Goal: Task Accomplishment & Management: Complete application form

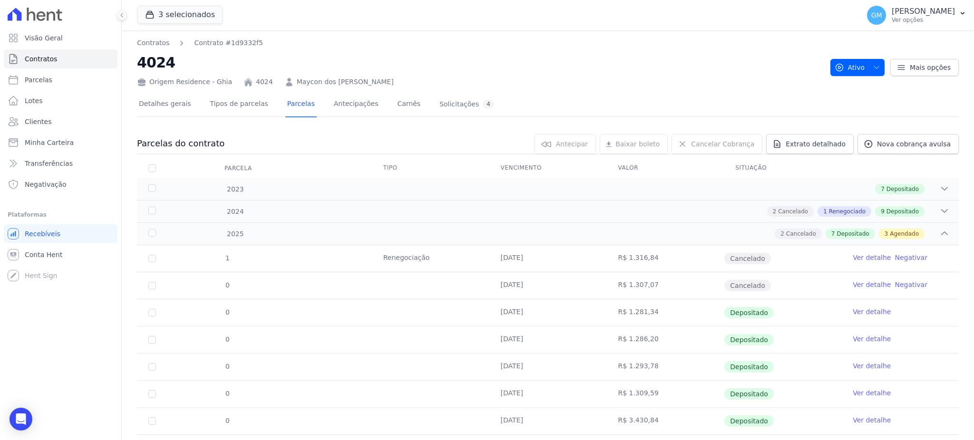
scroll to position [127, 0]
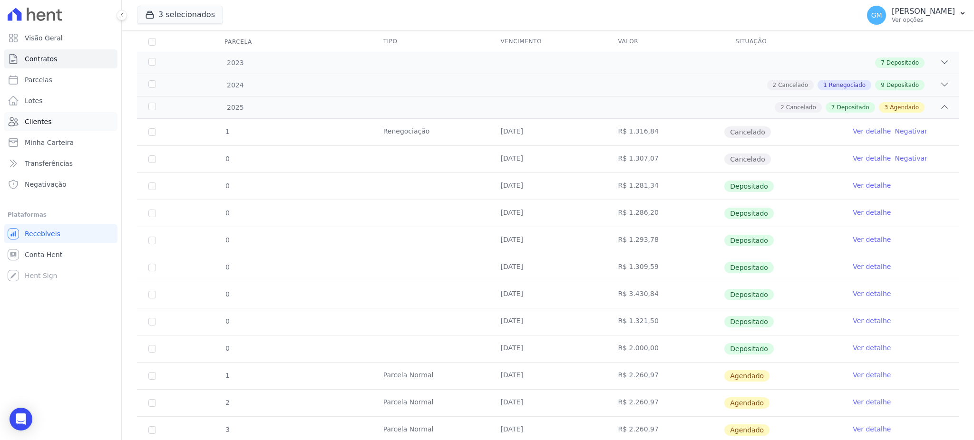
click at [41, 125] on span "Clientes" at bounding box center [38, 122] width 27 height 10
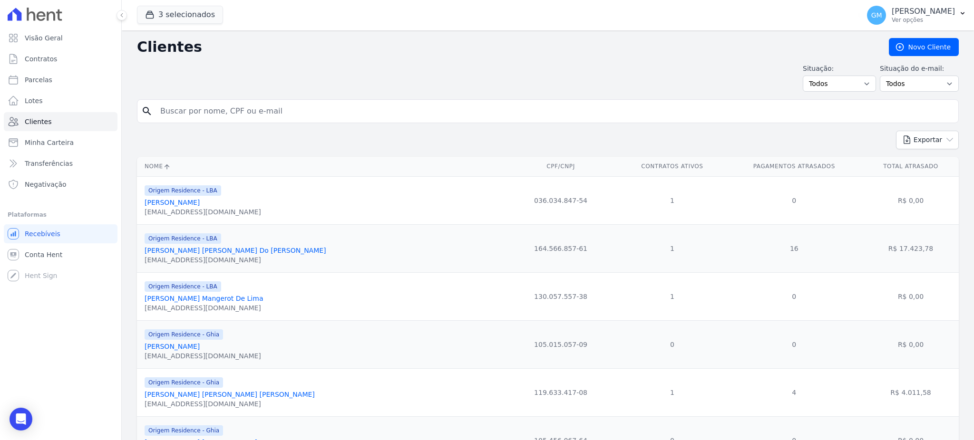
drag, startPoint x: 260, startPoint y: 28, endPoint x: 253, endPoint y: 113, distance: 86.0
click at [253, 113] on input "search" at bounding box center [555, 111] width 800 height 19
paste input "Ricardo Gonçalves Ramos Filho"
type input "Ricardo Gonçalves Ramos Filho"
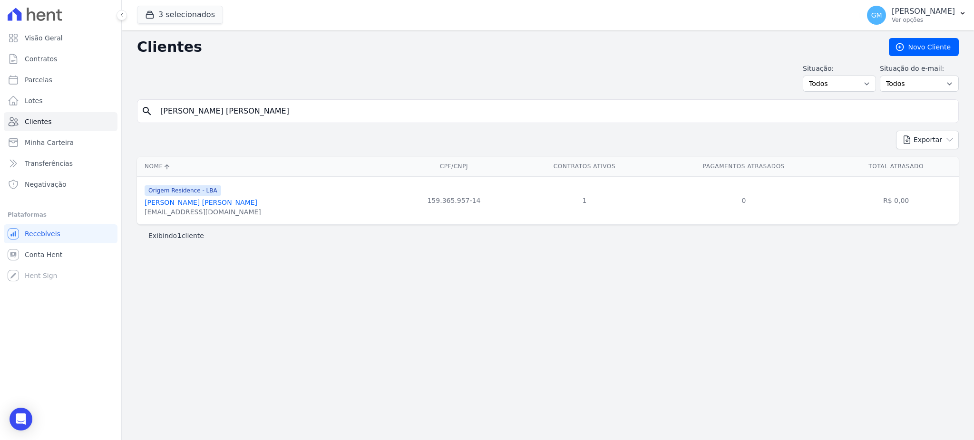
click at [215, 202] on link "Ricardo Gonçalves Ramos Filho" at bounding box center [201, 203] width 113 height 8
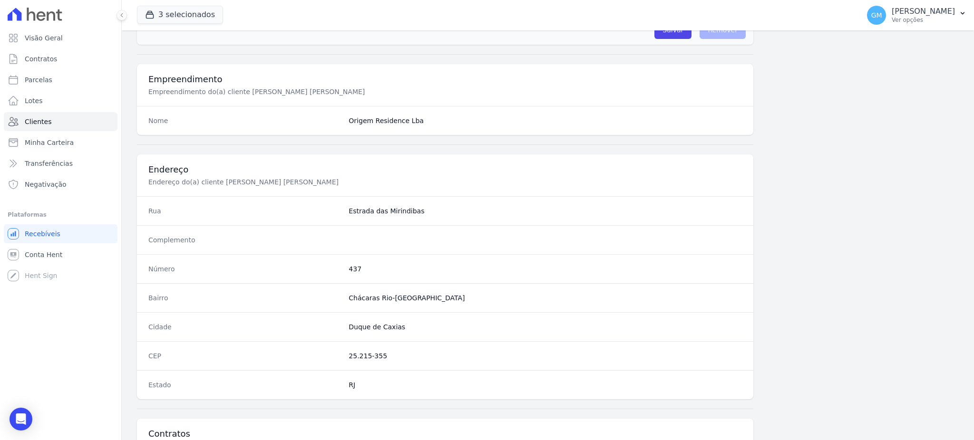
scroll to position [450, 0]
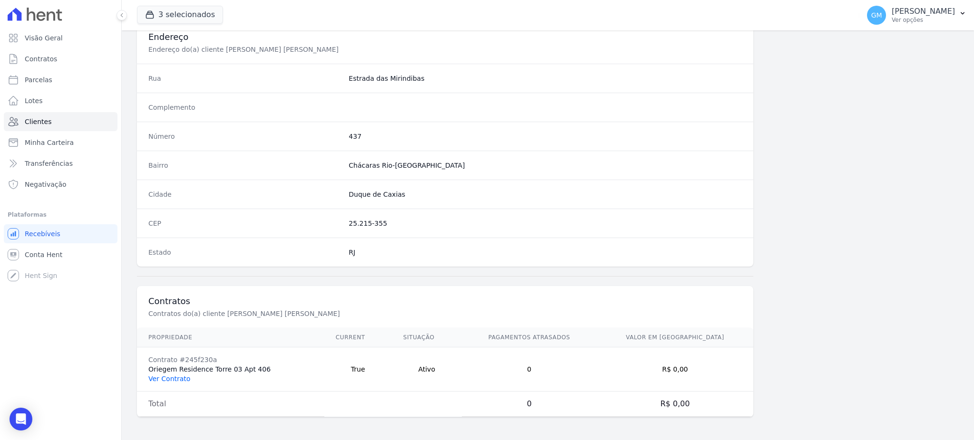
click at [171, 381] on link "Ver Contrato" at bounding box center [169, 379] width 42 height 8
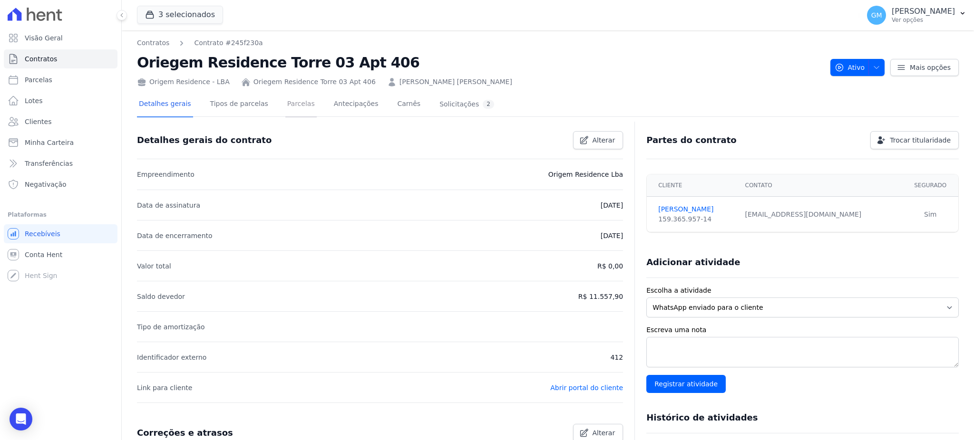
click at [285, 103] on link "Parcelas" at bounding box center [300, 104] width 31 height 25
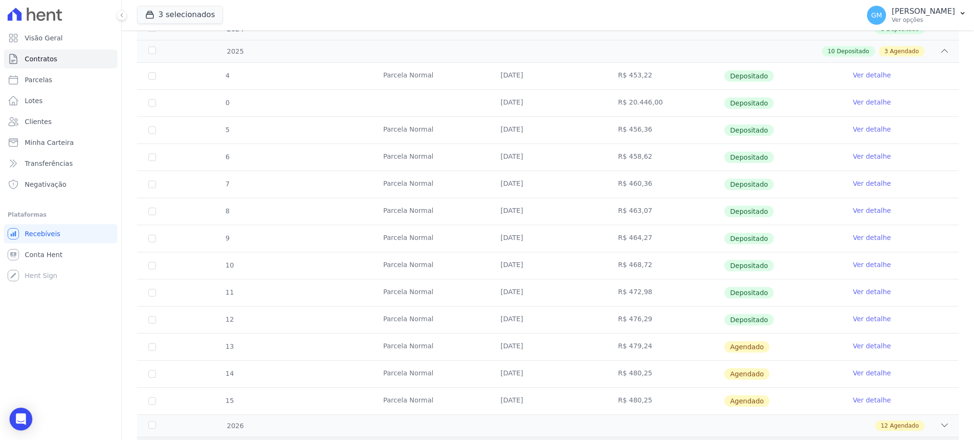
scroll to position [190, 0]
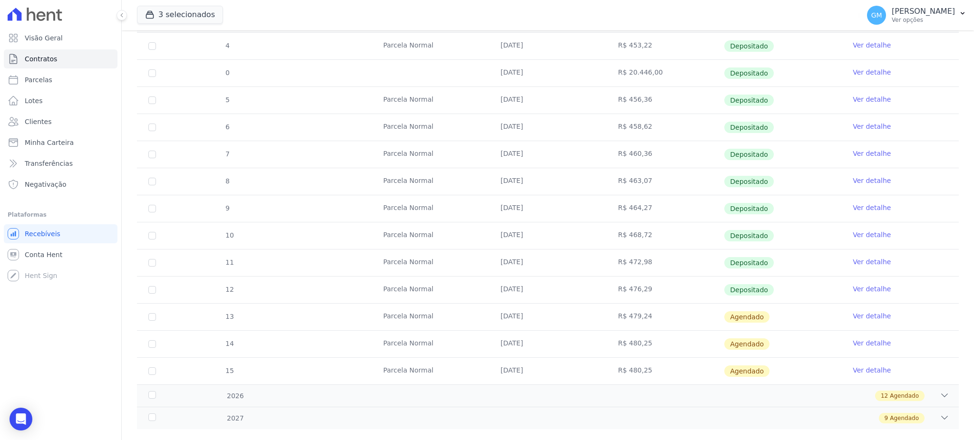
click at [861, 289] on link "Ver detalhe" at bounding box center [872, 289] width 38 height 10
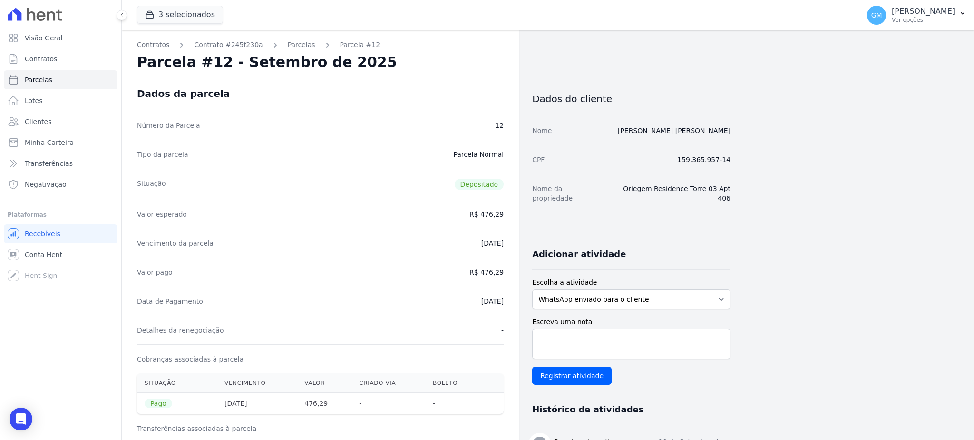
click at [409, 121] on div "Número da Parcela 12" at bounding box center [320, 125] width 367 height 29
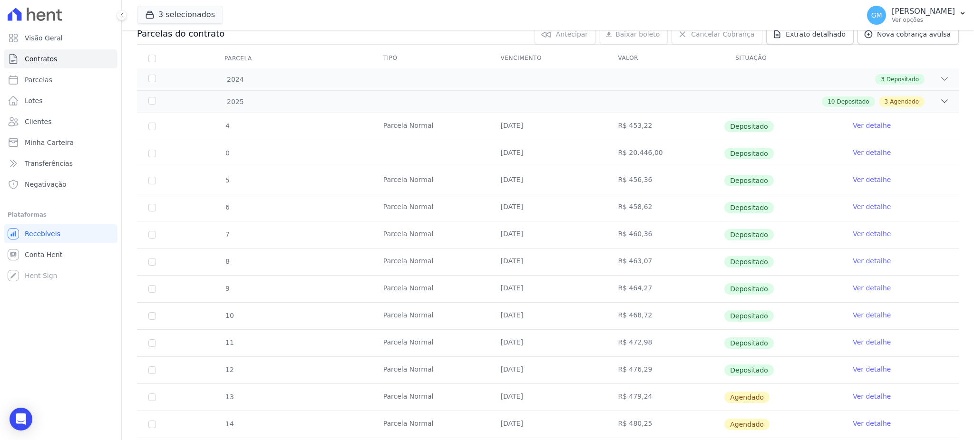
scroll to position [207, 0]
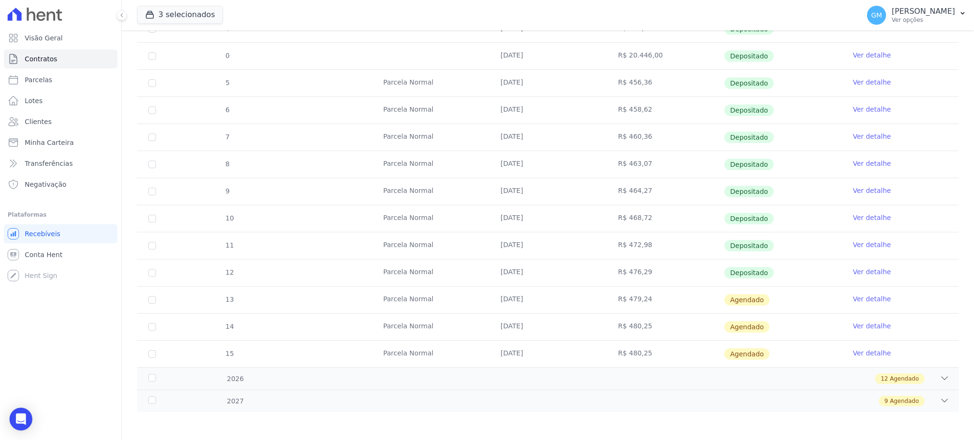
click at [858, 300] on link "Ver detalhe" at bounding box center [872, 299] width 38 height 10
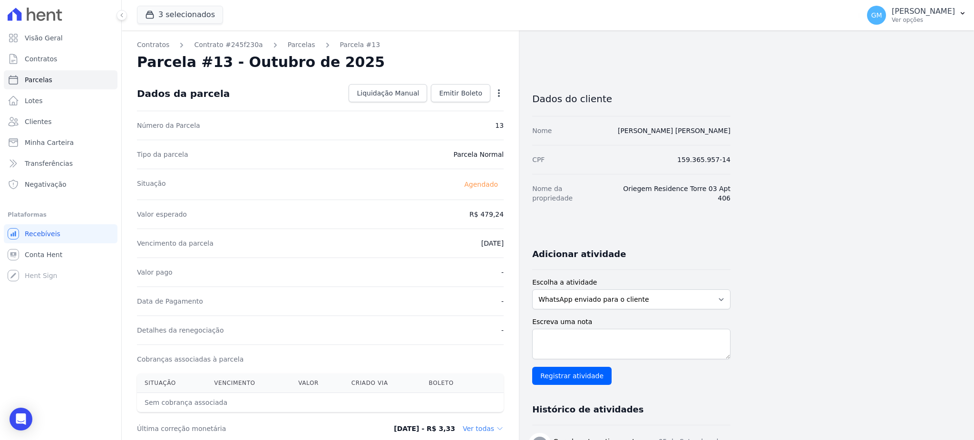
click at [501, 95] on icon "button" at bounding box center [499, 93] width 10 height 10
click at [439, 108] on link "Alterar" at bounding box center [458, 106] width 84 height 17
drag, startPoint x: 468, startPoint y: 215, endPoint x: 513, endPoint y: 217, distance: 45.3
click at [513, 217] on div "Contratos Contrato #245f230a Parcelas Parcela #13 Parcela #13 - Outubro de 2025…" at bounding box center [320, 335] width 397 height 611
paste input "7.29"
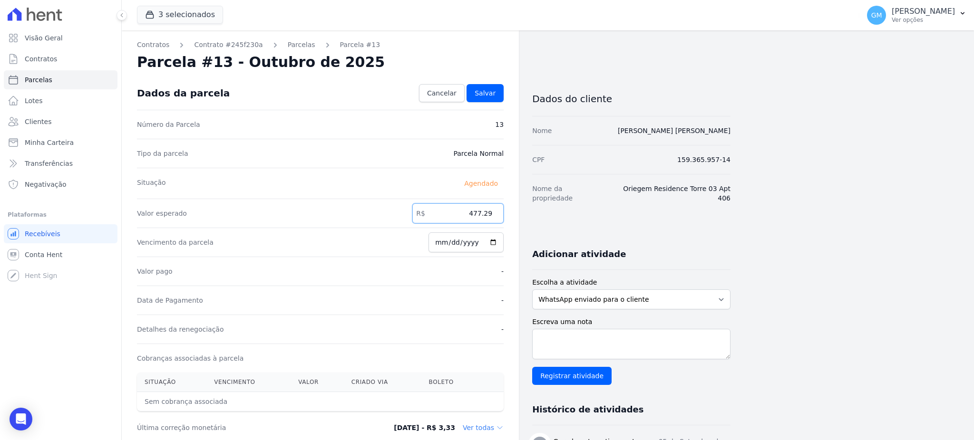
type input "477.29"
click at [466, 362] on div "Cobranças associadas à parcela" at bounding box center [320, 358] width 367 height 29
click at [487, 89] on span "Salvar" at bounding box center [485, 93] width 21 height 10
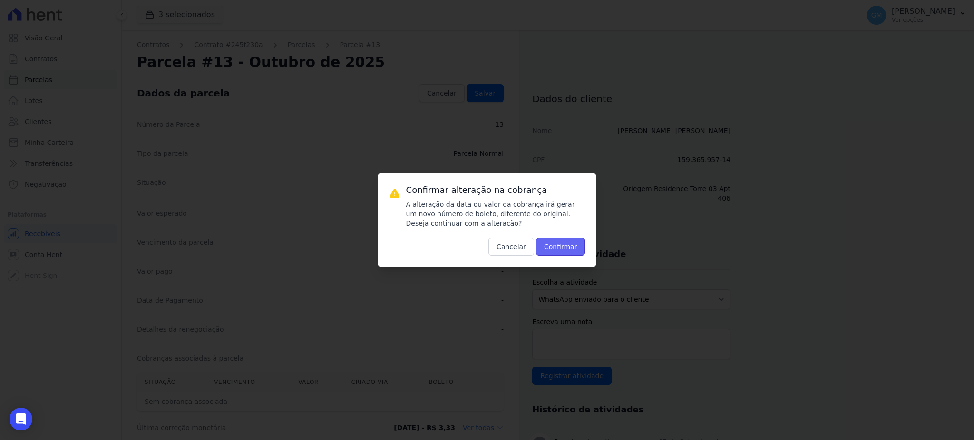
click at [551, 248] on button "Confirmar" at bounding box center [560, 247] width 49 height 18
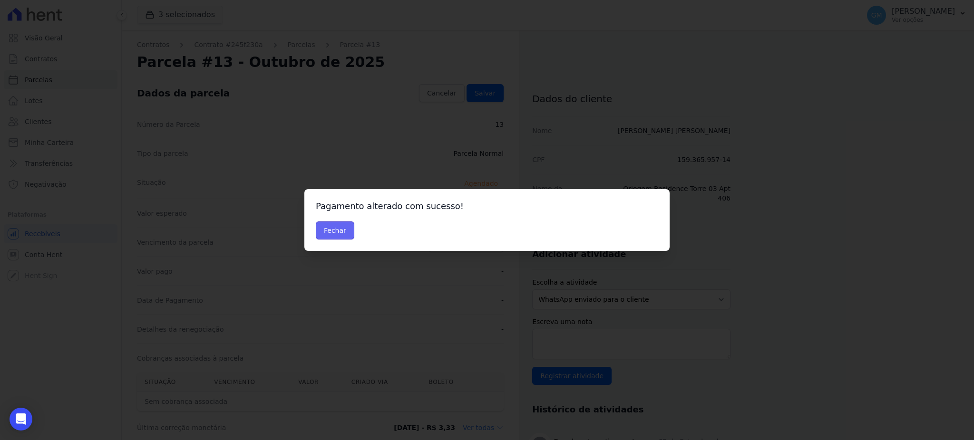
click at [345, 229] on button "Fechar" at bounding box center [335, 231] width 39 height 18
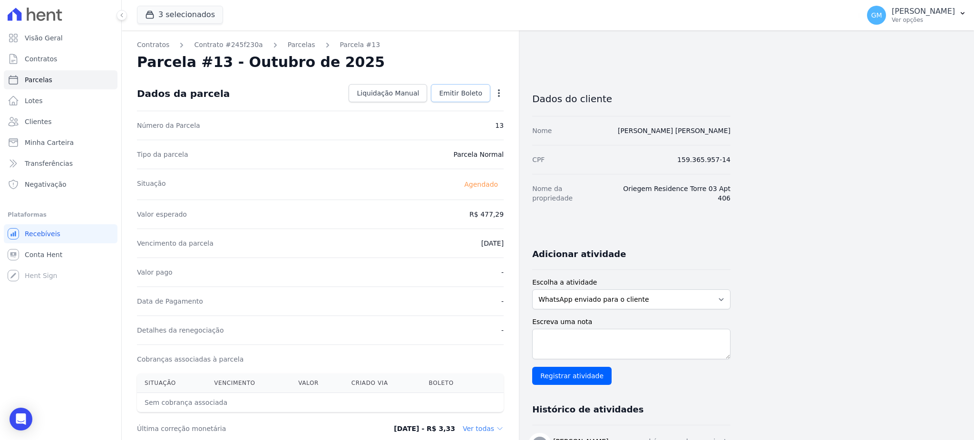
click at [464, 96] on span "Emitir Boleto" at bounding box center [460, 93] width 43 height 10
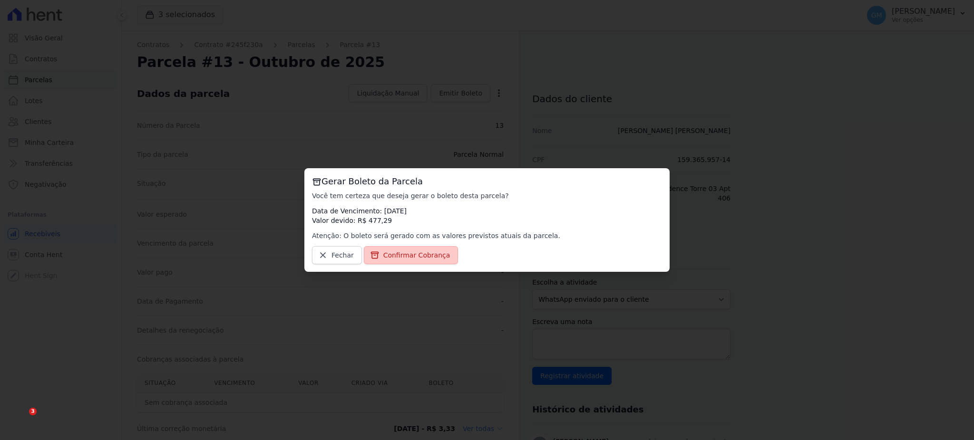
click at [415, 247] on link "Confirmar Cobrança" at bounding box center [411, 255] width 95 height 18
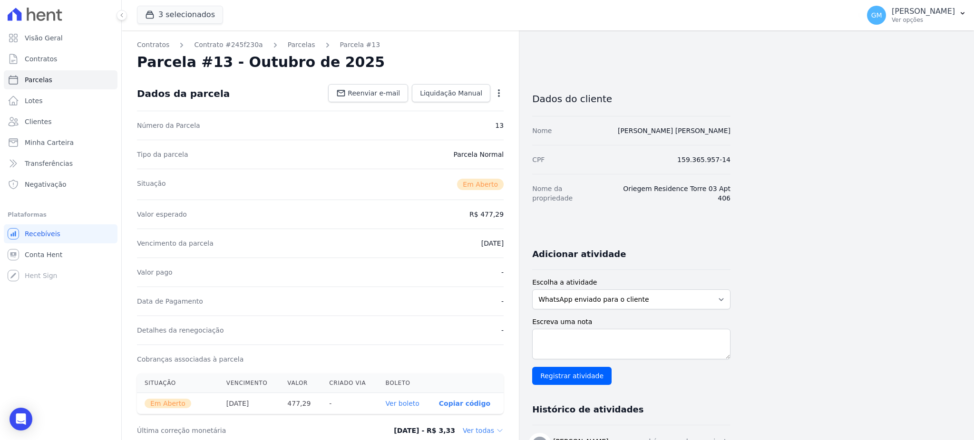
click at [386, 400] on th "Ver boleto" at bounding box center [404, 403] width 53 height 21
click at [393, 402] on link "Ver boleto" at bounding box center [403, 404] width 34 height 8
click at [49, 116] on link "Clientes" at bounding box center [61, 121] width 114 height 19
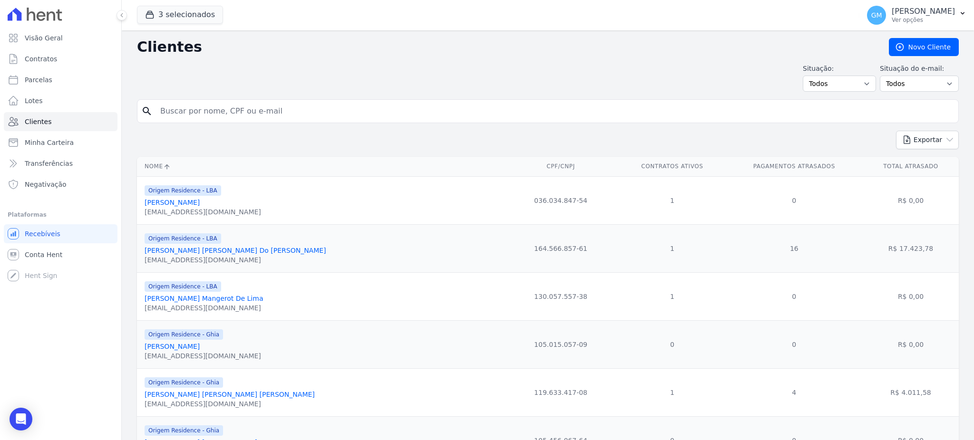
click at [184, 117] on input "search" at bounding box center [555, 111] width 800 height 19
paste input "Ana Paula Lopes da conceição"
type input "Ana Paula Lopes da conceição"
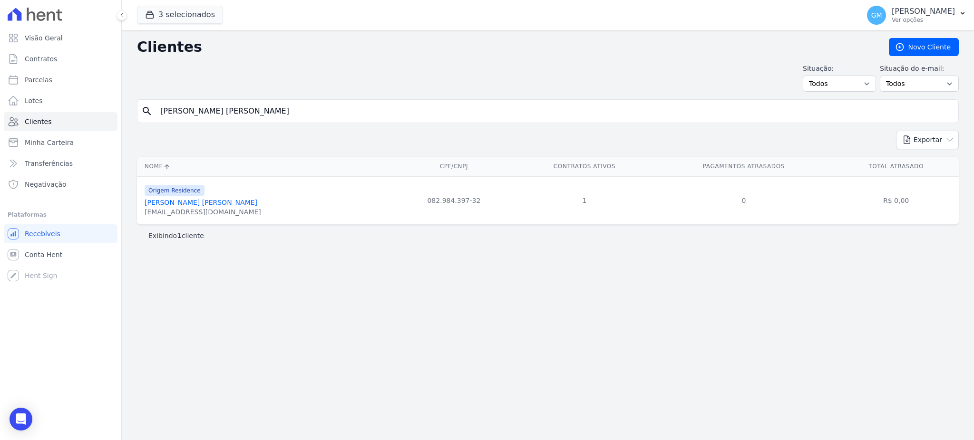
click at [225, 206] on link "[PERSON_NAME] [PERSON_NAME]" at bounding box center [201, 203] width 113 height 8
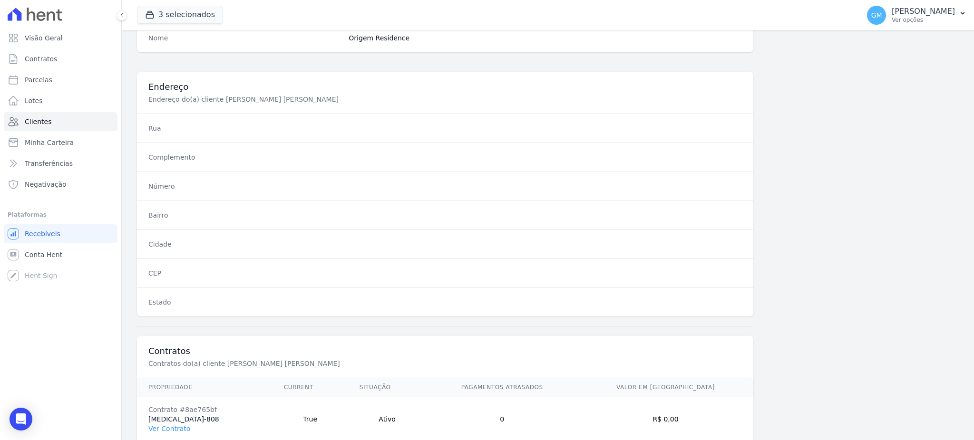
scroll to position [450, 0]
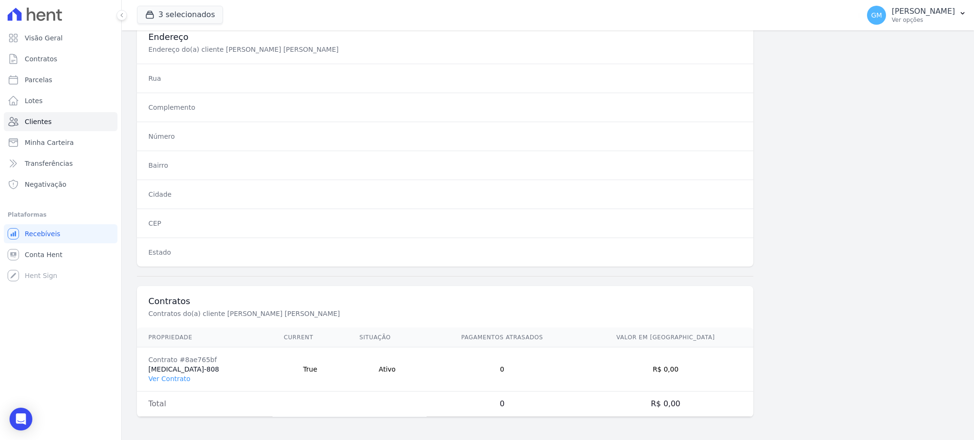
click at [187, 377] on td "Contrato #8ae765bf T3-808 Ver Contrato" at bounding box center [205, 370] width 136 height 44
click at [180, 377] on link "Ver Contrato" at bounding box center [169, 379] width 42 height 8
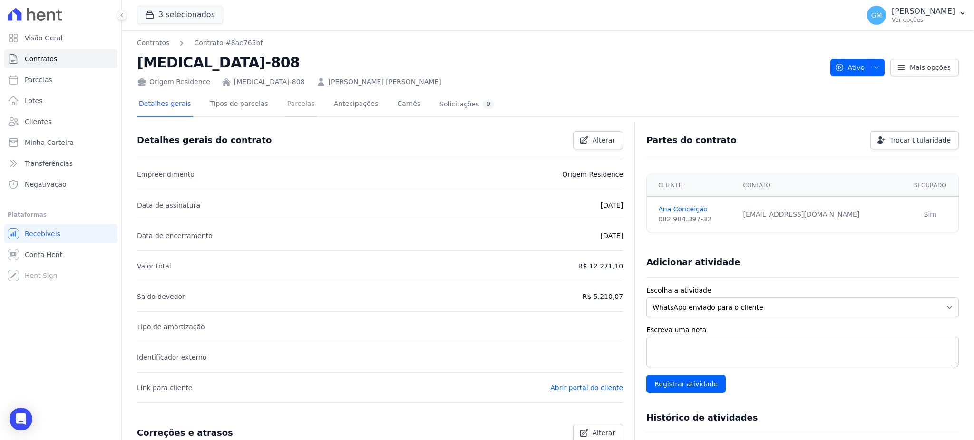
click at [285, 105] on link "Parcelas" at bounding box center [300, 104] width 31 height 25
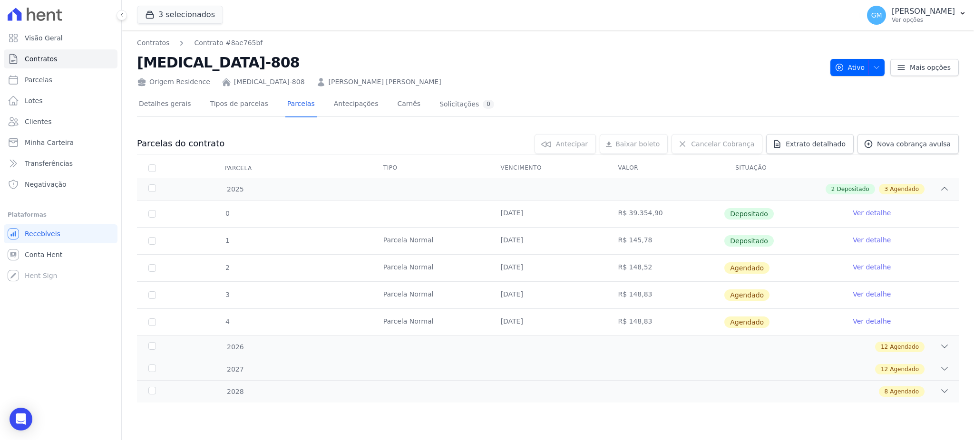
click at [859, 238] on link "Ver detalhe" at bounding box center [872, 240] width 38 height 10
click at [878, 262] on td "Ver detalhe" at bounding box center [899, 268] width 117 height 27
click at [878, 264] on link "Ver detalhe" at bounding box center [872, 268] width 38 height 10
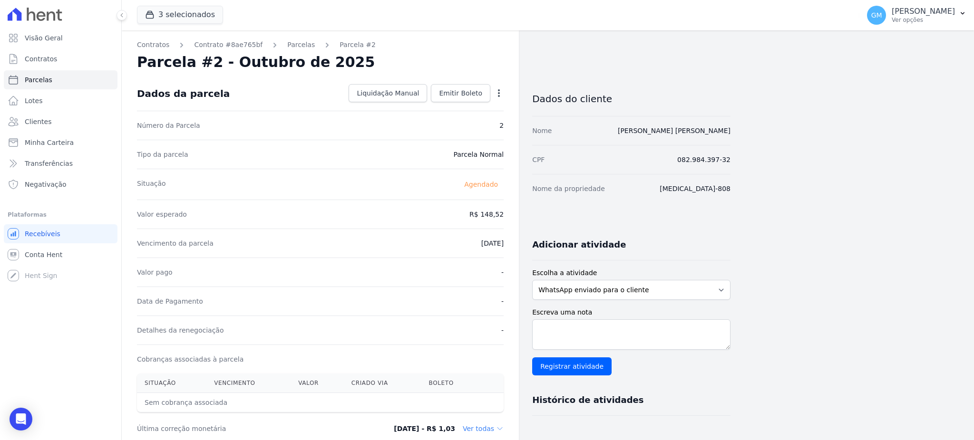
click at [499, 94] on icon "button" at bounding box center [499, 93] width 10 height 10
click at [460, 98] on link "Alterar" at bounding box center [458, 106] width 84 height 17
drag, startPoint x: 463, startPoint y: 215, endPoint x: 514, endPoint y: 215, distance: 50.9
click at [514, 215] on div "Contratos Contrato #8ae765bf Parcelas Parcela #2 Parcela #2 - Outubro de 2025 C…" at bounding box center [320, 335] width 397 height 611
paste input "6.08"
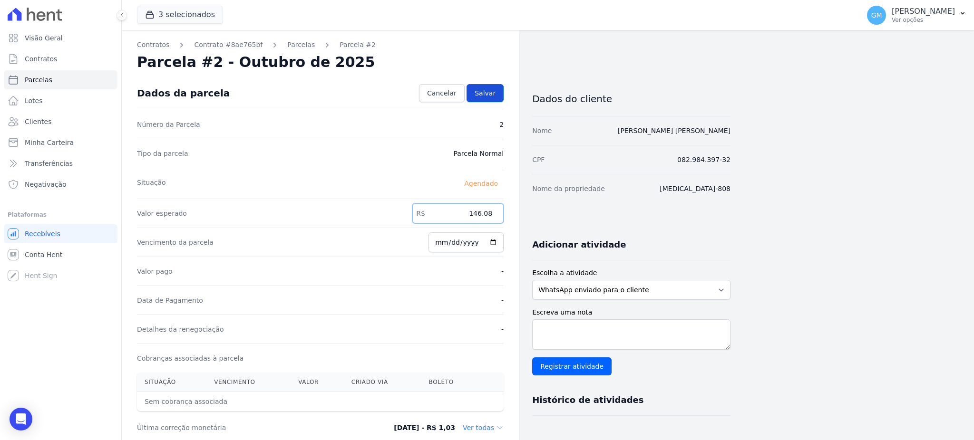
type input "146.08"
click at [477, 90] on link "Salvar" at bounding box center [485, 93] width 37 height 18
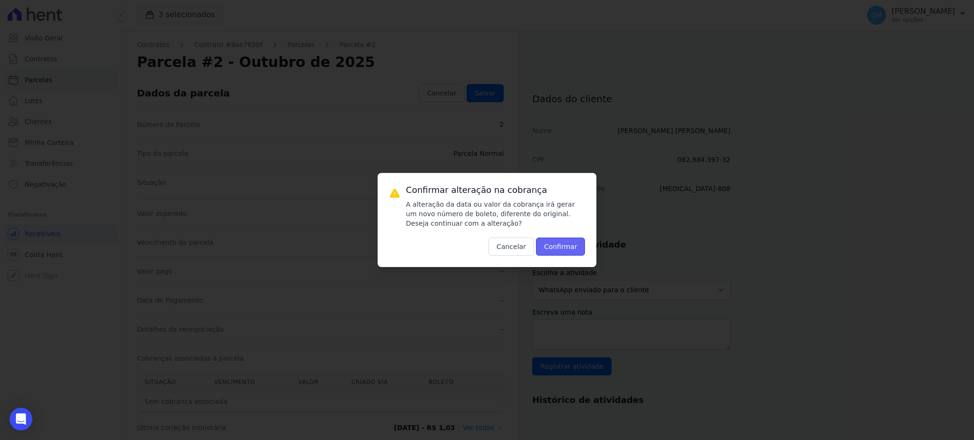
click at [558, 247] on button "Confirmar" at bounding box center [560, 247] width 49 height 18
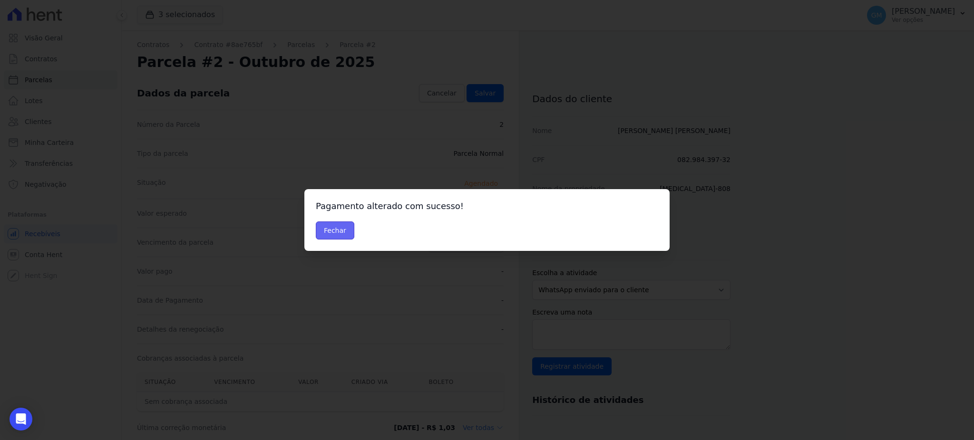
click at [337, 235] on button "Fechar" at bounding box center [335, 231] width 39 height 18
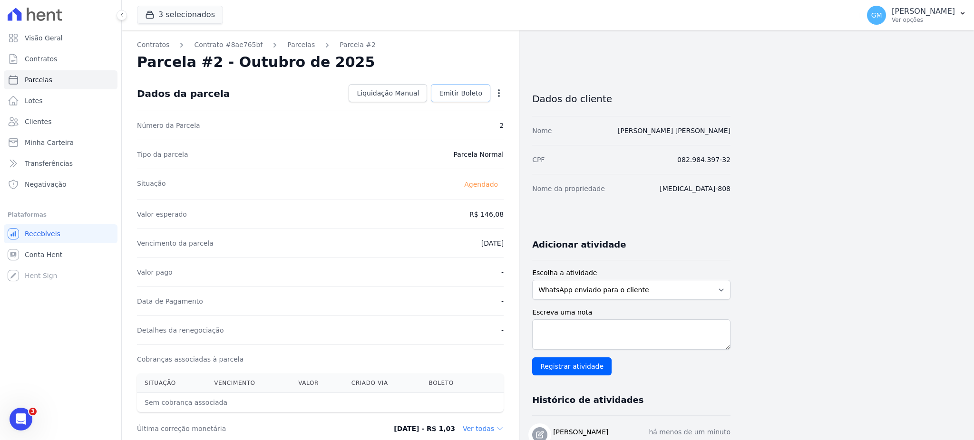
click at [450, 91] on span "Emitir Boleto" at bounding box center [460, 93] width 43 height 10
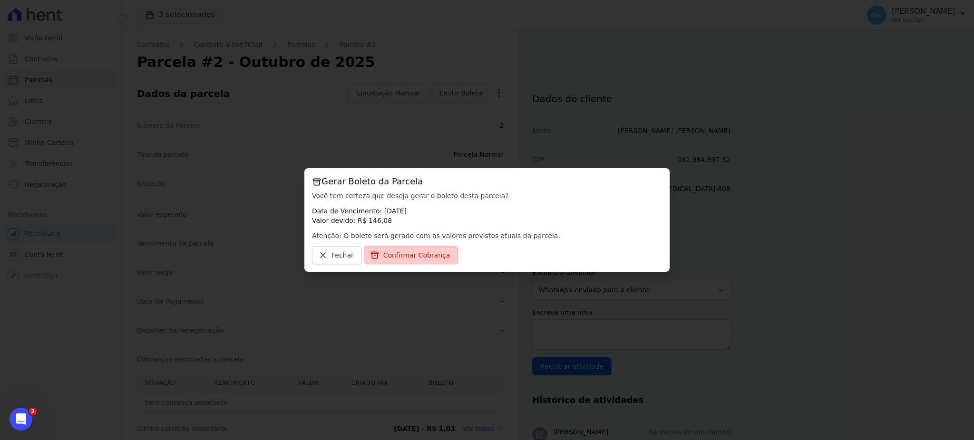
drag, startPoint x: 410, startPoint y: 258, endPoint x: 254, endPoint y: 22, distance: 282.9
click at [409, 259] on span "Confirmar Cobrança" at bounding box center [416, 256] width 67 height 10
click at [384, 267] on div "Gerar Boleto da Parcela Você tem certeza que deseja gerar o boleto [PERSON_NAME…" at bounding box center [486, 220] width 365 height 104
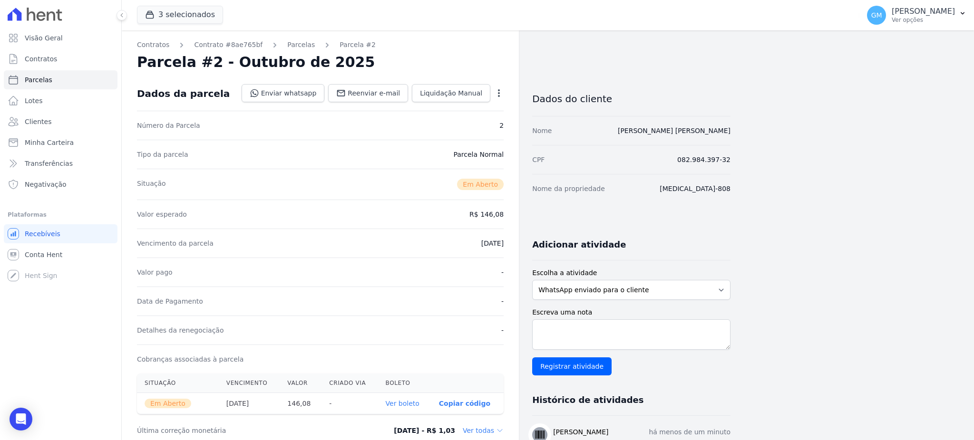
click at [394, 403] on link "Ver boleto" at bounding box center [403, 404] width 34 height 8
click at [40, 127] on link "Clientes" at bounding box center [61, 121] width 114 height 19
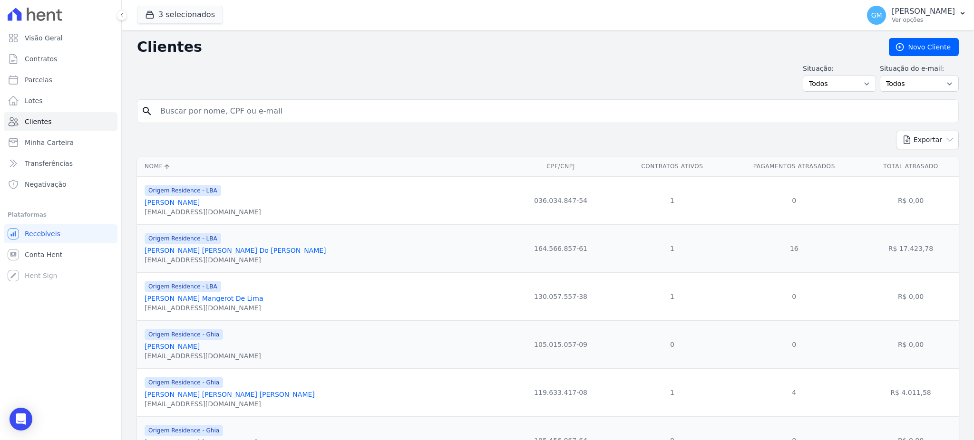
click at [221, 108] on input "search" at bounding box center [555, 111] width 800 height 19
paste input "[PERSON_NAME]"
type input "[PERSON_NAME]"
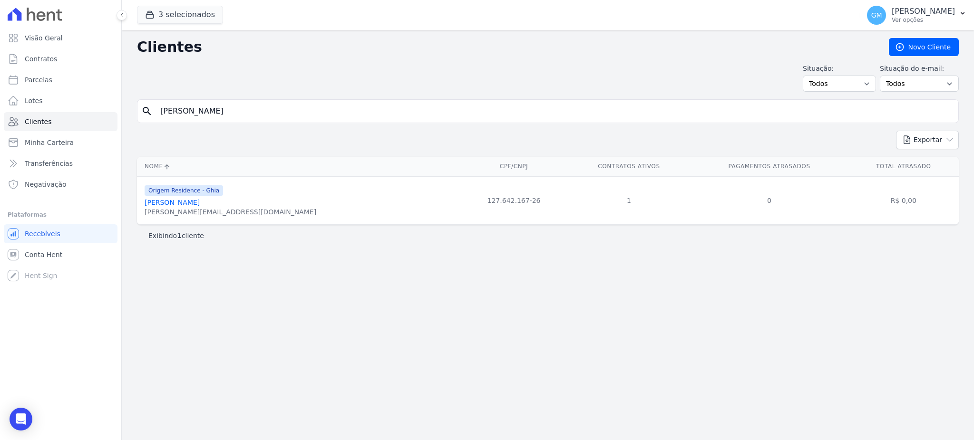
click at [188, 205] on link "[PERSON_NAME]" at bounding box center [172, 203] width 55 height 8
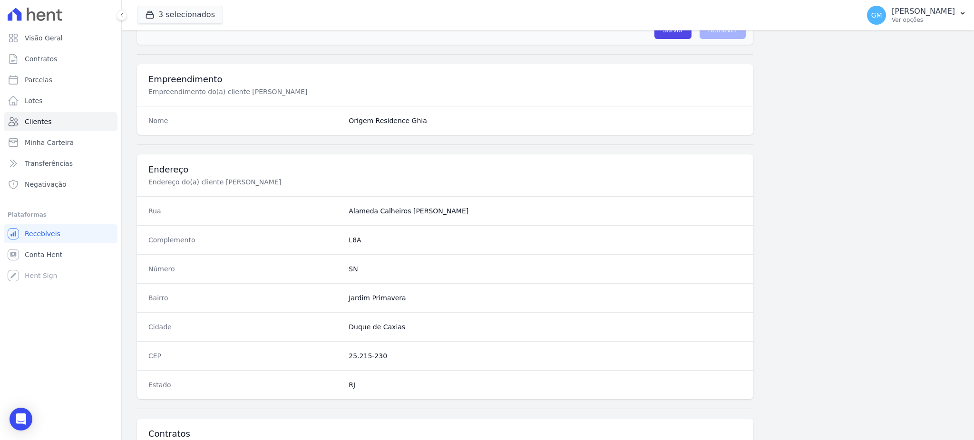
scroll to position [450, 0]
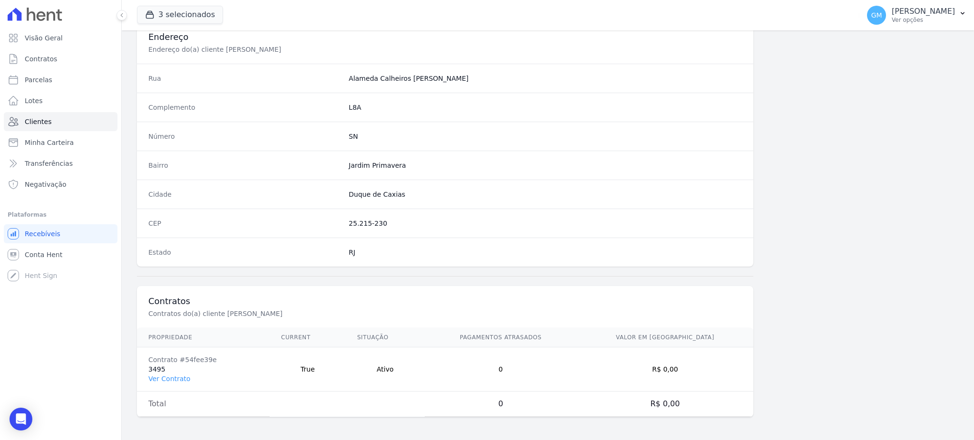
click at [183, 384] on td "Contrato #54fee39e 3495 Ver Contrato" at bounding box center [203, 370] width 133 height 44
click at [183, 377] on link "Ver Contrato" at bounding box center [169, 379] width 42 height 8
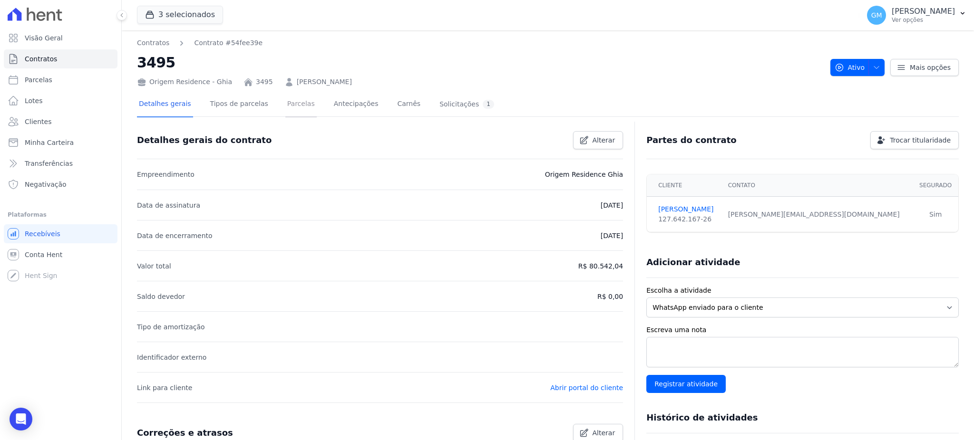
click at [294, 93] on link "Parcelas" at bounding box center [300, 104] width 31 height 25
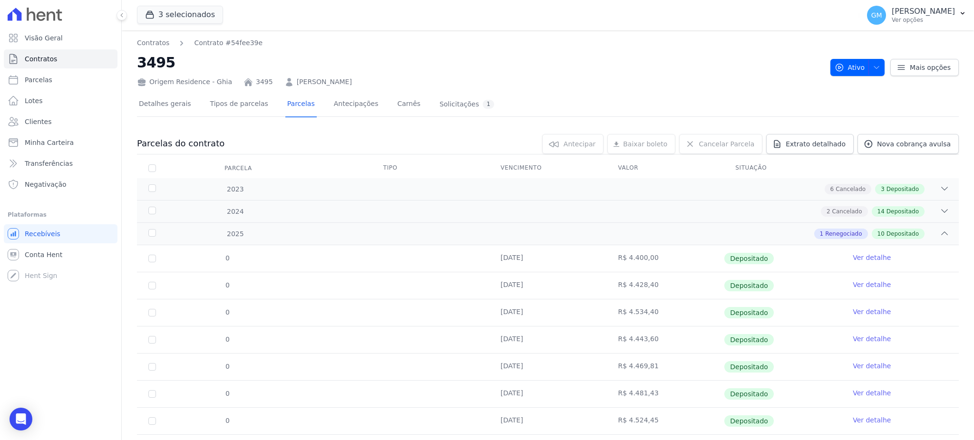
scroll to position [131, 0]
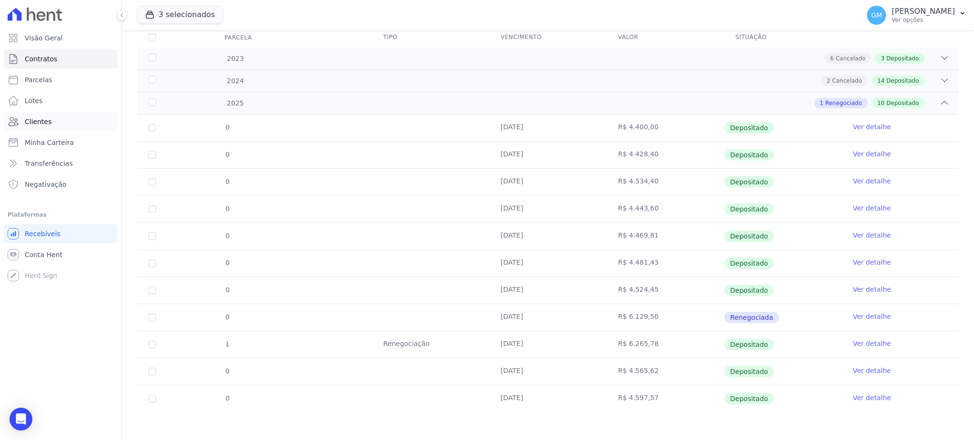
click at [68, 122] on link "Clientes" at bounding box center [61, 121] width 114 height 19
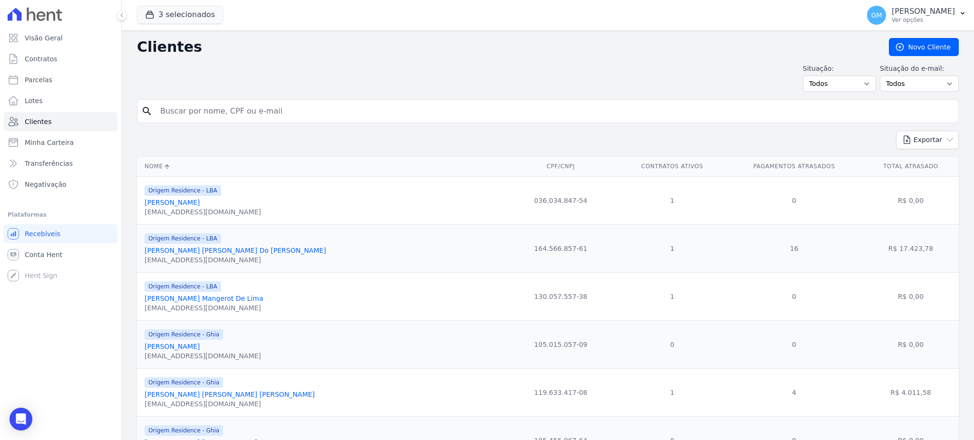
click at [181, 118] on input "search" at bounding box center [555, 111] width 800 height 19
paste input "MIGUEL TEIXEIRA DA SILVA JUNIOR"
type input "MIGUEL TEIXEIRA DA SILVA JUNIOR"
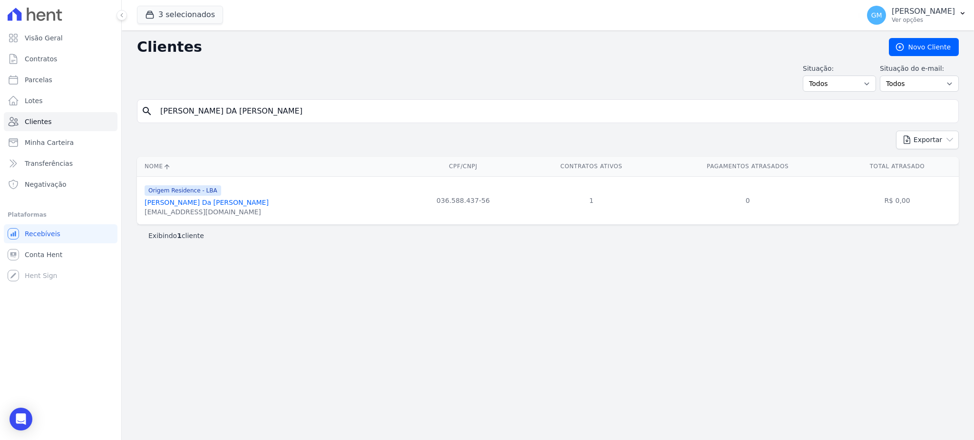
click at [204, 205] on link "Miguel Teixeira Da Silva Junior" at bounding box center [207, 203] width 124 height 8
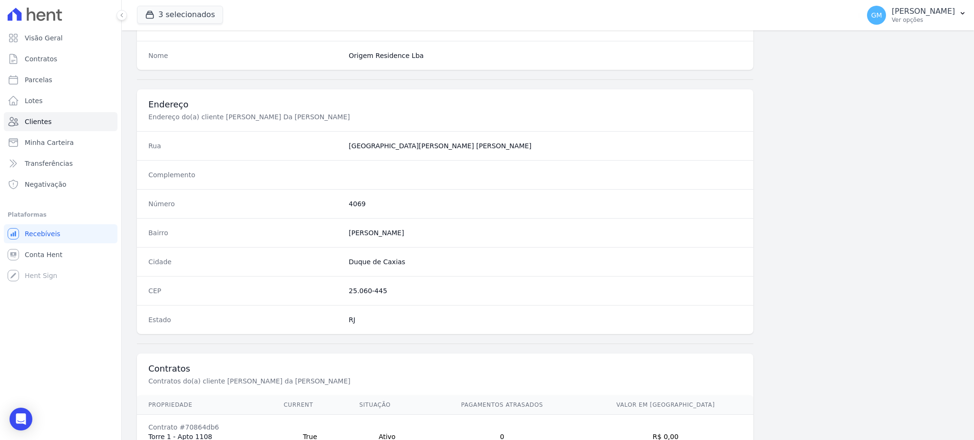
scroll to position [450, 0]
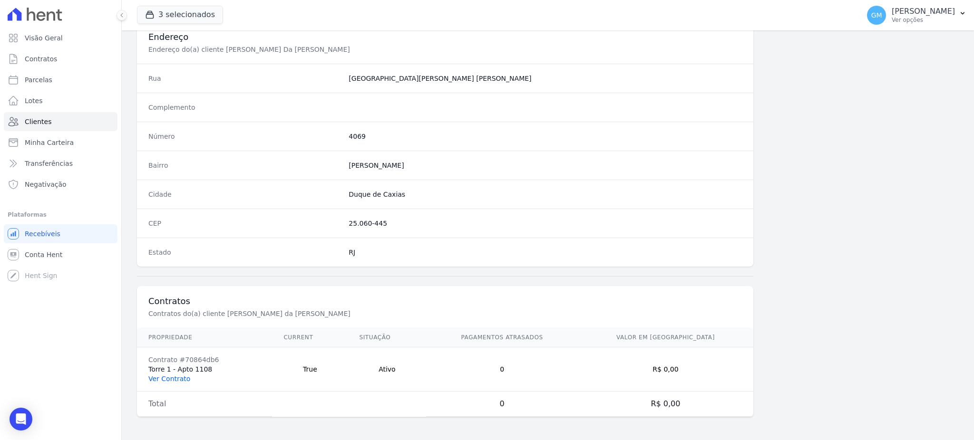
click at [174, 380] on link "Ver Contrato" at bounding box center [169, 379] width 42 height 8
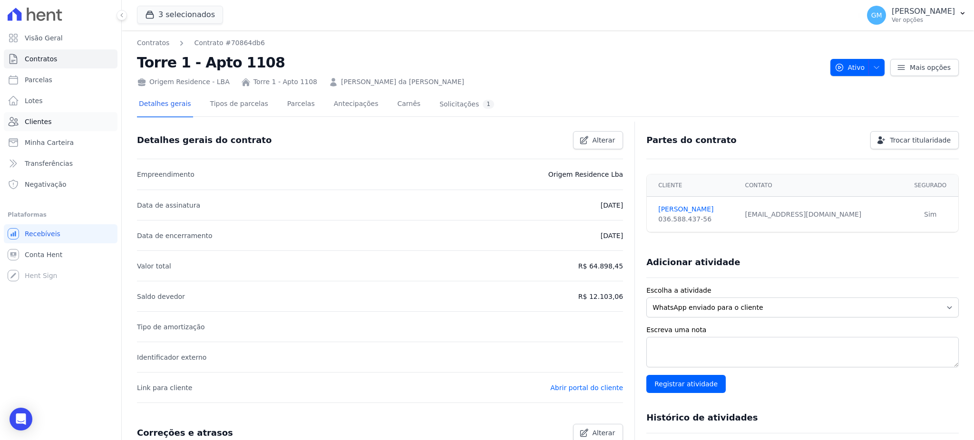
click at [58, 121] on link "Clientes" at bounding box center [61, 121] width 114 height 19
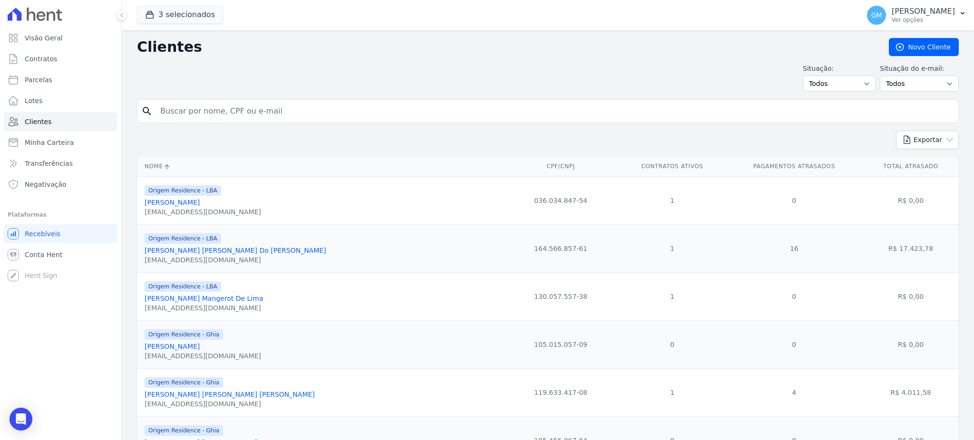
click at [285, 119] on input "search" at bounding box center [555, 111] width 800 height 19
paste input "Maycon dos Santos de Souza"
type input "Maycon dos Santos de Souza"
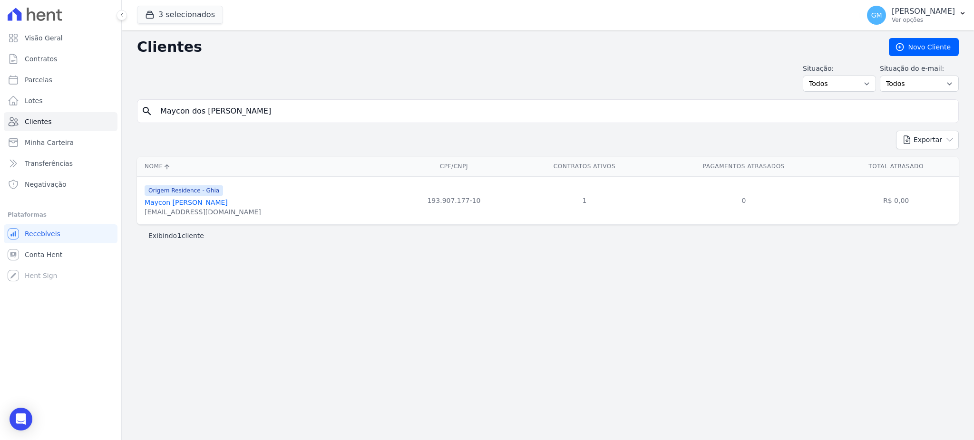
drag, startPoint x: 313, startPoint y: 111, endPoint x: 285, endPoint y: 115, distance: 28.4
click at [313, 111] on input "Maycon dos Santos de Souza" at bounding box center [555, 111] width 800 height 19
click at [177, 206] on link "Maycon Dos Santos De Souza" at bounding box center [186, 203] width 83 height 8
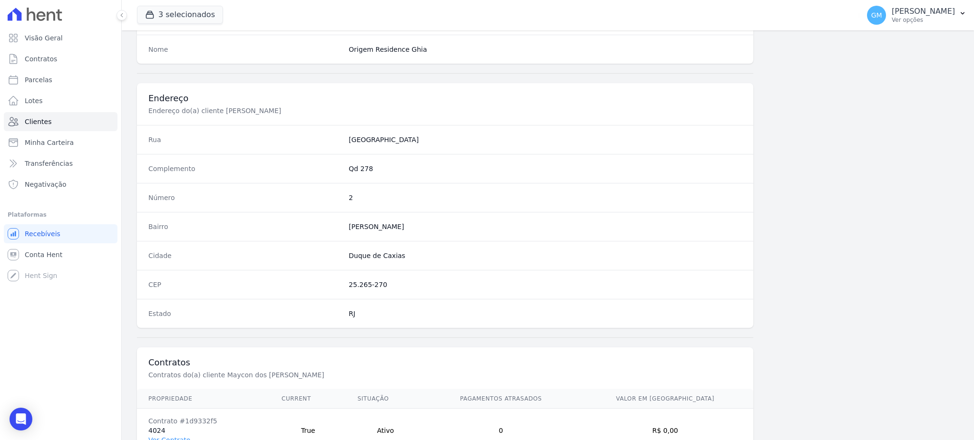
scroll to position [450, 0]
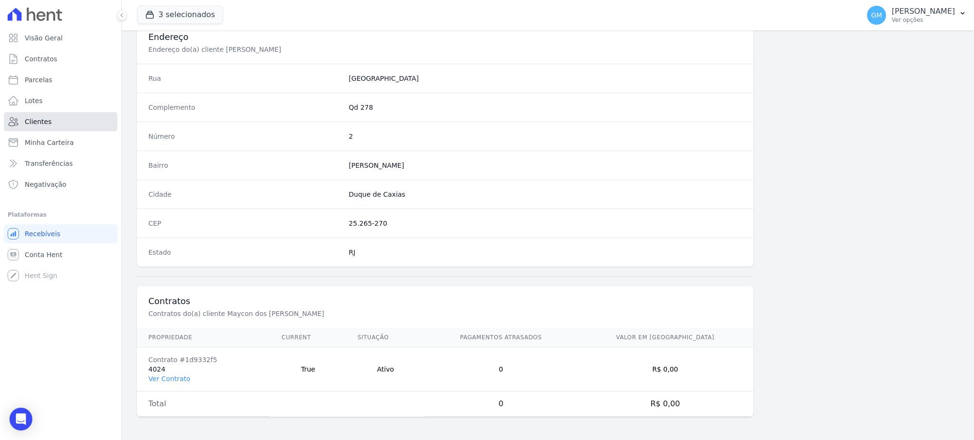
click at [51, 120] on link "Clientes" at bounding box center [61, 121] width 114 height 19
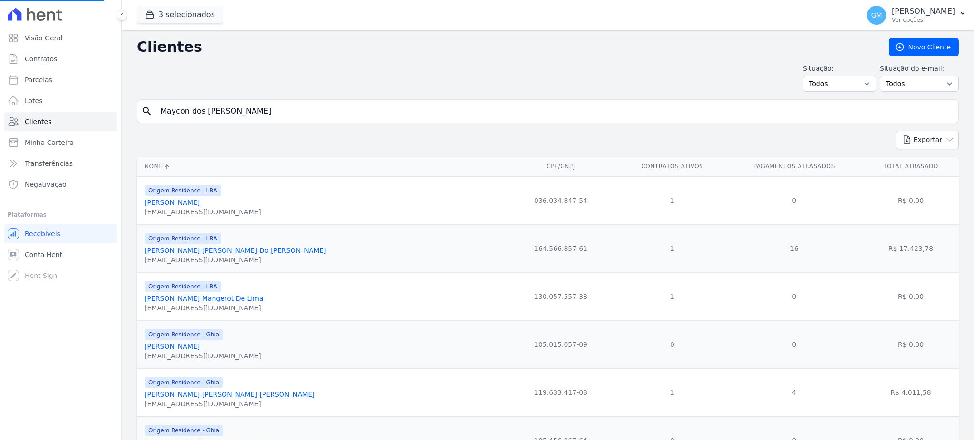
click at [284, 114] on input "Maycon dos Santos de Souza" at bounding box center [555, 111] width 800 height 19
drag, startPoint x: 284, startPoint y: 114, endPoint x: 149, endPoint y: 114, distance: 134.6
click at [149, 114] on div "search Maycon dos Santos de Souza" at bounding box center [548, 111] width 822 height 24
paste input "JOSE FRANCISCO DE ASSIS FILHO"
drag, startPoint x: 274, startPoint y: 113, endPoint x: 157, endPoint y: 110, distance: 116.6
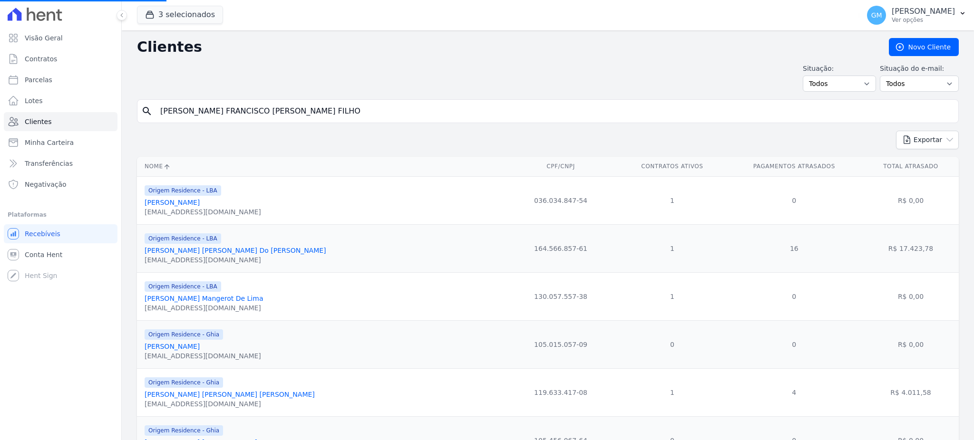
click at [157, 110] on input "JOSE FRANCISCO DE ASSIS FILHO" at bounding box center [555, 111] width 800 height 19
click at [257, 110] on input "JOSE FRANCISCO DE ASSIS FILHO" at bounding box center [555, 111] width 800 height 19
click at [315, 110] on input "JOSE FRANCISCO DE ASSIS FILHO" at bounding box center [555, 111] width 800 height 19
type input "JOSE FRANCISCO DE ASSIS FILH"
click at [254, 110] on input "search" at bounding box center [555, 111] width 800 height 19
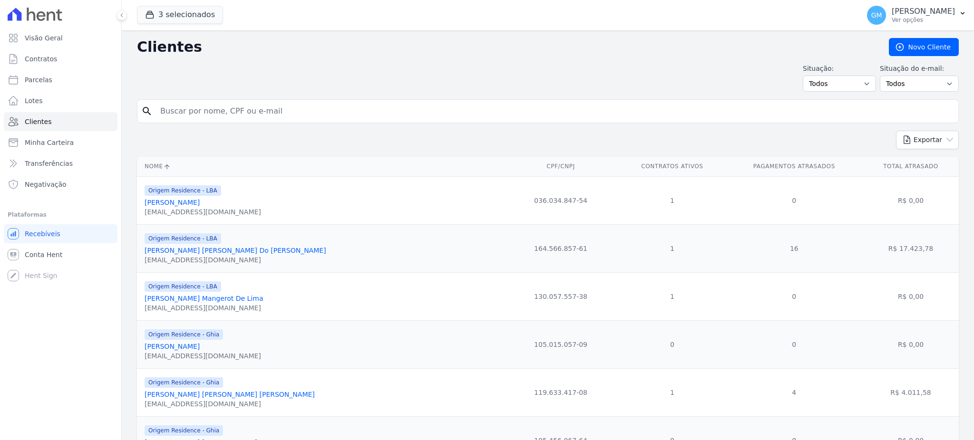
paste input "JOSE FRANCISCO DE ASSIS FILHO"
type input "JOSE FRANCISCO DE ASSIS FILH"
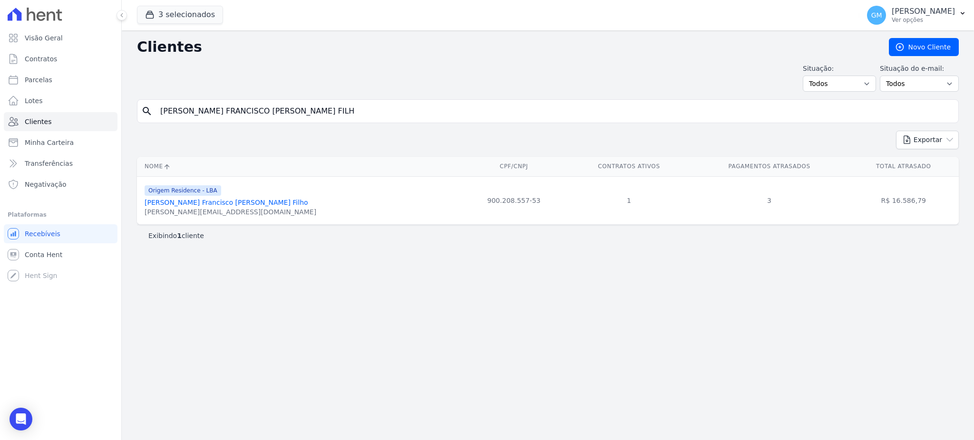
click at [215, 203] on link "José Francisco De Assis Filho" at bounding box center [227, 203] width 164 height 8
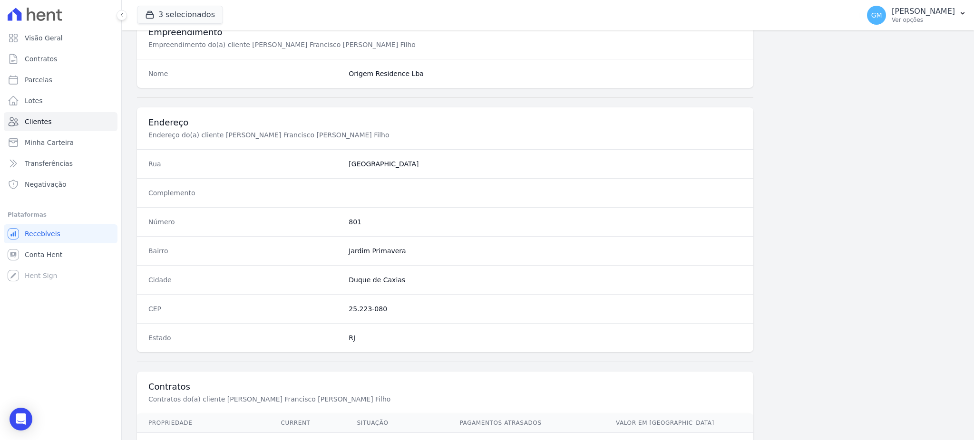
scroll to position [450, 0]
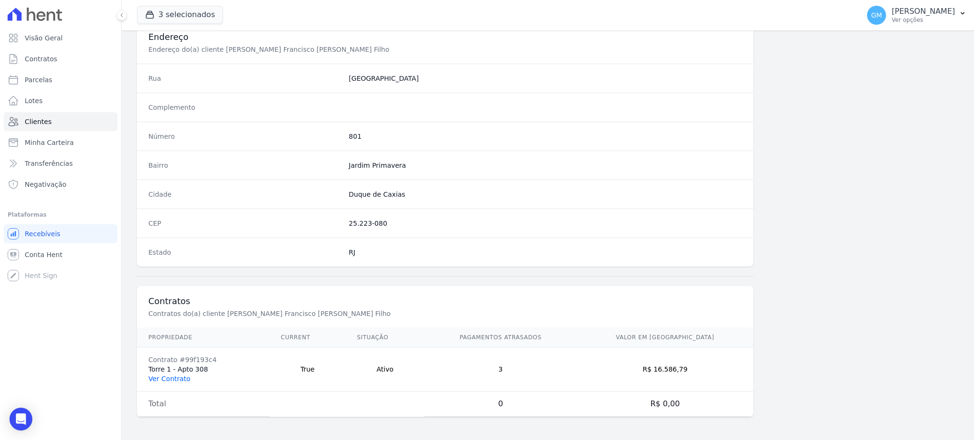
click at [178, 378] on link "Ver Contrato" at bounding box center [169, 379] width 42 height 8
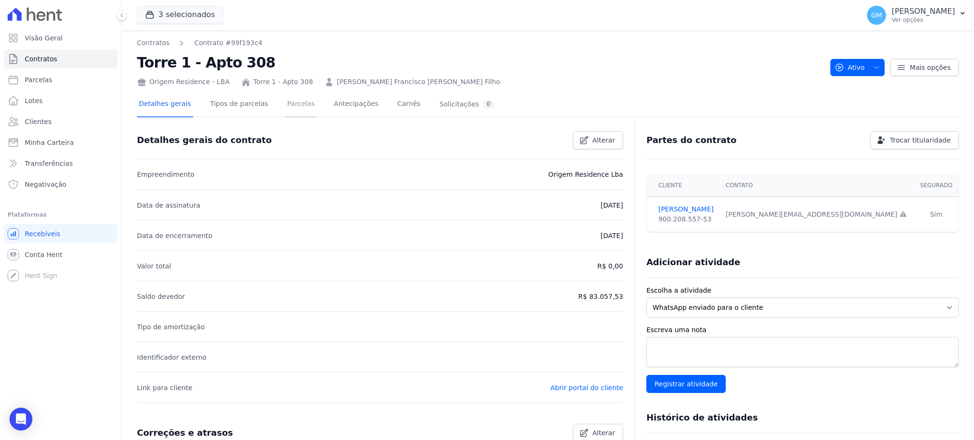
click at [285, 102] on link "Parcelas" at bounding box center [300, 104] width 31 height 25
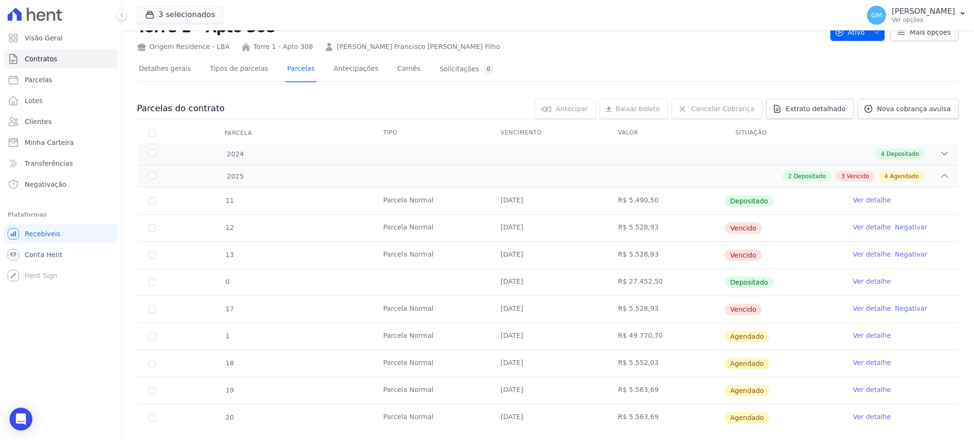
scroll to position [54, 0]
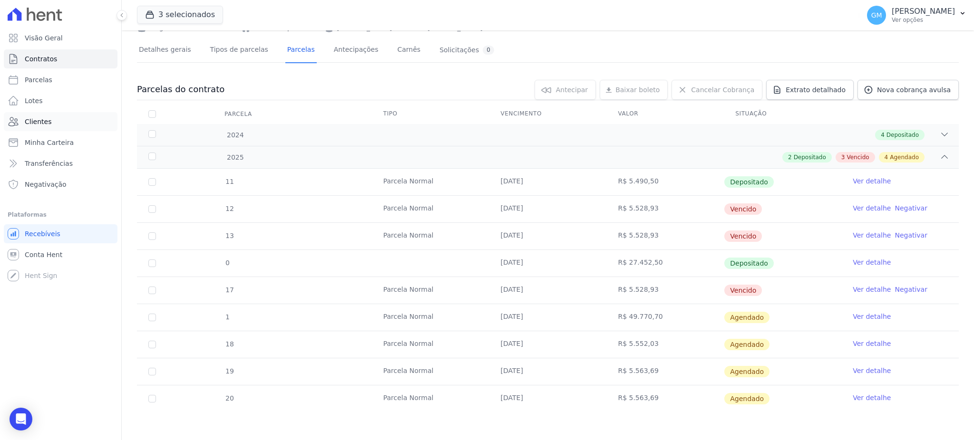
click at [46, 123] on span "Clientes" at bounding box center [38, 122] width 27 height 10
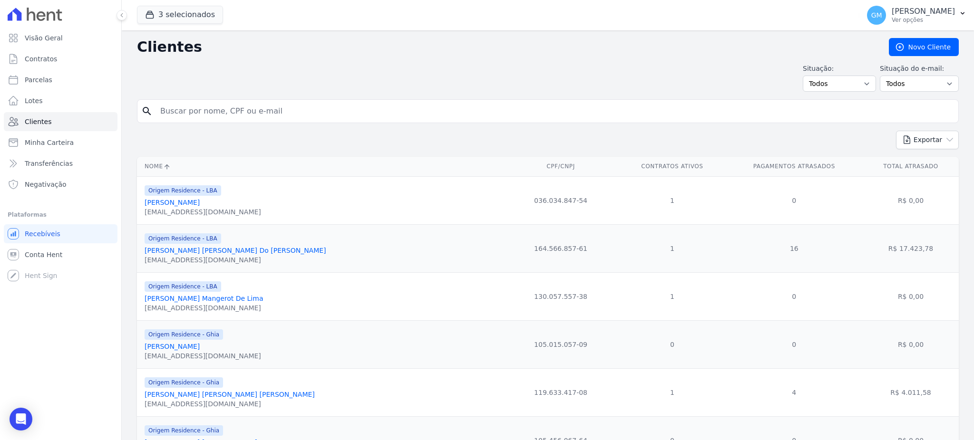
click at [233, 114] on input "search" at bounding box center [555, 111] width 800 height 19
paste input "Maycon dos Santos de Souza"
type input "Maycon dos Santos de Souza"
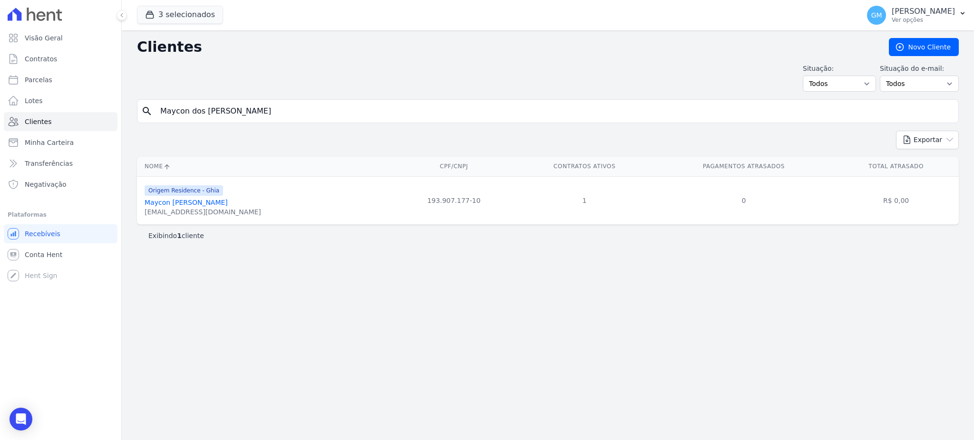
click at [197, 202] on link "Maycon Dos Santos De Souza" at bounding box center [186, 203] width 83 height 8
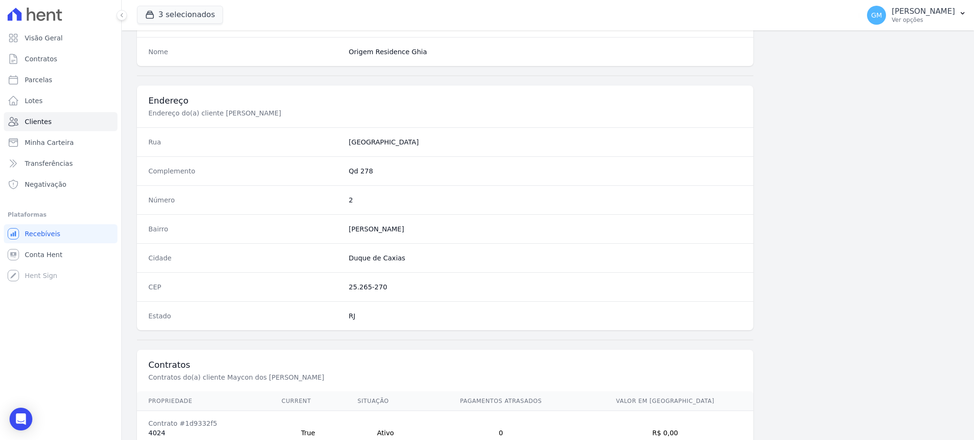
scroll to position [450, 0]
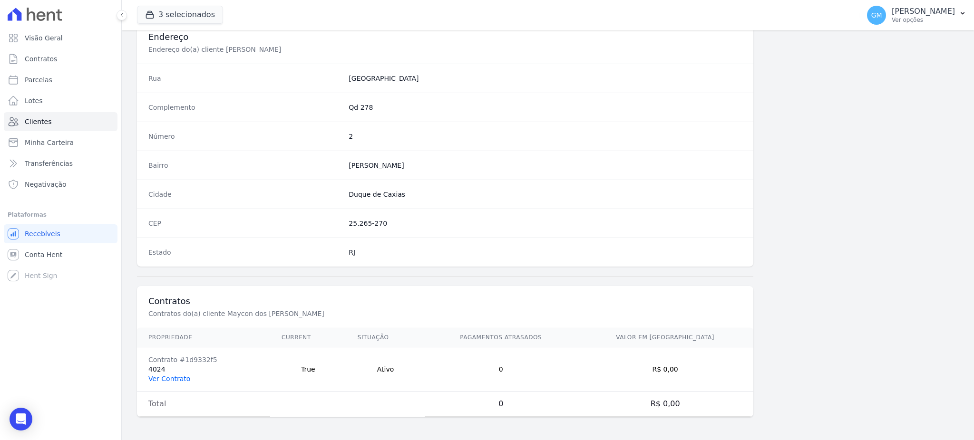
click at [186, 381] on link "Ver Contrato" at bounding box center [169, 379] width 42 height 8
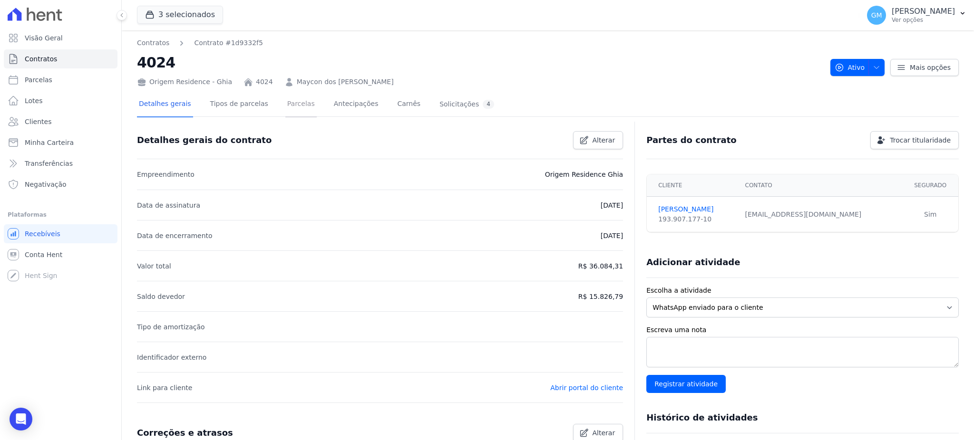
click at [294, 111] on link "Parcelas" at bounding box center [300, 104] width 31 height 25
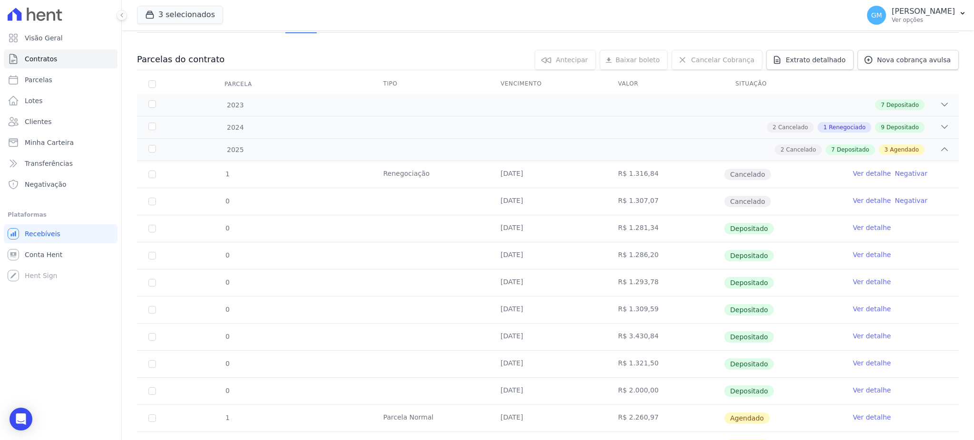
scroll to position [180, 0]
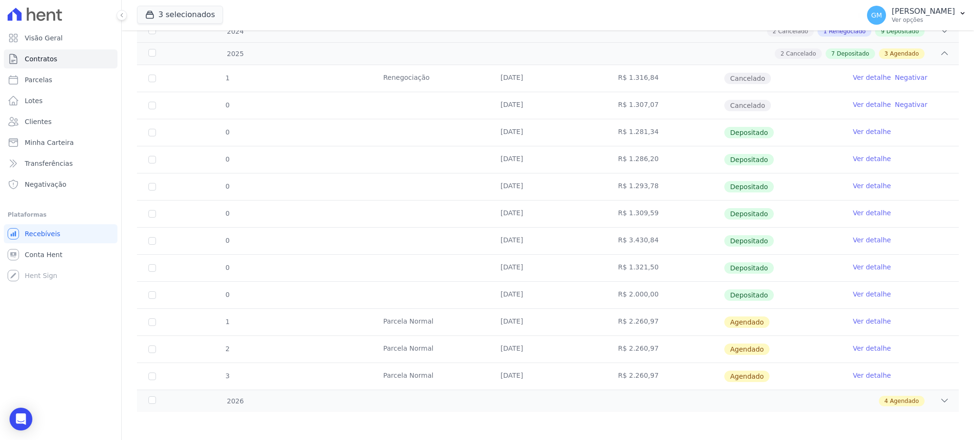
click at [870, 322] on link "Ver detalhe" at bounding box center [872, 322] width 38 height 10
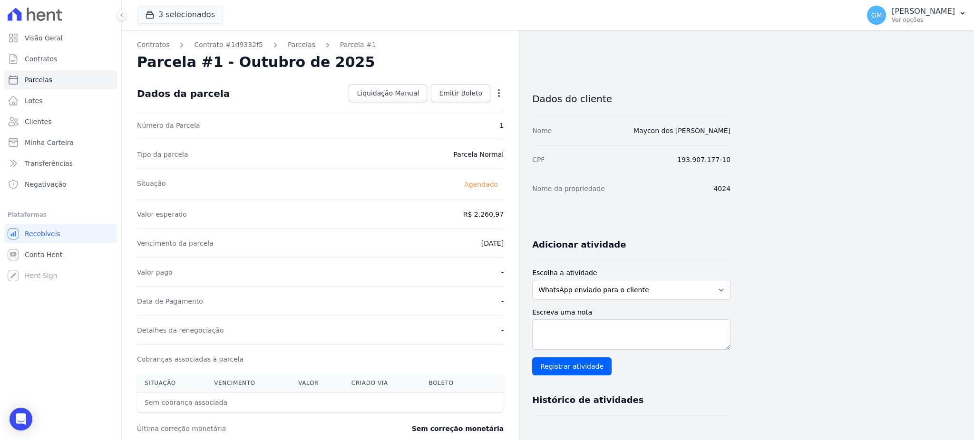
click at [500, 91] on icon "button" at bounding box center [499, 93] width 10 height 10
click at [469, 113] on link "Alterar" at bounding box center [458, 106] width 84 height 17
drag, startPoint x: 464, startPoint y: 222, endPoint x: 505, endPoint y: 221, distance: 40.4
click at [505, 221] on div "Contratos Contrato #1d9332f5 Parcelas Parcela #1 Parcela #1 - Outubro de 2025 C…" at bounding box center [320, 335] width 397 height 611
paste input ".26571"
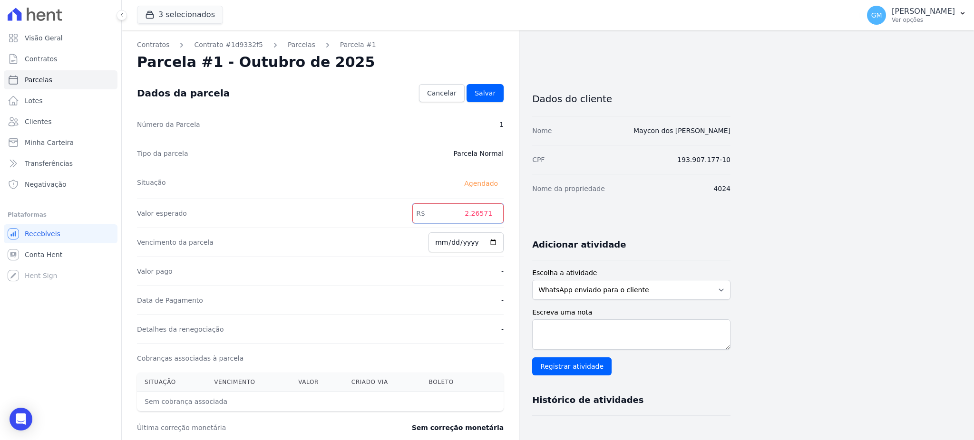
click at [474, 213] on input "2.26571" at bounding box center [457, 214] width 91 height 20
click at [485, 213] on input "226571" at bounding box center [457, 214] width 91 height 20
type input "2265.71"
click at [489, 101] on link "Salvar" at bounding box center [485, 93] width 37 height 18
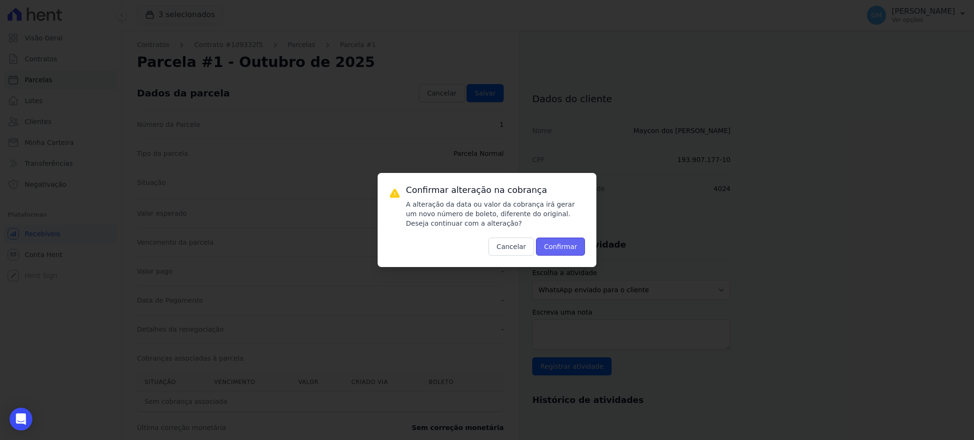
click at [565, 247] on button "Confirmar" at bounding box center [560, 247] width 49 height 18
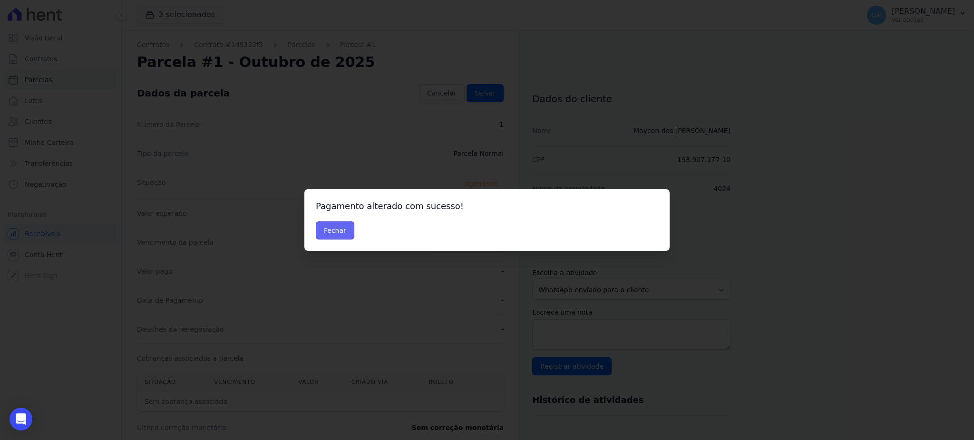
click at [343, 229] on button "Fechar" at bounding box center [335, 231] width 39 height 18
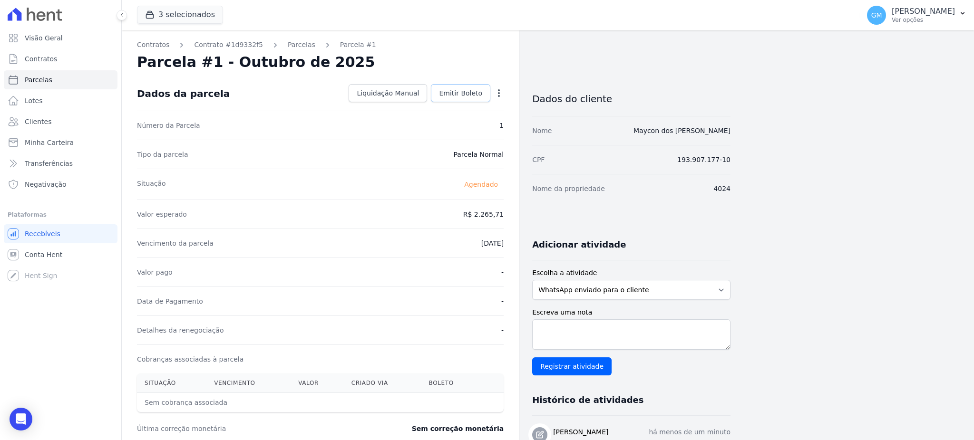
click at [478, 95] on span "Emitir Boleto" at bounding box center [460, 93] width 43 height 10
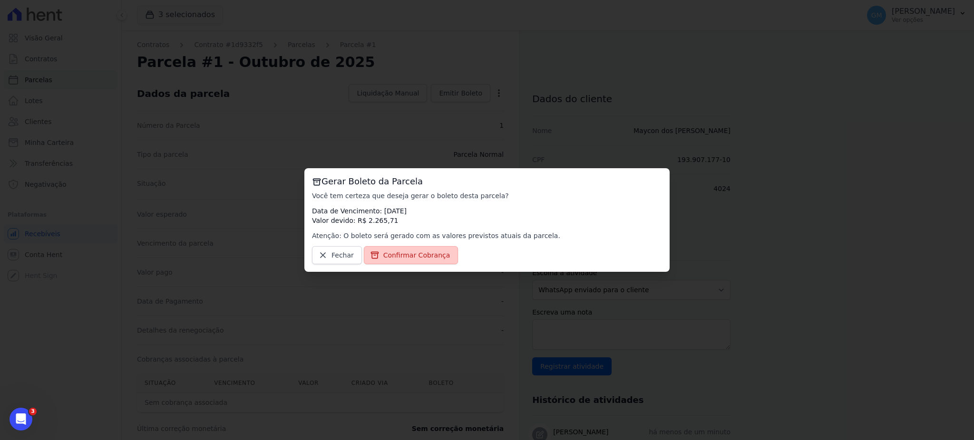
click at [420, 256] on span "Confirmar Cobrança" at bounding box center [416, 256] width 67 height 10
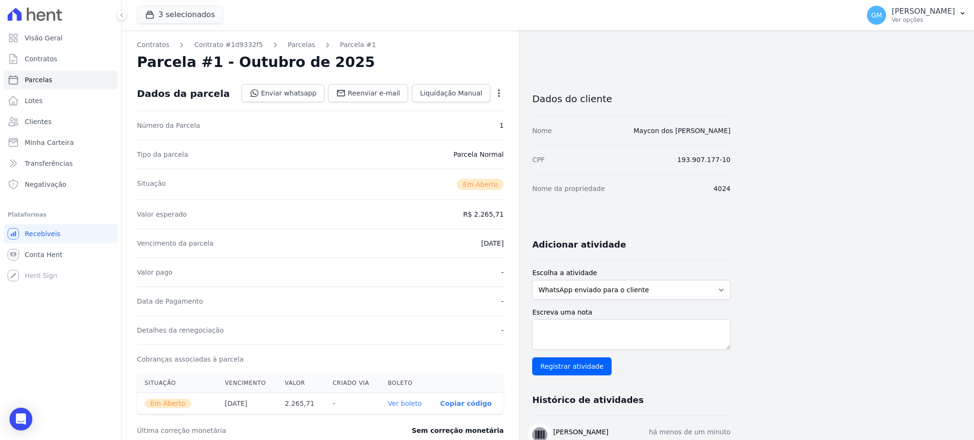
click at [408, 410] on th "Ver boleto" at bounding box center [406, 403] width 52 height 21
click at [408, 401] on link "Ver boleto" at bounding box center [405, 404] width 34 height 8
click at [63, 117] on link "Clientes" at bounding box center [61, 121] width 114 height 19
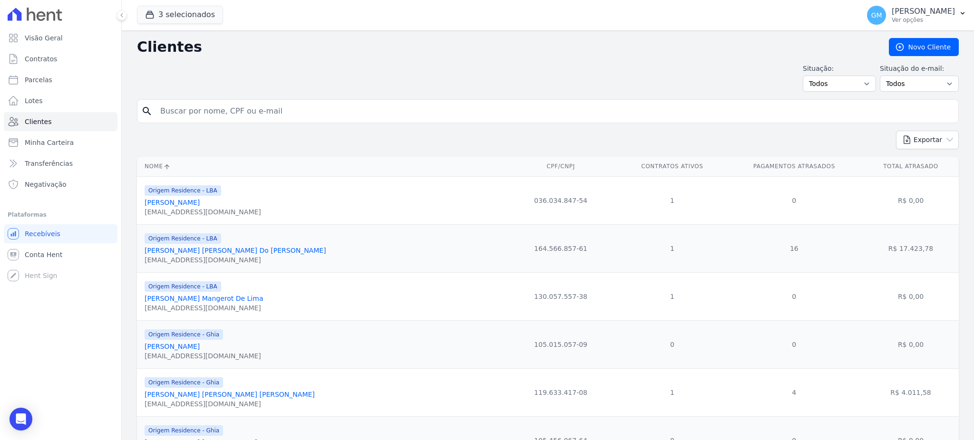
click at [209, 110] on input "search" at bounding box center [555, 111] width 800 height 19
paste input "CELSO FERNANDO AÇAFRAO"
type input "CELSO FERNANDO AÇAFRAO"
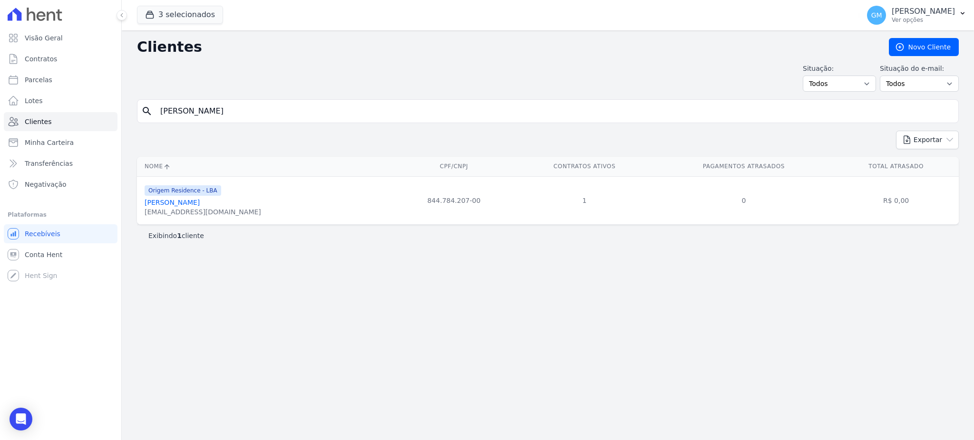
click at [191, 208] on div "celsoacafrao@hotmail.com" at bounding box center [203, 212] width 117 height 10
click at [193, 200] on link "Celso Fernando Açafrao" at bounding box center [172, 203] width 55 height 8
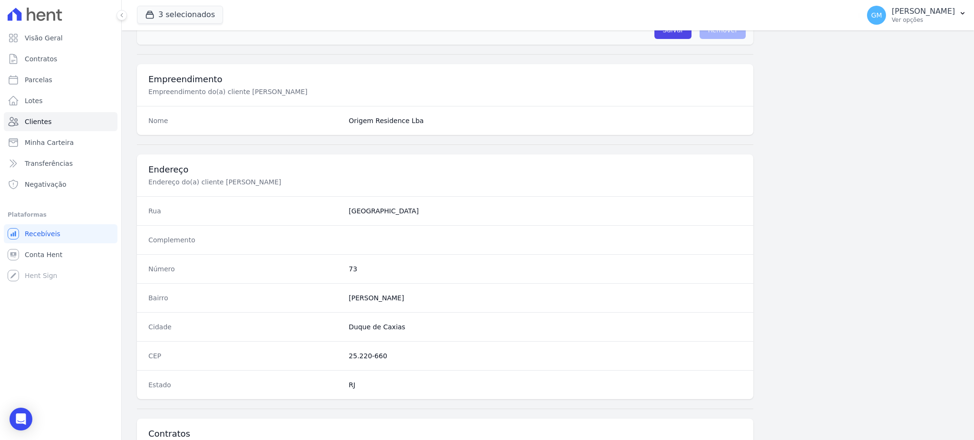
scroll to position [450, 0]
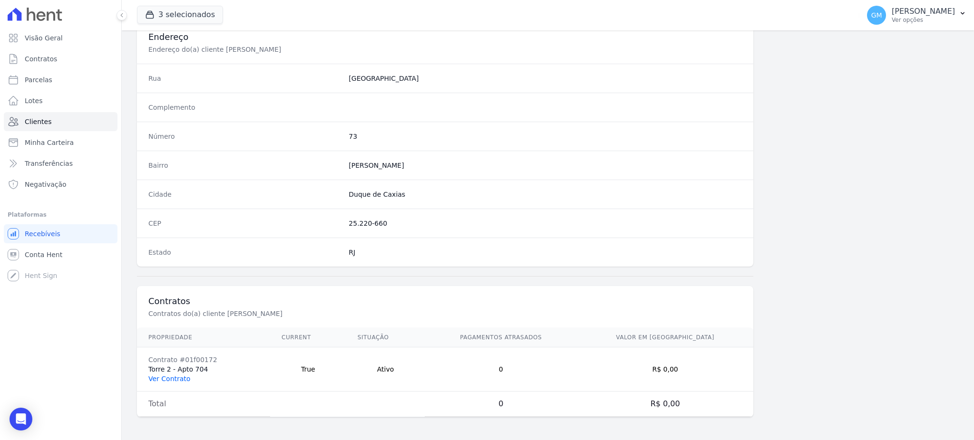
click at [171, 381] on link "Ver Contrato" at bounding box center [169, 379] width 42 height 8
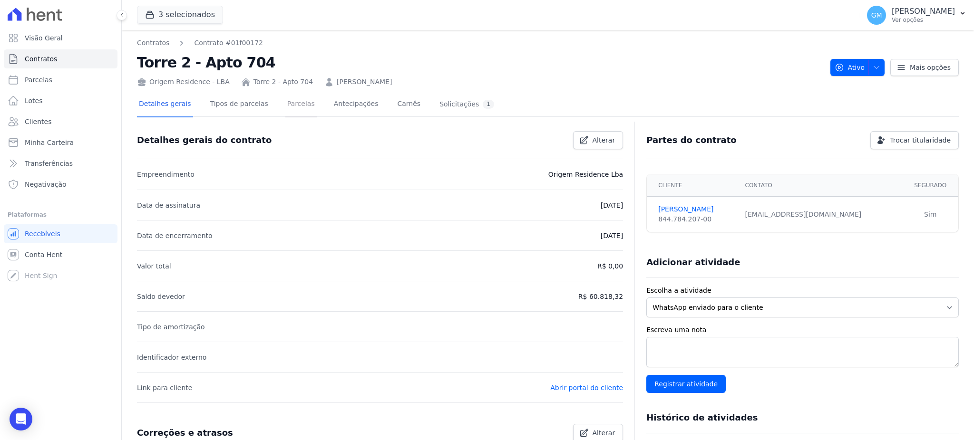
click at [285, 97] on link "Parcelas" at bounding box center [300, 104] width 31 height 25
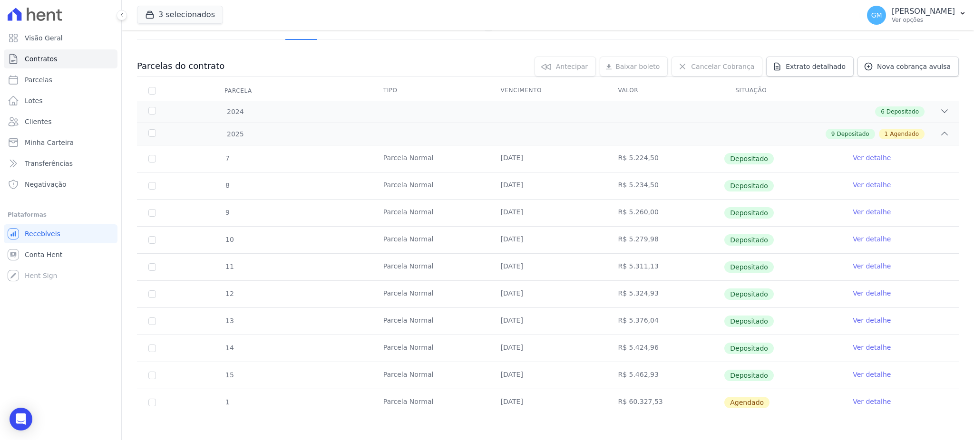
scroll to position [81, 0]
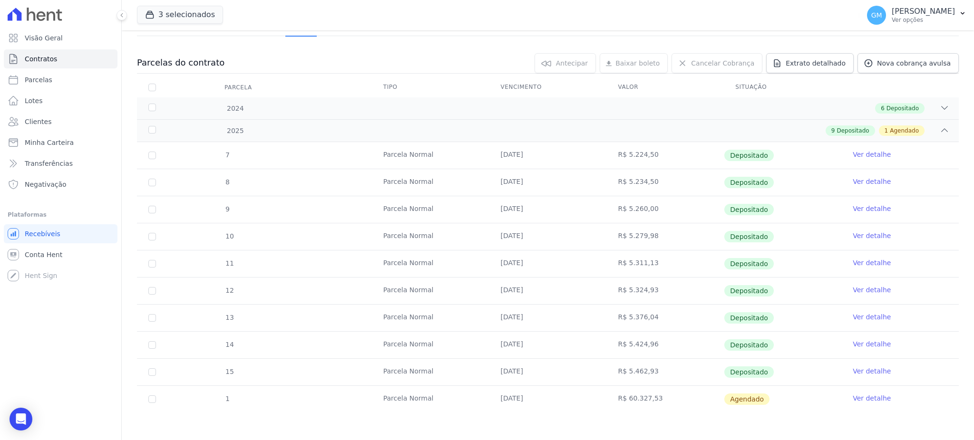
drag, startPoint x: 490, startPoint y: 339, endPoint x: 547, endPoint y: 347, distance: 57.2
click at [547, 347] on td "20/08/2025" at bounding box center [547, 345] width 117 height 27
drag, startPoint x: 503, startPoint y: 370, endPoint x: 570, endPoint y: 377, distance: 67.0
click at [570, 377] on td "20/09/2025" at bounding box center [547, 372] width 117 height 27
click at [855, 367] on link "Ver detalhe" at bounding box center [872, 372] width 38 height 10
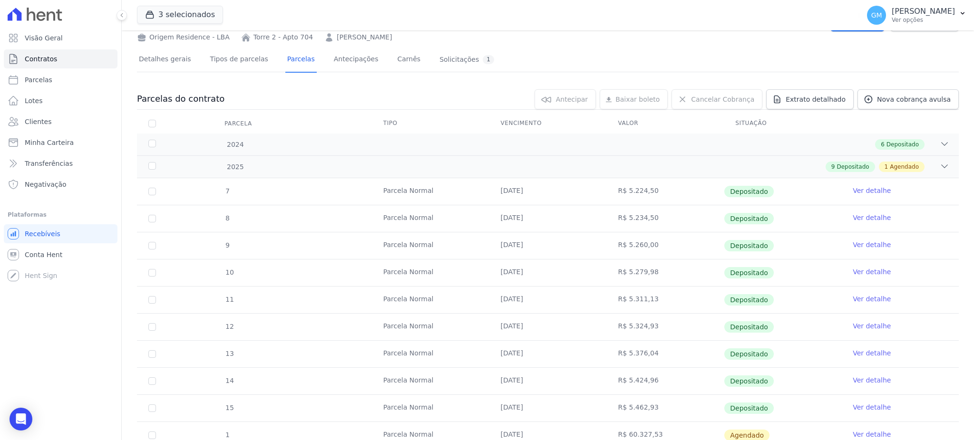
scroll to position [81, 0]
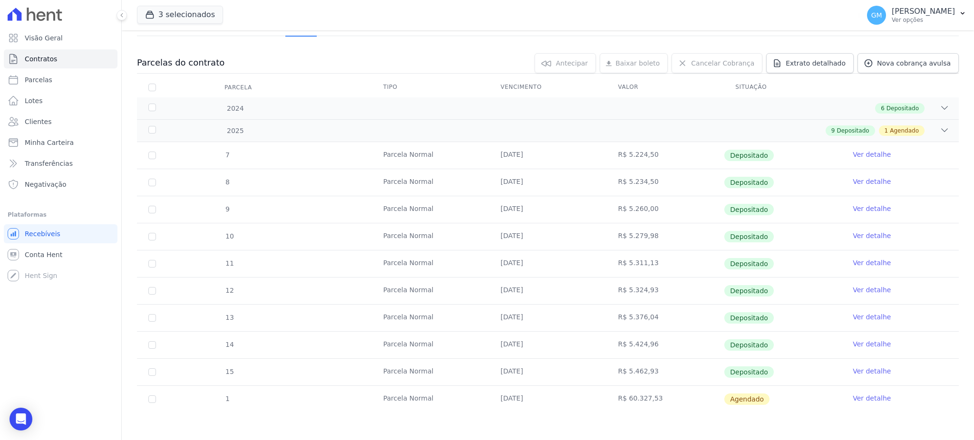
click at [856, 399] on link "Ver detalhe" at bounding box center [872, 399] width 38 height 10
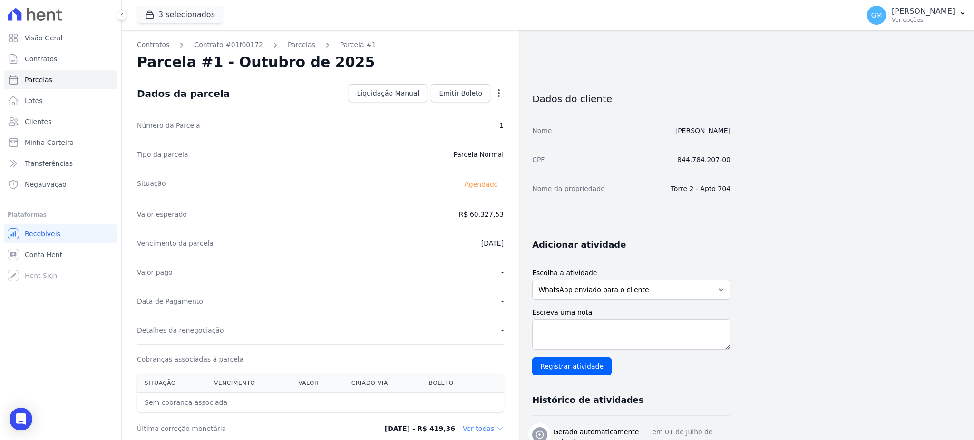
click at [503, 92] on icon "button" at bounding box center [499, 93] width 10 height 10
click at [447, 99] on link "Alterar" at bounding box center [458, 106] width 84 height 17
click at [439, 106] on link "Alterar" at bounding box center [458, 106] width 84 height 17
drag, startPoint x: 467, startPoint y: 212, endPoint x: 548, endPoint y: 220, distance: 81.7
click at [546, 220] on div "Contratos Contrato #01f00172 Parcelas Parcela #1 Parcela #1 - Outubro de 2025 C…" at bounding box center [426, 335] width 609 height 611
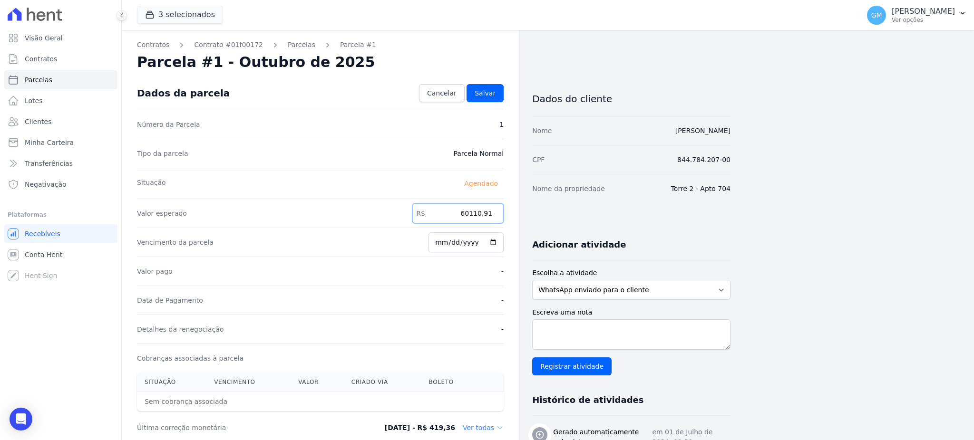
type input "60110.91"
click at [496, 239] on input "2025-10-20" at bounding box center [466, 243] width 75 height 20
type input "2025-10-31"
click at [479, 84] on link "Salvar" at bounding box center [485, 93] width 37 height 18
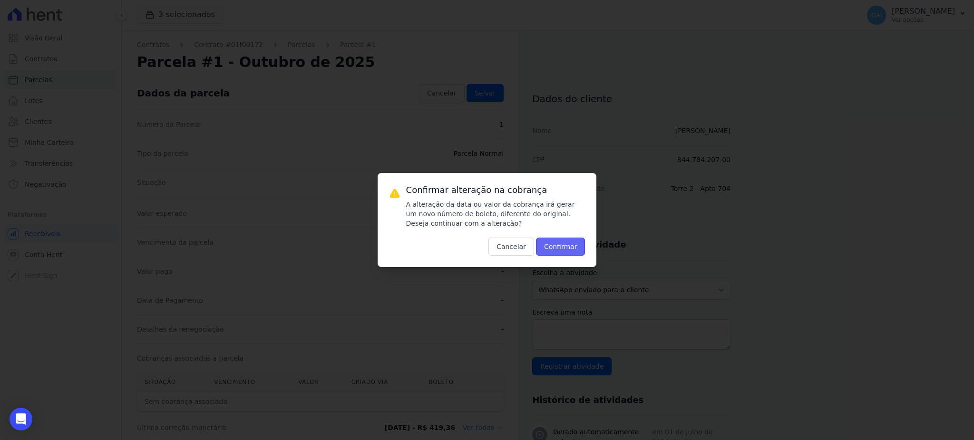
click at [554, 245] on button "Confirmar" at bounding box center [560, 247] width 49 height 18
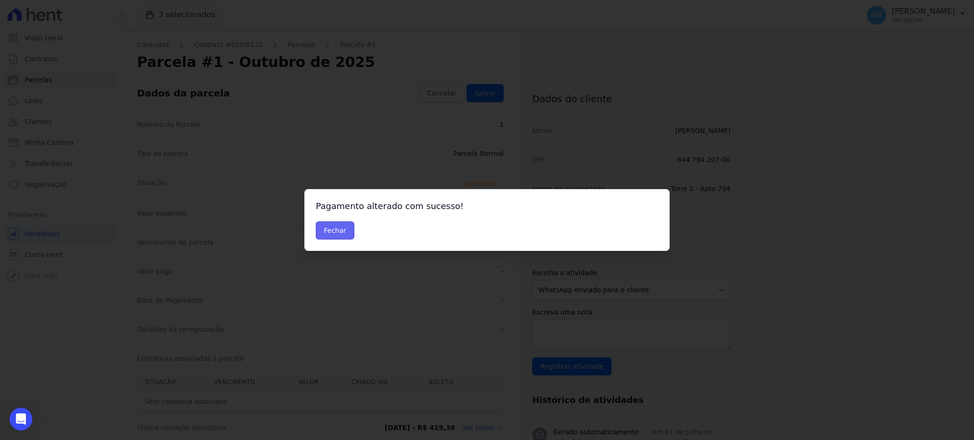
click at [342, 229] on button "Fechar" at bounding box center [335, 231] width 39 height 18
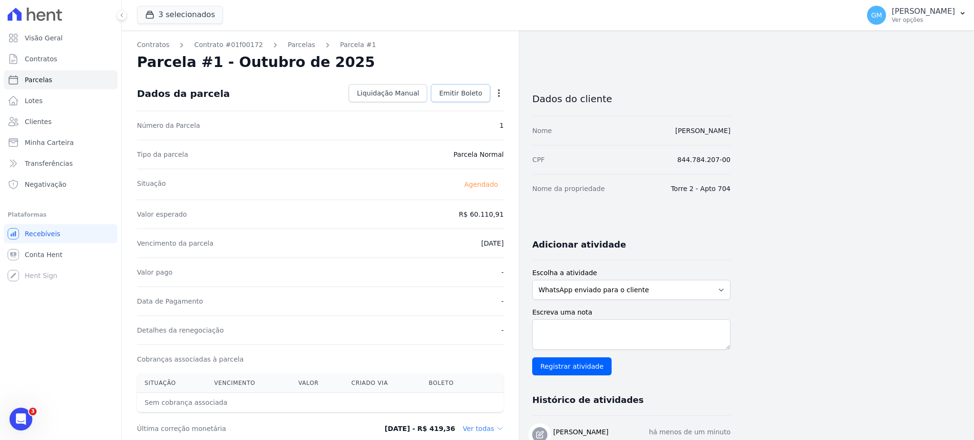
click at [460, 88] on link "Emitir Boleto" at bounding box center [460, 93] width 59 height 18
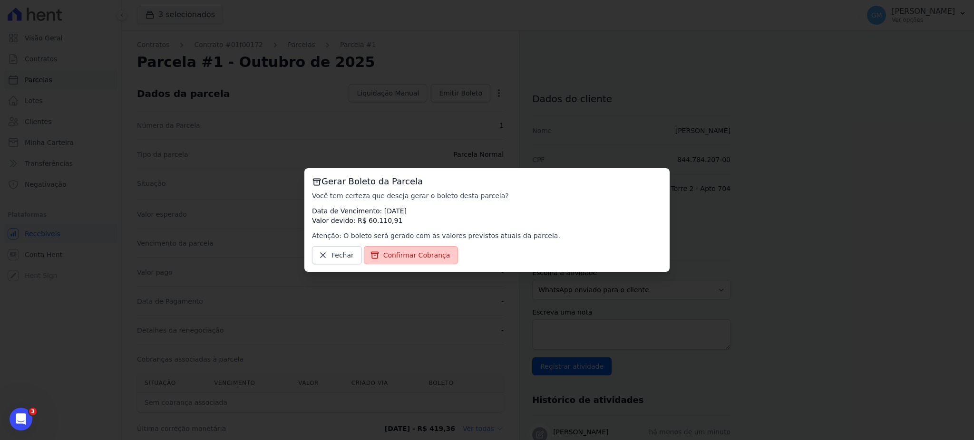
click at [430, 257] on span "Confirmar Cobrança" at bounding box center [416, 256] width 67 height 10
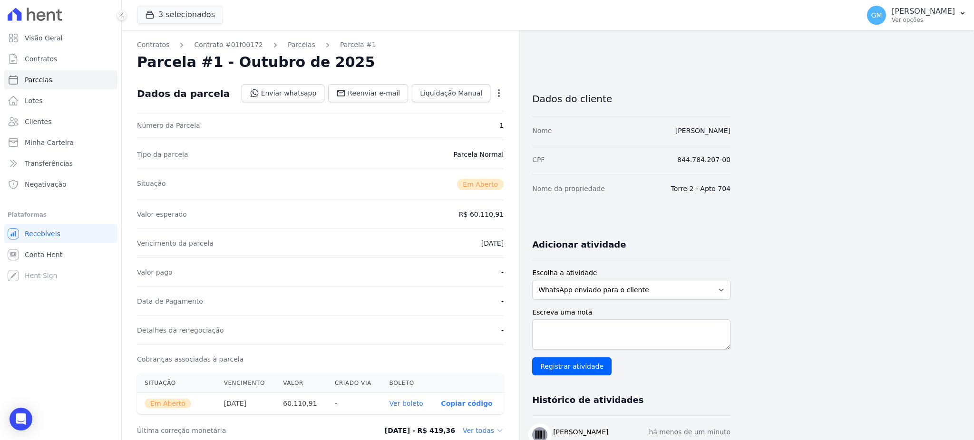
scroll to position [63, 0]
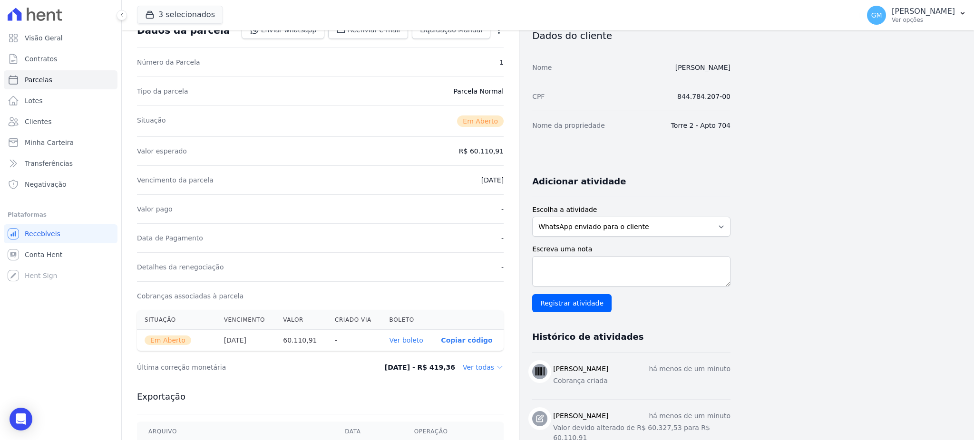
click at [413, 344] on link "Ver boleto" at bounding box center [407, 341] width 34 height 8
click at [77, 120] on link "Clientes" at bounding box center [61, 121] width 114 height 19
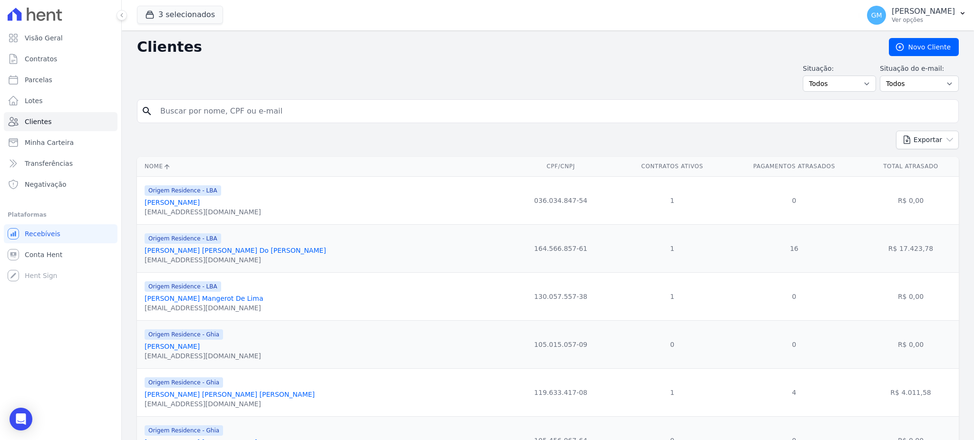
click at [205, 111] on input "search" at bounding box center [555, 111] width 800 height 19
paste input "LEANDRO KNEIP AVELINO"
type input "LEANDRO KNEIP AVELINO"
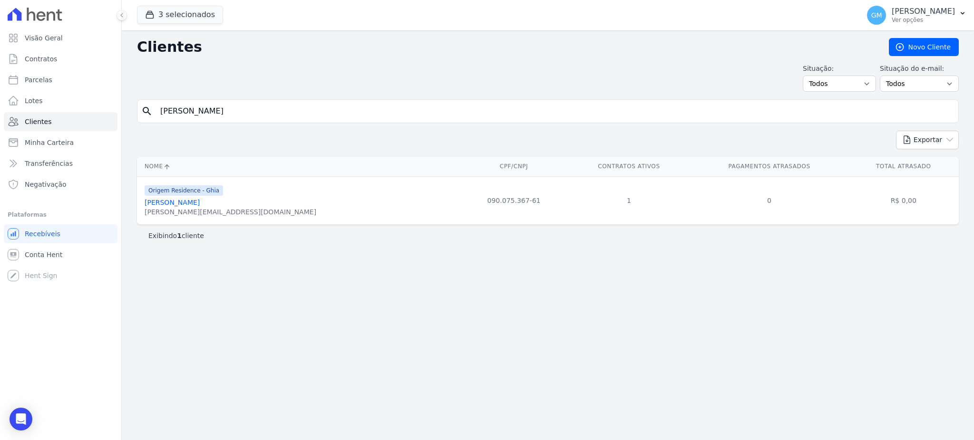
click at [193, 206] on link "Leandro Kneip Avelino" at bounding box center [172, 203] width 55 height 8
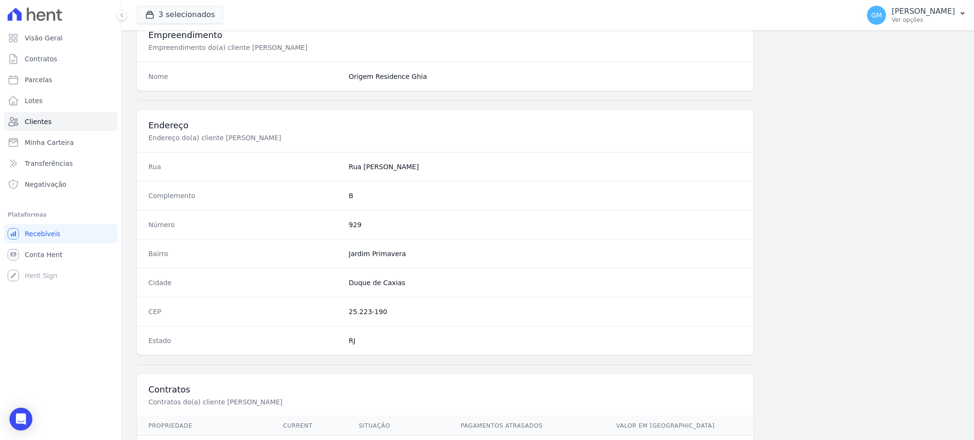
scroll to position [450, 0]
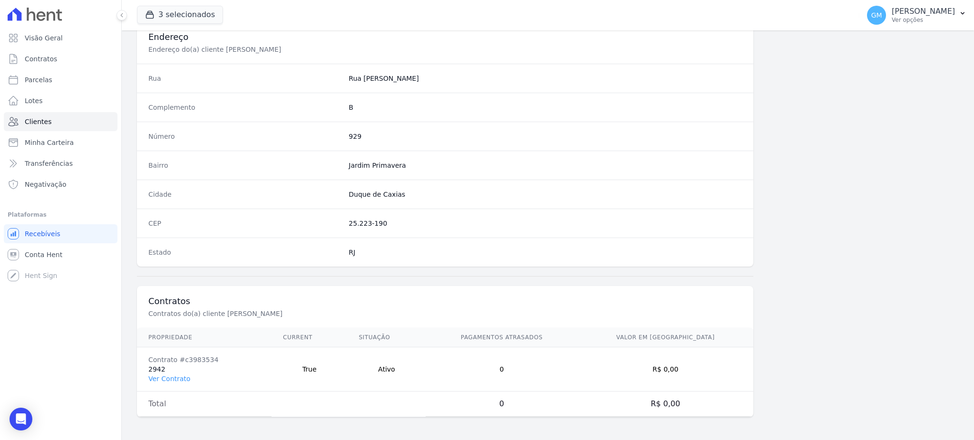
click at [187, 372] on td "Contrato #c3983534 2942 Ver Contrato" at bounding box center [204, 370] width 135 height 44
click at [186, 376] on link "Ver Contrato" at bounding box center [169, 379] width 42 height 8
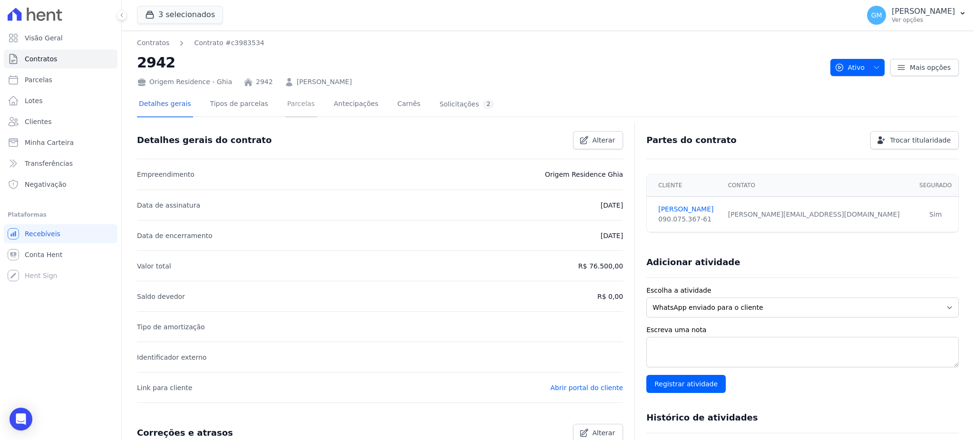
click at [288, 103] on link "Parcelas" at bounding box center [300, 104] width 31 height 25
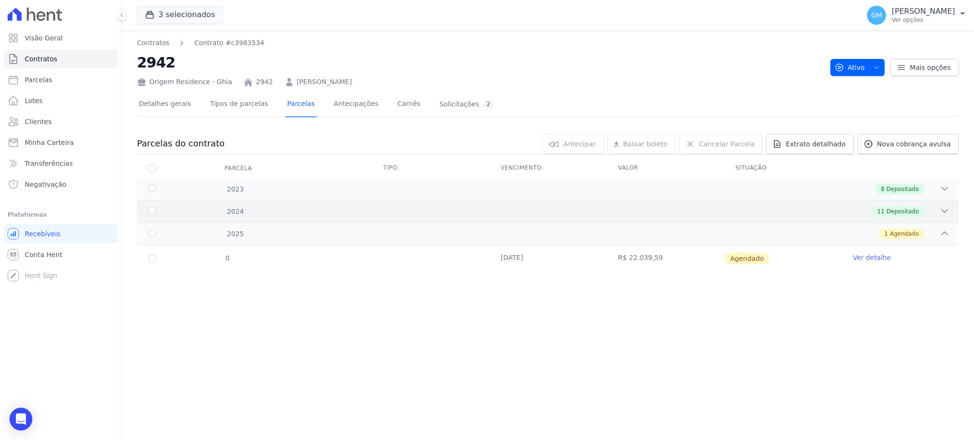
click at [902, 207] on span "Depositado" at bounding box center [903, 211] width 32 height 9
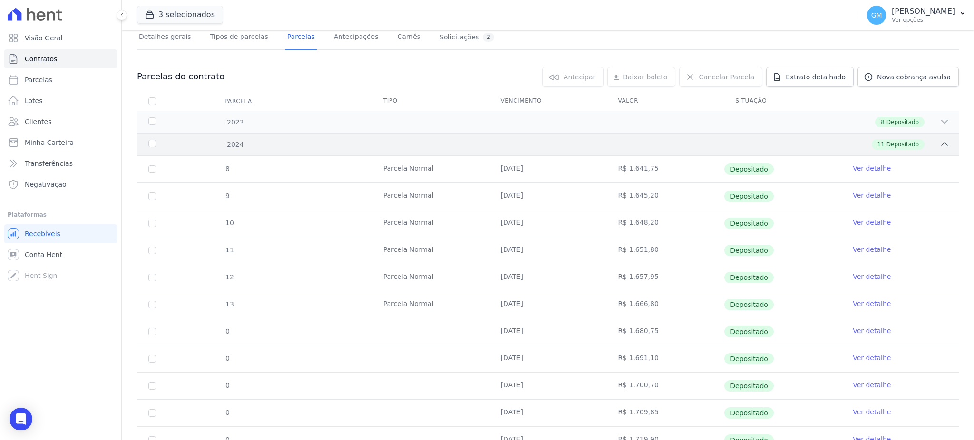
scroll to position [158, 0]
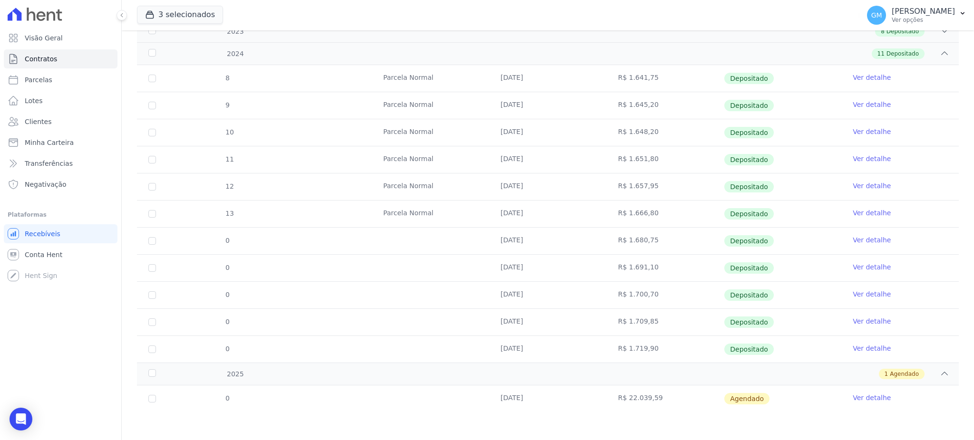
click at [873, 401] on link "Ver detalhe" at bounding box center [872, 398] width 38 height 10
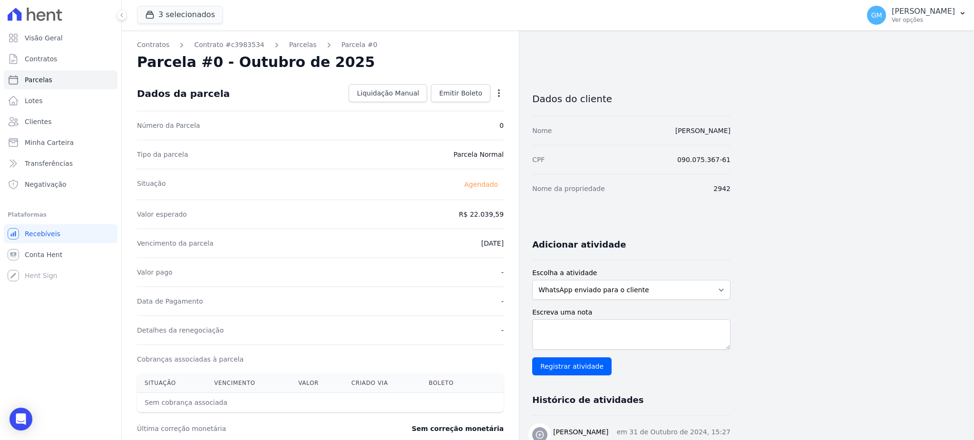
click at [497, 88] on div "Open options Alterar Cancelar Parcela Cancelar parcela Você está prestes a canc…" at bounding box center [496, 94] width 13 height 16
click at [499, 97] on icon "button" at bounding box center [499, 93] width 10 height 10
click at [469, 108] on link "Alterar" at bounding box center [458, 106] width 84 height 17
drag, startPoint x: 468, startPoint y: 215, endPoint x: 507, endPoint y: 215, distance: 39.5
click at [507, 215] on div "Contratos Contrato #c3983534 Parcelas Parcela #0 Parcela #0 - Outubro de 2025 C…" at bounding box center [320, 335] width 397 height 611
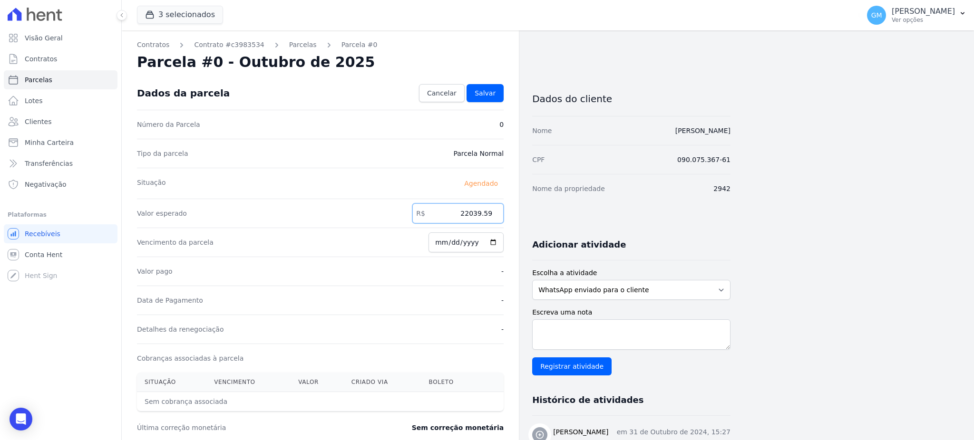
paste input "3.18807"
drag, startPoint x: 457, startPoint y: 209, endPoint x: 519, endPoint y: 221, distance: 63.4
click at [519, 221] on div "Contratos Contrato #c3983534 Parcelas Parcela #0 Parcela #0 - Outubro de 2025 C…" at bounding box center [426, 335] width 609 height 611
paste input "number"
click at [476, 216] on input "23.18807" at bounding box center [457, 214] width 91 height 20
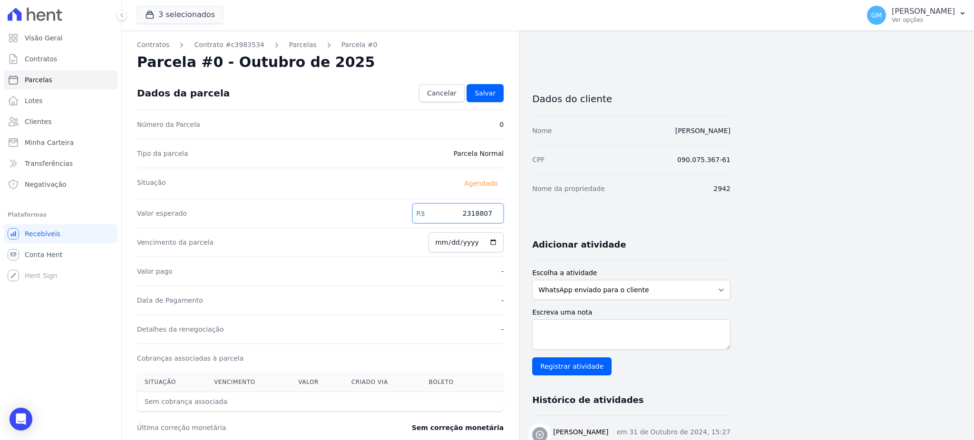
click at [486, 214] on input "2318807" at bounding box center [457, 214] width 91 height 20
type input "23188.07"
click at [487, 83] on div "Dados da parcela Cancelar Salvar" at bounding box center [320, 93] width 367 height 33
click at [489, 86] on link "Salvar" at bounding box center [485, 93] width 37 height 18
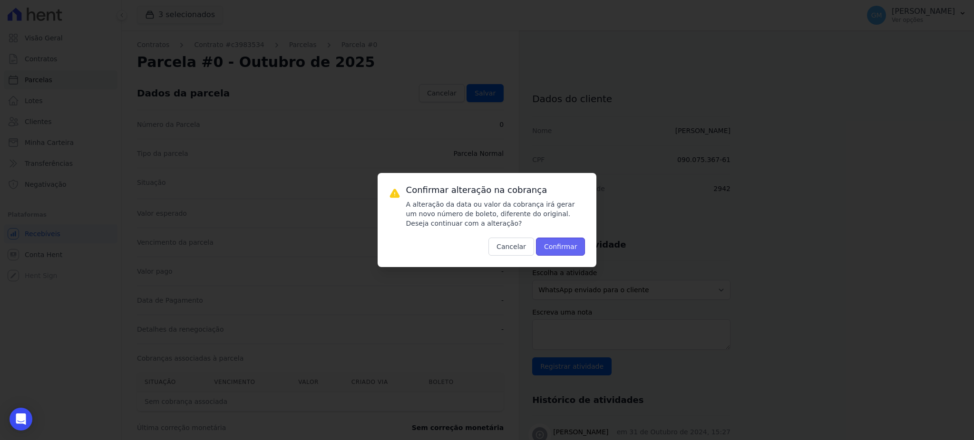
click at [561, 243] on button "Confirmar" at bounding box center [560, 247] width 49 height 18
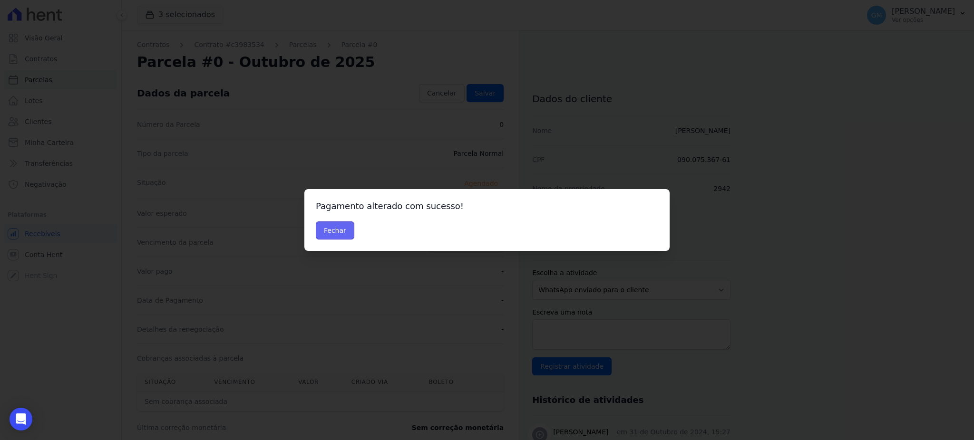
click at [346, 229] on button "Fechar" at bounding box center [335, 231] width 39 height 18
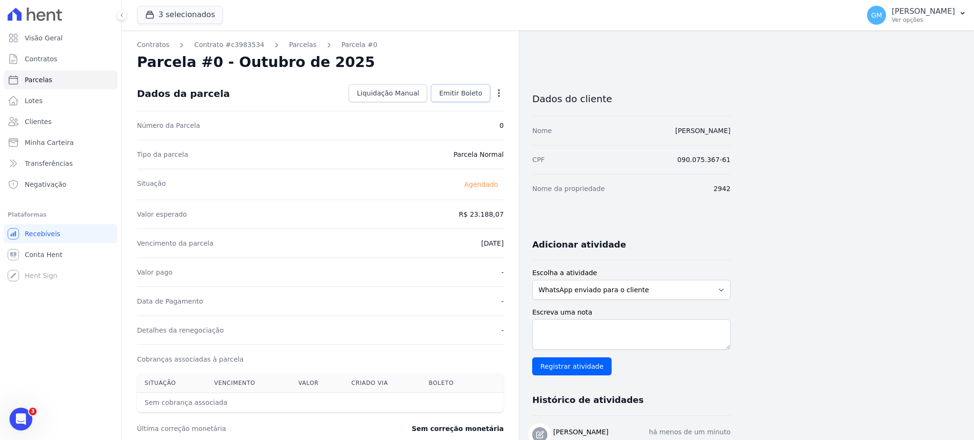
click at [445, 87] on link "Emitir Boleto" at bounding box center [460, 93] width 59 height 18
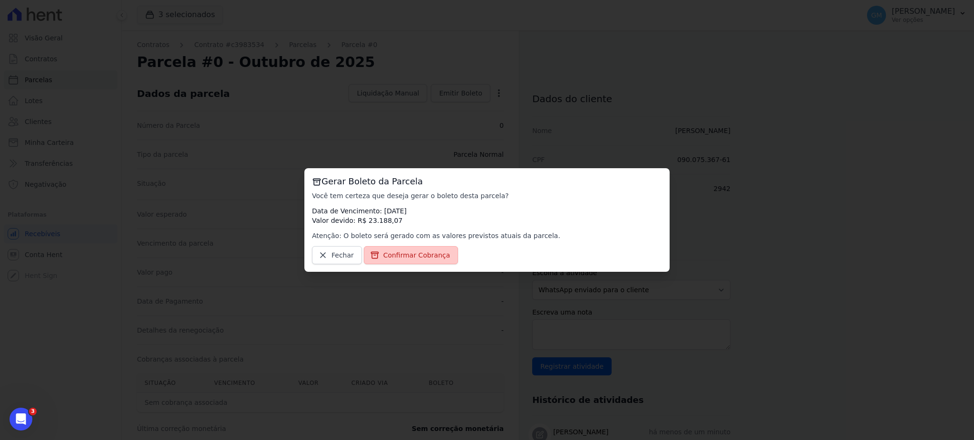
click at [377, 248] on link "Confirmar Cobrança" at bounding box center [411, 255] width 95 height 18
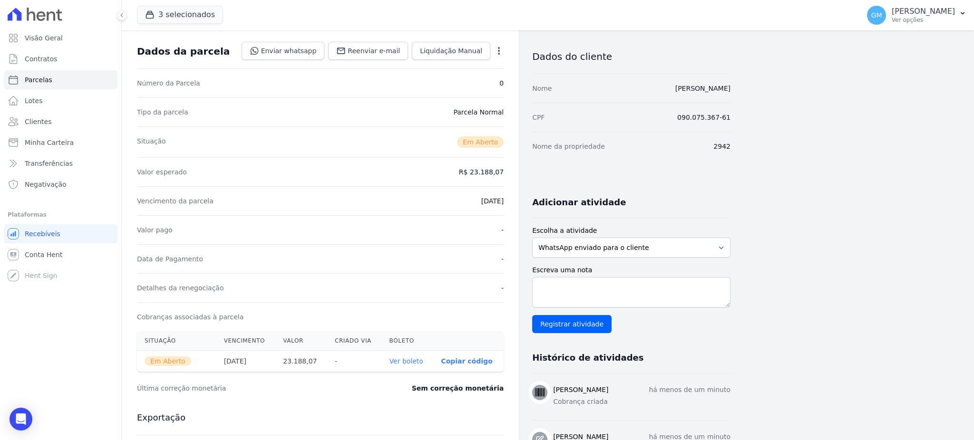
scroll to position [63, 0]
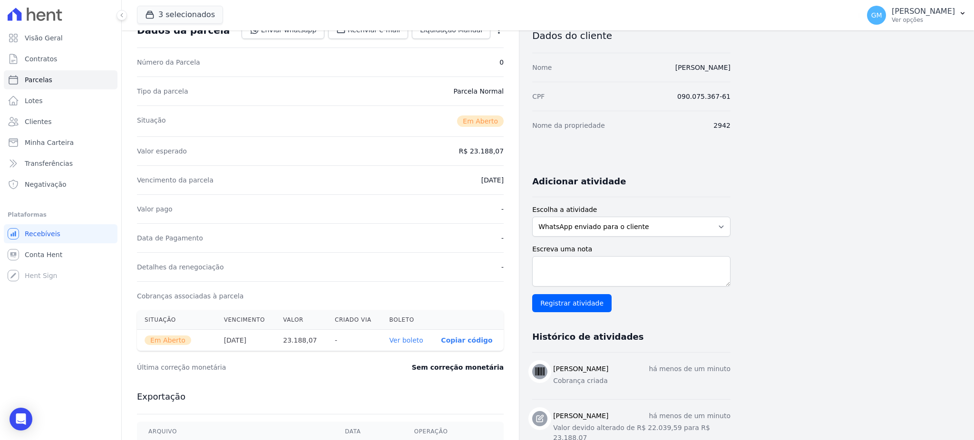
click at [418, 345] on th "Ver boleto" at bounding box center [408, 340] width 52 height 21
click at [417, 342] on link "Ver boleto" at bounding box center [407, 341] width 34 height 8
click at [55, 115] on link "Clientes" at bounding box center [61, 121] width 114 height 19
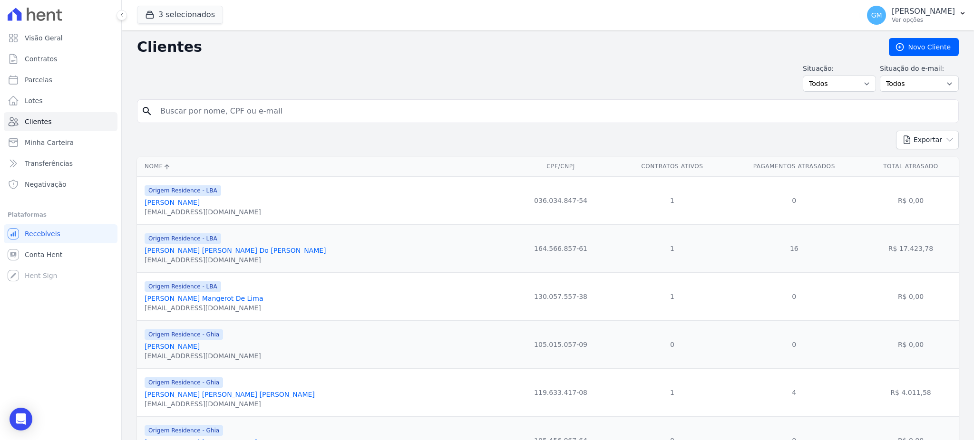
click at [230, 110] on input "search" at bounding box center [555, 111] width 800 height 19
paste input "[PERSON_NAME] [PERSON_NAME]"
type input "[PERSON_NAME] [PERSON_NAME]"
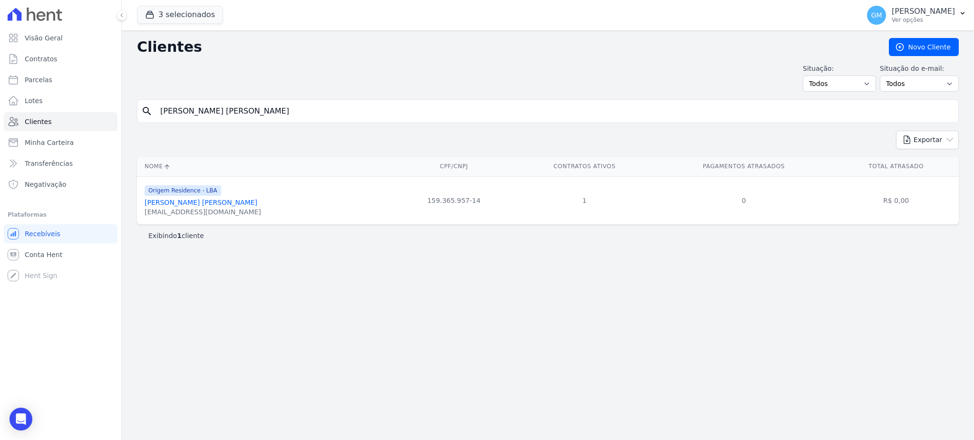
click at [219, 196] on div "Origem Residence - LBA" at bounding box center [203, 190] width 117 height 11
click at [219, 204] on link "Ricardo Gonçalves Ramos Filho" at bounding box center [201, 203] width 113 height 8
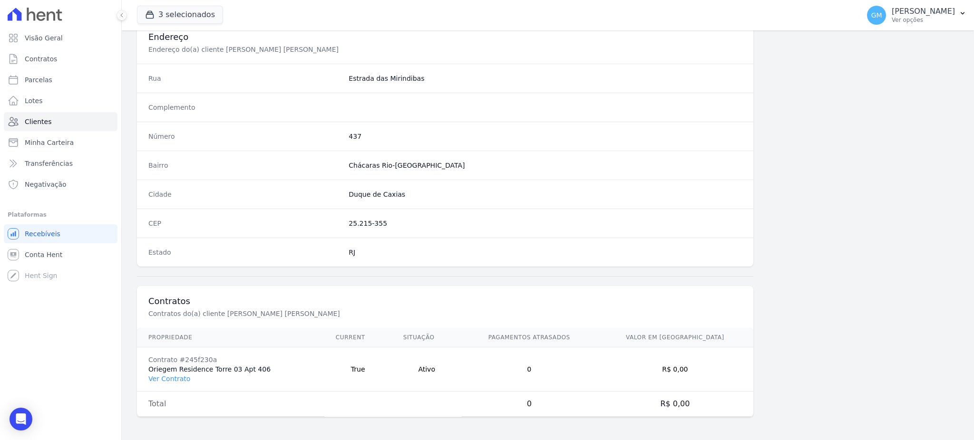
scroll to position [450, 0]
drag, startPoint x: 176, startPoint y: 376, endPoint x: 208, endPoint y: 387, distance: 33.7
click at [176, 376] on link "Ver Contrato" at bounding box center [169, 379] width 42 height 8
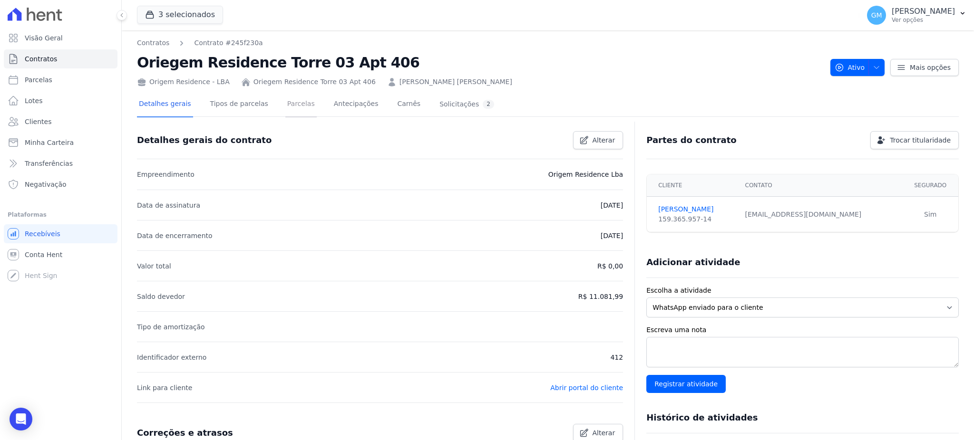
click at [285, 105] on link "Parcelas" at bounding box center [300, 104] width 31 height 25
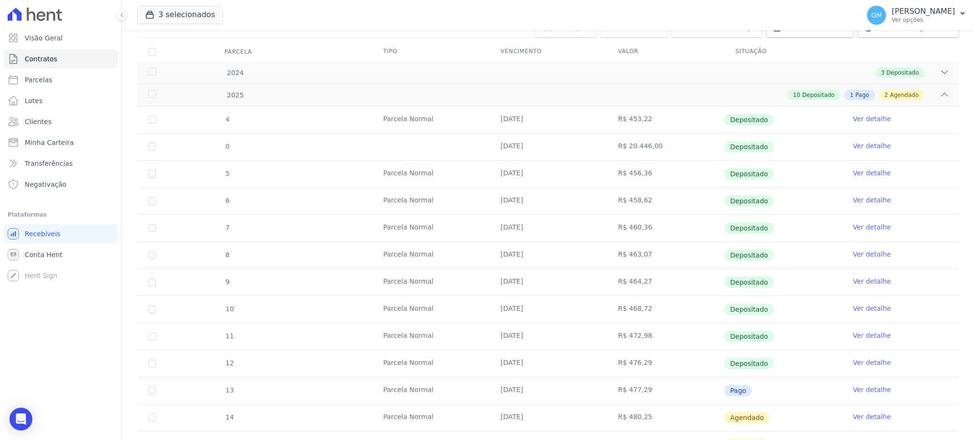
scroll to position [207, 0]
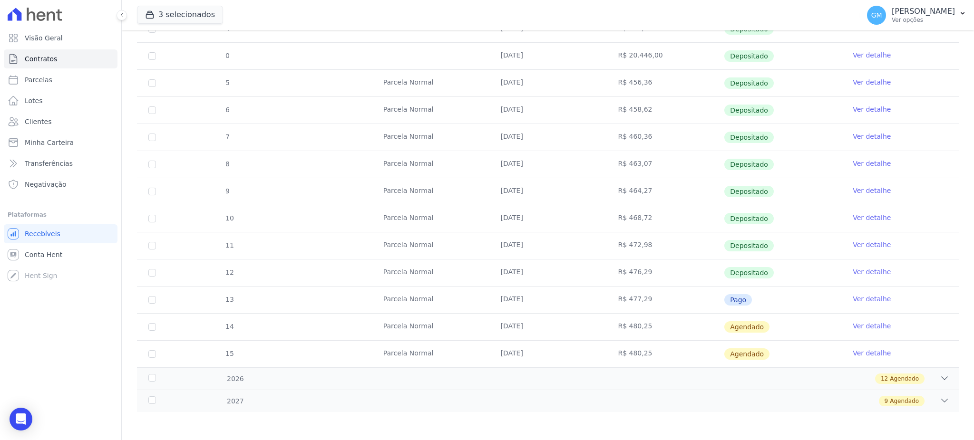
drag, startPoint x: 518, startPoint y: 328, endPoint x: 584, endPoint y: 328, distance: 66.6
click at [584, 328] on td "10/11/2025" at bounding box center [547, 327] width 117 height 27
click at [486, 437] on div "Contratos Contrato #245f230a Oriegem Residence Torre 03 Apt 406 Origem Residenc…" at bounding box center [548, 132] width 852 height 618
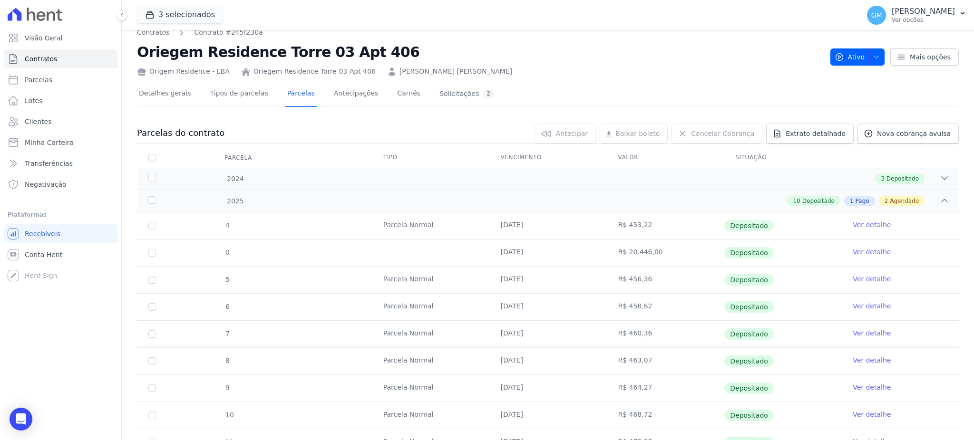
scroll to position [0, 0]
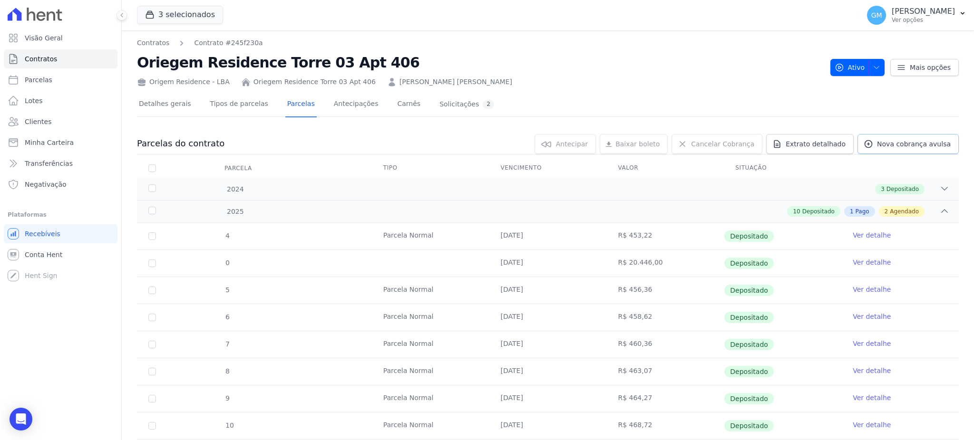
click at [884, 144] on span "Nova cobrança avulsa" at bounding box center [914, 144] width 74 height 10
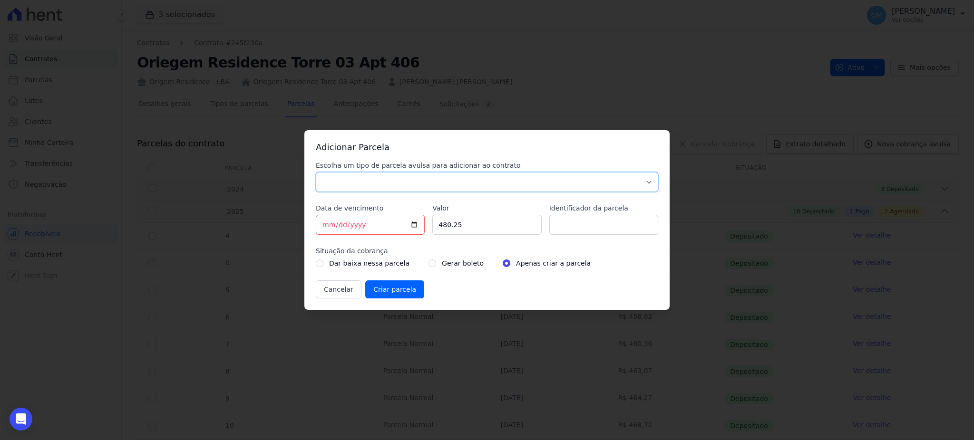
drag, startPoint x: 440, startPoint y: 184, endPoint x: 425, endPoint y: 191, distance: 16.4
click at [440, 184] on select "Parcela Normal Sinal Caução Intercalada Chaves Pré Chaves Pós Chaves Taxas Quit…" at bounding box center [487, 182] width 342 height 20
select select "standard"
click at [316, 172] on select "Parcela Normal Sinal Caução Intercalada Chaves Pré Chaves Pós Chaves Taxas Quit…" at bounding box center [487, 182] width 342 height 20
click at [415, 227] on input "[DATE]" at bounding box center [370, 225] width 109 height 20
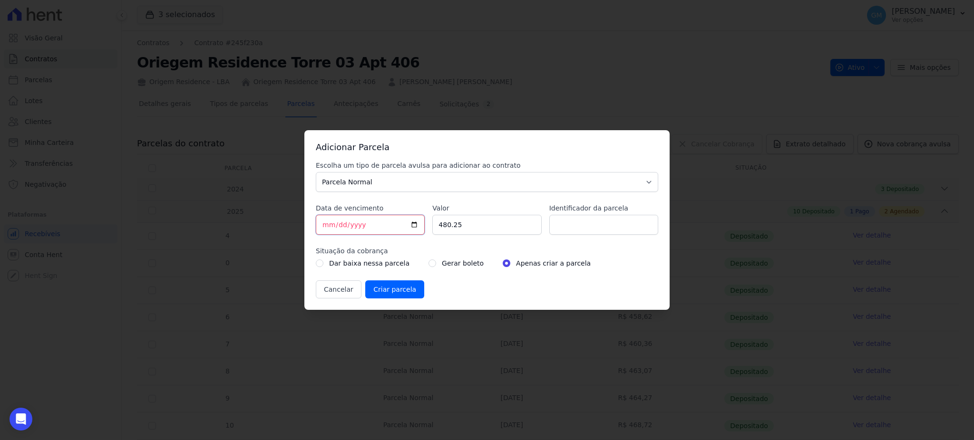
type input "2025-10-25"
drag, startPoint x: 417, startPoint y: 266, endPoint x: 423, endPoint y: 263, distance: 7.0
click at [421, 264] on div "Dar baixa nessa parcela Gerar boleto Apenas criar a parcela" at bounding box center [487, 263] width 342 height 11
click at [429, 263] on input "radio" at bounding box center [433, 264] width 8 height 8
radio input "true"
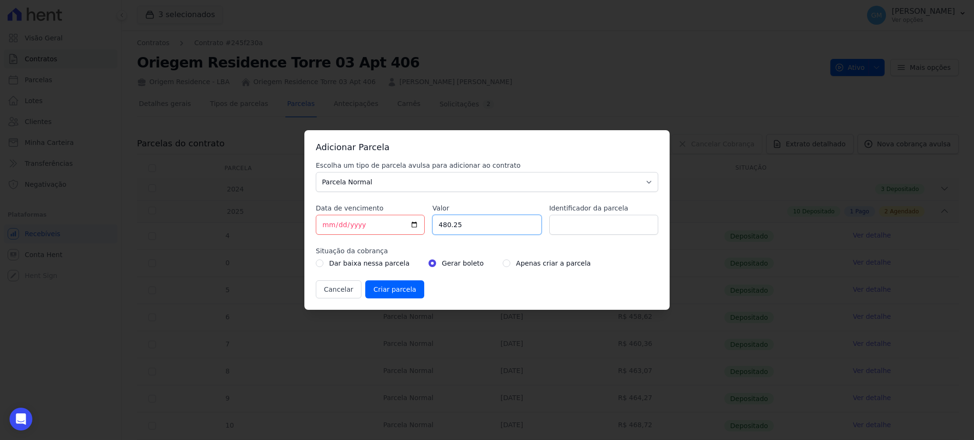
drag, startPoint x: 470, startPoint y: 232, endPoint x: 432, endPoint y: 232, distance: 37.6
click at [432, 232] on input "480.25" at bounding box center [486, 225] width 109 height 20
type input "21310.00"
click at [564, 234] on input "Identificador da parcela" at bounding box center [603, 225] width 109 height 20
type input "Intermediaria"
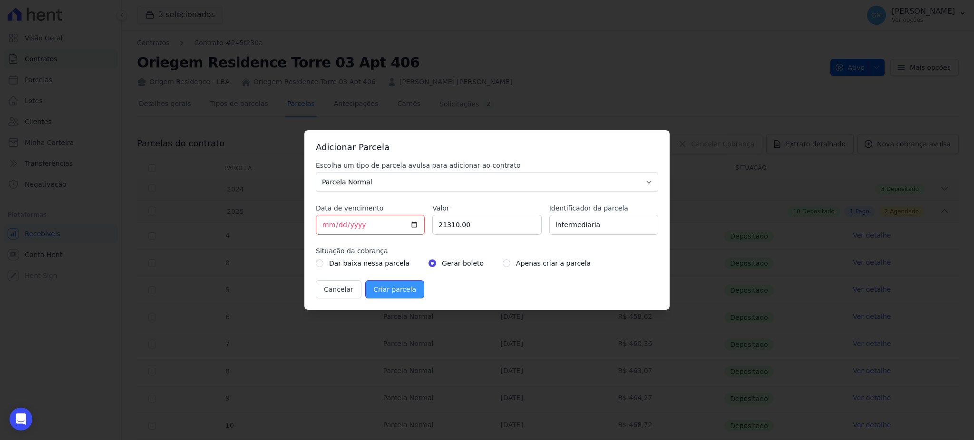
click at [401, 292] on input "Criar parcela" at bounding box center [394, 290] width 59 height 18
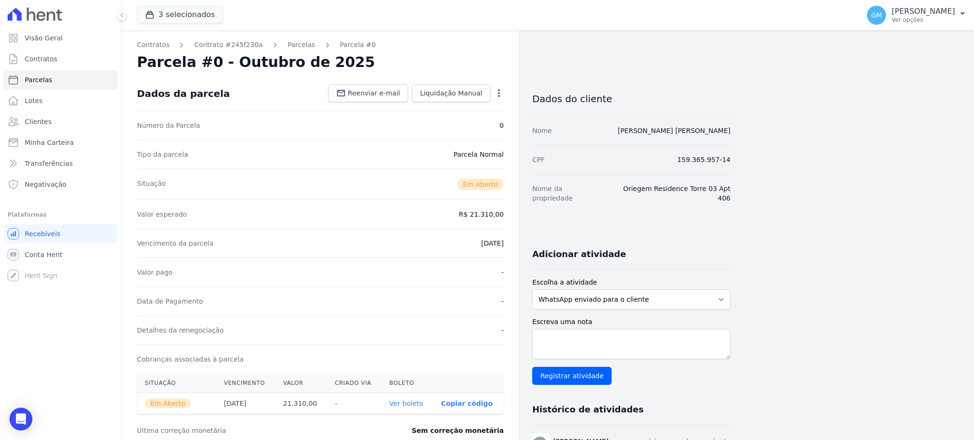
click at [408, 402] on link "Ver boleto" at bounding box center [407, 404] width 34 height 8
click at [46, 128] on link "Clientes" at bounding box center [61, 121] width 114 height 19
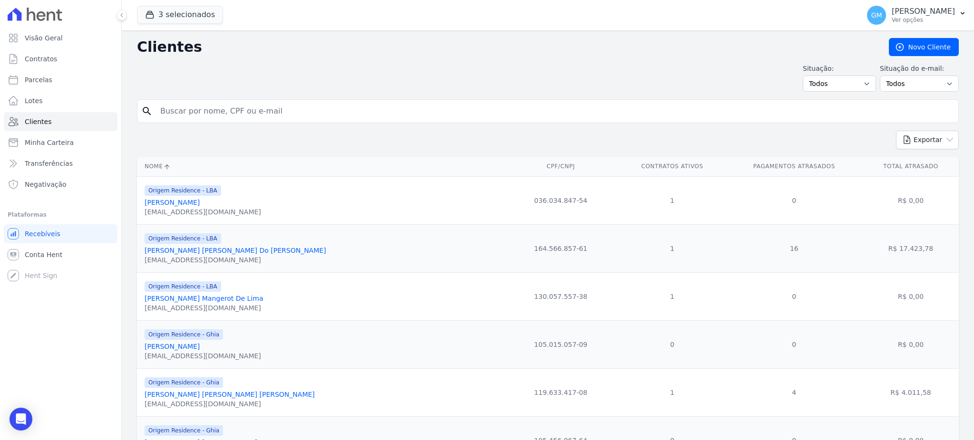
click at [189, 112] on input "search" at bounding box center [555, 111] width 800 height 19
paste input "[PERSON_NAME] DO [PERSON_NAME]"
type input "[PERSON_NAME] DO [PERSON_NAME]"
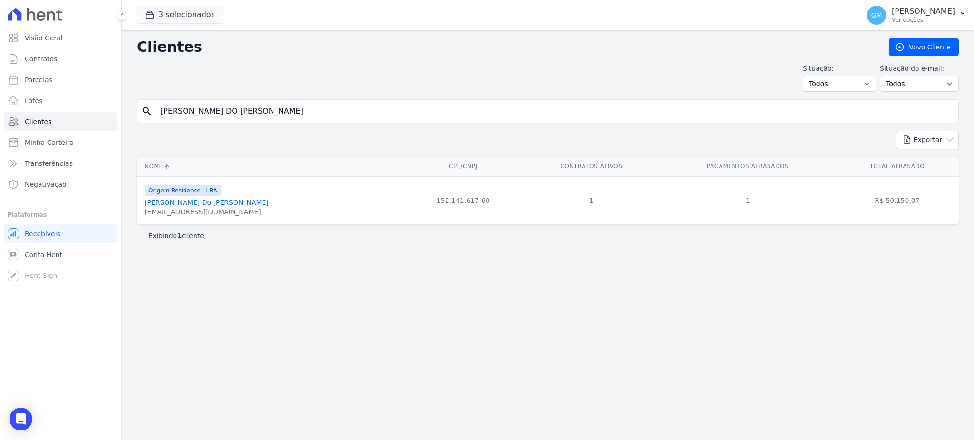
click at [232, 208] on div "[EMAIL_ADDRESS][DOMAIN_NAME]" at bounding box center [207, 212] width 124 height 10
click at [232, 205] on link "[PERSON_NAME] Do [PERSON_NAME]" at bounding box center [207, 203] width 124 height 8
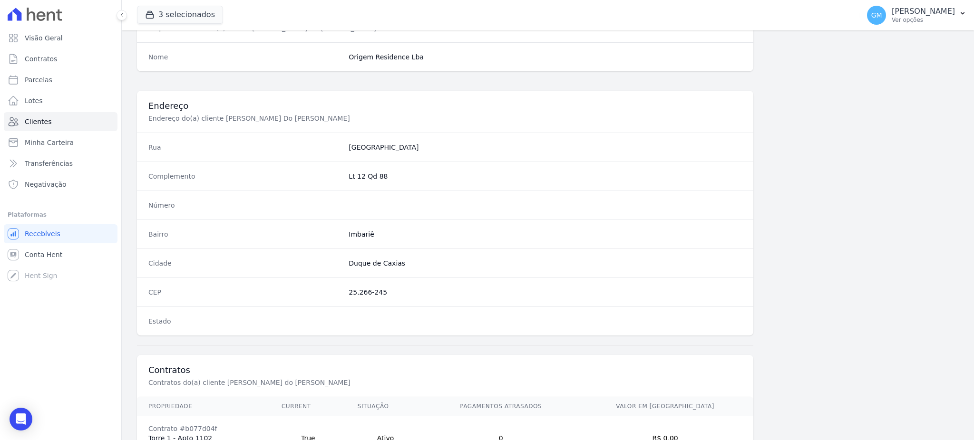
scroll to position [450, 0]
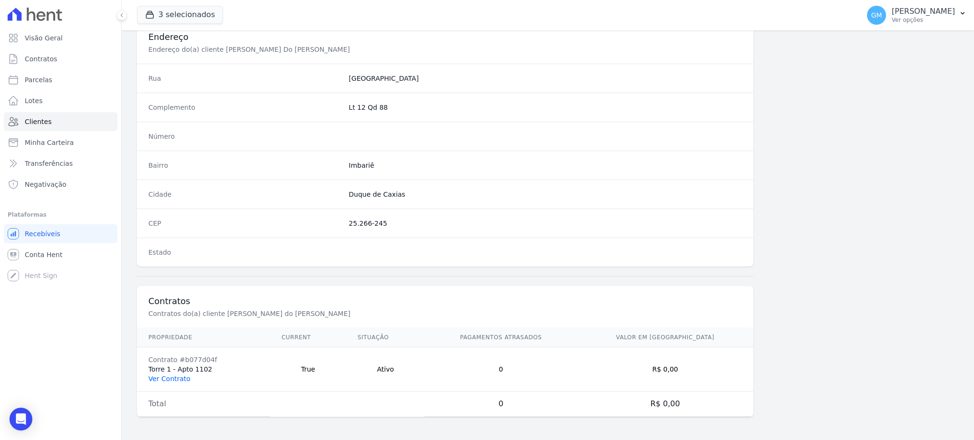
click at [169, 380] on link "Ver Contrato" at bounding box center [169, 379] width 42 height 8
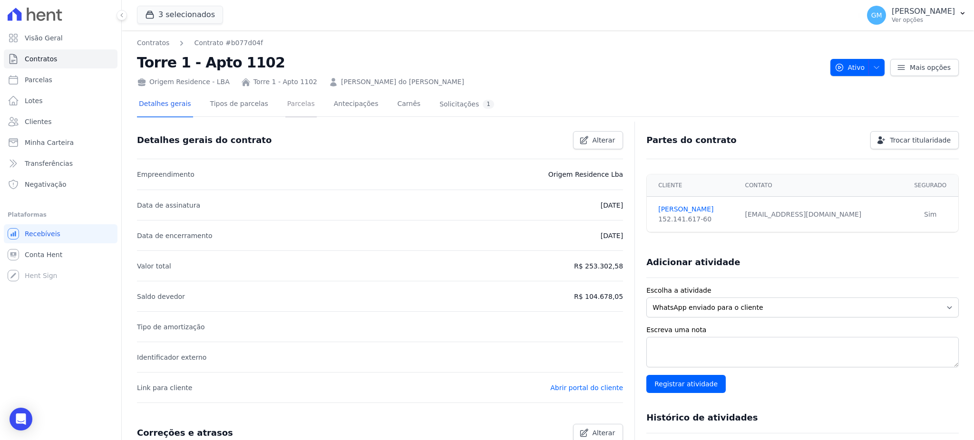
click at [285, 109] on link "Parcelas" at bounding box center [300, 104] width 31 height 25
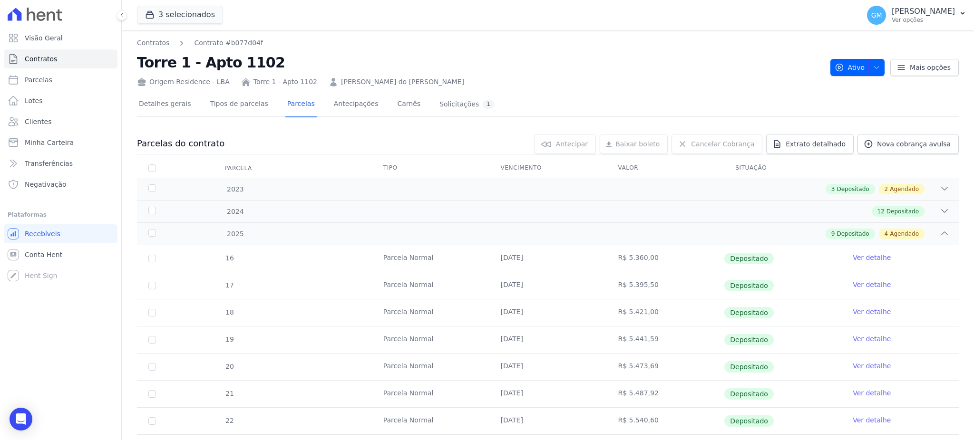
scroll to position [207, 0]
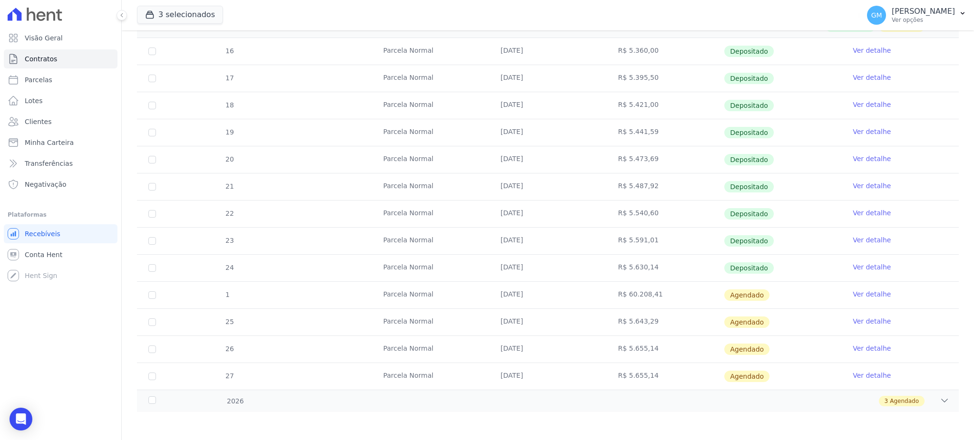
drag, startPoint x: 485, startPoint y: 273, endPoint x: 532, endPoint y: 276, distance: 46.7
click at [532, 276] on tr "24 Parcela Normal 30/09/2025 R$ 5.630,14 Depositado Ver detalhe" at bounding box center [548, 267] width 822 height 27
click at [861, 295] on link "Ver detalhe" at bounding box center [872, 295] width 38 height 10
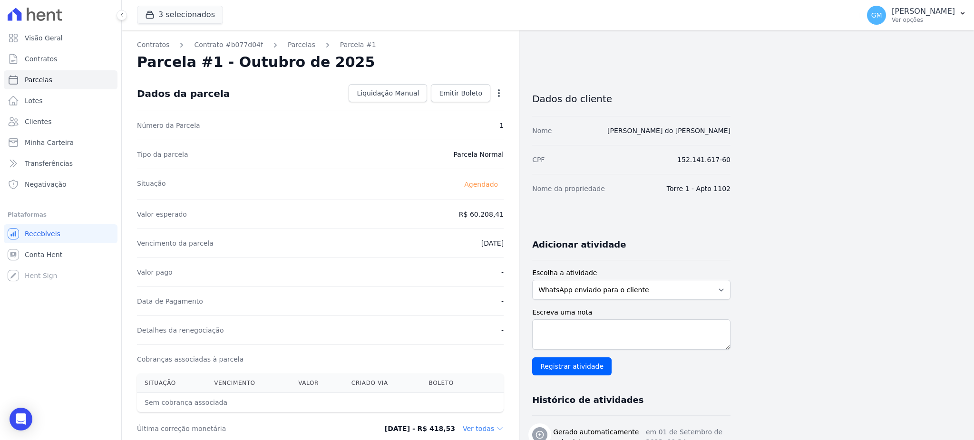
click at [497, 90] on icon "button" at bounding box center [499, 93] width 10 height 10
click at [460, 103] on link "Alterar" at bounding box center [458, 106] width 84 height 17
drag, startPoint x: 464, startPoint y: 216, endPoint x: 501, endPoint y: 216, distance: 37.1
click at [501, 216] on input "60208.41" at bounding box center [457, 214] width 91 height 20
paste input "59.17119"
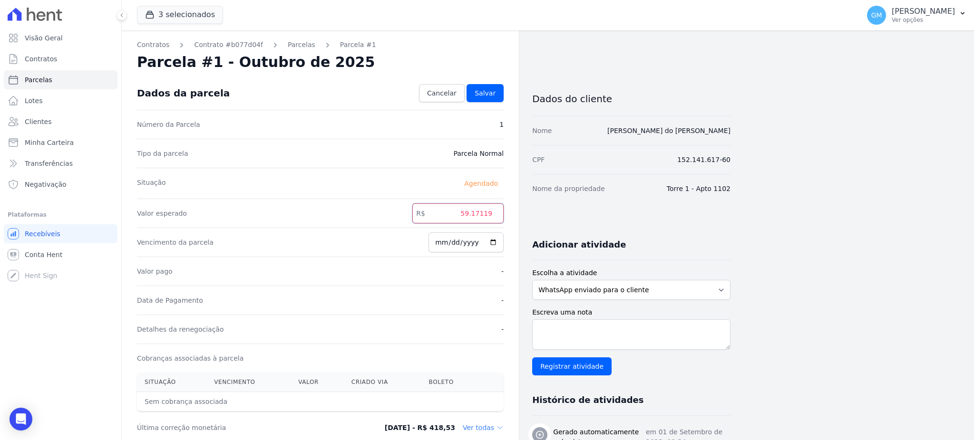
click at [475, 217] on input "59.17119" at bounding box center [457, 214] width 91 height 20
click at [486, 214] on input "5917119" at bounding box center [457, 214] width 91 height 20
type input "59171.19"
click at [487, 242] on input "2025-10-20" at bounding box center [466, 243] width 75 height 20
click at [493, 92] on span "Salvar" at bounding box center [485, 93] width 21 height 10
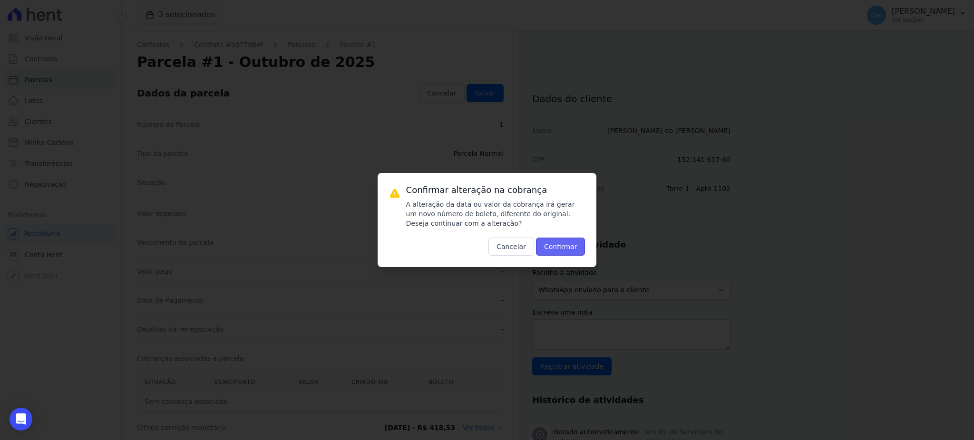
click at [562, 248] on button "Confirmar" at bounding box center [560, 247] width 49 height 18
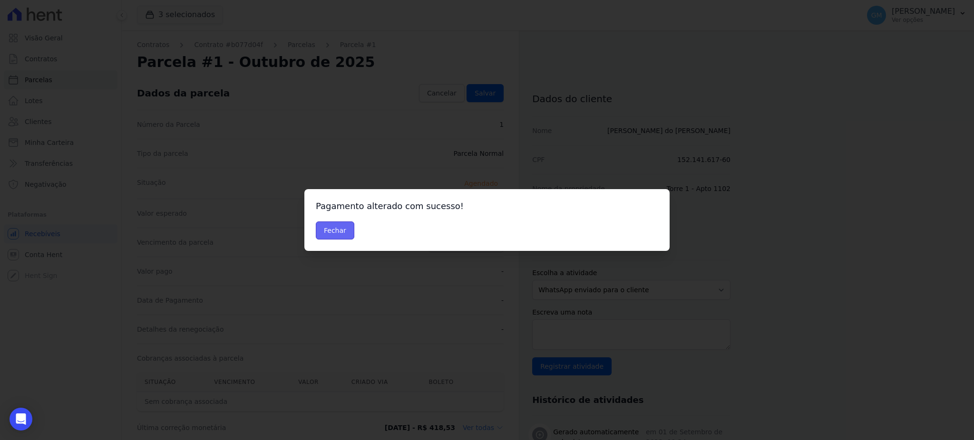
click at [341, 232] on button "Fechar" at bounding box center [335, 231] width 39 height 18
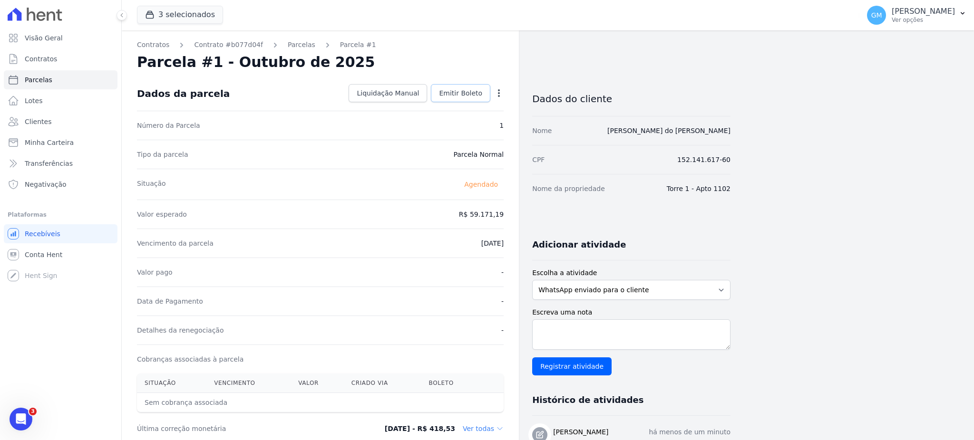
click at [466, 90] on span "Emitir Boleto" at bounding box center [460, 93] width 43 height 10
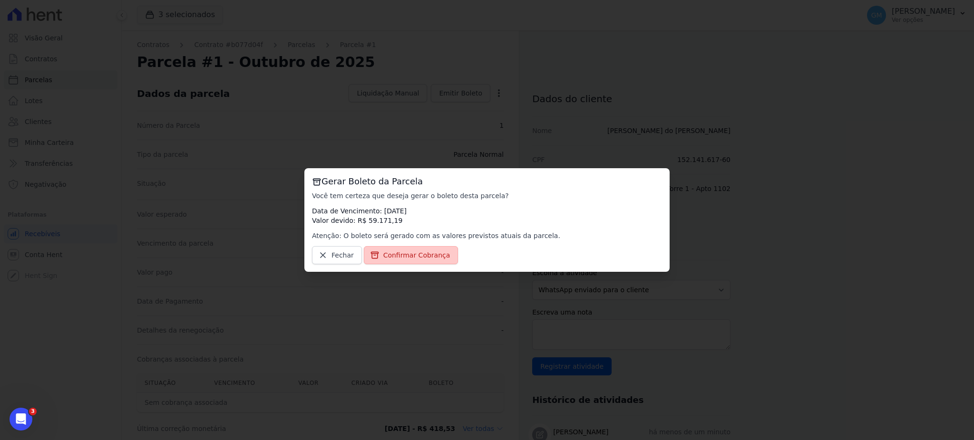
click at [416, 264] on link "Confirmar Cobrança" at bounding box center [411, 255] width 95 height 18
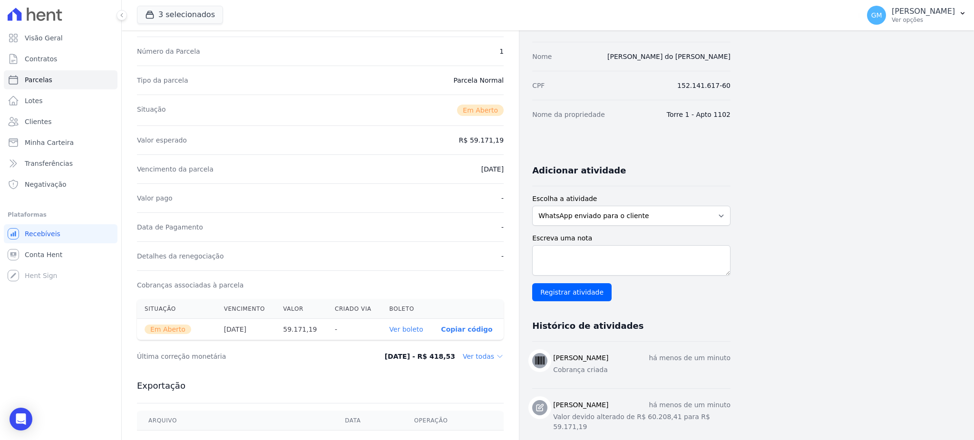
scroll to position [127, 0]
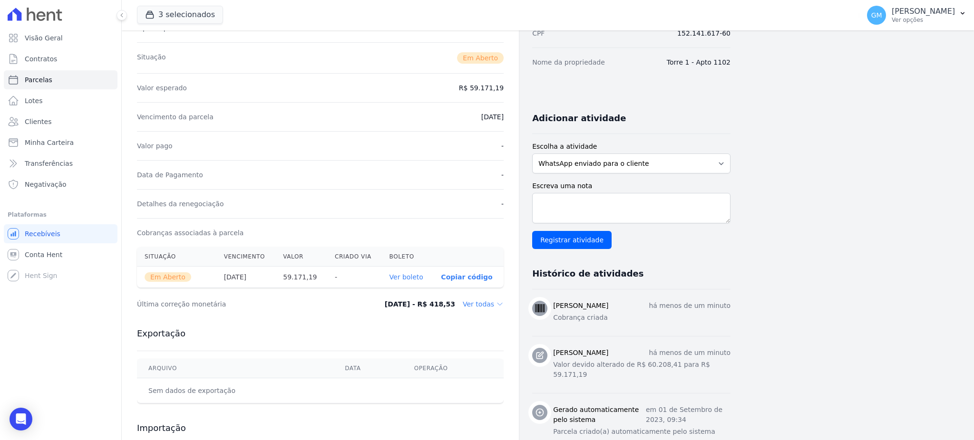
click at [400, 278] on link "Ver boleto" at bounding box center [407, 278] width 34 height 8
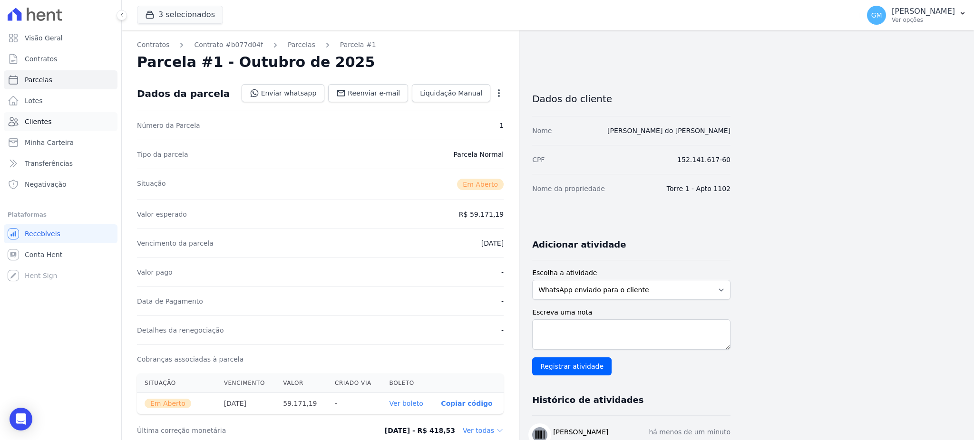
click at [51, 124] on link "Clientes" at bounding box center [61, 121] width 114 height 19
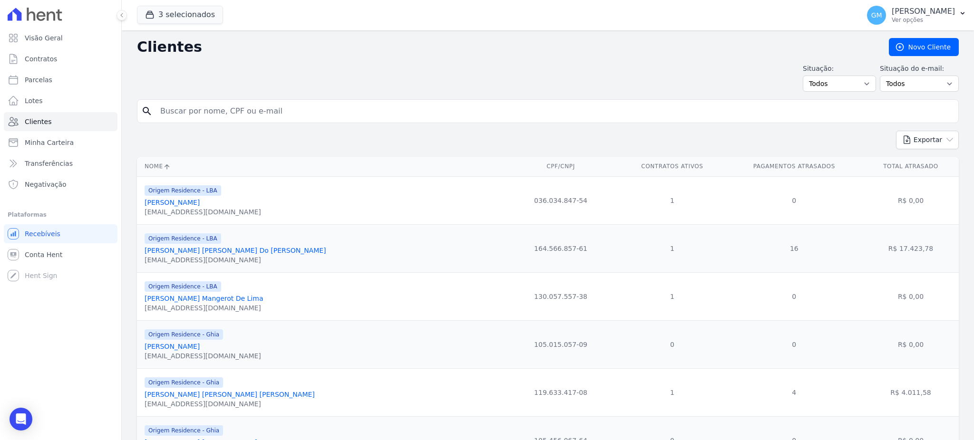
click at [264, 107] on input "search" at bounding box center [555, 111] width 800 height 19
paste input "Vitor [PERSON_NAME] [PERSON_NAME]"
type input "Vitor [PERSON_NAME] [PERSON_NAME]"
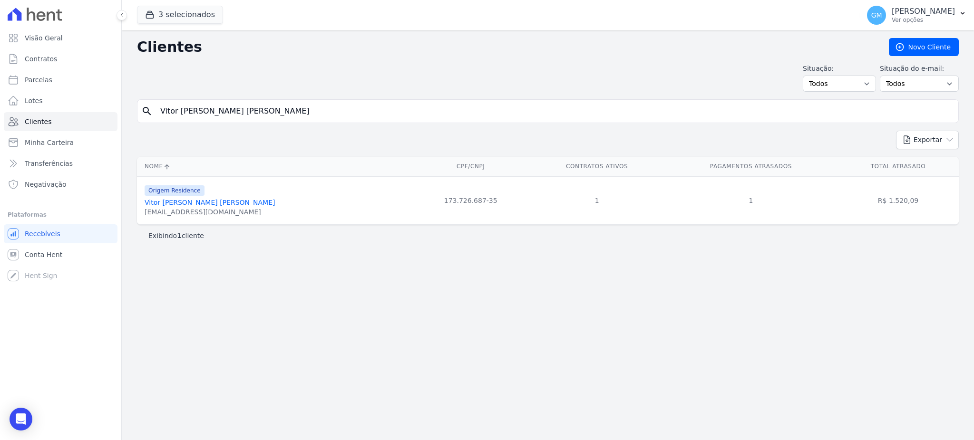
click at [225, 199] on link "Vitor [PERSON_NAME] [PERSON_NAME]" at bounding box center [210, 203] width 130 height 8
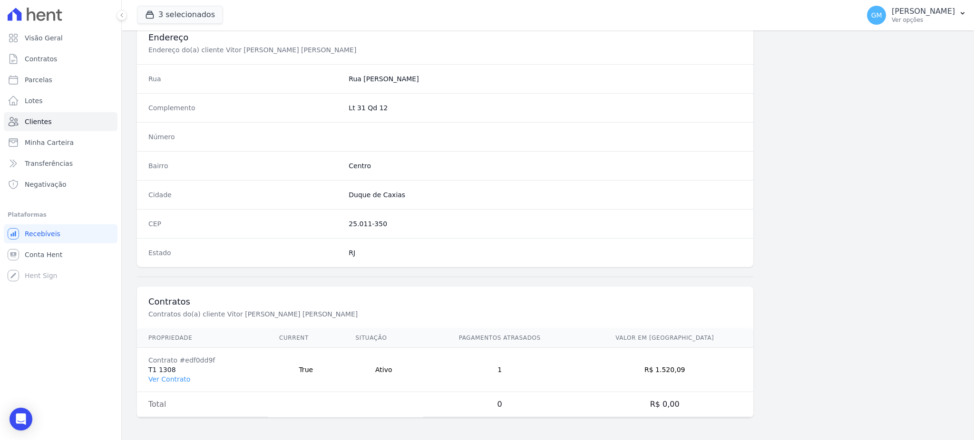
scroll to position [450, 0]
drag, startPoint x: 170, startPoint y: 376, endPoint x: 406, endPoint y: 407, distance: 237.9
click at [170, 377] on link "Ver Contrato" at bounding box center [169, 379] width 42 height 8
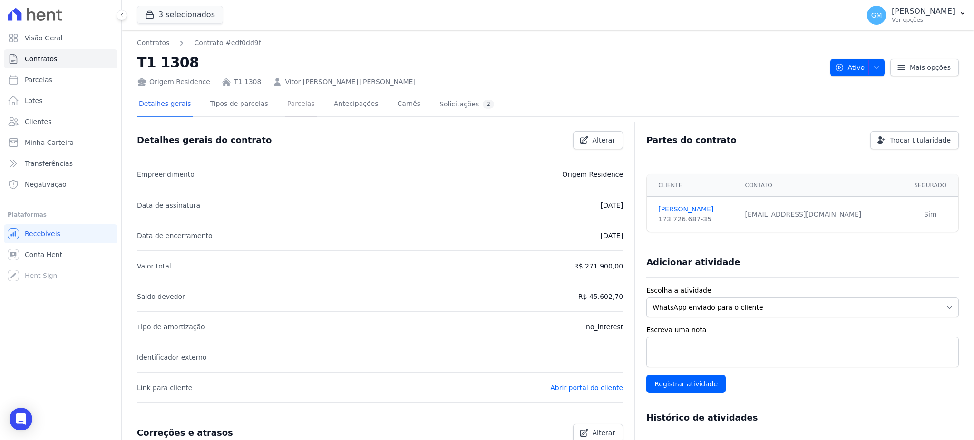
click at [287, 103] on link "Parcelas" at bounding box center [300, 104] width 31 height 25
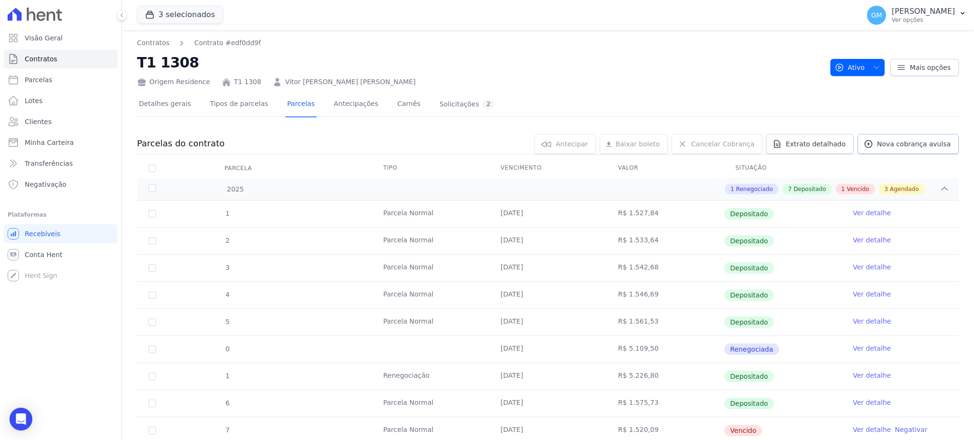
click at [912, 145] on span "Nova cobrança avulsa" at bounding box center [914, 144] width 74 height 10
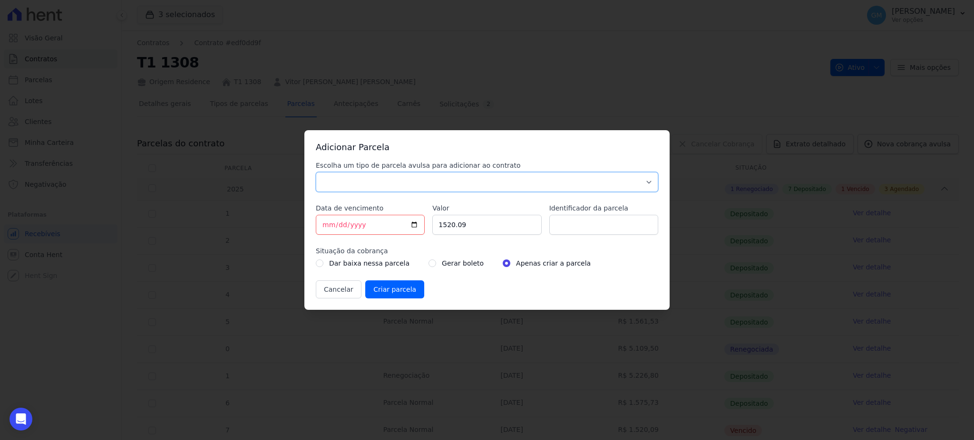
click at [460, 180] on select "Parcela Normal Sinal Caução Intercalada Chaves Pré Chaves Pós Chaves Taxas Quit…" at bounding box center [487, 182] width 342 height 20
select select "standard"
click at [316, 172] on select "Parcela Normal Sinal Caução Intercalada Chaves Pré Chaves Pós Chaves Taxas Quit…" at bounding box center [487, 182] width 342 height 20
click at [413, 225] on input "[DATE]" at bounding box center [370, 225] width 109 height 20
type input "[DATE]"
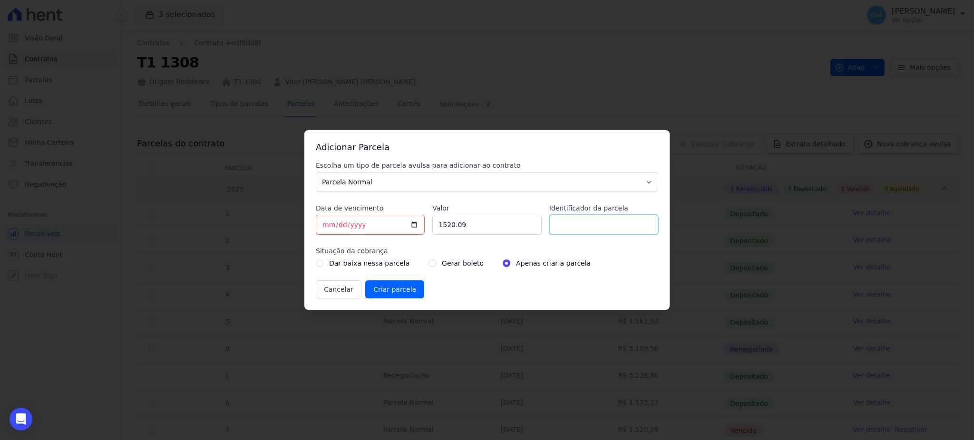
click at [566, 227] on input "Identificador da parcela" at bounding box center [603, 225] width 109 height 20
type input "Intermediaria"
click at [415, 266] on div "Dar baixa nessa parcela Gerar boleto Apenas criar a parcela" at bounding box center [487, 263] width 342 height 11
click at [429, 265] on input "radio" at bounding box center [433, 264] width 8 height 8
radio input "true"
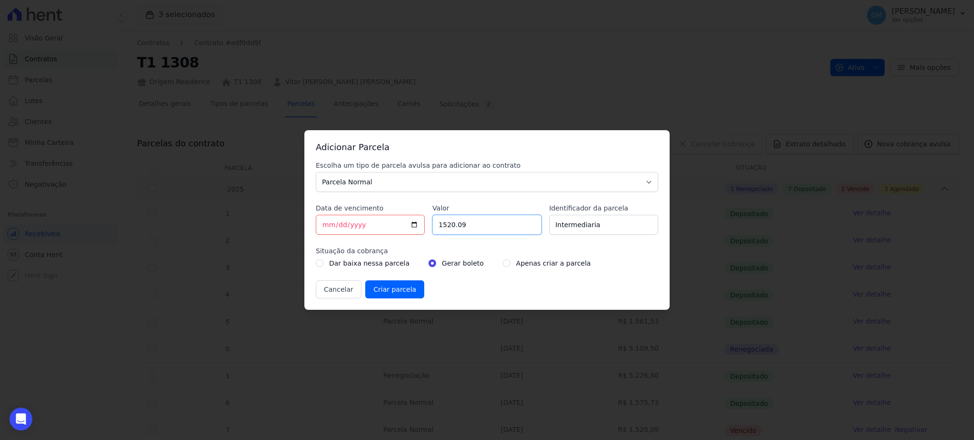
drag, startPoint x: 478, startPoint y: 235, endPoint x: 426, endPoint y: 226, distance: 52.0
click at [426, 226] on div "Escolha um tipo de parcela avulsa para adicionar ao contrato Parcela Normal Sin…" at bounding box center [487, 230] width 342 height 138
type input "5240.00"
click at [401, 290] on input "Criar parcela" at bounding box center [394, 290] width 59 height 18
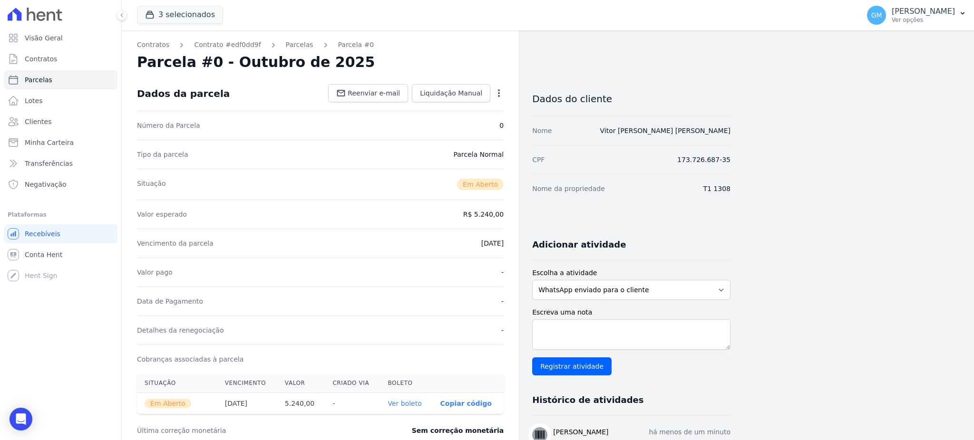
click at [416, 402] on link "Ver boleto" at bounding box center [405, 404] width 34 height 8
click at [67, 124] on link "Clientes" at bounding box center [61, 121] width 114 height 19
click at [52, 121] on link "Clientes" at bounding box center [61, 121] width 114 height 19
click at [459, 425] on div "Última correção monetária Sem correção monetária" at bounding box center [320, 431] width 367 height 29
click at [49, 122] on link "Clientes" at bounding box center [61, 121] width 114 height 19
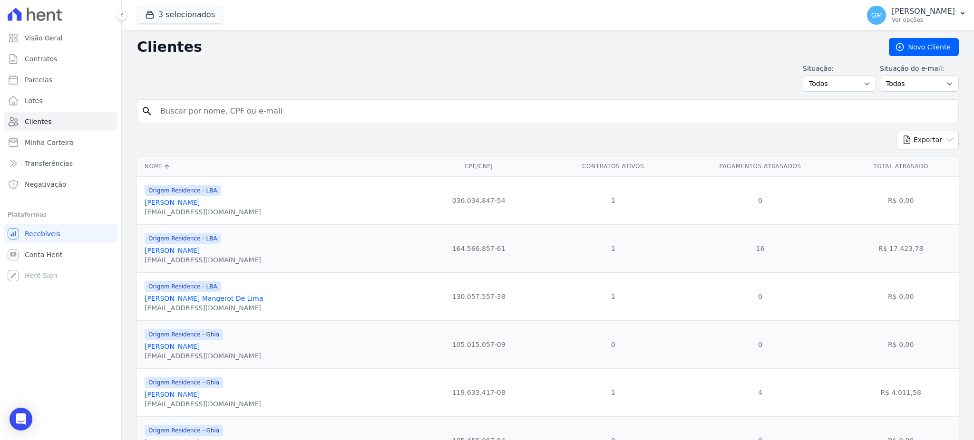
click at [220, 107] on input "search" at bounding box center [555, 111] width 800 height 19
paste input "Ana Beatriz Novais de Araujo"
type input "Ana Beatriz Novais de Araujo"
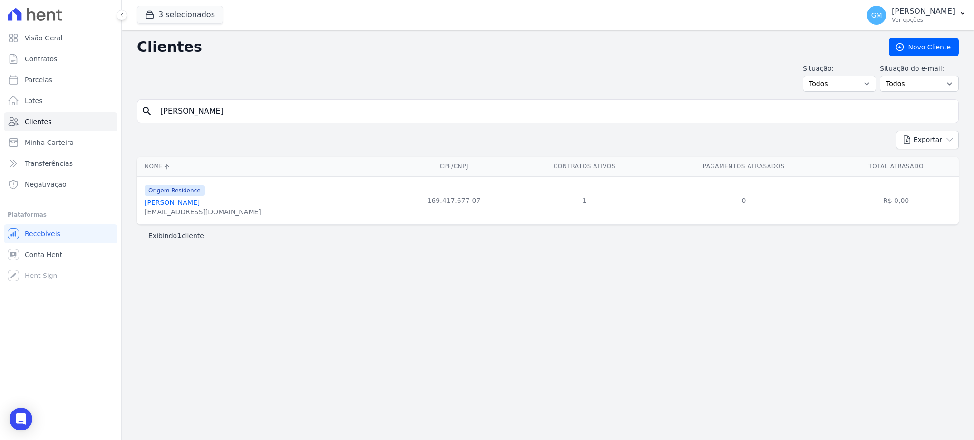
click at [200, 202] on link "Ana Beatriz Novais De Araújo" at bounding box center [172, 203] width 55 height 8
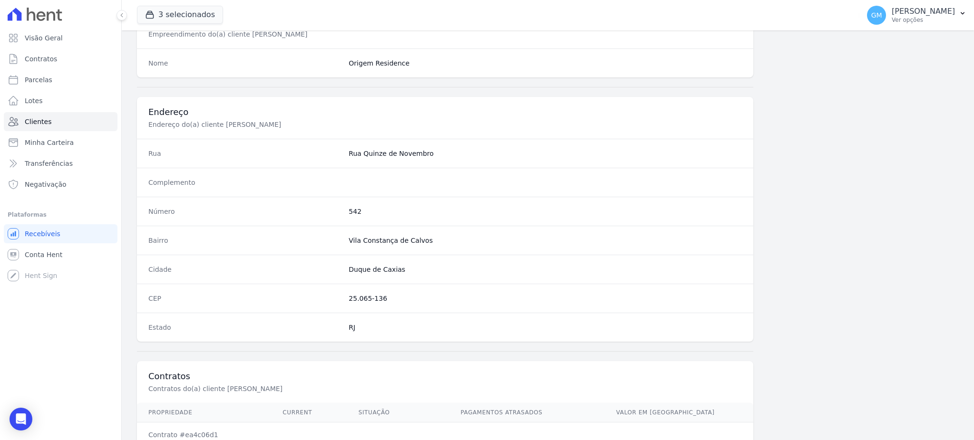
scroll to position [450, 0]
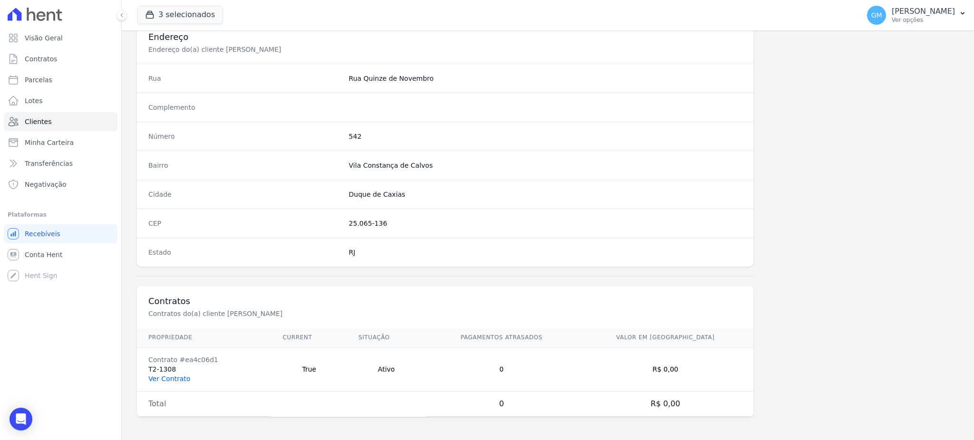
click at [183, 379] on link "Ver Contrato" at bounding box center [169, 379] width 42 height 8
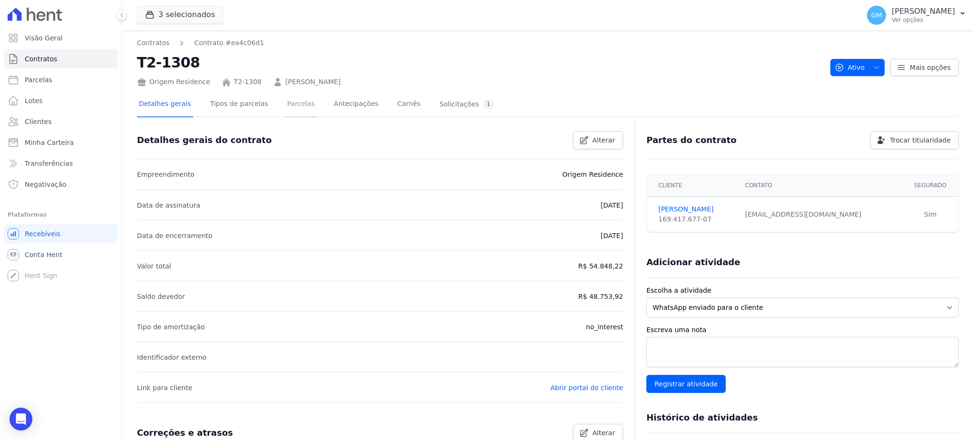
click at [288, 106] on link "Parcelas" at bounding box center [300, 104] width 31 height 25
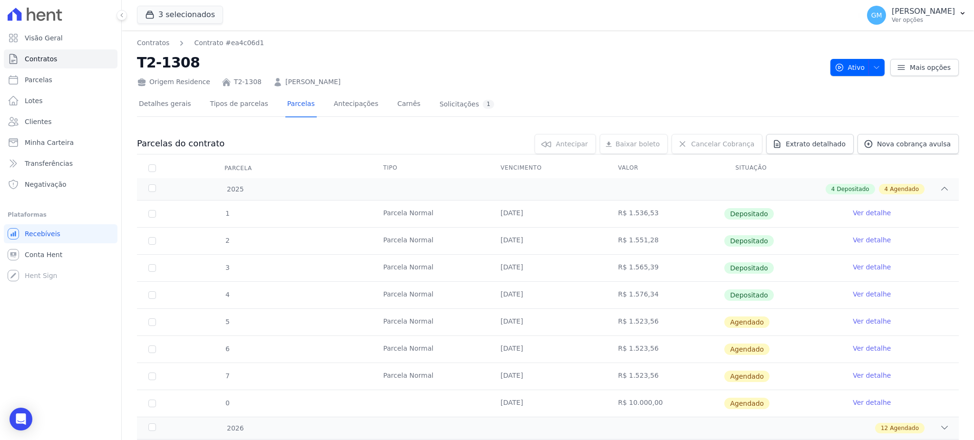
scroll to position [72, 0]
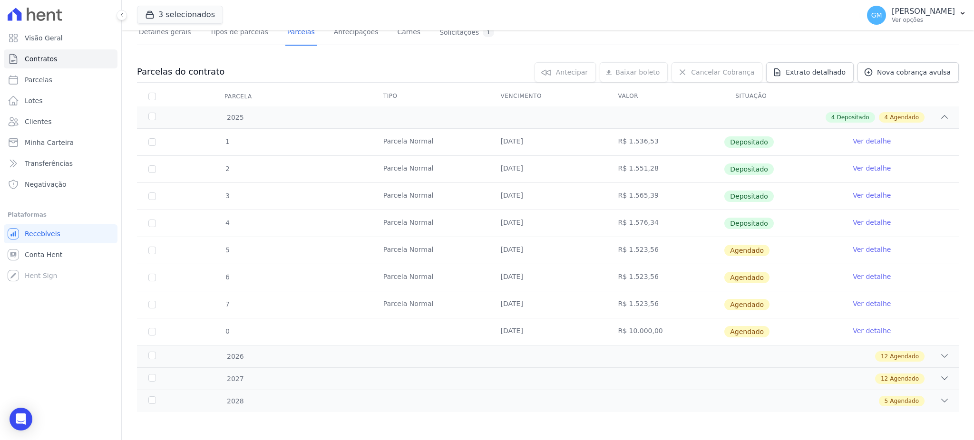
click at [866, 221] on link "Ver detalhe" at bounding box center [872, 223] width 38 height 10
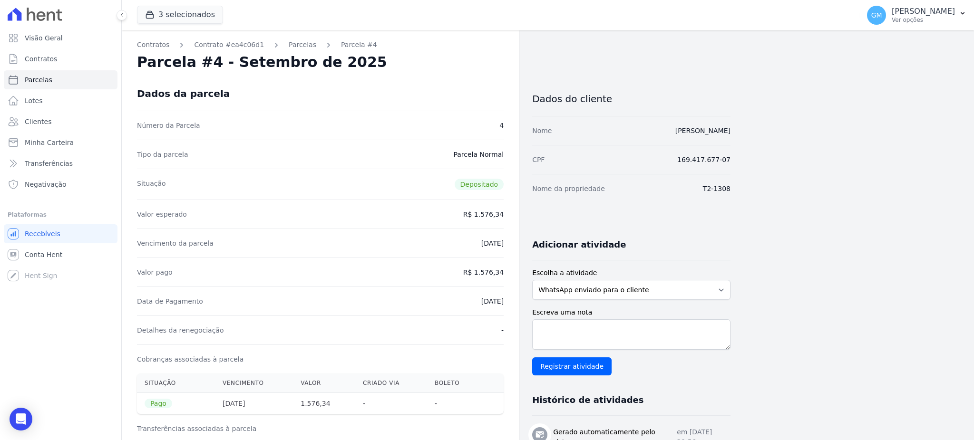
drag, startPoint x: 466, startPoint y: 302, endPoint x: 502, endPoint y: 303, distance: 36.2
click at [502, 303] on div "Data de Pagamento 05/09/2025" at bounding box center [320, 301] width 367 height 29
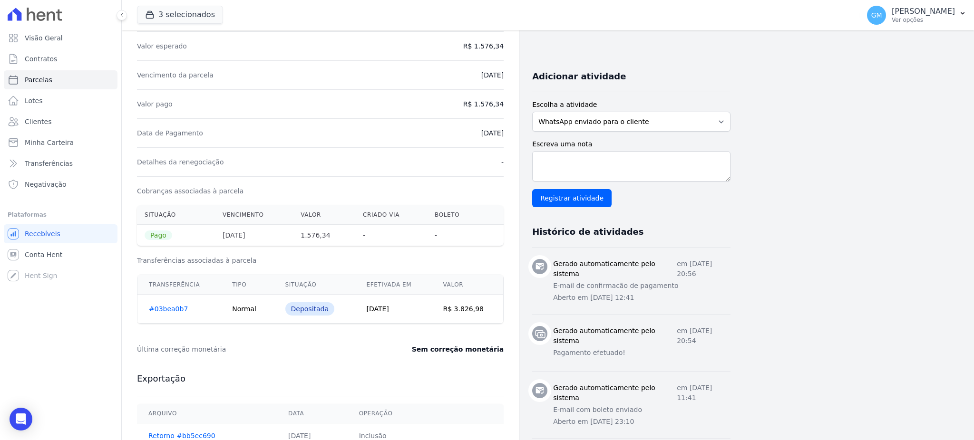
scroll to position [6, 0]
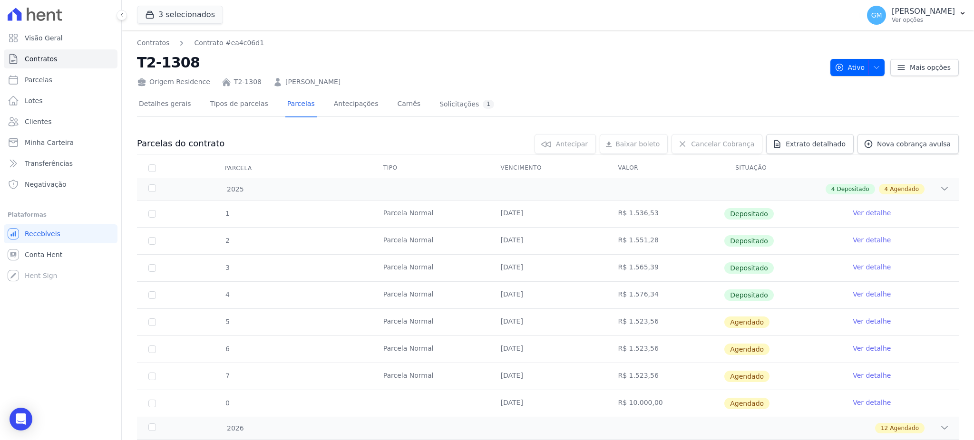
scroll to position [72, 0]
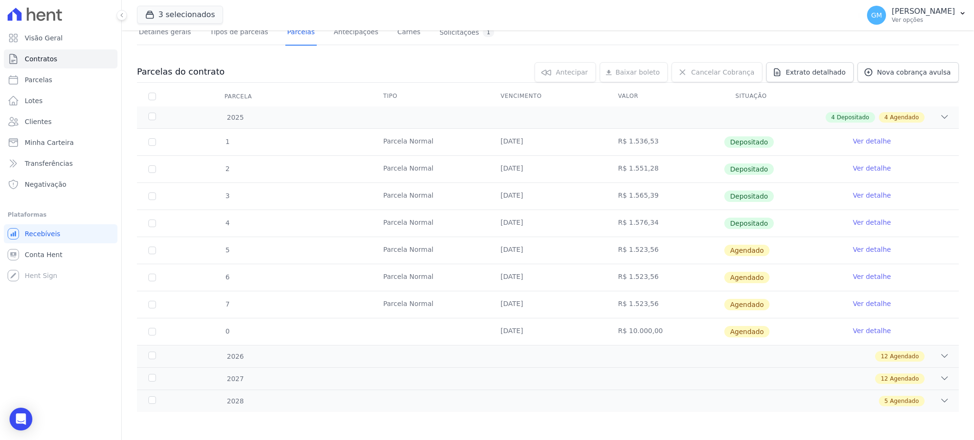
click at [856, 221] on link "Ver detalhe" at bounding box center [872, 223] width 38 height 10
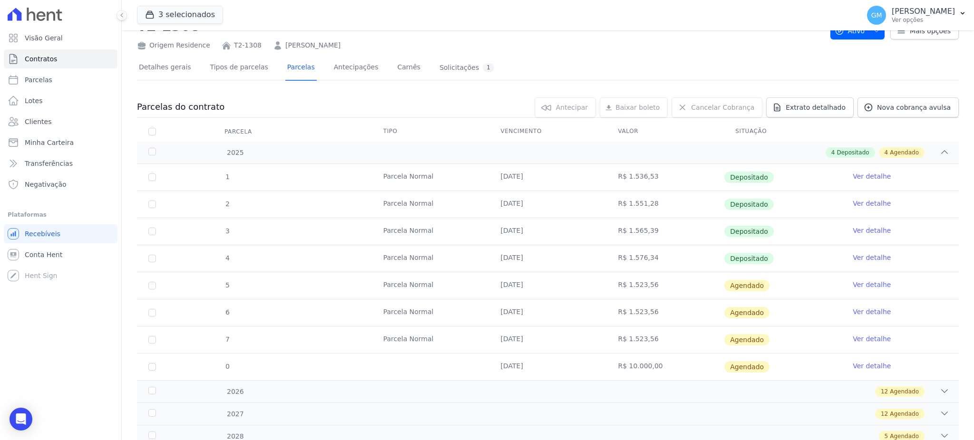
scroll to position [72, 0]
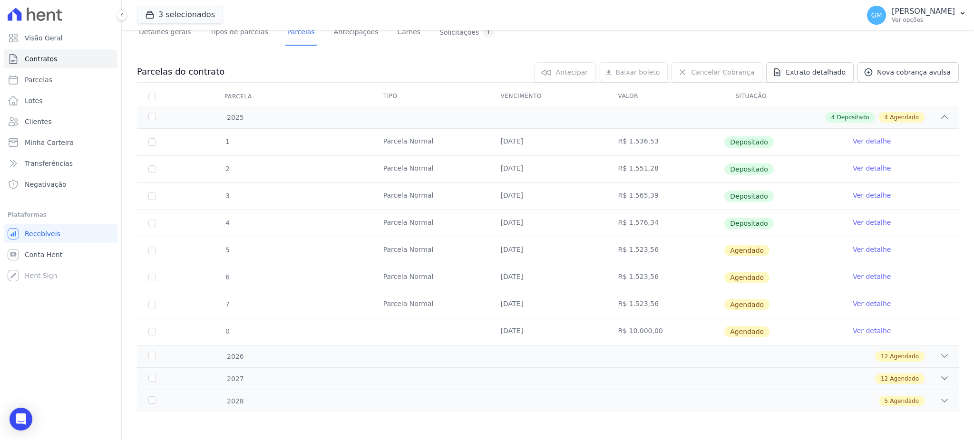
click at [853, 224] on link "Ver detalhe" at bounding box center [872, 223] width 38 height 10
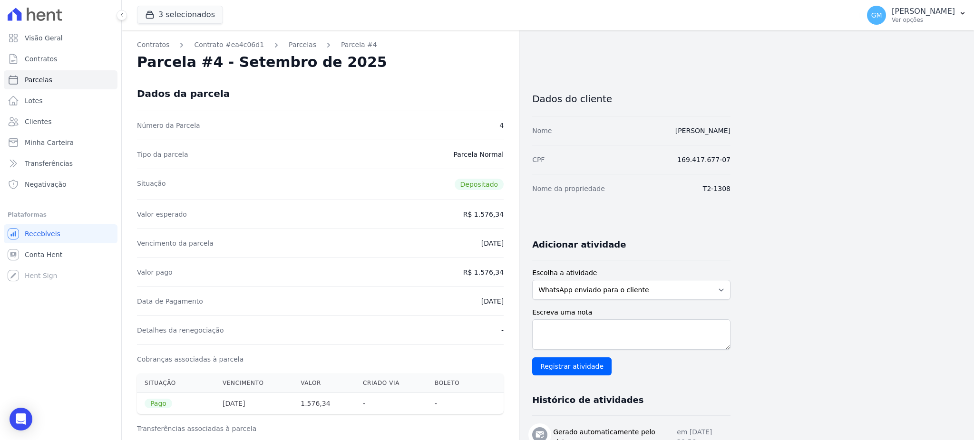
click at [467, 81] on div "Dados da parcela" at bounding box center [320, 94] width 367 height 34
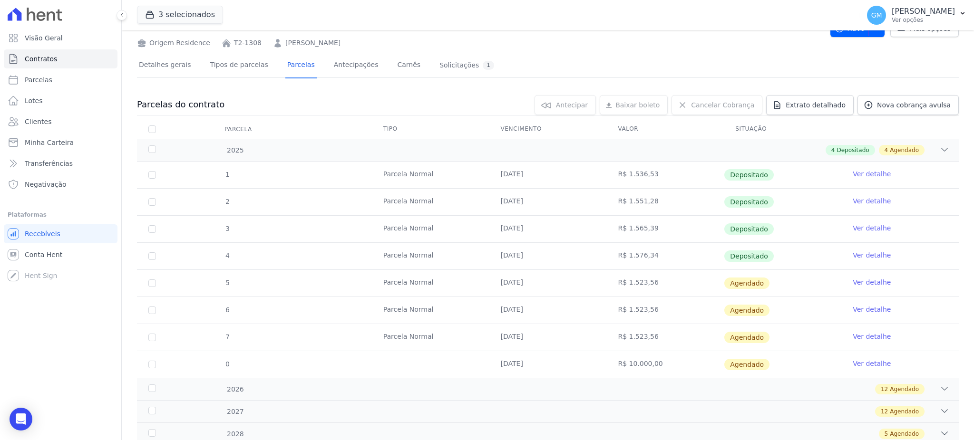
scroll to position [72, 0]
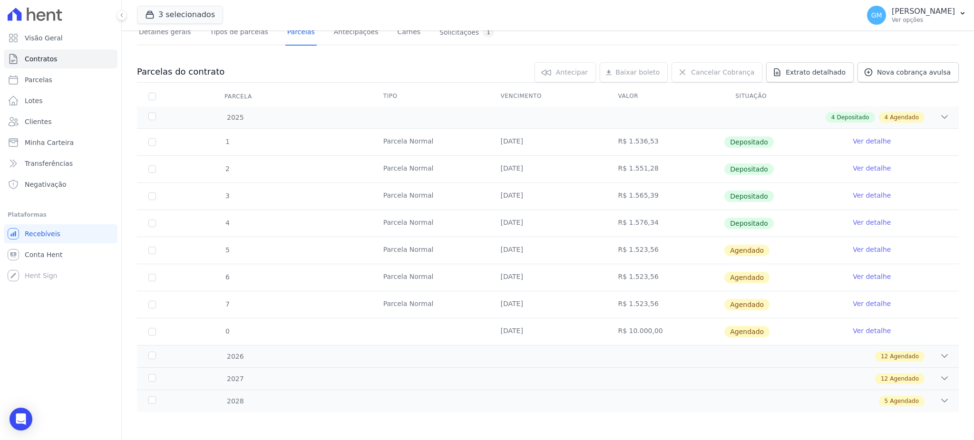
click at [858, 251] on link "Ver detalhe" at bounding box center [872, 250] width 38 height 10
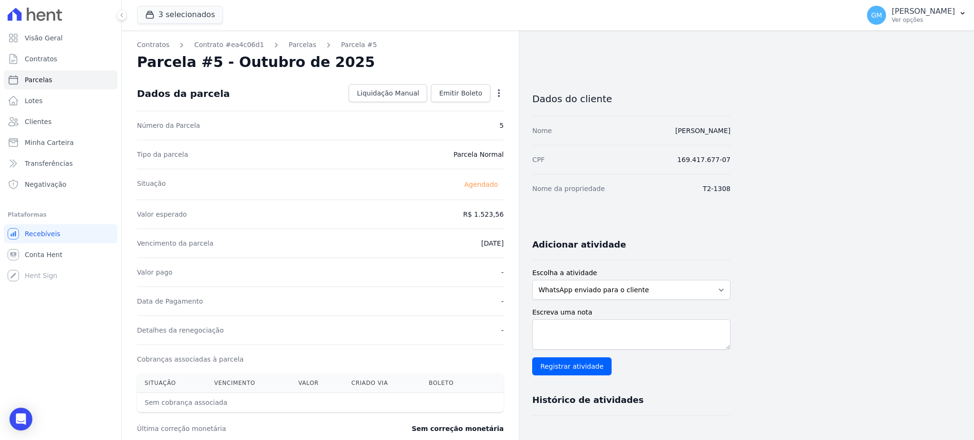
click at [498, 92] on icon "button" at bounding box center [499, 93] width 10 height 10
click at [451, 99] on link "Alterar" at bounding box center [458, 106] width 84 height 17
drag, startPoint x: 519, startPoint y: 218, endPoint x: 524, endPoint y: 218, distance: 5.7
click at [524, 218] on div "Contratos Contrato #ea4c06d1 Parcelas Parcela #5 Parcela #5 - Outubro de 2025 C…" at bounding box center [426, 335] width 609 height 611
paste input ".57965"
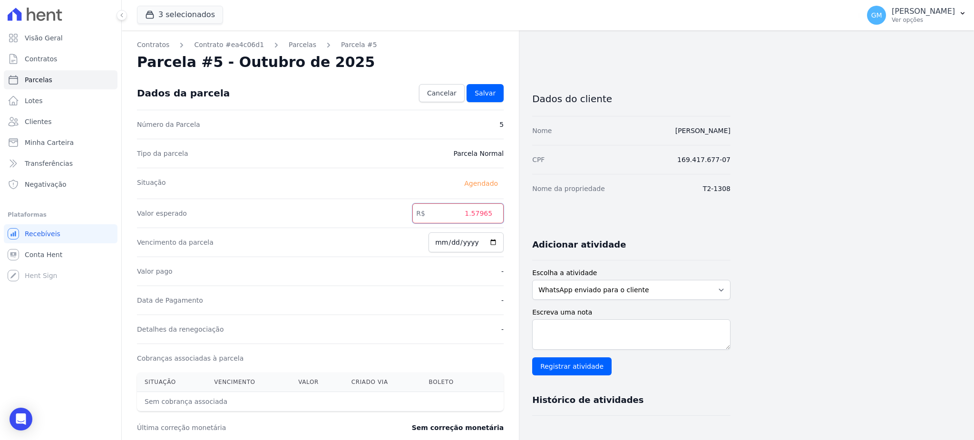
click at [477, 216] on input "1.57965" at bounding box center [457, 214] width 91 height 20
click at [474, 214] on input "1.57965" at bounding box center [457, 214] width 91 height 20
type input "1579.65"
click at [480, 94] on span "Salvar" at bounding box center [485, 93] width 21 height 10
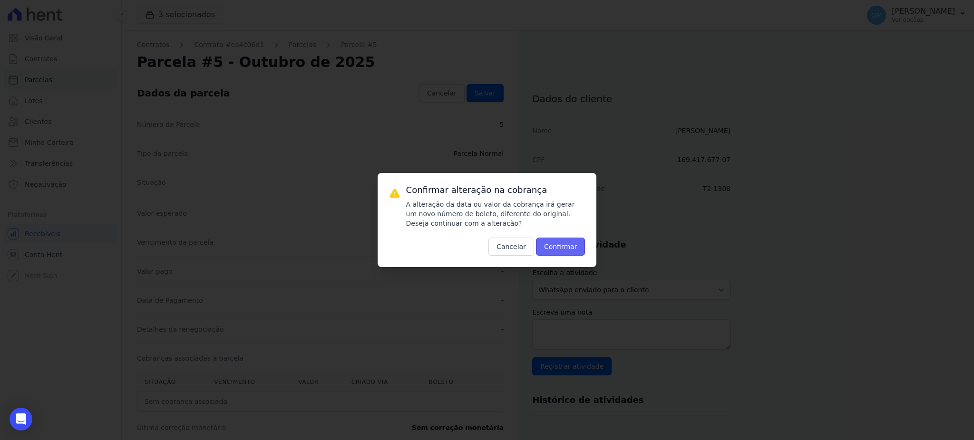
click at [569, 243] on button "Confirmar" at bounding box center [560, 247] width 49 height 18
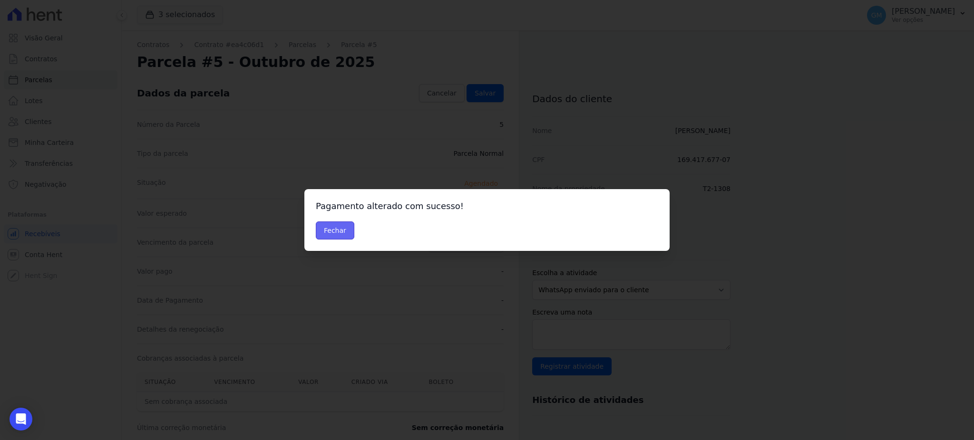
click at [323, 224] on button "Fechar" at bounding box center [335, 231] width 39 height 18
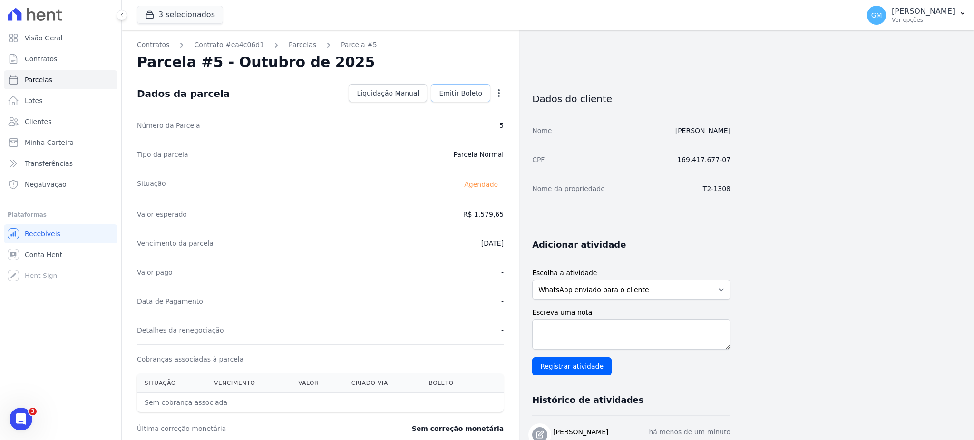
click at [450, 99] on link "Emitir Boleto" at bounding box center [460, 93] width 59 height 18
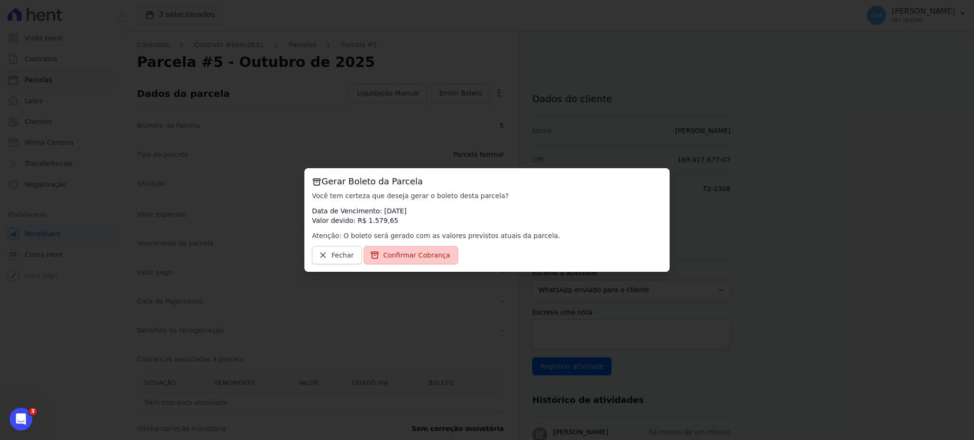
click at [407, 262] on link "Confirmar Cobrança" at bounding box center [411, 255] width 95 height 18
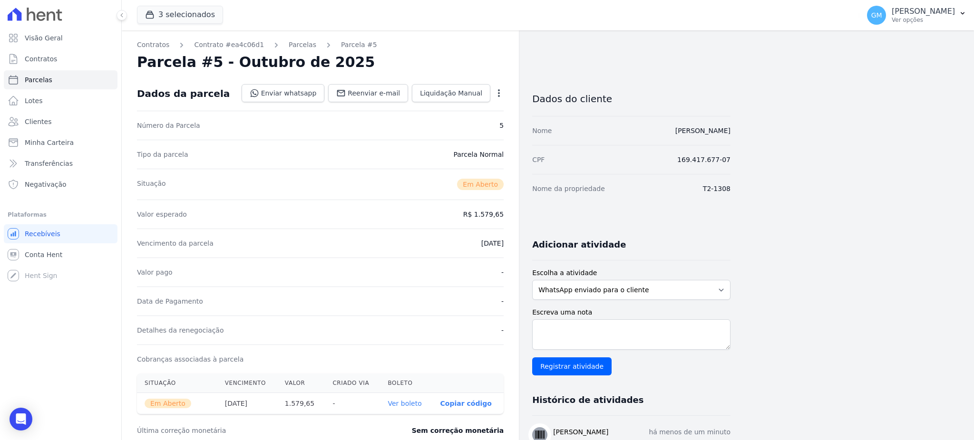
click at [415, 401] on link "Ver boleto" at bounding box center [405, 404] width 34 height 8
click at [44, 122] on span "Clientes" at bounding box center [38, 122] width 27 height 10
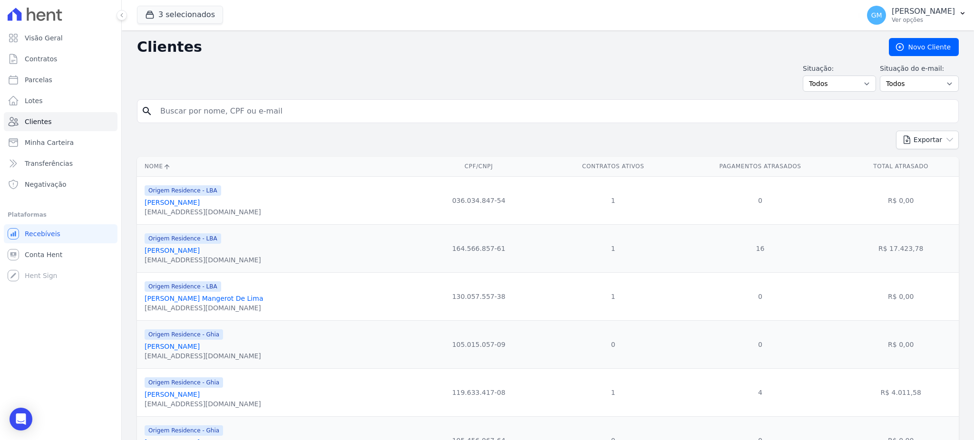
click at [233, 108] on input "search" at bounding box center [555, 111] width 800 height 19
paste input "[PERSON_NAME] [PERSON_NAME]"
type input "[PERSON_NAME] [PERSON_NAME]"
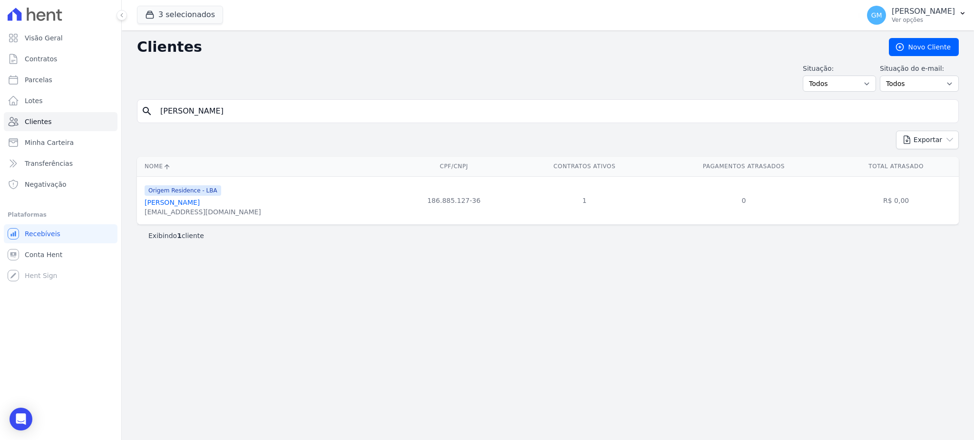
click at [200, 201] on link "Luiza Victoria Sarraff De Carvalho" at bounding box center [172, 203] width 55 height 8
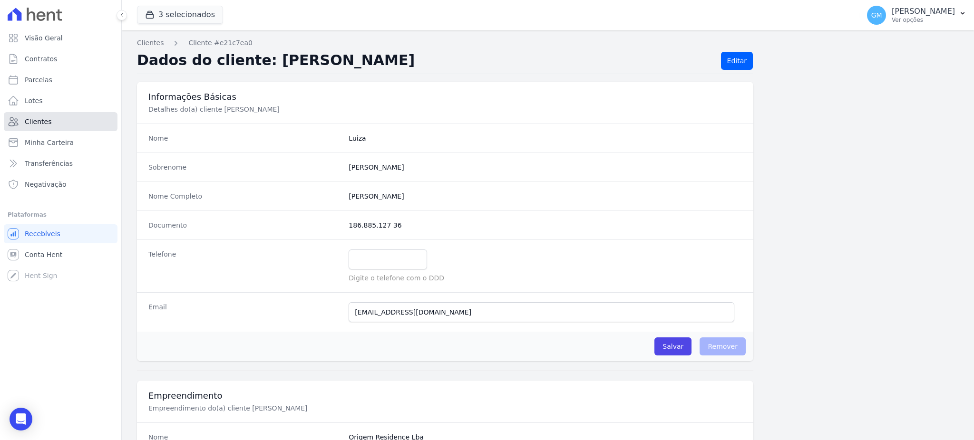
click at [50, 125] on link "Clientes" at bounding box center [61, 121] width 114 height 19
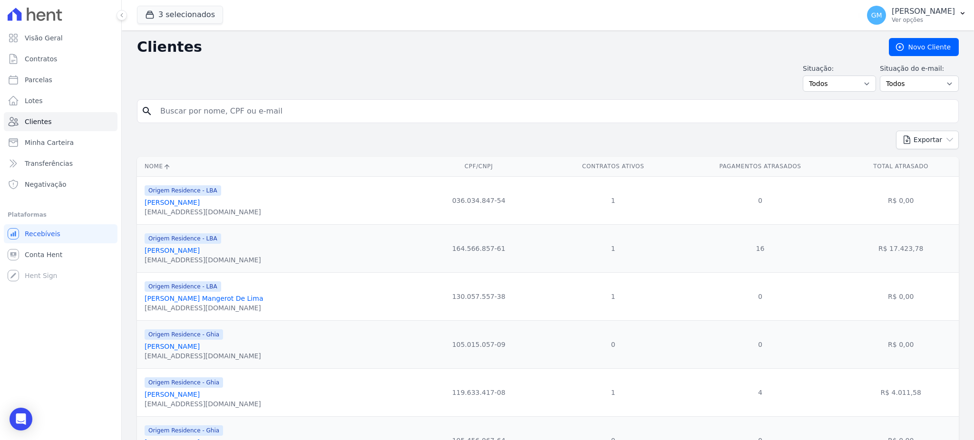
click at [185, 116] on input "search" at bounding box center [555, 111] width 800 height 19
paste input "[PERSON_NAME] [PERSON_NAME]"
type input "[PERSON_NAME] [PERSON_NAME]"
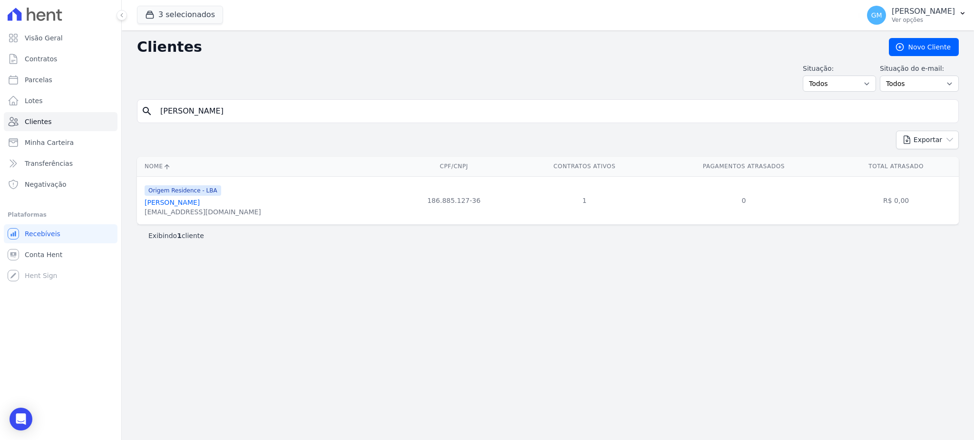
click at [200, 206] on link "Luiza Victoria Sarraff De Carvalho" at bounding box center [172, 203] width 55 height 8
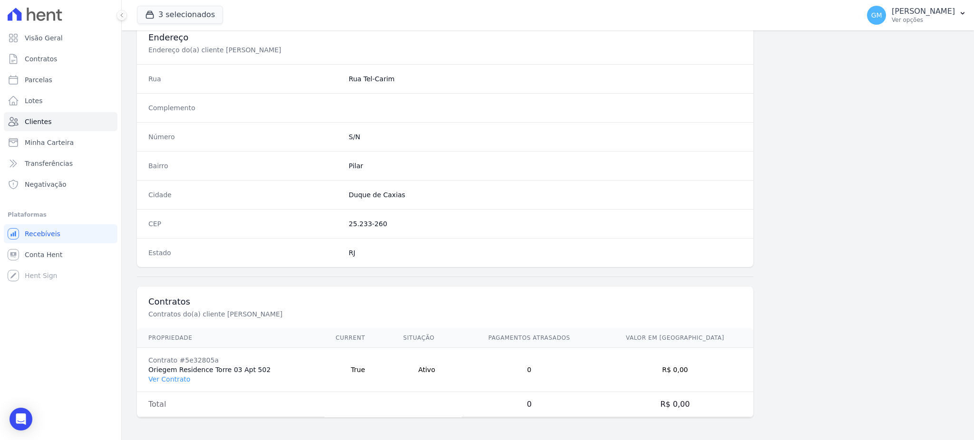
scroll to position [450, 0]
click at [174, 381] on link "Ver Contrato" at bounding box center [169, 379] width 42 height 8
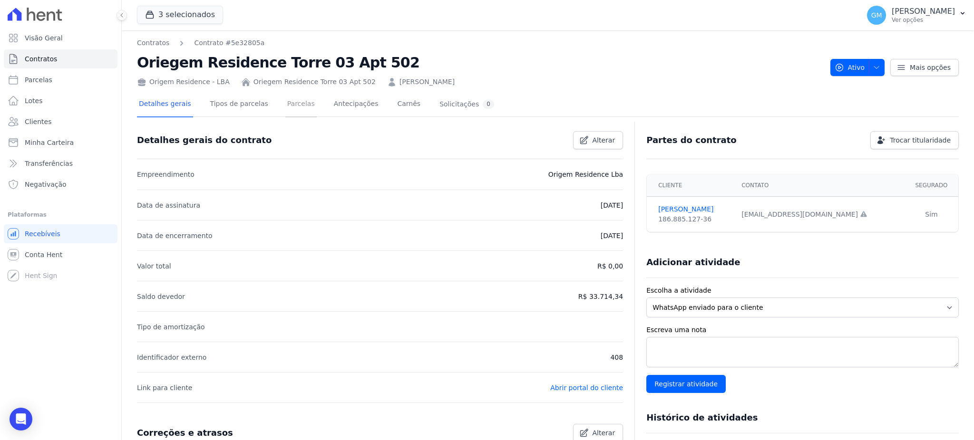
click at [290, 106] on link "Parcelas" at bounding box center [300, 104] width 31 height 25
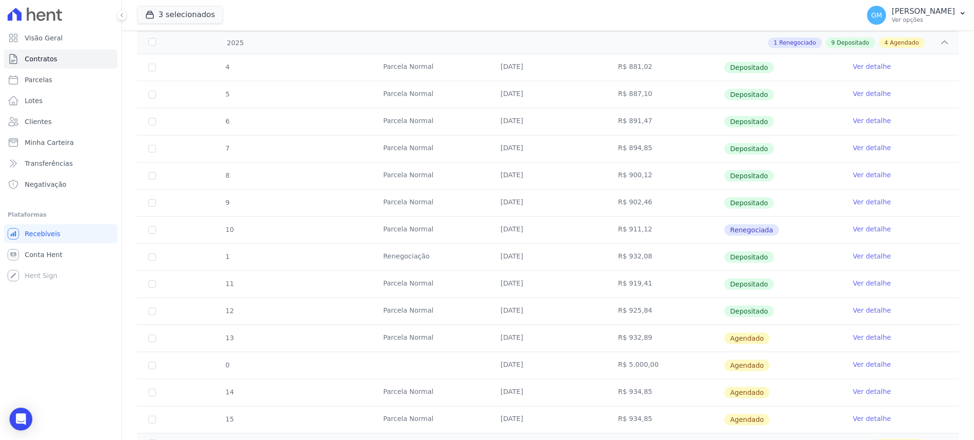
scroll to position [254, 0]
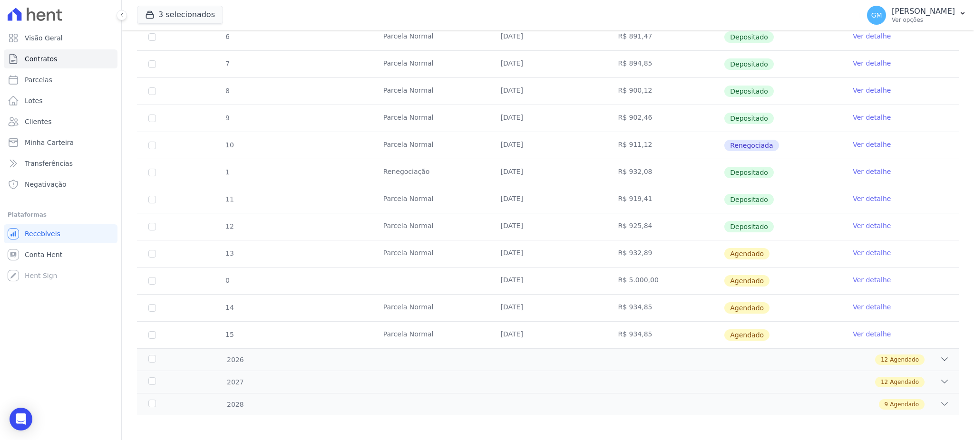
drag, startPoint x: 489, startPoint y: 225, endPoint x: 812, endPoint y: 224, distance: 322.5
click at [812, 224] on tr "12 Parcela Normal 15/09/2025 R$ 925,84 Depositado Ver detalhe" at bounding box center [548, 226] width 822 height 27
click at [859, 224] on link "Ver detalhe" at bounding box center [872, 226] width 38 height 10
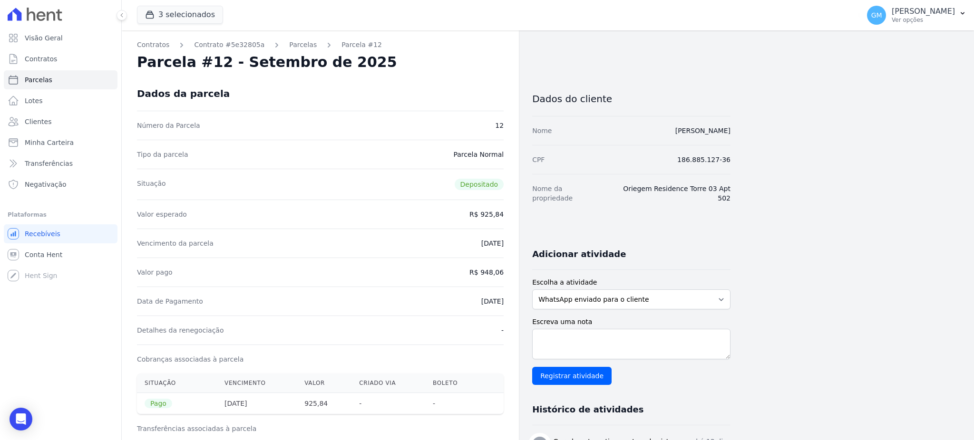
drag, startPoint x: 595, startPoint y: 125, endPoint x: 732, endPoint y: 122, distance: 137.5
copy link "[PERSON_NAME] [PERSON_NAME]"
drag, startPoint x: 758, startPoint y: 131, endPoint x: 601, endPoint y: 134, distance: 157.0
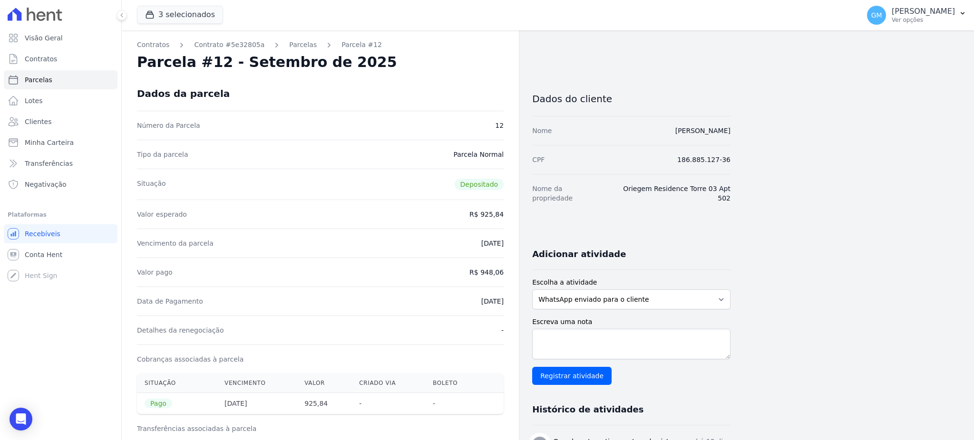
copy link "[PERSON_NAME] [PERSON_NAME]"
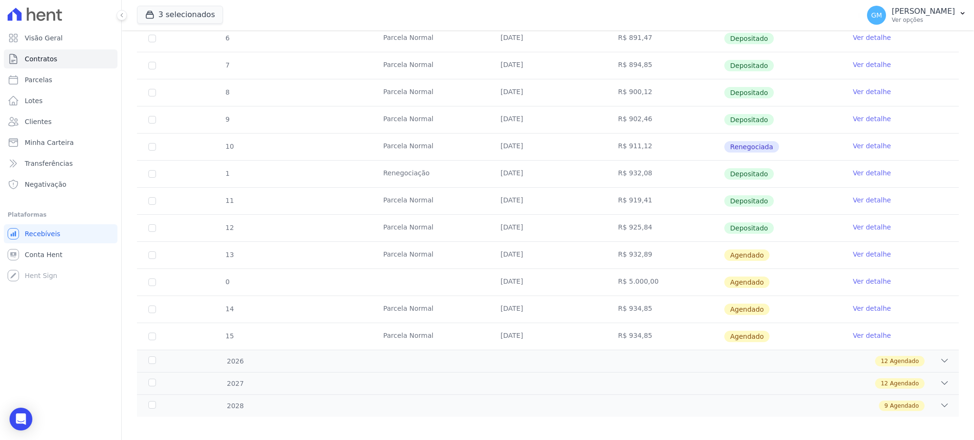
scroll to position [254, 0]
click at [856, 222] on link "Ver detalhe" at bounding box center [872, 226] width 38 height 10
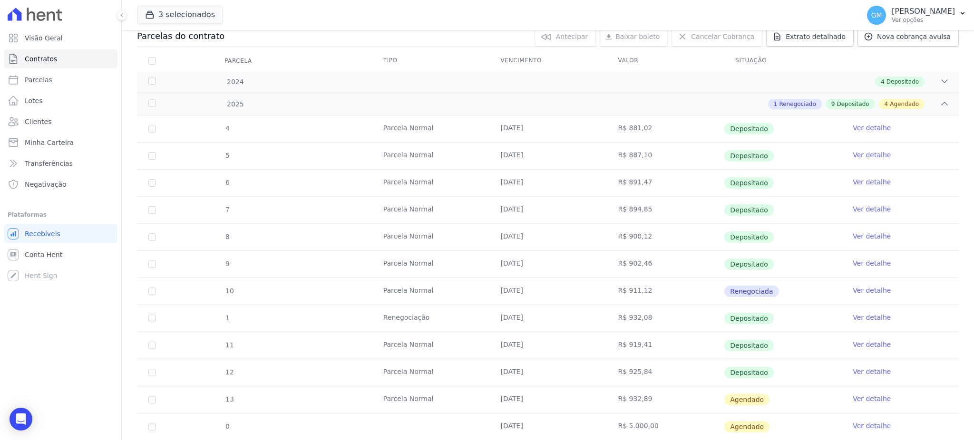
scroll to position [254, 0]
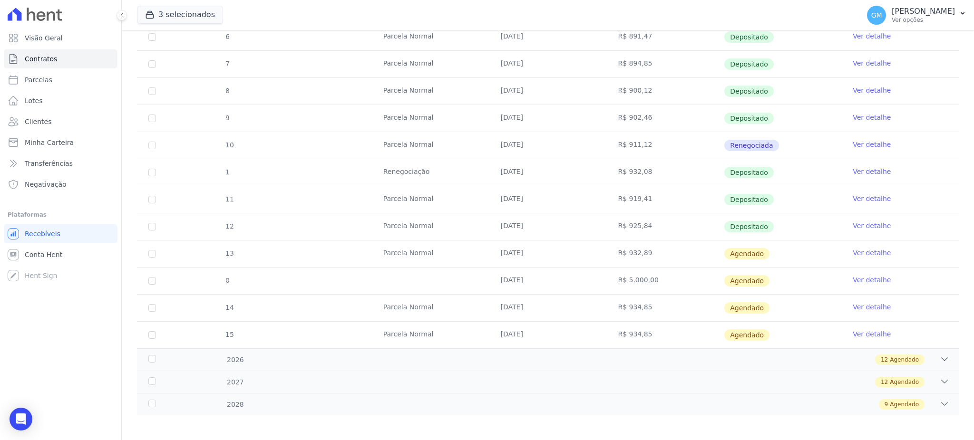
click at [854, 255] on link "Ver detalhe" at bounding box center [872, 253] width 38 height 10
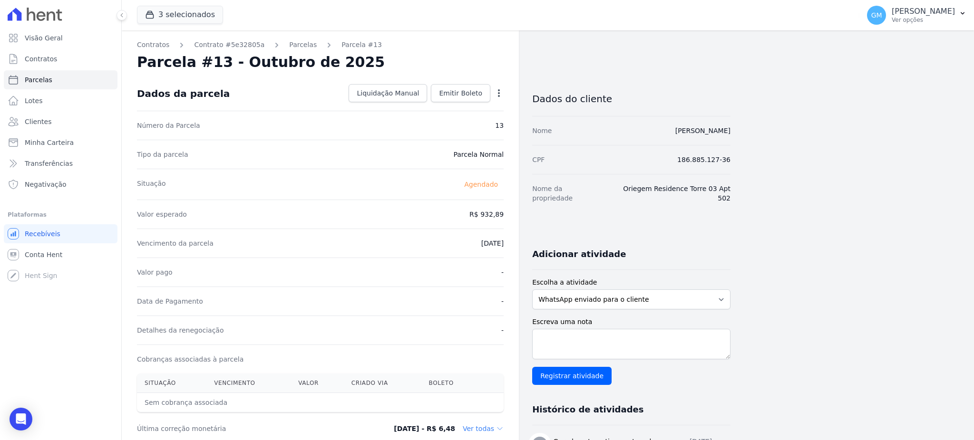
click at [502, 91] on icon "button" at bounding box center [499, 93] width 10 height 10
click at [437, 104] on link "Alterar" at bounding box center [458, 106] width 84 height 17
drag, startPoint x: 458, startPoint y: 207, endPoint x: 516, endPoint y: 208, distance: 58.0
click at [516, 208] on div "Contratos Contrato #5e32805a Parcelas Parcela #13 Parcela #13 - Outubro de 2025…" at bounding box center [320, 335] width 397 height 611
paste input "50.05"
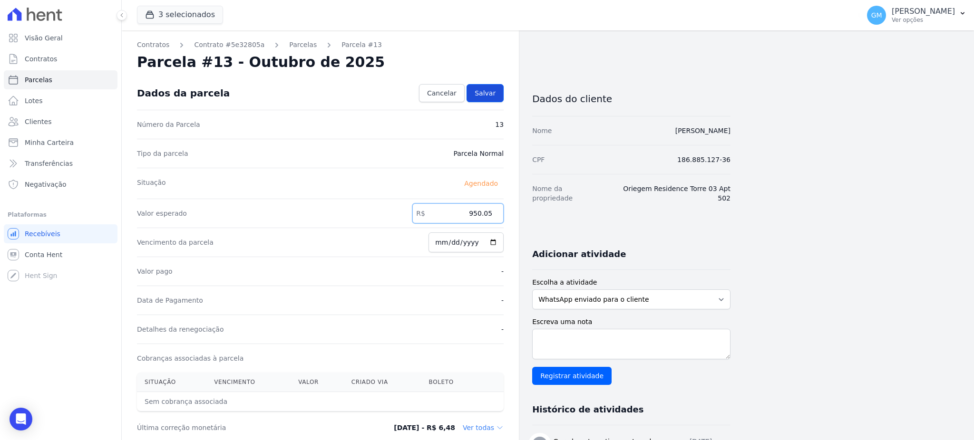
type input "950.05"
click at [498, 88] on link "Salvar" at bounding box center [485, 93] width 37 height 18
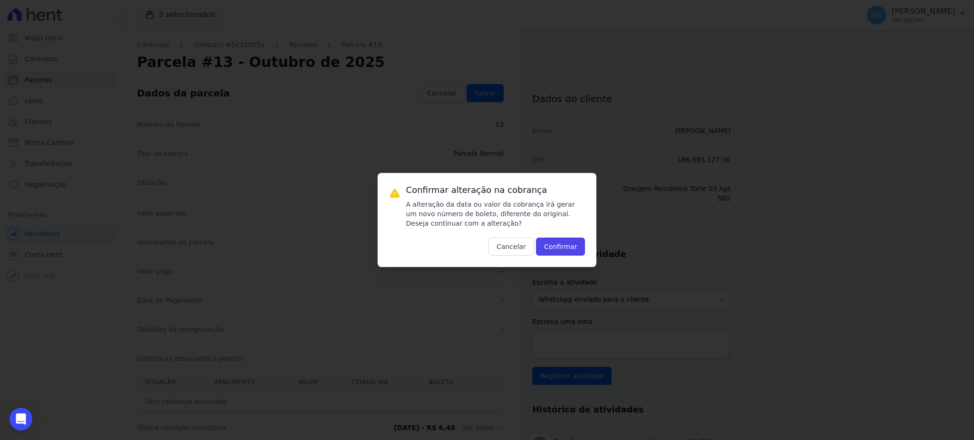
click at [575, 257] on div "Confirmar alteração na cobrança A alteração da data ou valor da cobrança irá ge…" at bounding box center [487, 220] width 219 height 94
click at [569, 248] on button "Confirmar" at bounding box center [560, 247] width 49 height 18
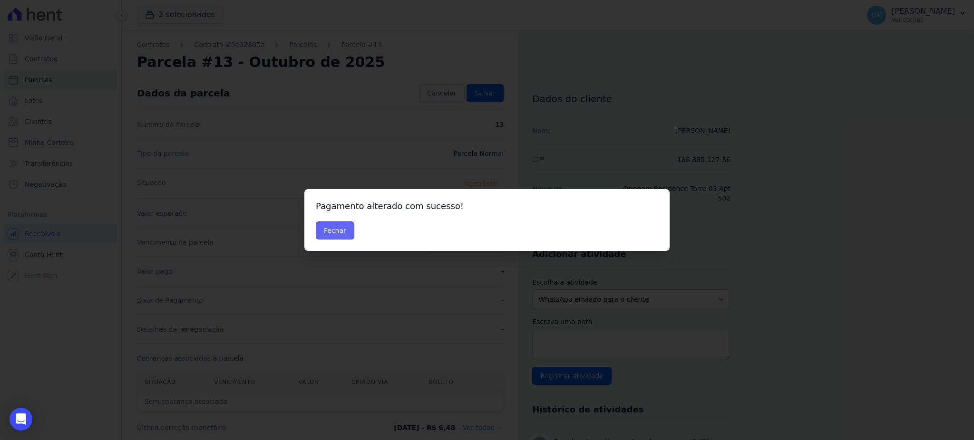
click at [341, 228] on button "Fechar" at bounding box center [335, 231] width 39 height 18
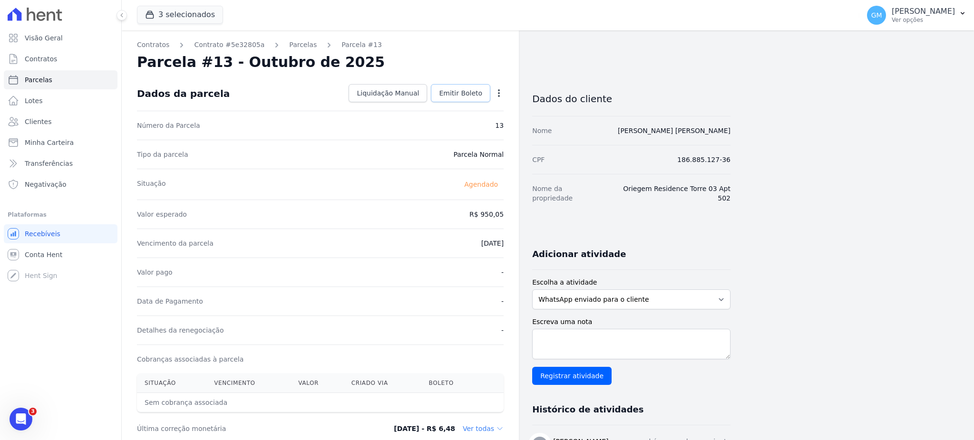
click at [465, 89] on span "Emitir Boleto" at bounding box center [460, 93] width 43 height 10
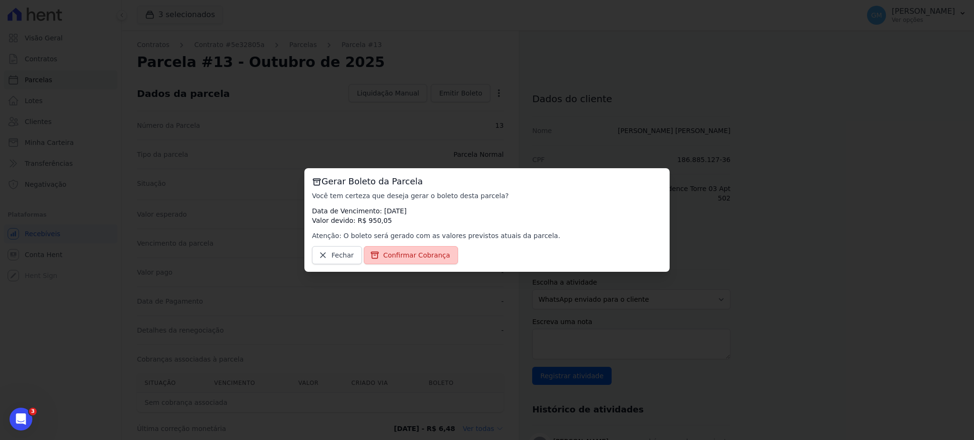
click at [425, 252] on span "Confirmar Cobrança" at bounding box center [416, 256] width 67 height 10
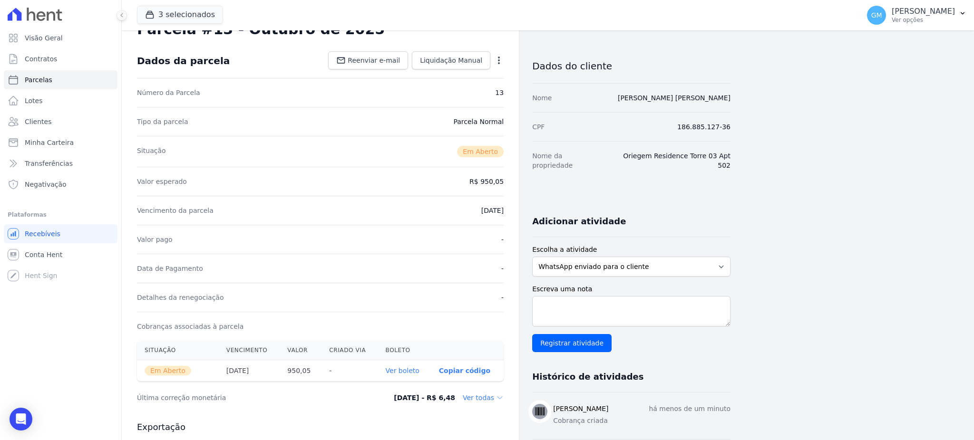
scroll to position [63, 0]
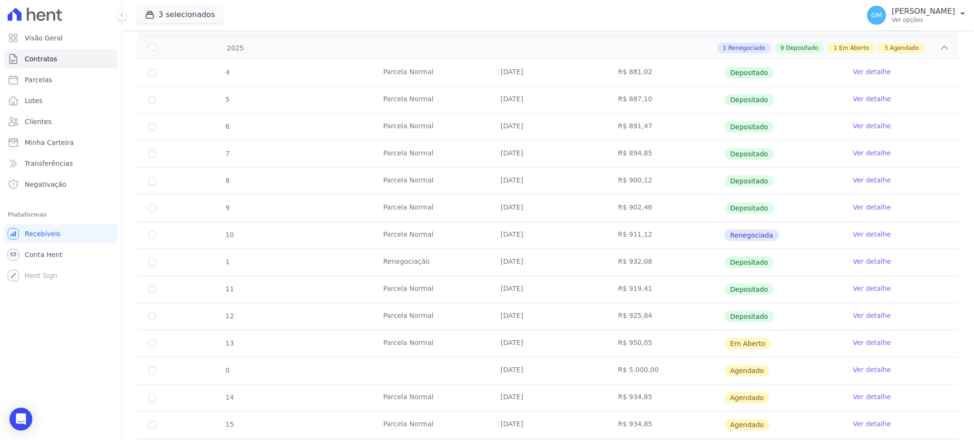
scroll to position [257, 0]
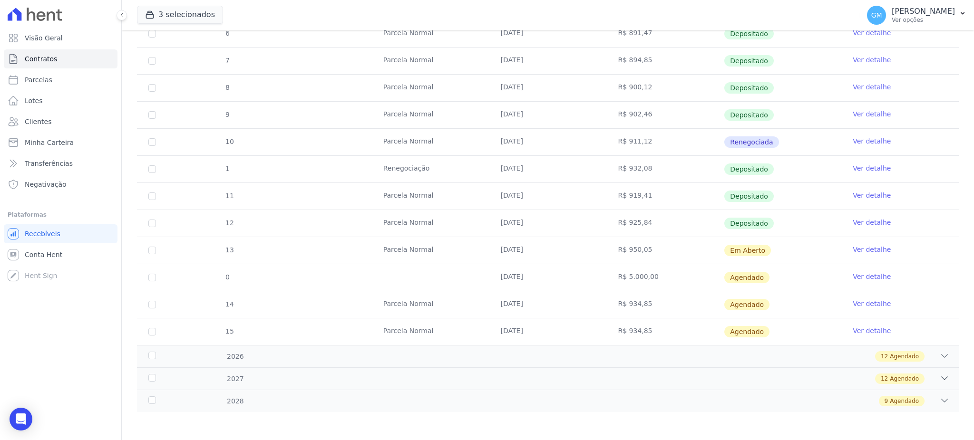
drag, startPoint x: 484, startPoint y: 254, endPoint x: 786, endPoint y: 245, distance: 302.7
click at [786, 245] on tr "13 [GEOGRAPHIC_DATA] [DATE] R$ 950,05 Em [GEOGRAPHIC_DATA] Ver detalhe" at bounding box center [548, 250] width 822 height 27
click at [866, 276] on link "Ver detalhe" at bounding box center [872, 277] width 38 height 10
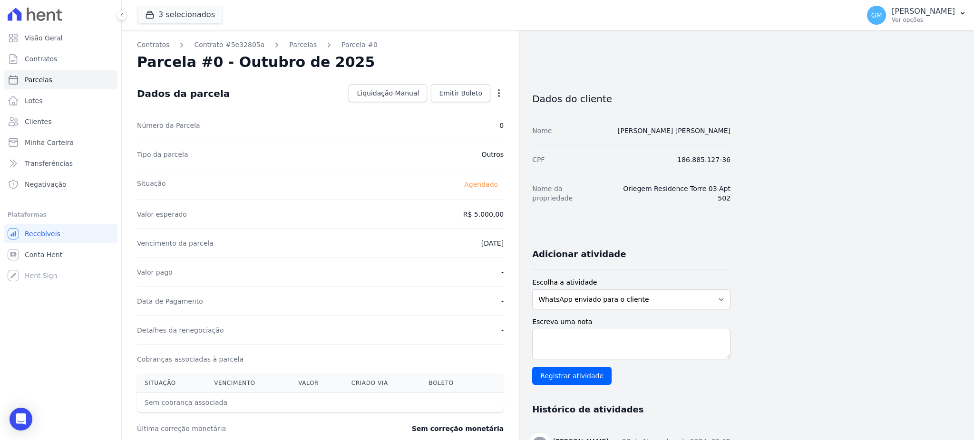
click at [501, 90] on icon "button" at bounding box center [499, 93] width 10 height 10
click at [439, 102] on link "Alterar" at bounding box center [458, 106] width 84 height 17
click at [476, 220] on input "5000.0" at bounding box center [457, 214] width 91 height 20
drag, startPoint x: 471, startPoint y: 215, endPoint x: 517, endPoint y: 215, distance: 45.7
click at [517, 215] on div "Contratos Contrato #5e32805a [GEOGRAPHIC_DATA] Parcela #0 Parcela #0 - Outubro …" at bounding box center [320, 335] width 397 height 611
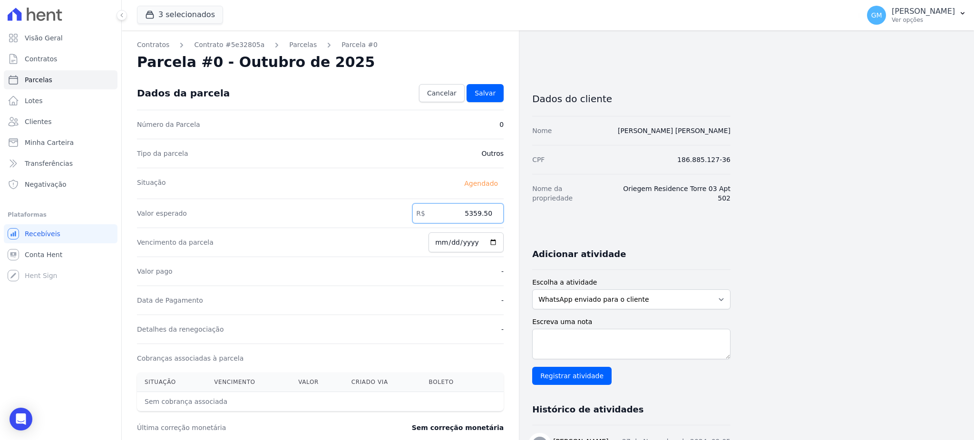
type input "5359.50"
click at [496, 103] on div "Dados da parcela Cancelar [GEOGRAPHIC_DATA]" at bounding box center [320, 93] width 367 height 33
click at [494, 92] on span "Salvar" at bounding box center [485, 93] width 21 height 10
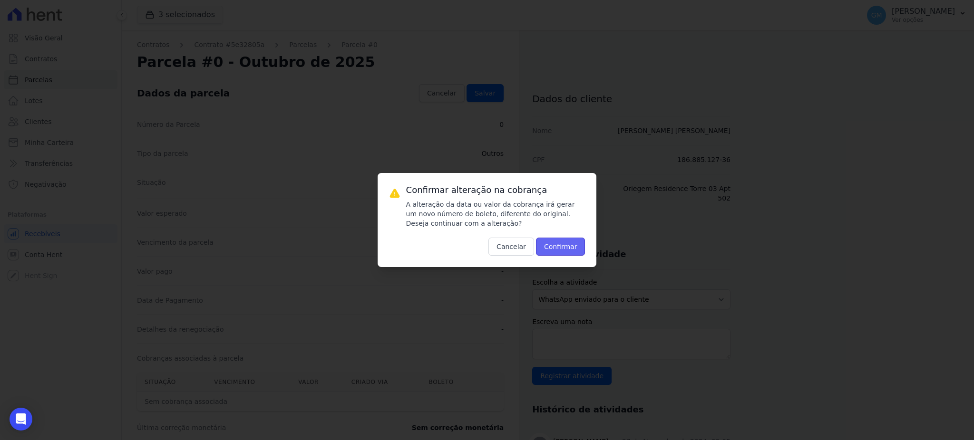
click at [566, 247] on button "Confirmar" at bounding box center [560, 247] width 49 height 18
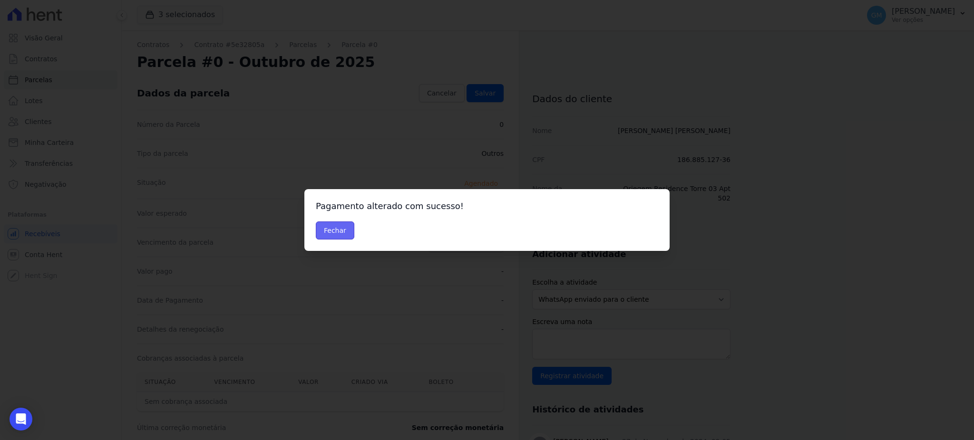
click at [333, 238] on button "Fechar" at bounding box center [335, 231] width 39 height 18
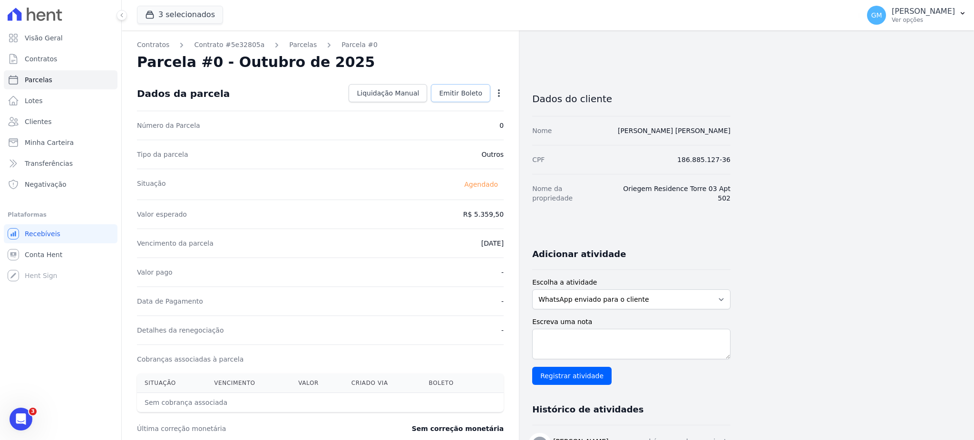
click at [465, 94] on span "Emitir Boleto" at bounding box center [460, 93] width 43 height 10
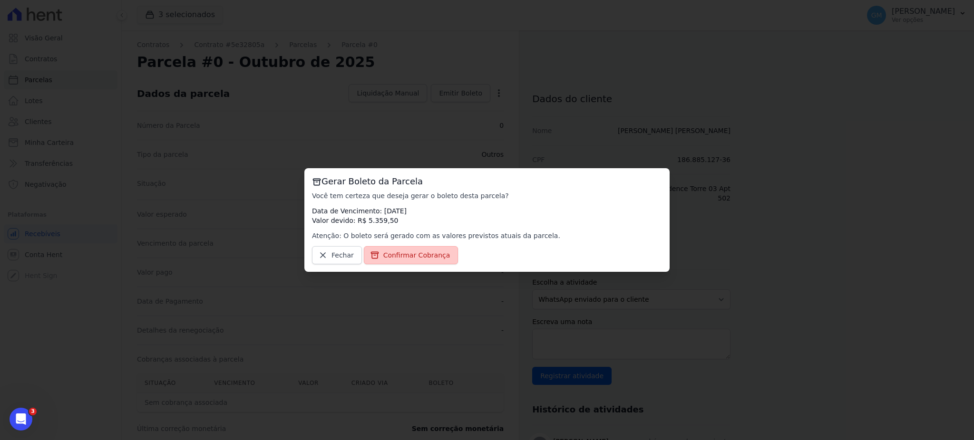
click at [436, 254] on span "Confirmar Cobrança" at bounding box center [416, 256] width 67 height 10
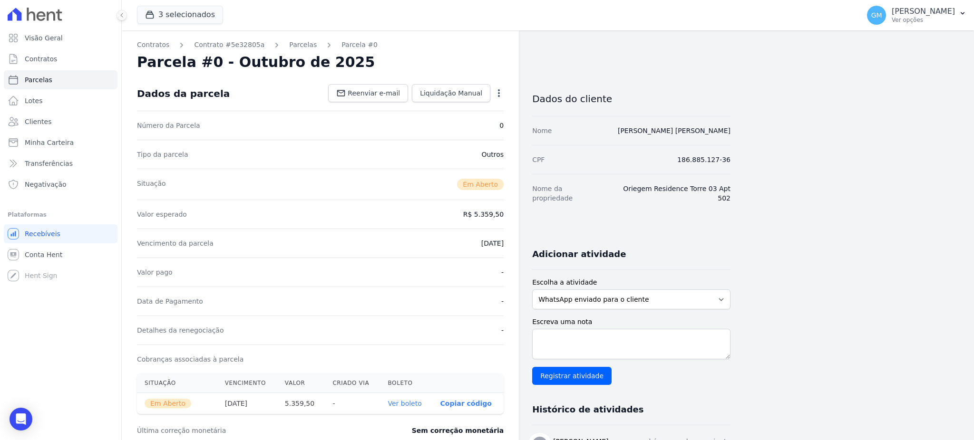
drag, startPoint x: 488, startPoint y: 216, endPoint x: 505, endPoint y: 214, distance: 16.8
click at [505, 214] on div "Contratos Contrato #5e32805a [GEOGRAPHIC_DATA] Parcela #0 Parcela #0 - Outubro …" at bounding box center [320, 337] width 397 height 614
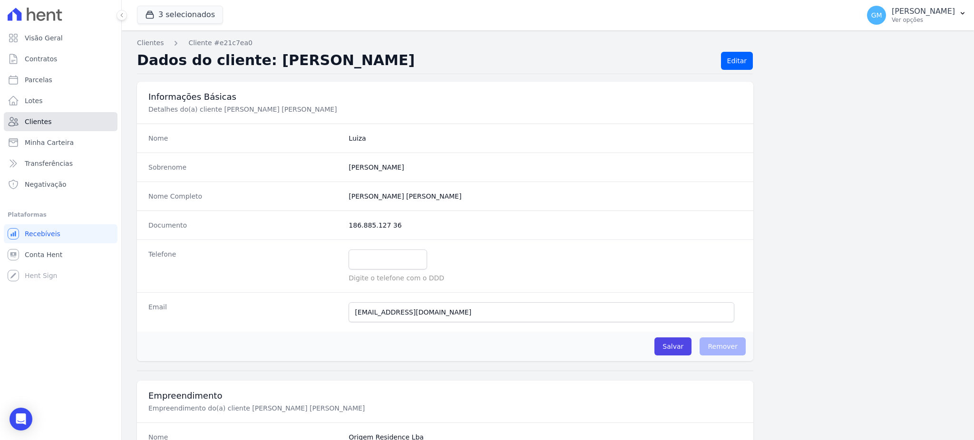
click at [35, 114] on link "Clientes" at bounding box center [61, 121] width 114 height 19
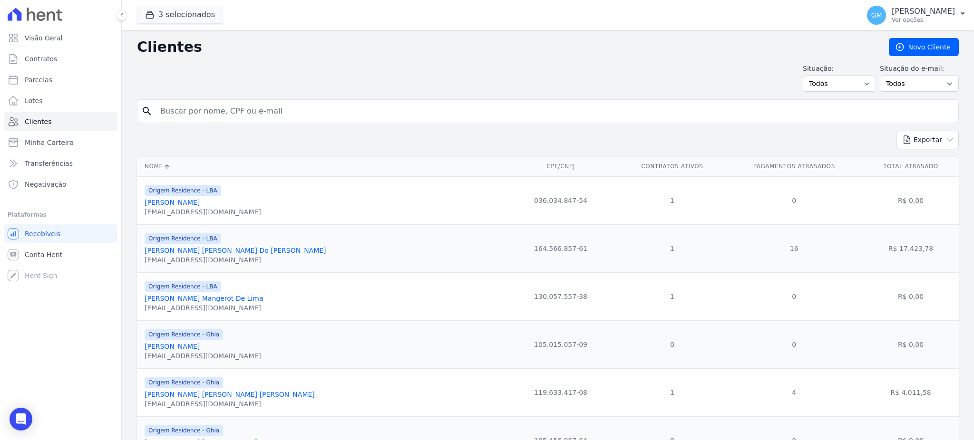
click at [222, 115] on input "search" at bounding box center [555, 111] width 800 height 19
paste input "[PERSON_NAME]"
type input "[PERSON_NAME]"
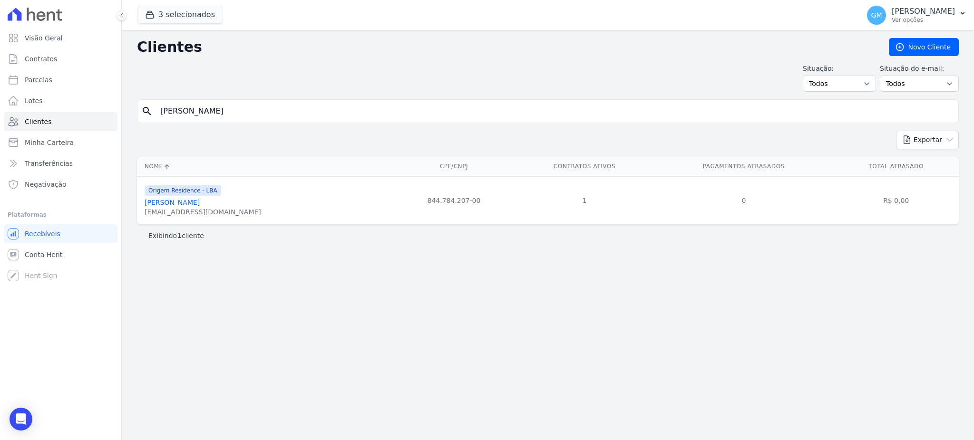
click at [200, 205] on link "[PERSON_NAME]" at bounding box center [172, 203] width 55 height 8
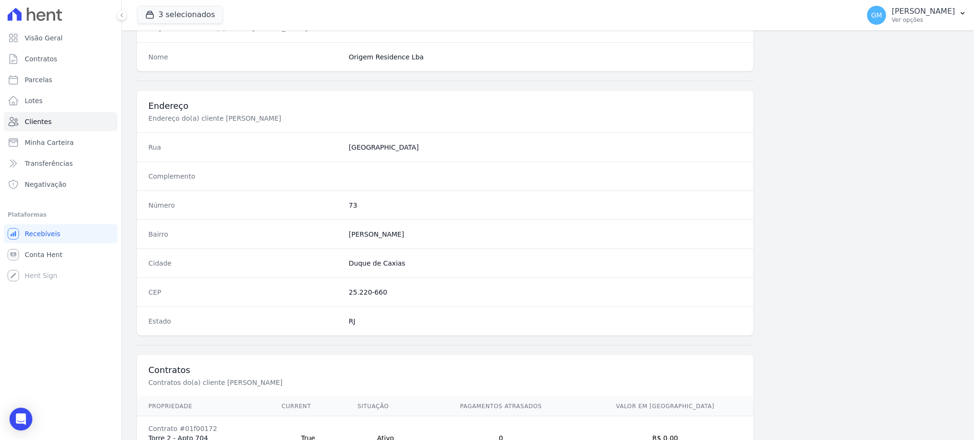
scroll to position [450, 0]
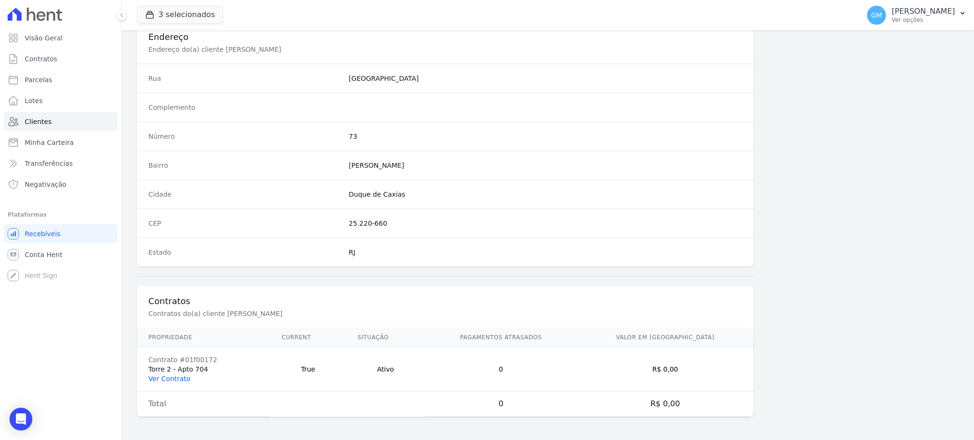
click at [172, 380] on link "Ver Contrato" at bounding box center [169, 379] width 42 height 8
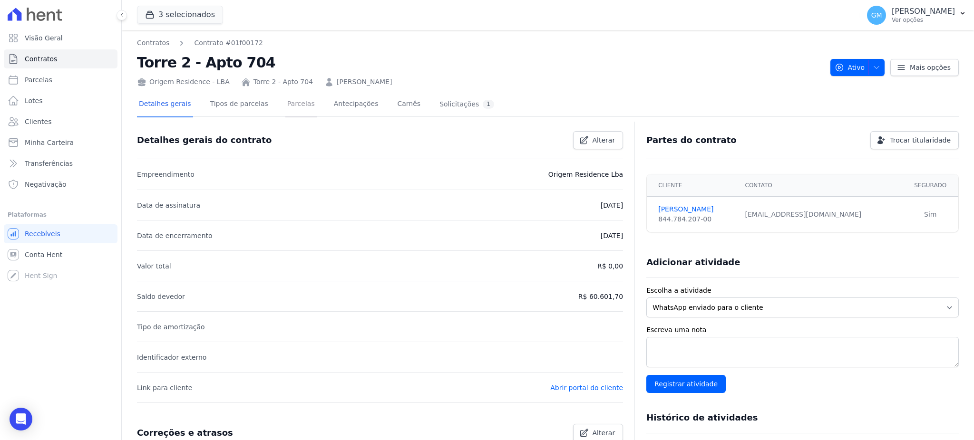
click at [292, 103] on link "Parcelas" at bounding box center [300, 104] width 31 height 25
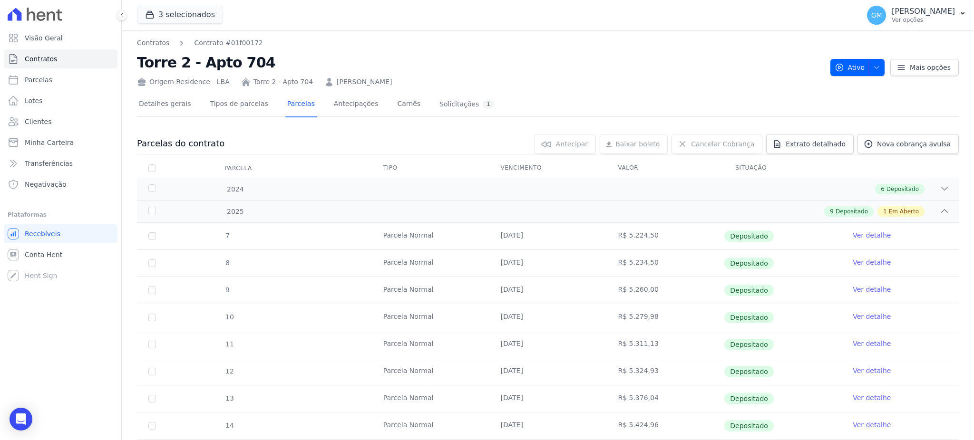
scroll to position [81, 0]
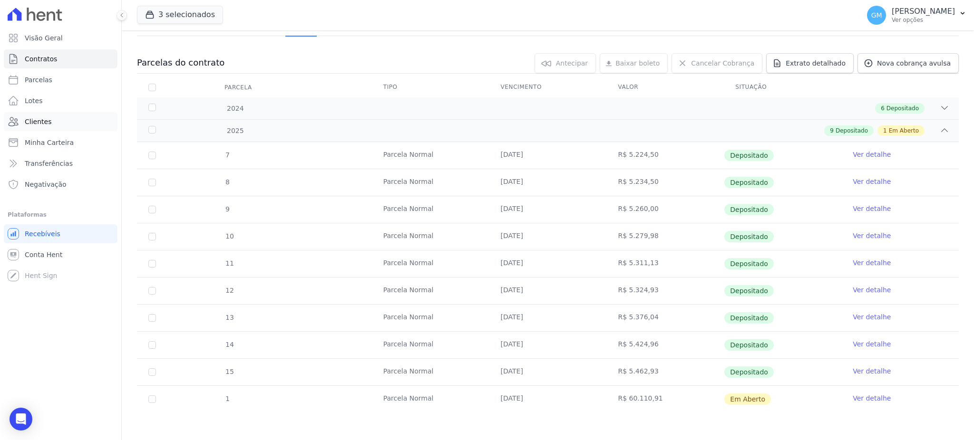
click at [55, 124] on link "Clientes" at bounding box center [61, 121] width 114 height 19
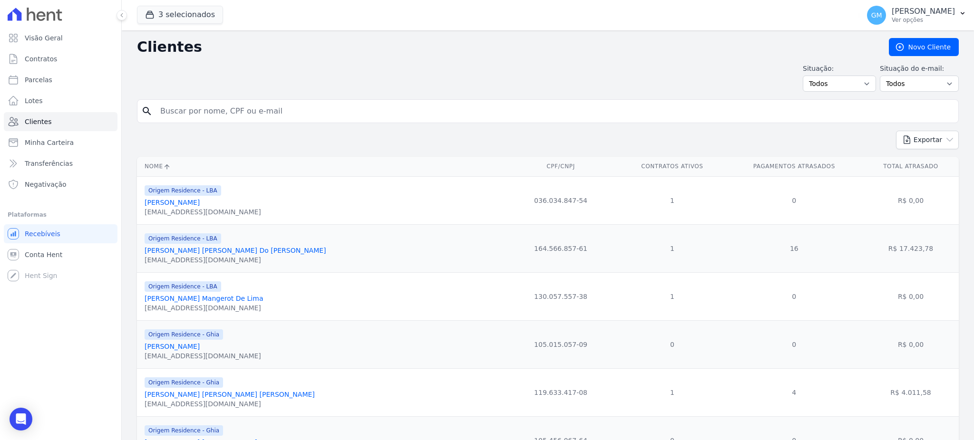
click at [242, 111] on input "search" at bounding box center [555, 111] width 800 height 19
paste input "[PERSON_NAME]"
type input "[PERSON_NAME]"
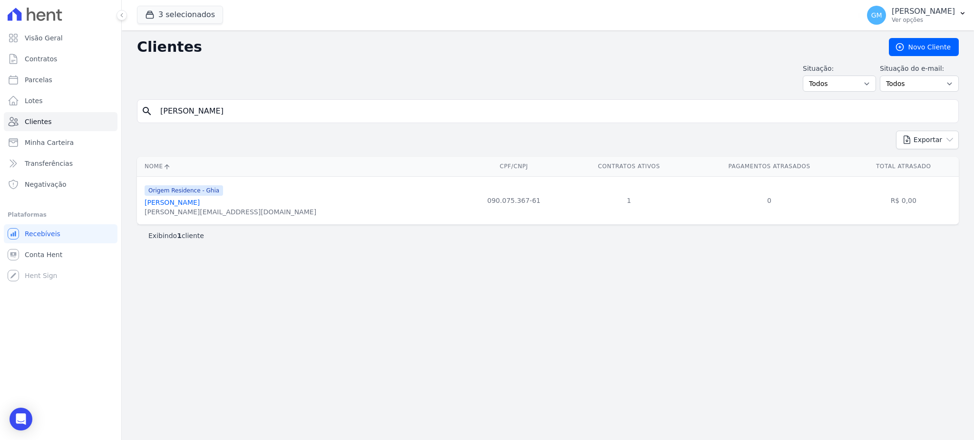
drag, startPoint x: 284, startPoint y: 115, endPoint x: 200, endPoint y: 115, distance: 83.7
click at [200, 115] on input "[PERSON_NAME]" at bounding box center [555, 111] width 800 height 19
click at [271, 114] on input "[PERSON_NAME]" at bounding box center [555, 111] width 800 height 19
drag, startPoint x: 240, startPoint y: 114, endPoint x: 131, endPoint y: 114, distance: 108.5
click at [131, 114] on div "Clientes [GEOGRAPHIC_DATA] Situação: Todos Adimplentes Inadimplentes Situação d…" at bounding box center [548, 235] width 852 height 410
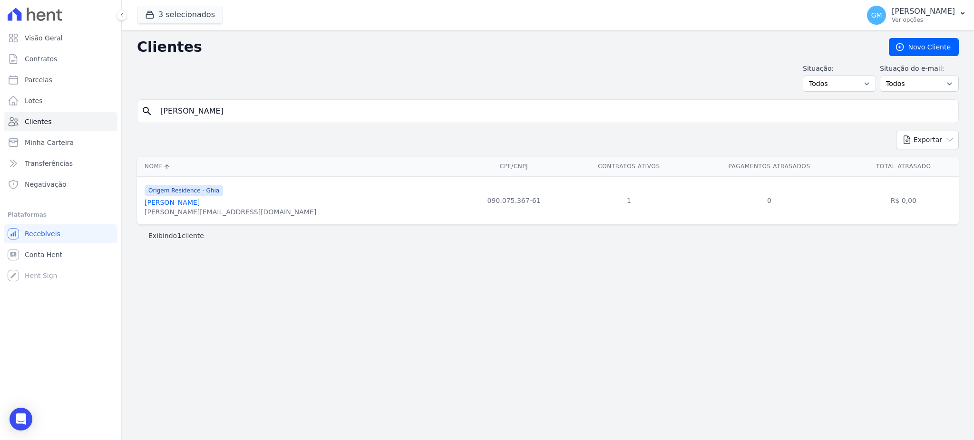
click at [196, 206] on link "[PERSON_NAME]" at bounding box center [172, 203] width 55 height 8
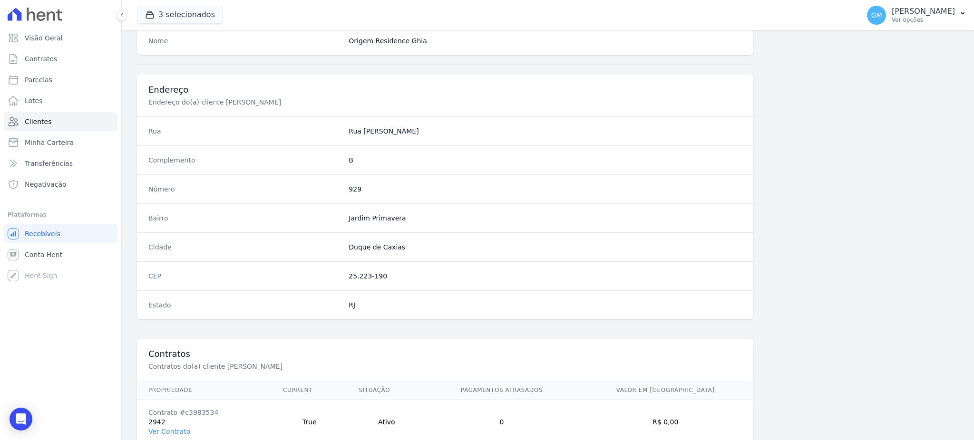
scroll to position [450, 0]
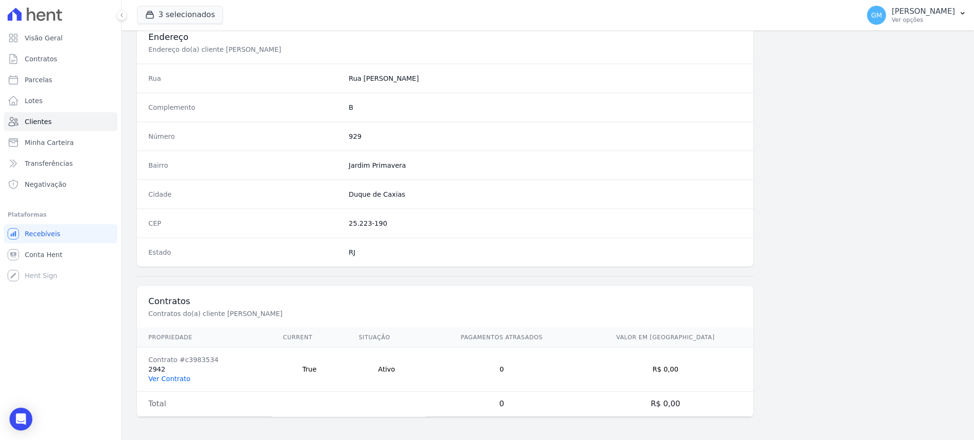
click at [172, 382] on link "Ver Contrato" at bounding box center [169, 379] width 42 height 8
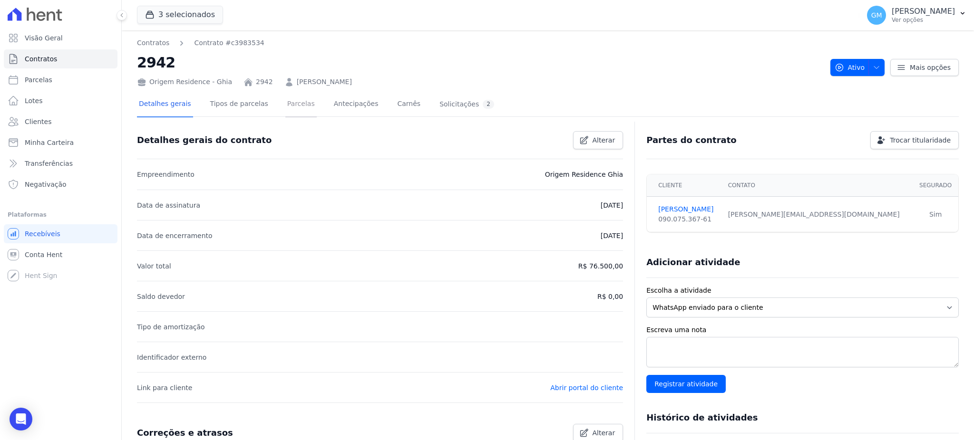
click at [290, 100] on link "Parcelas" at bounding box center [300, 104] width 31 height 25
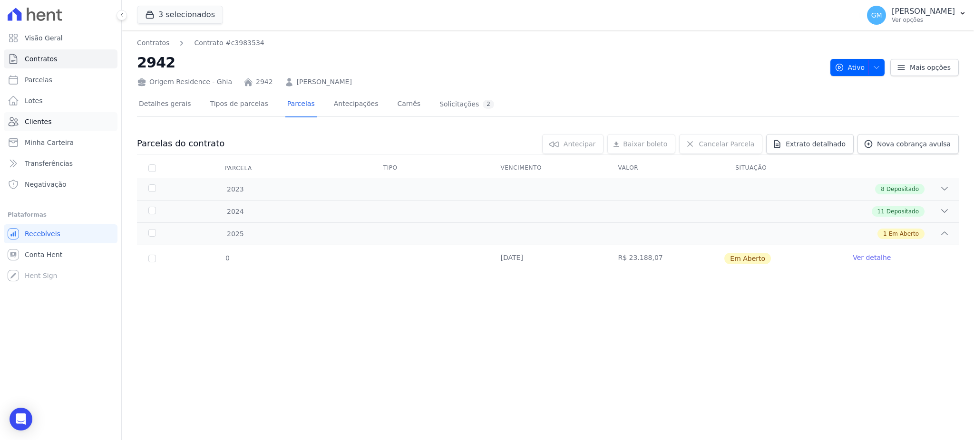
click at [65, 118] on link "Clientes" at bounding box center [61, 121] width 114 height 19
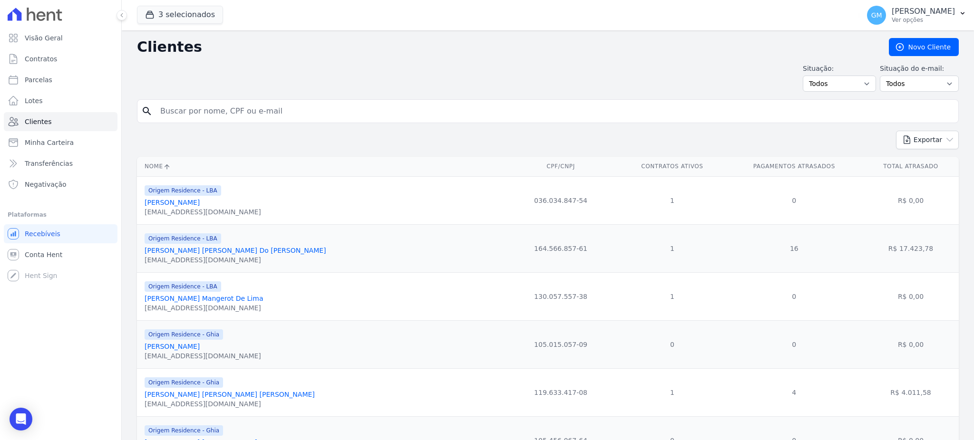
click at [208, 111] on input "search" at bounding box center [555, 111] width 800 height 19
type input "[PERSON_NAME] [PERSON_NAME]"
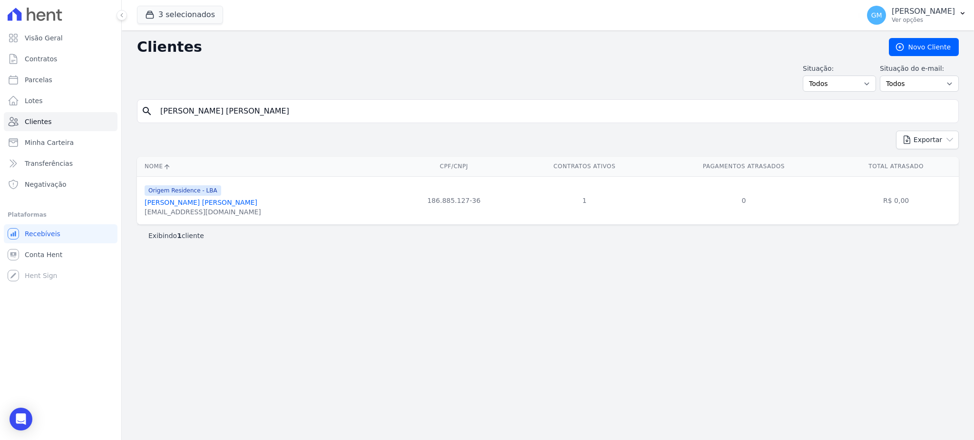
click at [236, 205] on link "[PERSON_NAME] [PERSON_NAME]" at bounding box center [201, 203] width 113 height 8
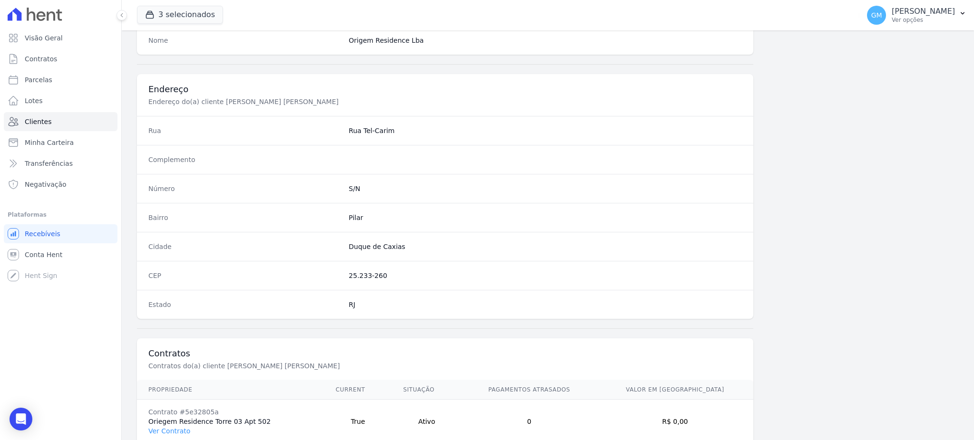
scroll to position [450, 0]
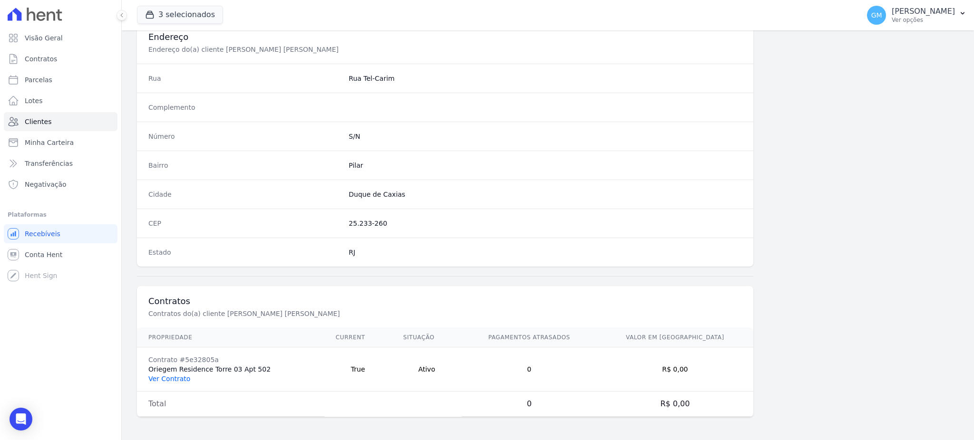
click at [174, 377] on link "Ver Contrato" at bounding box center [169, 379] width 42 height 8
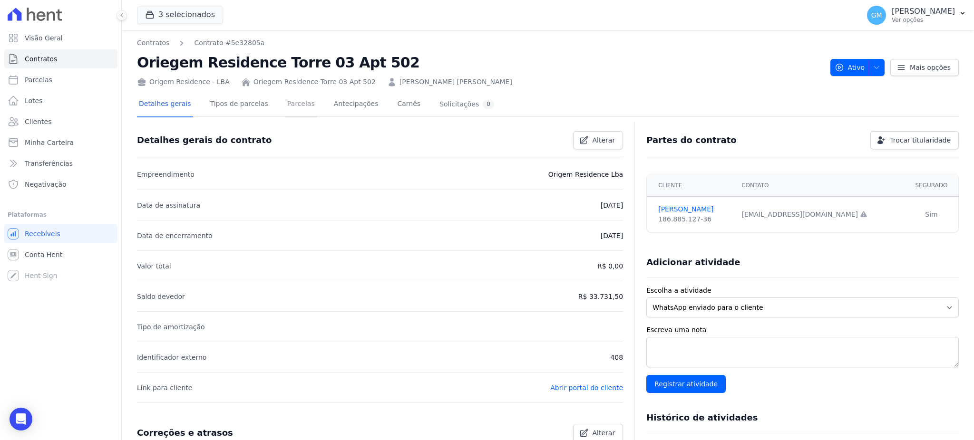
click at [285, 108] on link "Parcelas" at bounding box center [300, 104] width 31 height 25
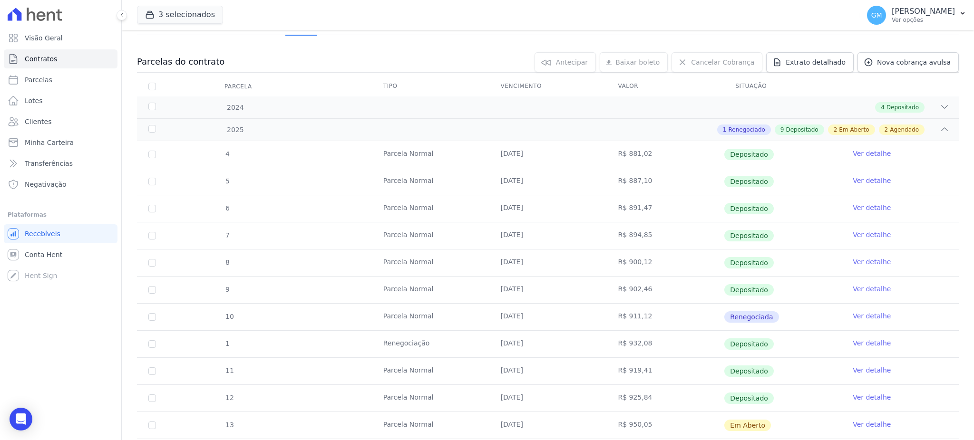
scroll to position [190, 0]
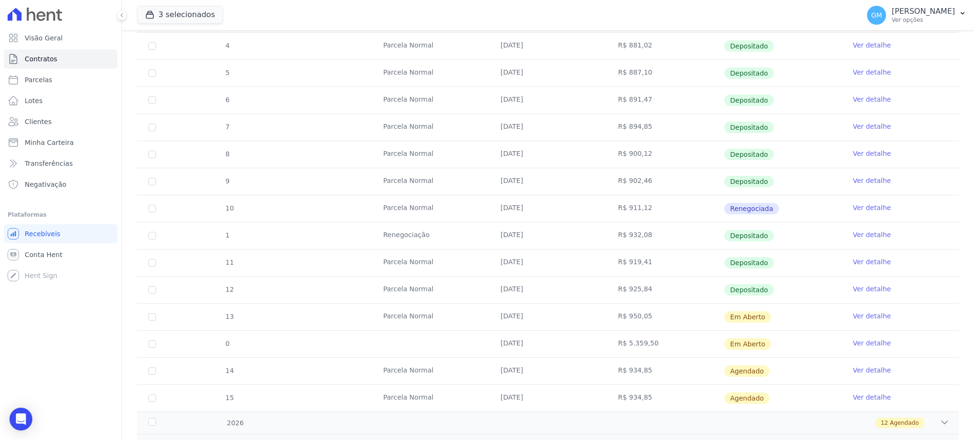
drag, startPoint x: 622, startPoint y: 342, endPoint x: 685, endPoint y: 342, distance: 63.7
click at [673, 342] on td "R$ 5.359,50" at bounding box center [665, 344] width 117 height 27
click at [62, 126] on link "Clientes" at bounding box center [61, 121] width 114 height 19
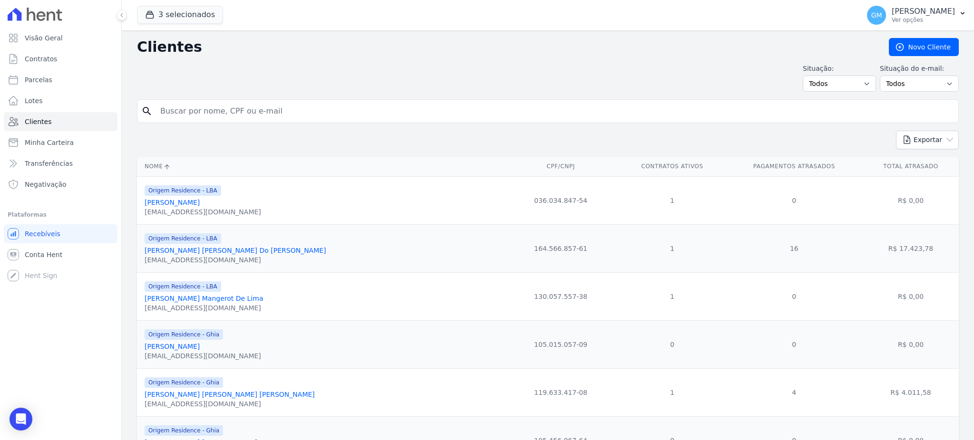
click at [169, 111] on input "search" at bounding box center [555, 111] width 800 height 19
paste input "RICARDO GONÇALVES RAMOS FILHO"
type input "RICARDO GONÇALVES RAMOS FILHO"
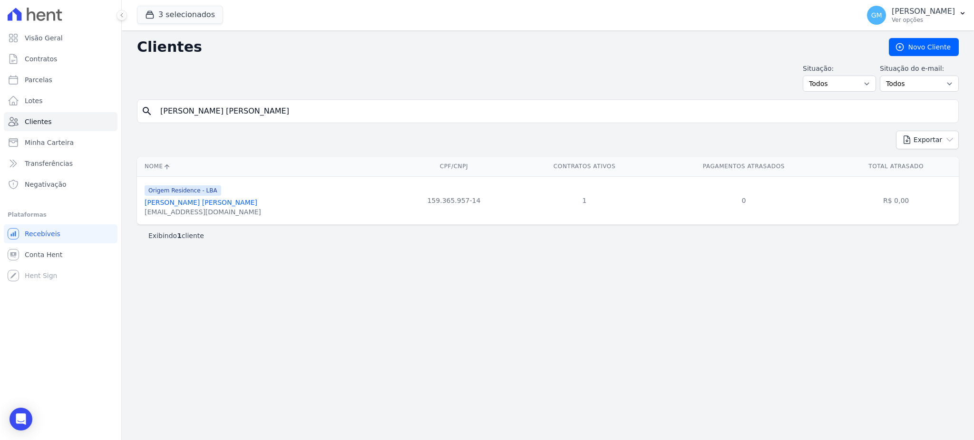
click at [202, 209] on div "ricardogrf95@gmail.com" at bounding box center [203, 212] width 117 height 10
click at [203, 204] on link "Ricardo Gonçalves Ramos Filho" at bounding box center [201, 203] width 113 height 8
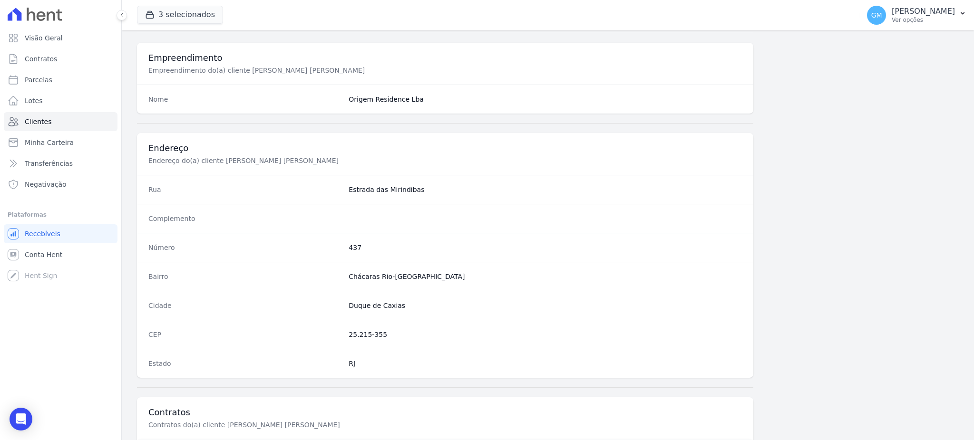
scroll to position [450, 0]
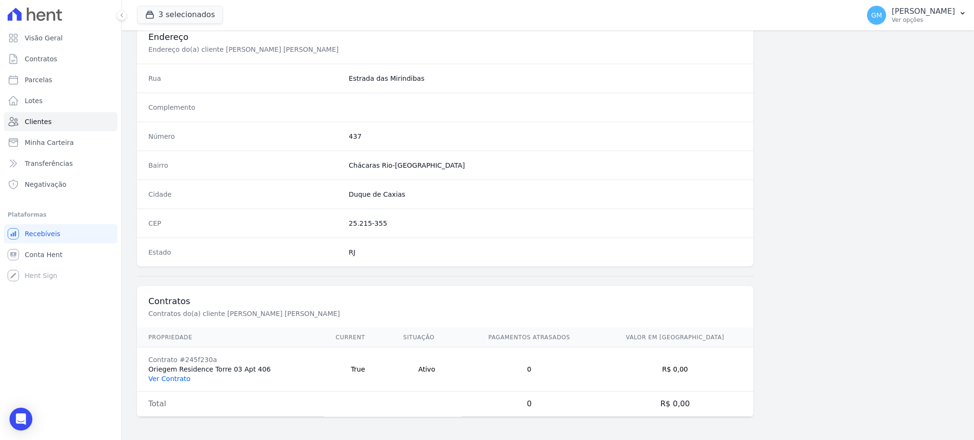
click at [157, 378] on link "Ver Contrato" at bounding box center [169, 379] width 42 height 8
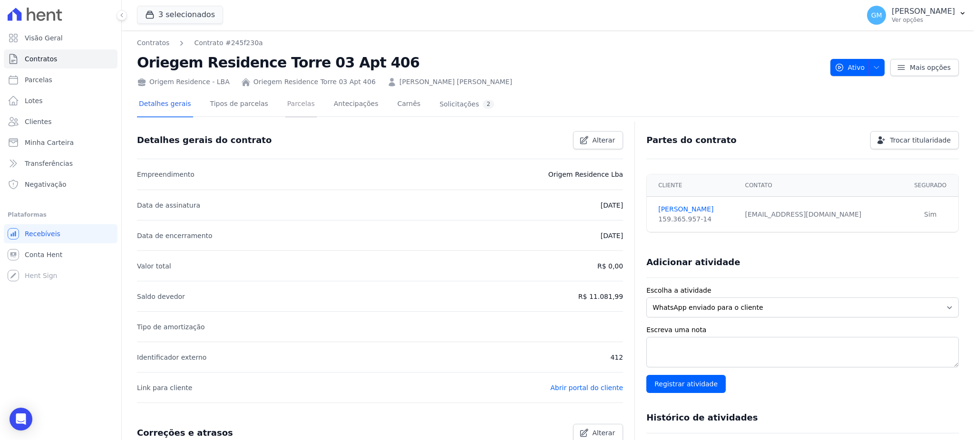
click at [294, 97] on link "Parcelas" at bounding box center [300, 104] width 31 height 25
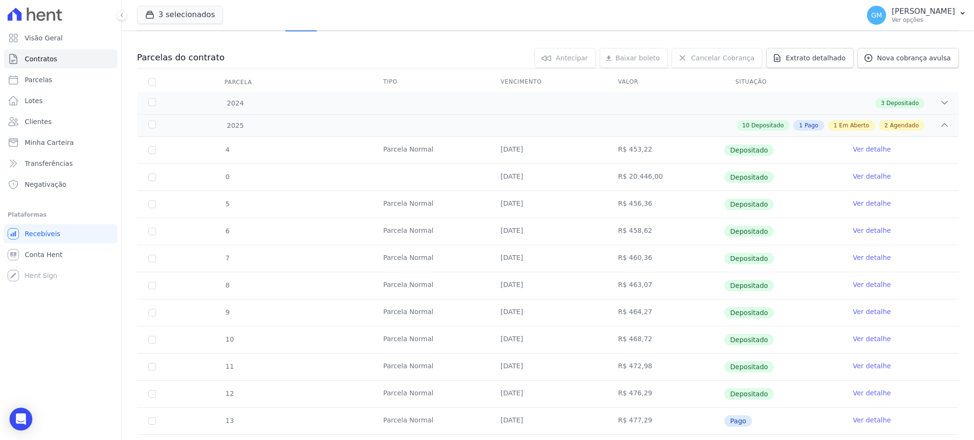
scroll to position [190, 0]
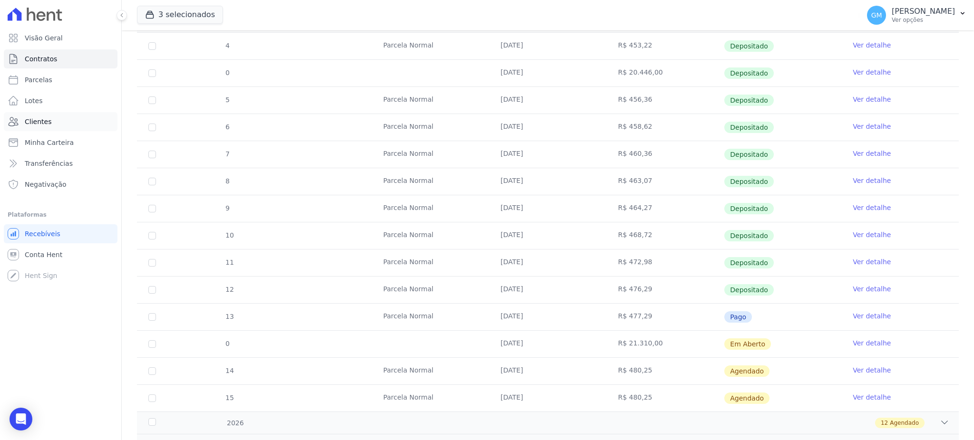
click at [67, 117] on link "Clientes" at bounding box center [61, 121] width 114 height 19
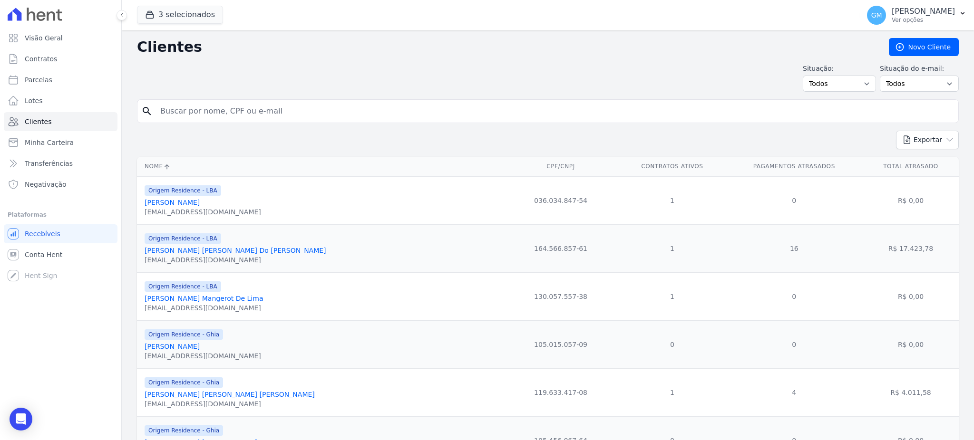
click at [174, 109] on input "search" at bounding box center [555, 111] width 800 height 19
paste input "STEFANNY EUZEBIO DO NASCIMENTO"
type input "STEFANNY EUZEBIO DO NASCIMENTO"
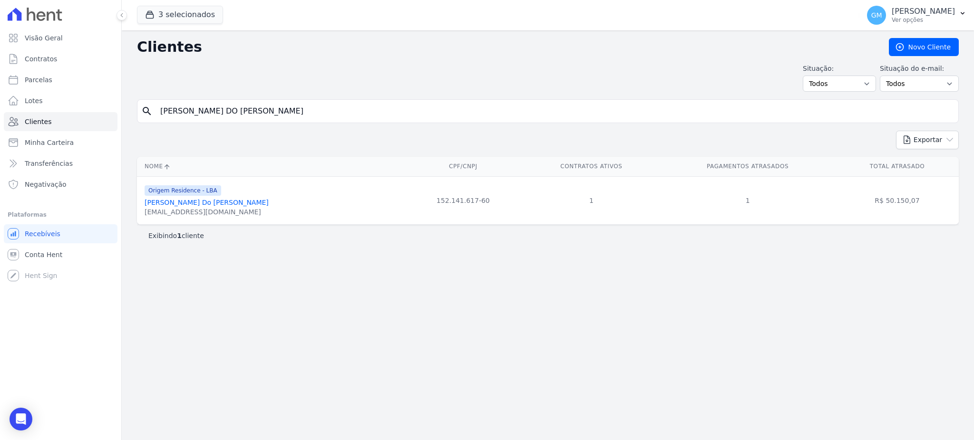
click at [221, 202] on link "Stefanny Euzebio Do Nascimento" at bounding box center [207, 203] width 124 height 8
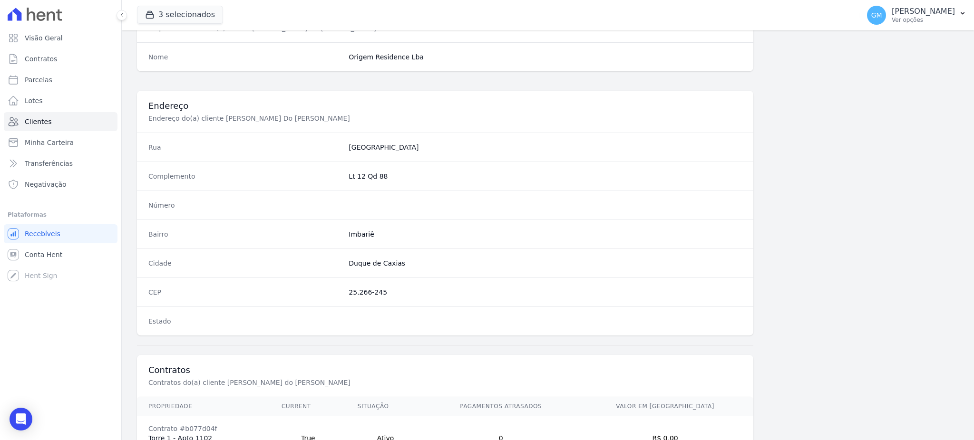
scroll to position [450, 0]
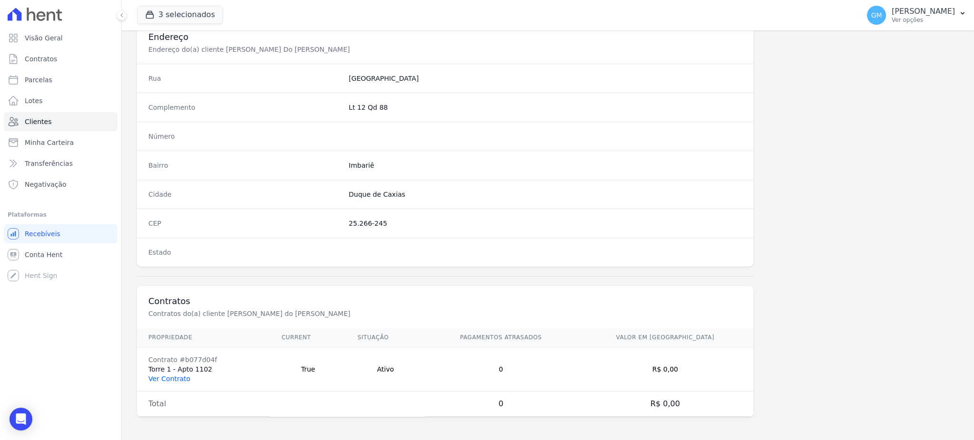
click at [176, 381] on link "Ver Contrato" at bounding box center [169, 379] width 42 height 8
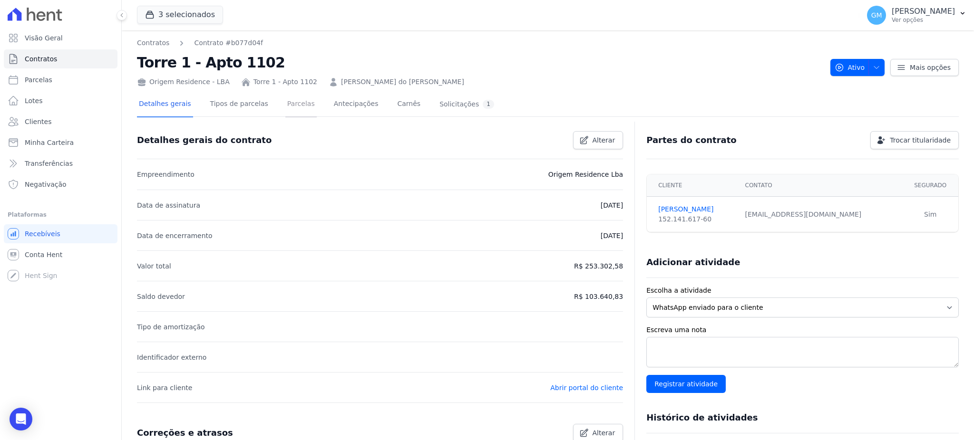
click at [297, 106] on link "Parcelas" at bounding box center [300, 104] width 31 height 25
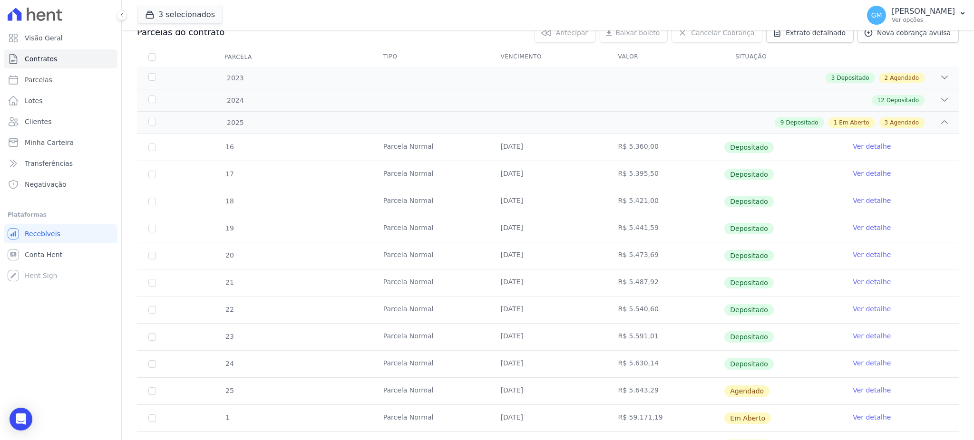
scroll to position [190, 0]
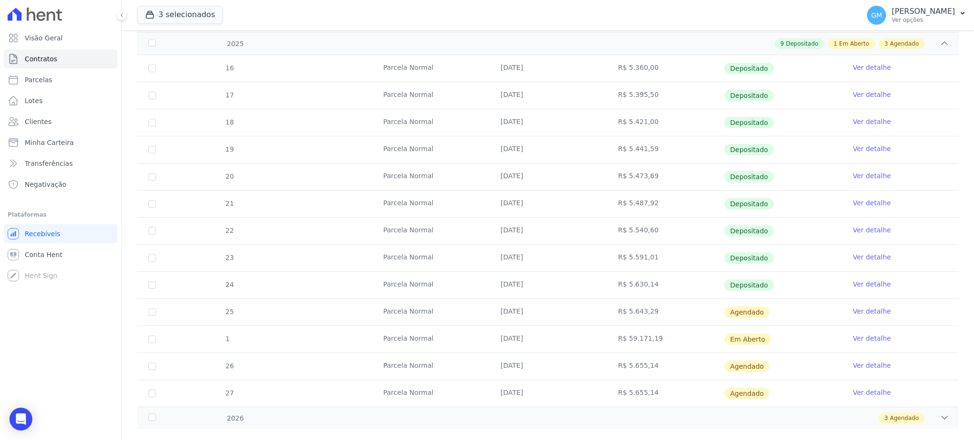
drag, startPoint x: 620, startPoint y: 341, endPoint x: 853, endPoint y: 343, distance: 232.6
click at [661, 341] on td "R$ 59.171,19" at bounding box center [665, 339] width 117 height 27
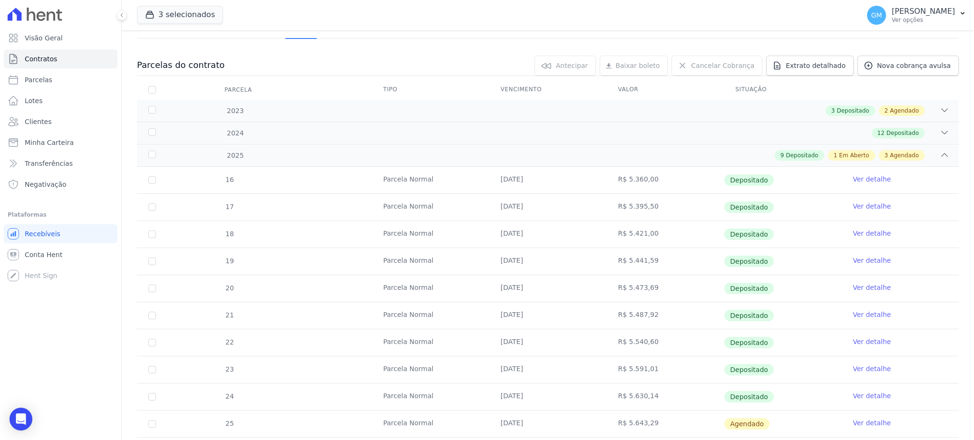
scroll to position [207, 0]
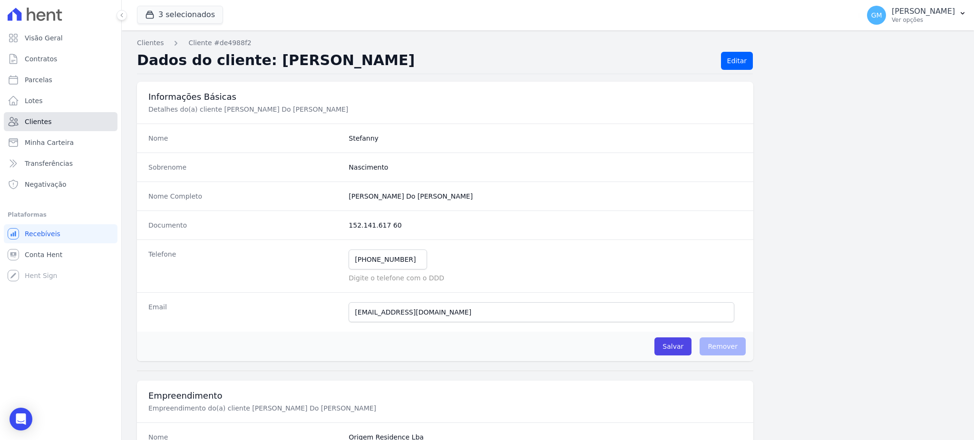
click at [50, 113] on link "Clientes" at bounding box center [61, 121] width 114 height 19
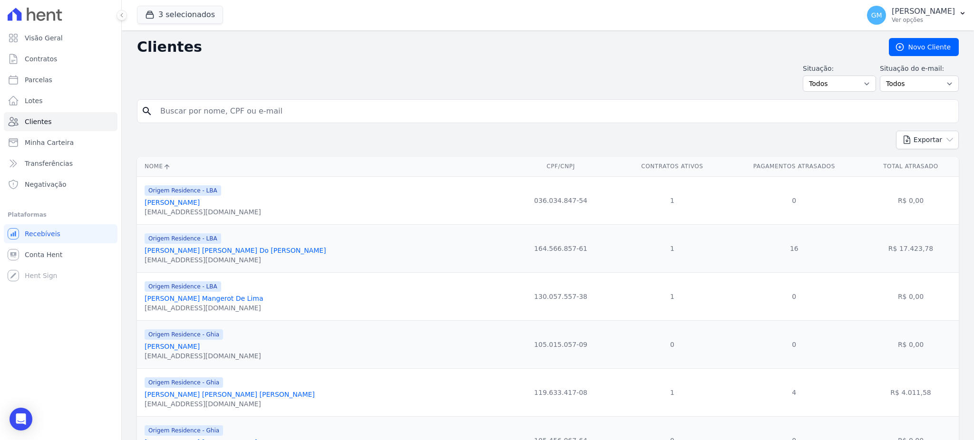
click at [180, 105] on input "search" at bounding box center [555, 111] width 800 height 19
paste input "Vitor Emanuel Viegas Ribeiro"
type input "Vitor Emanuel Viegas Ribeiro"
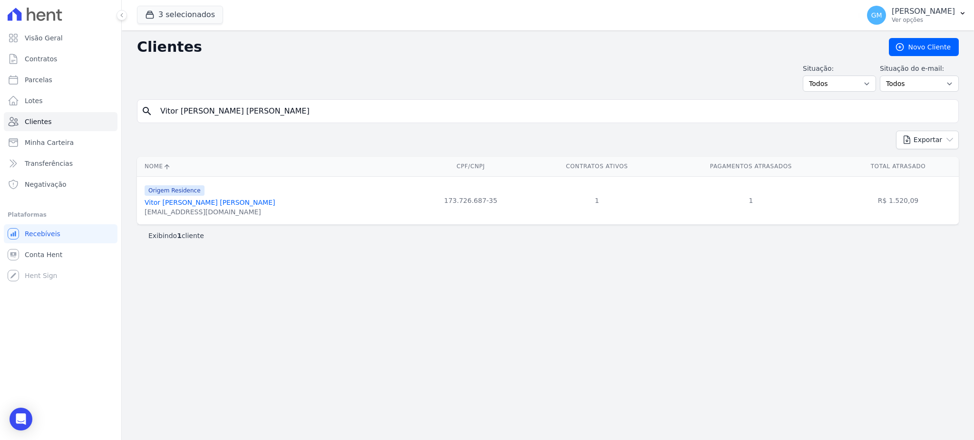
click at [207, 204] on link "Vitor Emanuel Viegas Ribeiro" at bounding box center [210, 203] width 130 height 8
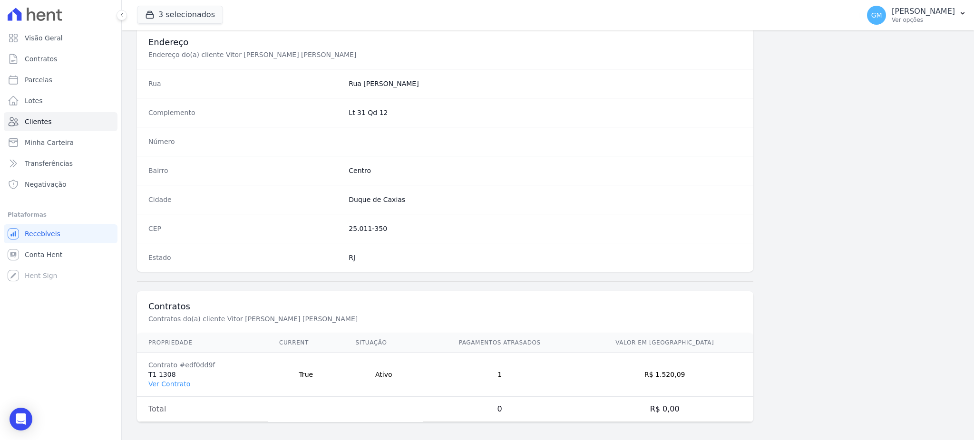
scroll to position [450, 0]
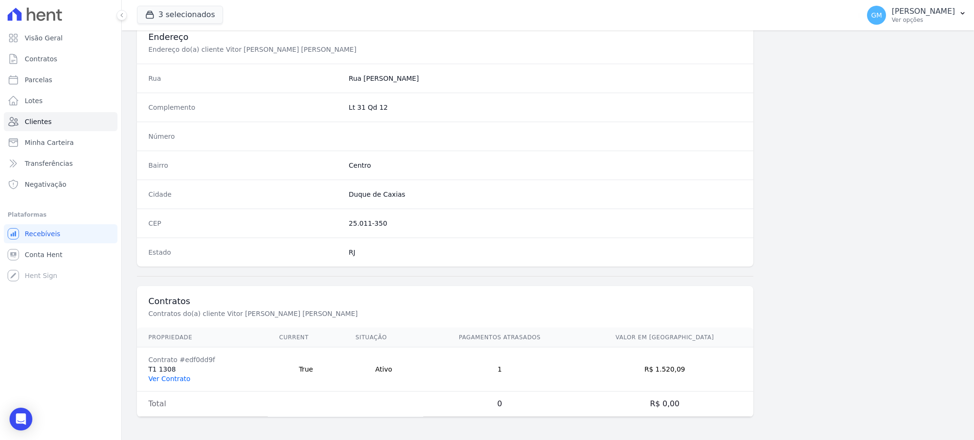
click at [177, 382] on link "Ver Contrato" at bounding box center [169, 379] width 42 height 8
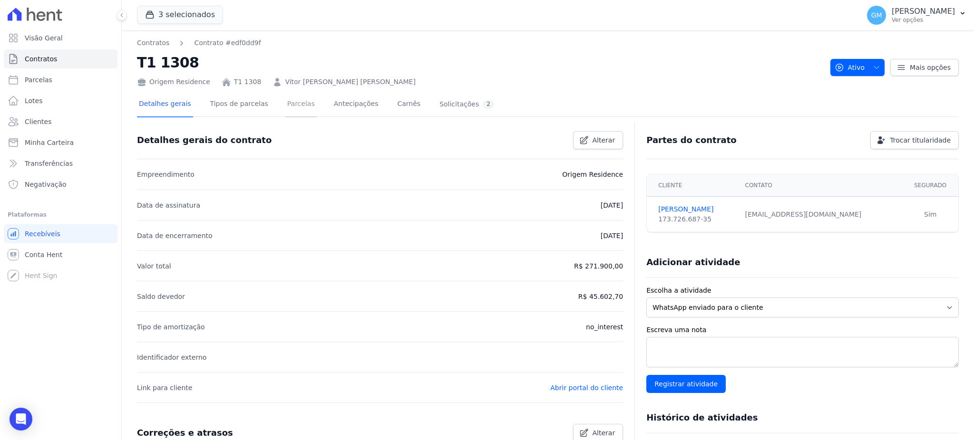
click at [295, 107] on link "Parcelas" at bounding box center [300, 104] width 31 height 25
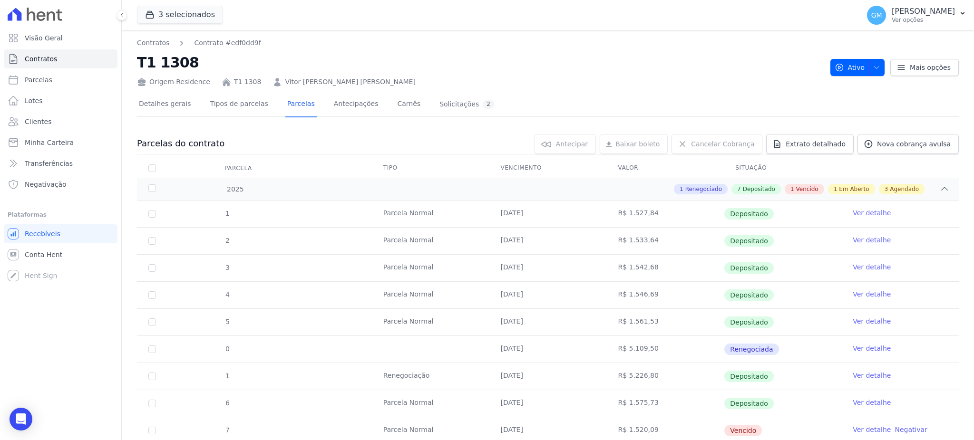
scroll to position [207, 0]
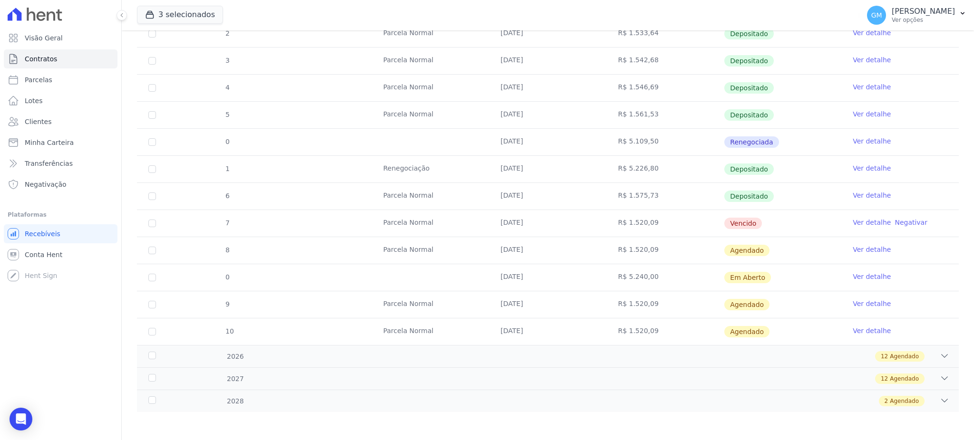
drag, startPoint x: 757, startPoint y: 280, endPoint x: 504, endPoint y: 285, distance: 253.6
click at [504, 285] on tr "0 30/10/2025 R$ 5.240,00 Em Aberto Ver detalhe" at bounding box center [548, 277] width 822 height 27
click at [620, 284] on td "R$ 5.240,00" at bounding box center [665, 277] width 117 height 27
drag, startPoint x: 662, startPoint y: 279, endPoint x: 609, endPoint y: 284, distance: 53.5
click at [609, 284] on td "R$ 5.240,00" at bounding box center [665, 277] width 117 height 27
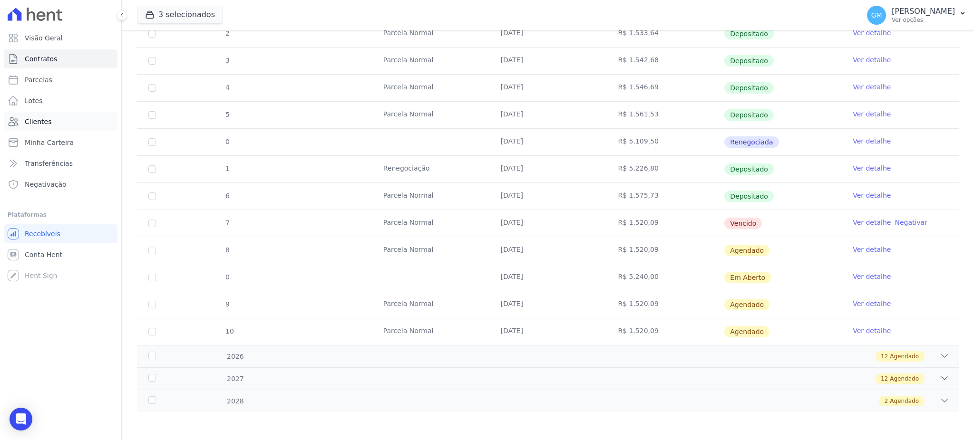
click at [33, 119] on span "Clientes" at bounding box center [38, 122] width 27 height 10
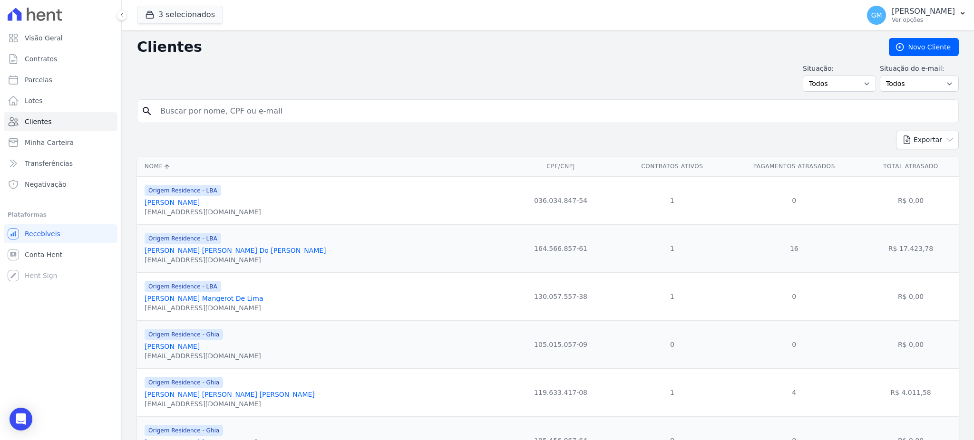
click at [271, 113] on input "search" at bounding box center [555, 111] width 800 height 19
paste input "BRUNO ARAUJO SANTOS"
type input "BRUNO ARAUJO SANTOS"
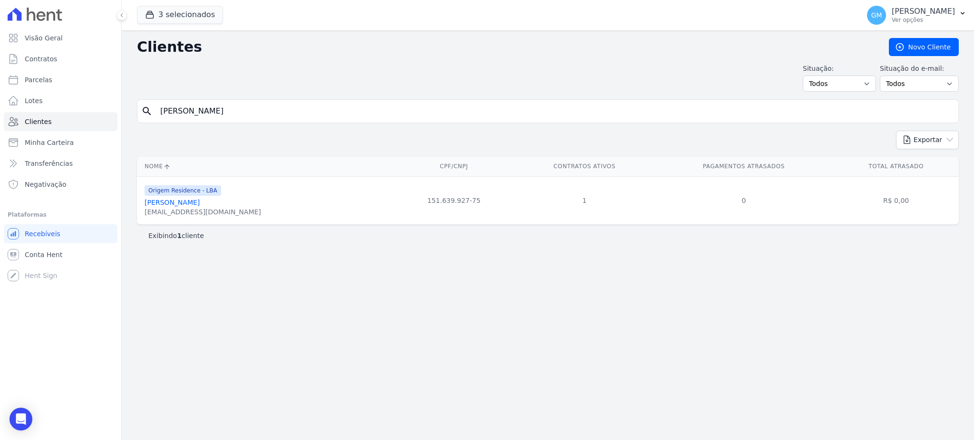
click at [181, 206] on link "[PERSON_NAME]" at bounding box center [172, 203] width 55 height 8
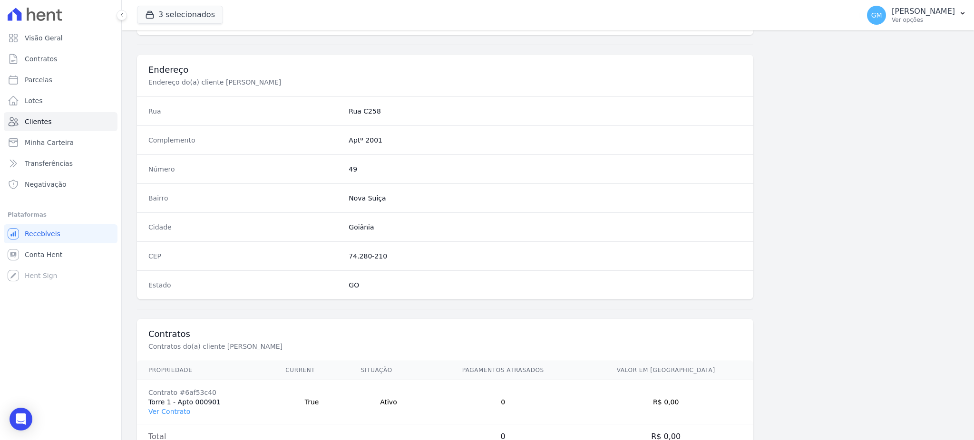
scroll to position [450, 0]
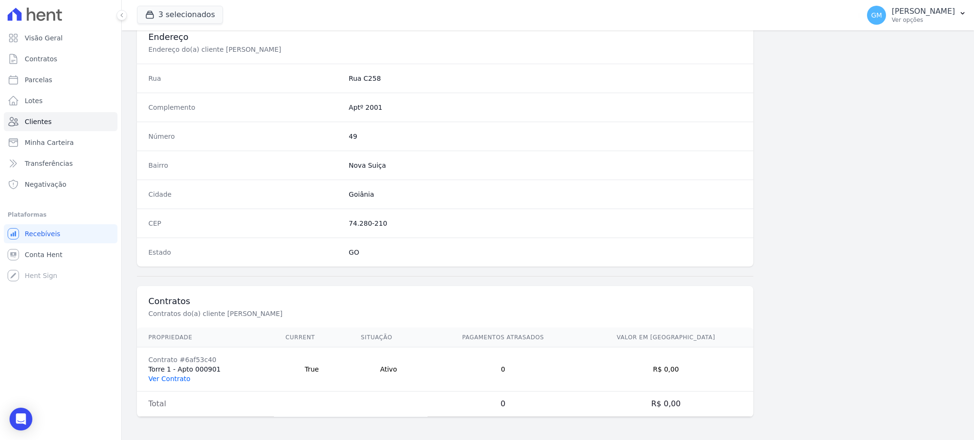
click at [172, 377] on link "Ver Contrato" at bounding box center [169, 379] width 42 height 8
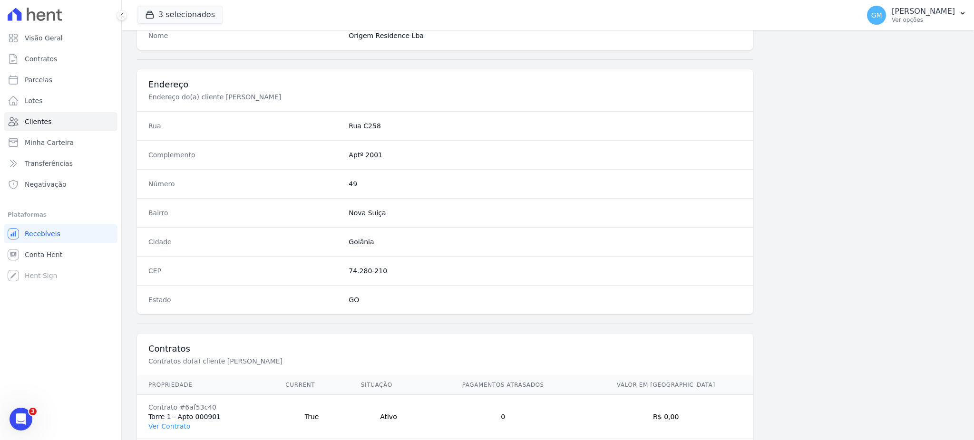
scroll to position [450, 0]
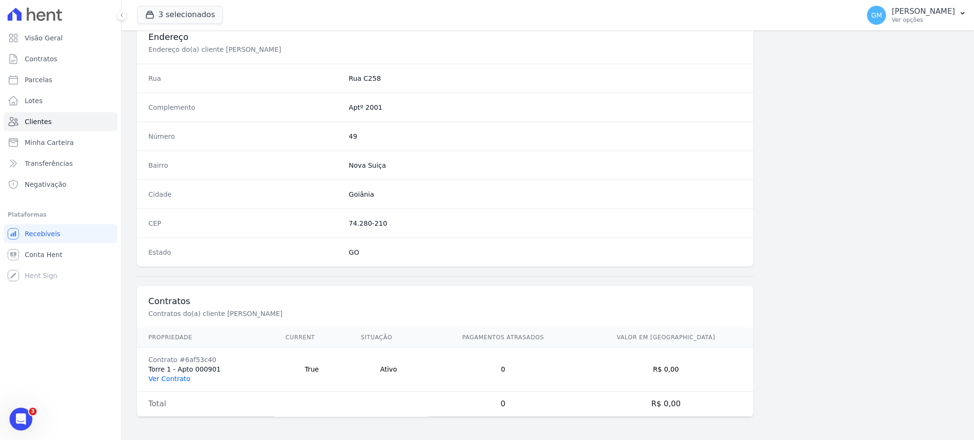
click at [177, 379] on link "Ver Contrato" at bounding box center [169, 379] width 42 height 8
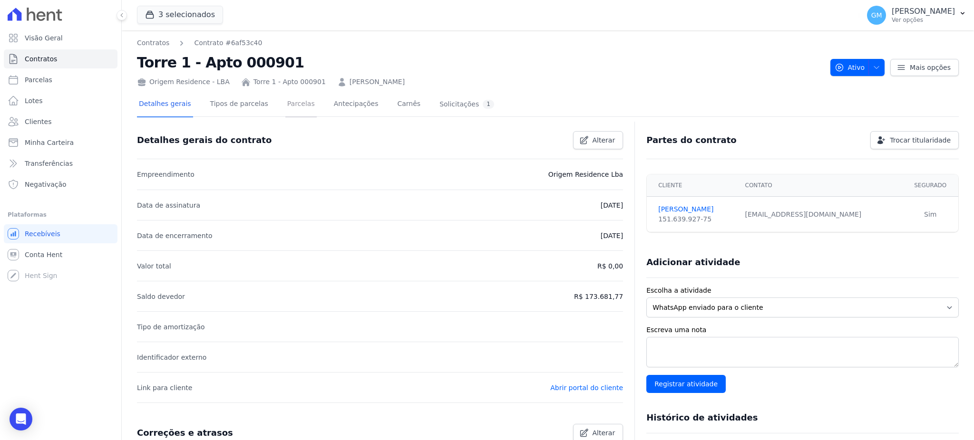
click at [290, 99] on link "Parcelas" at bounding box center [300, 104] width 31 height 25
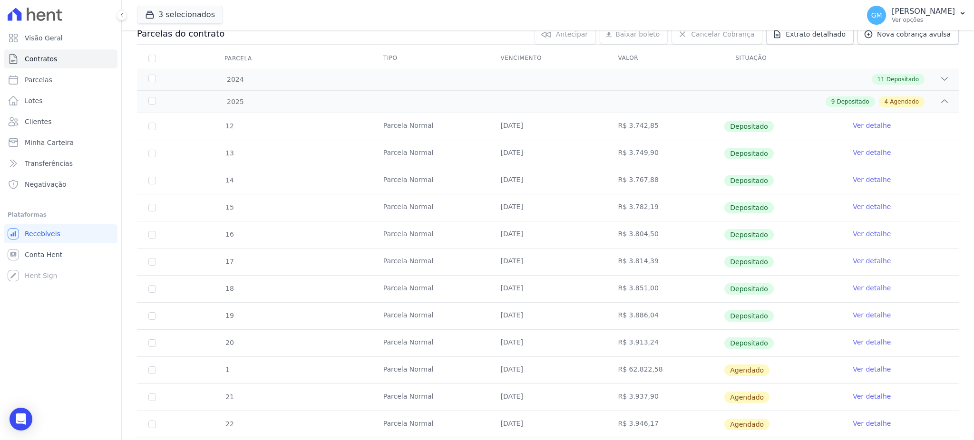
scroll to position [230, 0]
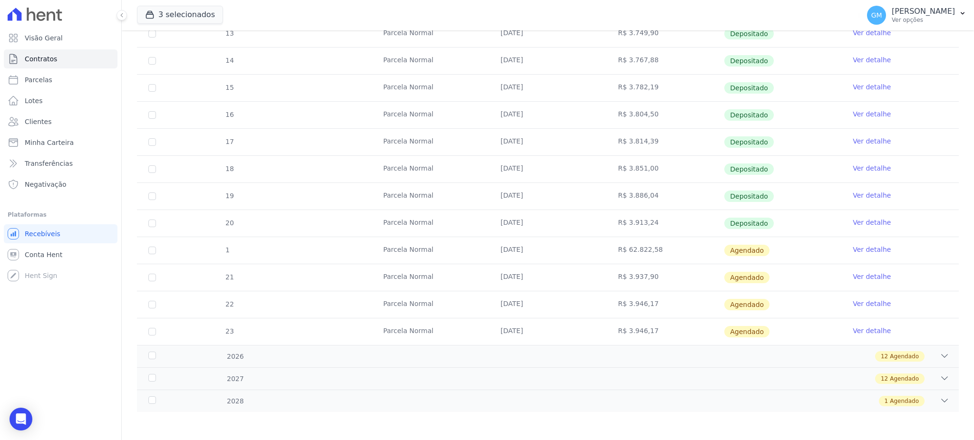
click at [860, 248] on link "Ver detalhe" at bounding box center [872, 250] width 38 height 10
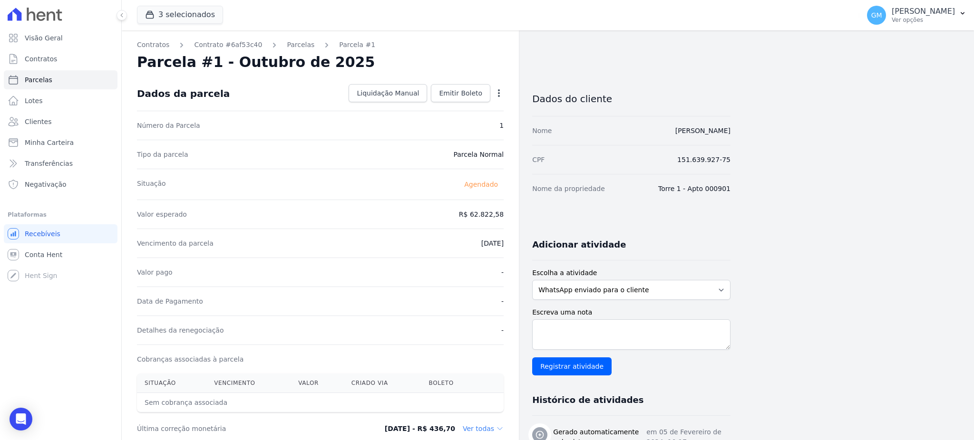
click at [500, 92] on icon "button" at bounding box center [499, 93] width 10 height 10
click at [454, 98] on link "Alterar" at bounding box center [458, 106] width 84 height 17
drag, startPoint x: 460, startPoint y: 210, endPoint x: 505, endPoint y: 218, distance: 45.8
click at [505, 218] on div "Contratos Contrato #6af53c40 [GEOGRAPHIC_DATA] Parcela #1 [GEOGRAPHIC_DATA] #1 …" at bounding box center [320, 335] width 397 height 611
paste input ".70613"
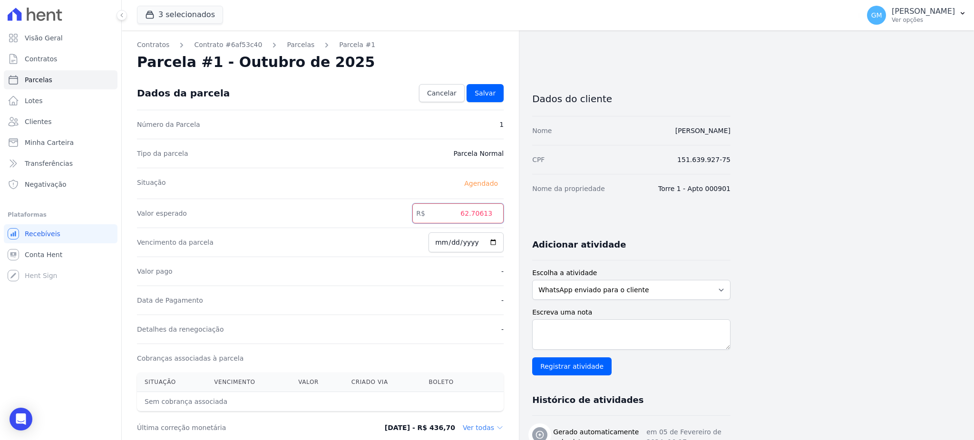
click at [474, 213] on input "62.70613" at bounding box center [457, 214] width 91 height 20
type input "62706.13"
click at [479, 89] on span "Salvar" at bounding box center [485, 93] width 21 height 10
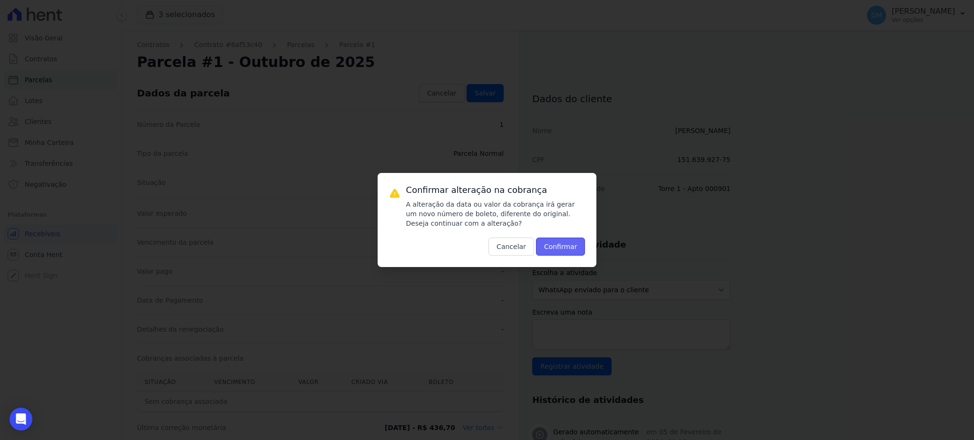
click at [551, 249] on button "Confirmar" at bounding box center [560, 247] width 49 height 18
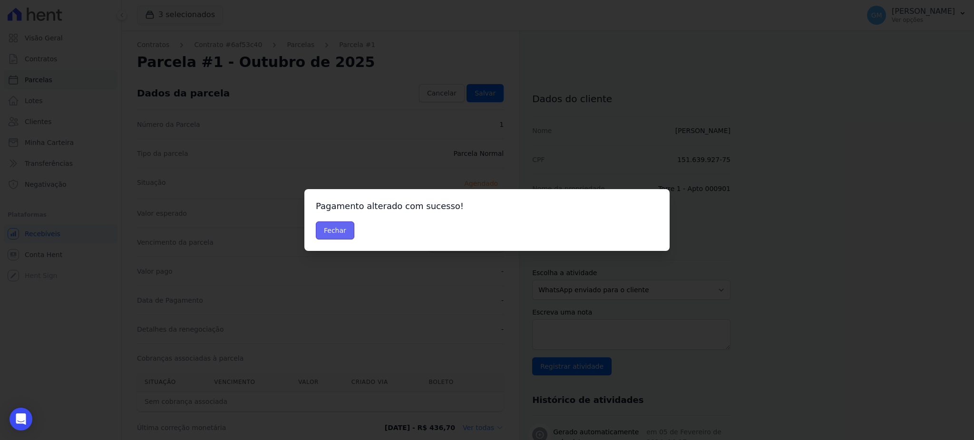
drag, startPoint x: 318, startPoint y: 240, endPoint x: 332, endPoint y: 233, distance: 15.5
click at [318, 238] on button "Fechar" at bounding box center [335, 231] width 39 height 18
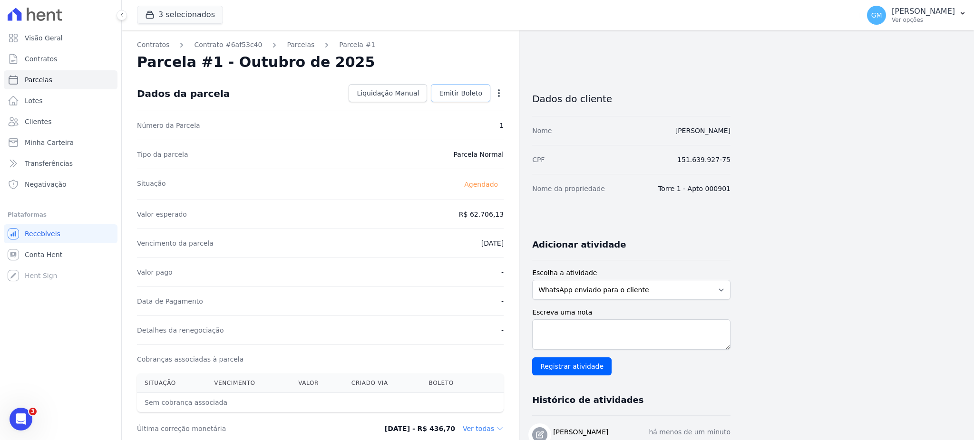
click at [483, 92] on link "Emitir Boleto" at bounding box center [460, 93] width 59 height 18
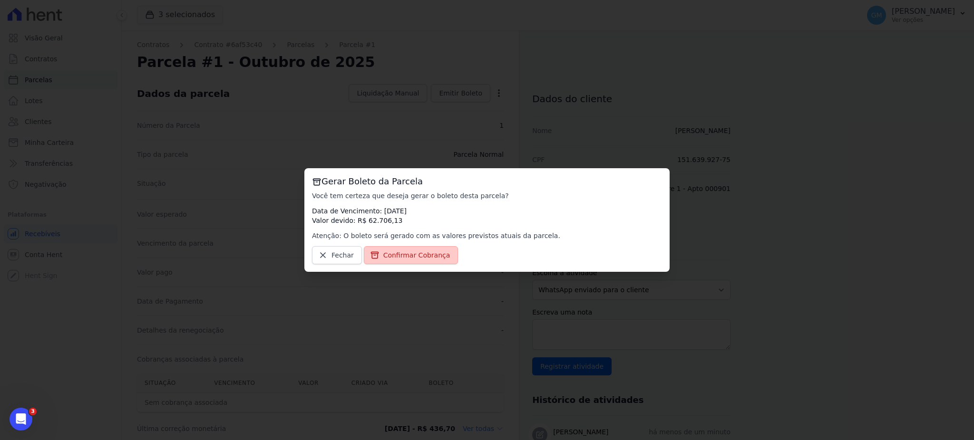
click at [417, 264] on link "Confirmar Cobrança" at bounding box center [411, 255] width 95 height 18
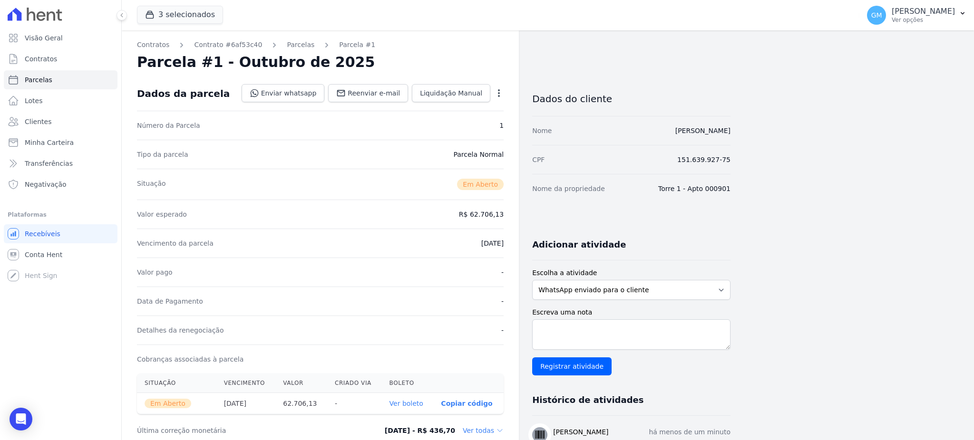
scroll to position [190, 0]
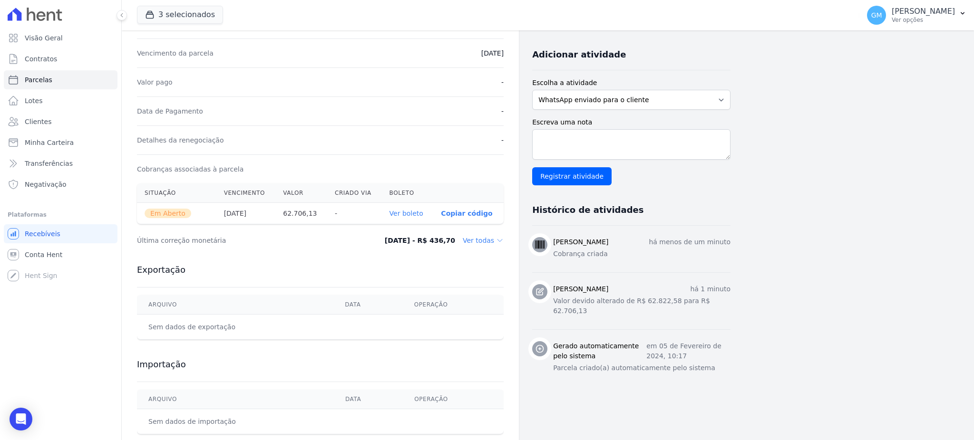
click at [401, 212] on link "Ver boleto" at bounding box center [407, 214] width 34 height 8
click at [65, 115] on link "Clientes" at bounding box center [61, 121] width 114 height 19
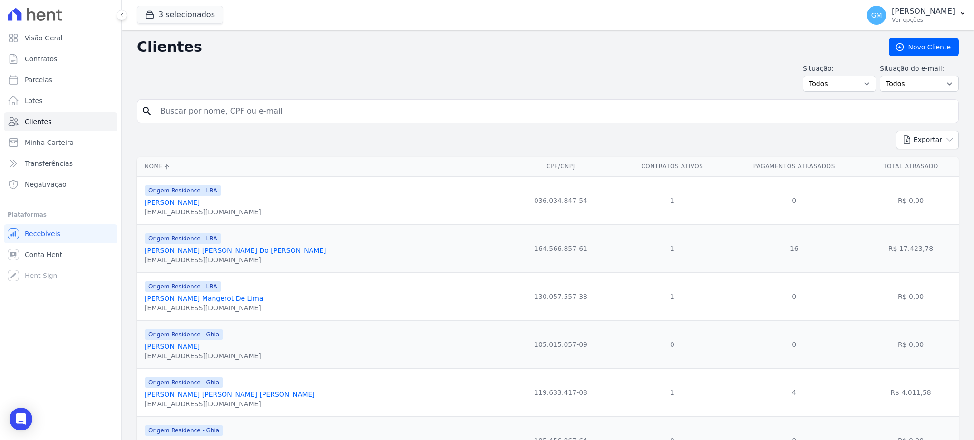
click at [168, 117] on input "search" at bounding box center [555, 111] width 800 height 19
paste input "LUIZA VICTORIA SARRAFF DE CARVALHO"
type input "LUIZA VICTORIA SARRAFF DE CARVALHO"
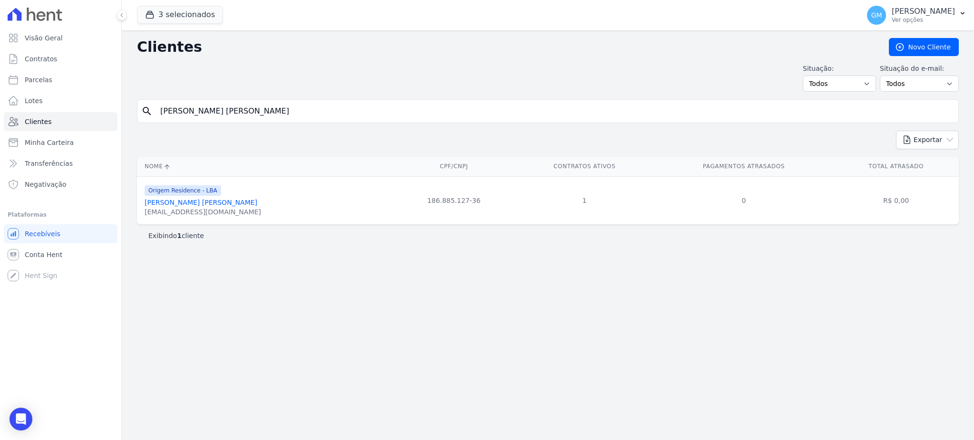
click at [195, 200] on link "Luiza Victoria Sarraff De Carvalho" at bounding box center [201, 203] width 113 height 8
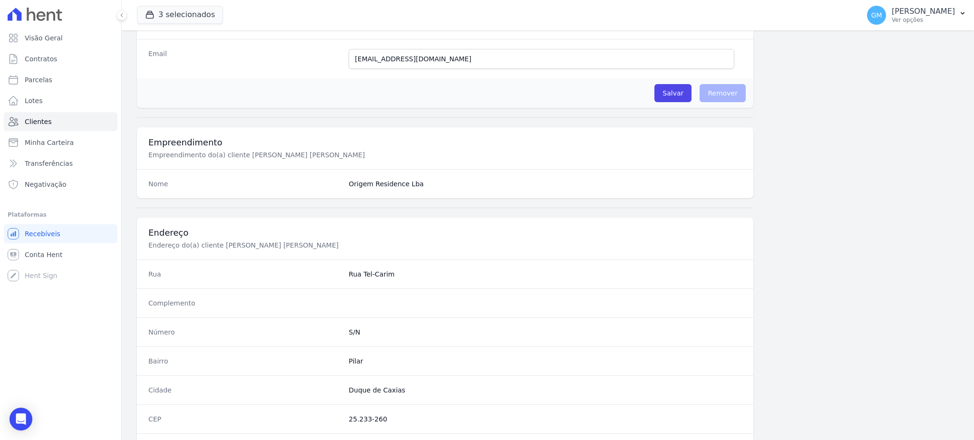
scroll to position [450, 0]
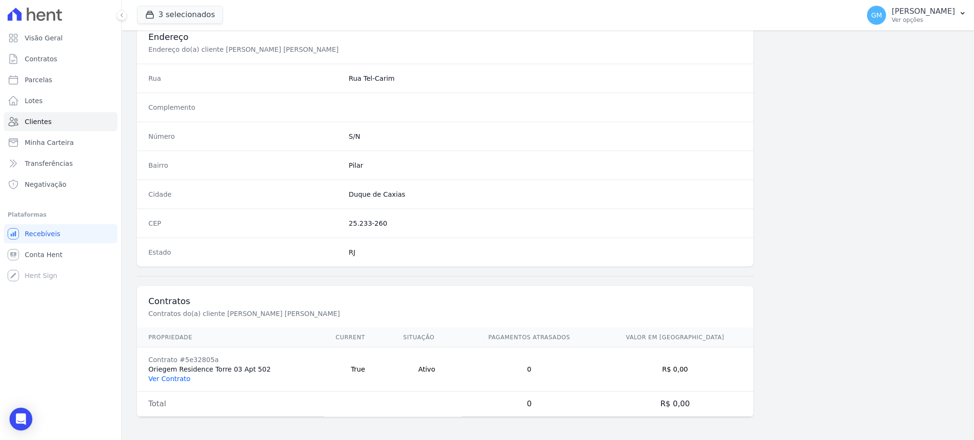
click at [186, 380] on link "Ver Contrato" at bounding box center [169, 379] width 42 height 8
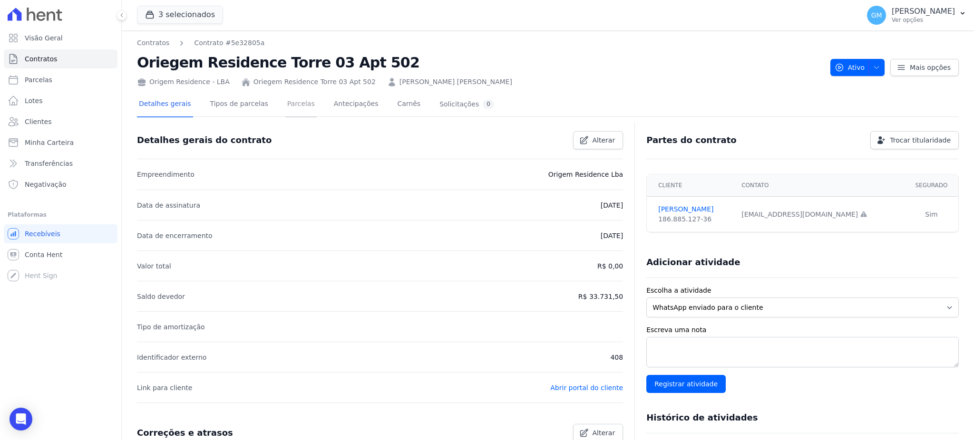
click at [294, 108] on link "Parcelas" at bounding box center [300, 104] width 31 height 25
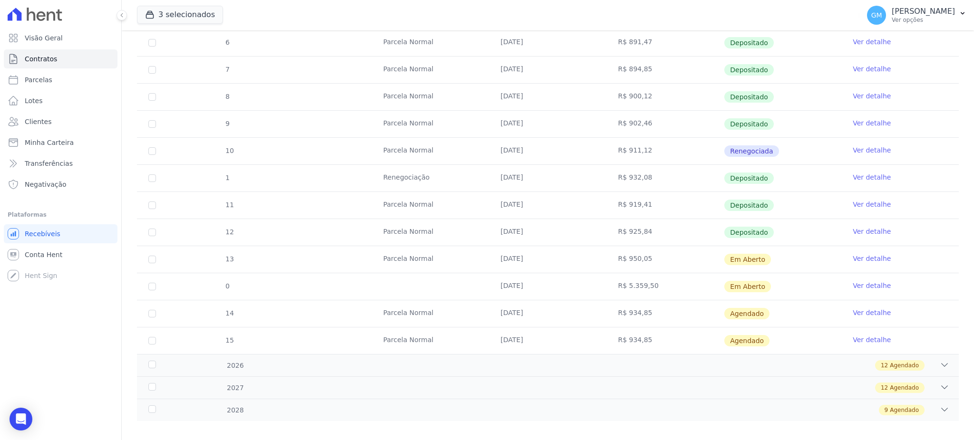
scroll to position [254, 0]
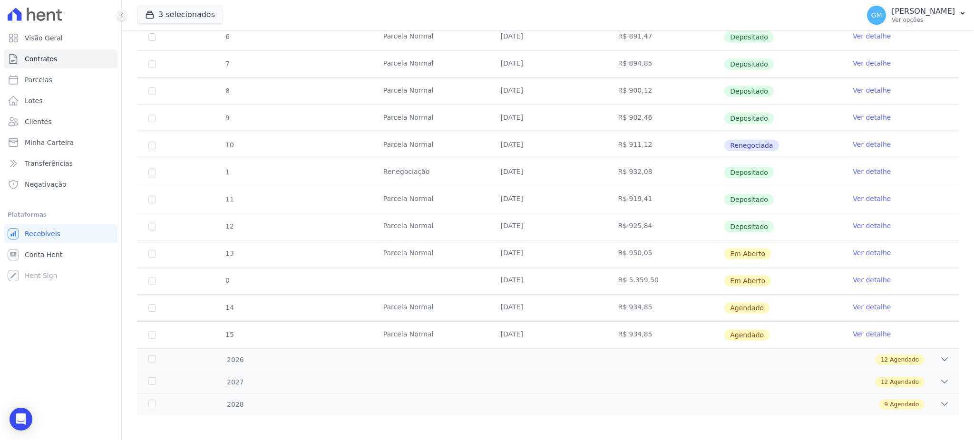
click at [866, 277] on link "Ver detalhe" at bounding box center [872, 280] width 38 height 10
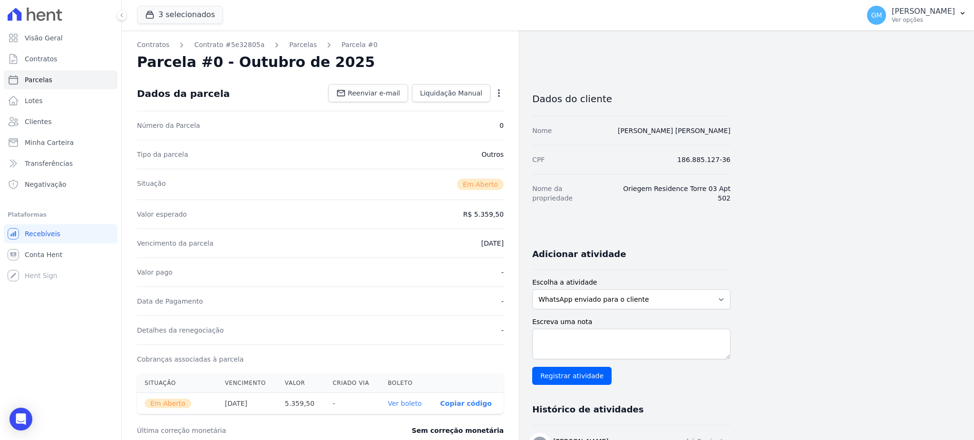
click at [411, 402] on link "Ver boleto" at bounding box center [405, 404] width 34 height 8
drag, startPoint x: 61, startPoint y: 120, endPoint x: 77, endPoint y: 62, distance: 60.6
click at [61, 120] on link "Clientes" at bounding box center [61, 121] width 114 height 19
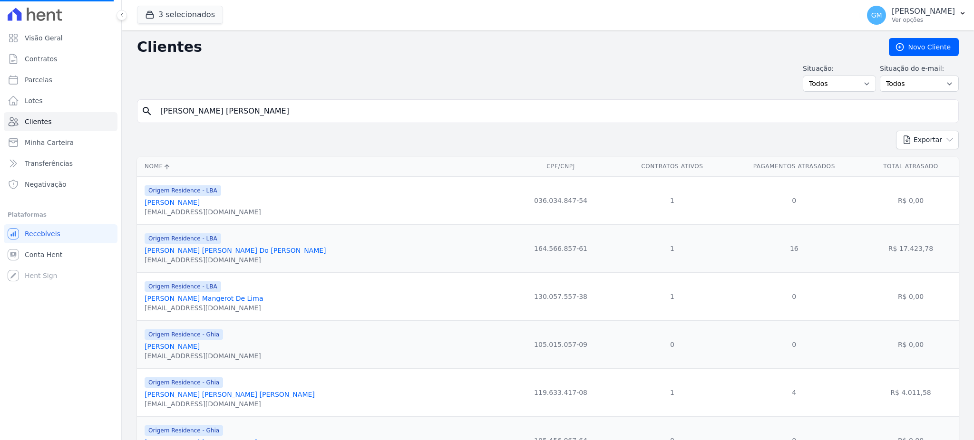
drag, startPoint x: 316, startPoint y: 111, endPoint x: 158, endPoint y: 117, distance: 158.0
click at [158, 117] on input "LUIZA VICTORIA SARRAFF DE CARVALHO" at bounding box center [555, 111] width 800 height 19
paste input "ucas de Oliveira Salles Alves:"
click at [267, 114] on input "Lucas de Oliveira Salles Alves:" at bounding box center [555, 111] width 800 height 19
type input "Lucas de Oliveira Salles Alves"
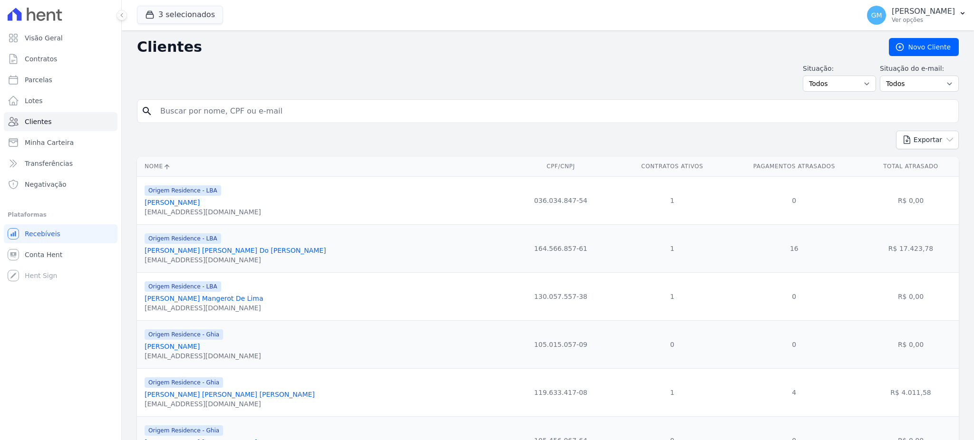
click at [241, 112] on input "search" at bounding box center [555, 111] width 800 height 19
paste input "Lucas de Oliveira Salles Alves:"
type input "Lucas de Oliveira Salles Alves:"
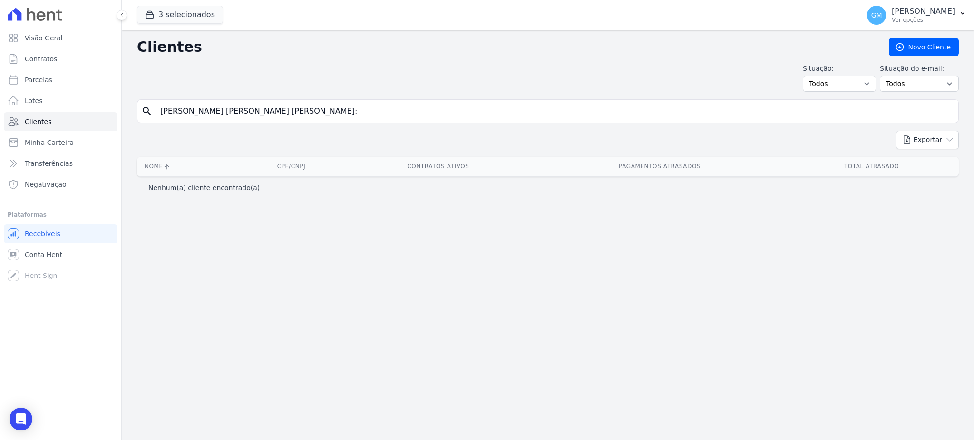
click at [268, 106] on input "Lucas de Oliveira Salles Alves:" at bounding box center [555, 111] width 800 height 19
type input "Lucas de Oliveira Salles Alve"
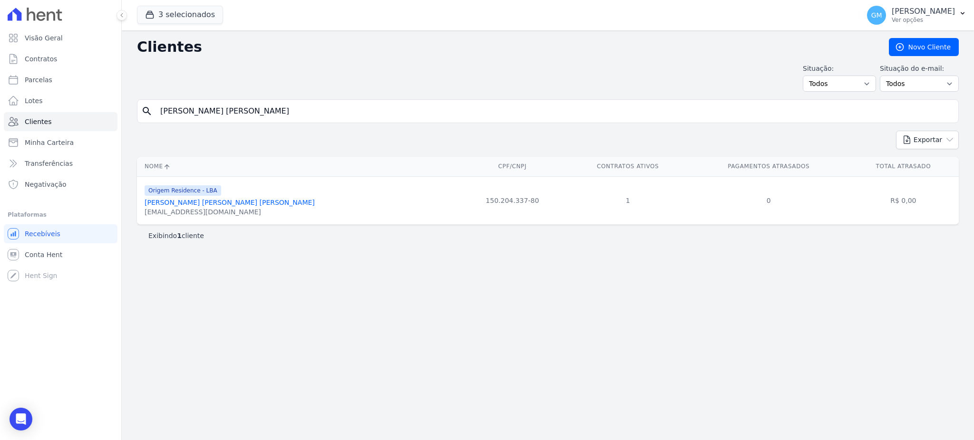
click at [223, 205] on link "Lucas De Oliveira Salles Alves" at bounding box center [230, 203] width 170 height 8
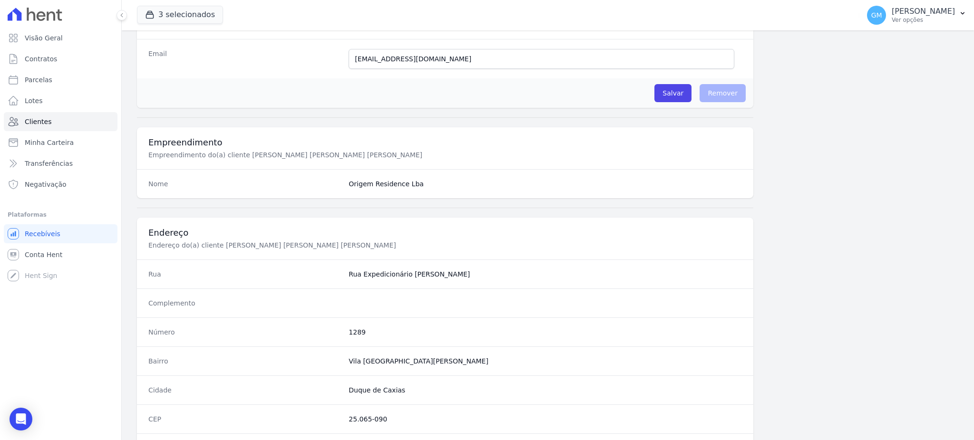
scroll to position [450, 0]
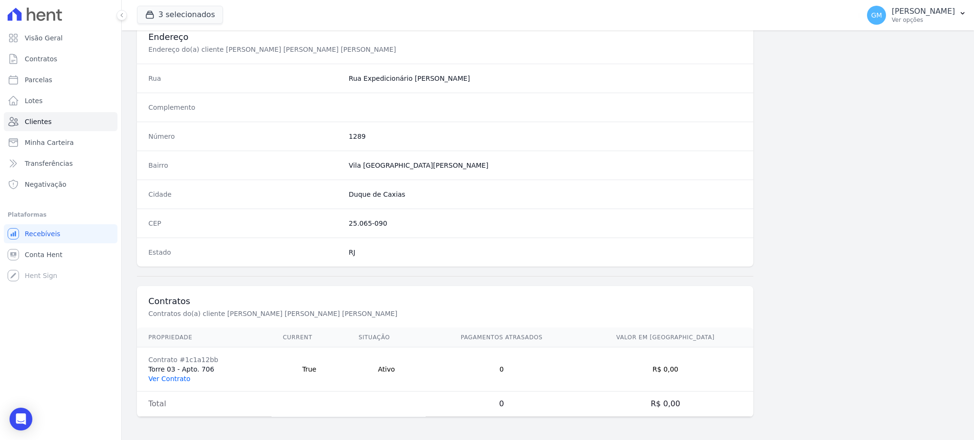
click at [180, 376] on link "Ver Contrato" at bounding box center [169, 379] width 42 height 8
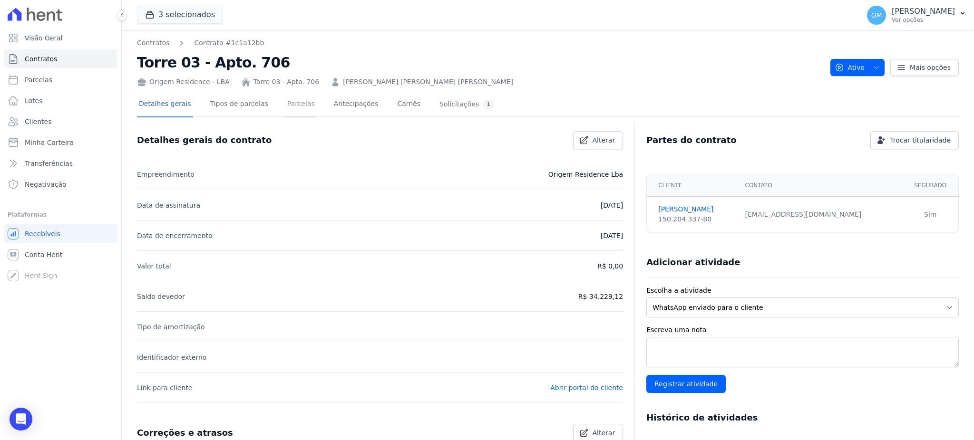
click at [293, 96] on link "Parcelas" at bounding box center [300, 104] width 31 height 25
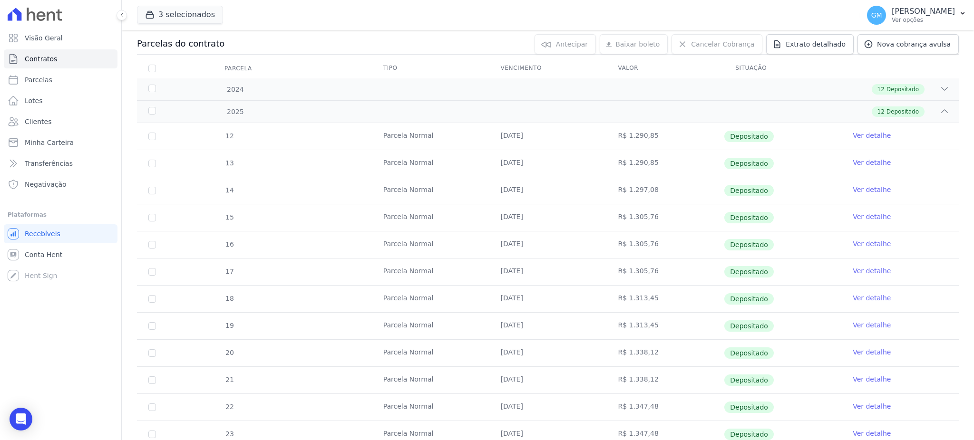
scroll to position [203, 0]
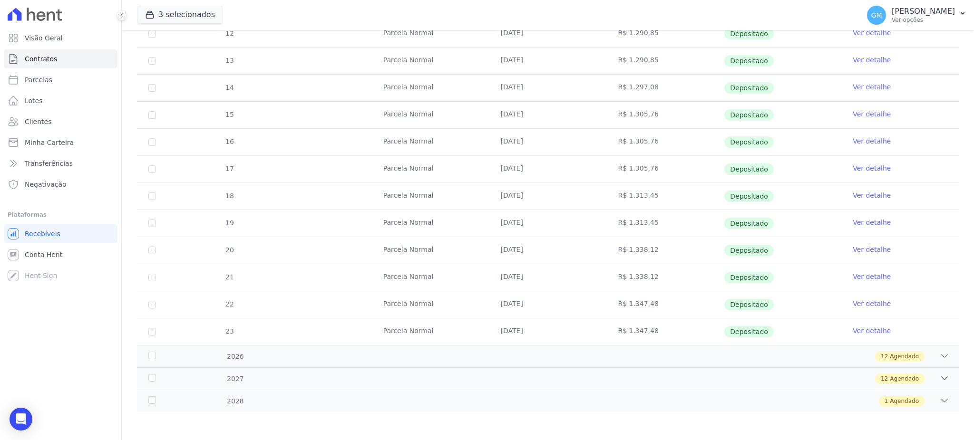
click at [861, 330] on link "Ver detalhe" at bounding box center [872, 331] width 38 height 10
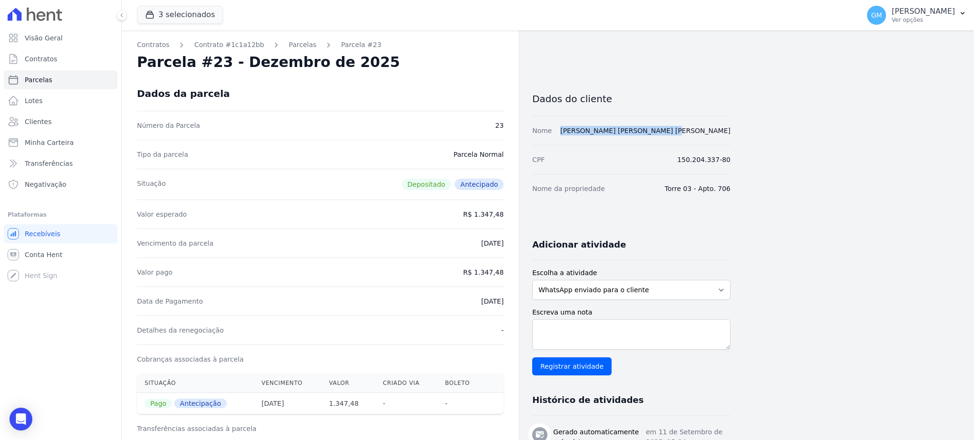
drag, startPoint x: 758, startPoint y: 129, endPoint x: 636, endPoint y: 131, distance: 122.3
copy link "Lucas de Oliveira Salles Alves"
drag, startPoint x: 479, startPoint y: 274, endPoint x: 502, endPoint y: 274, distance: 23.8
click at [502, 274] on dd "R$ 1.347,48" at bounding box center [483, 273] width 40 height 10
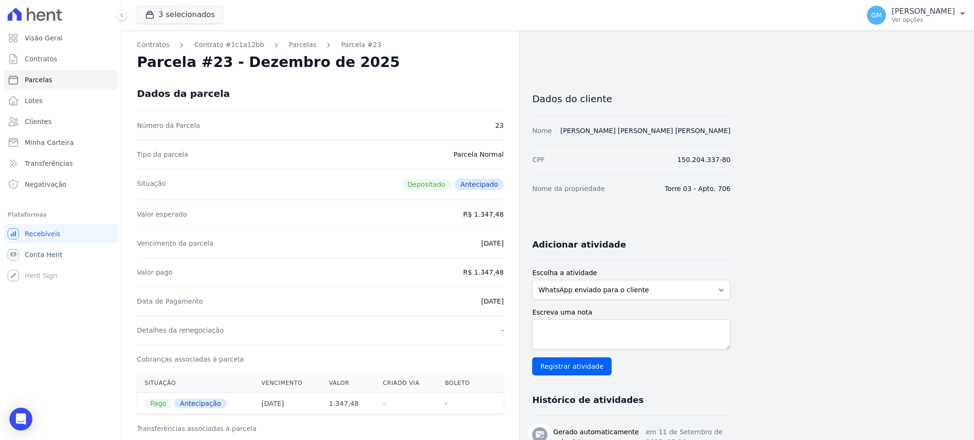
click at [499, 241] on dd "10/12/2025" at bounding box center [492, 244] width 22 height 10
drag, startPoint x: 480, startPoint y: 273, endPoint x: 506, endPoint y: 274, distance: 25.2
copy dd "1.347,48"
click at [496, 263] on div "Valor pago R$ 1.347,48" at bounding box center [320, 272] width 367 height 29
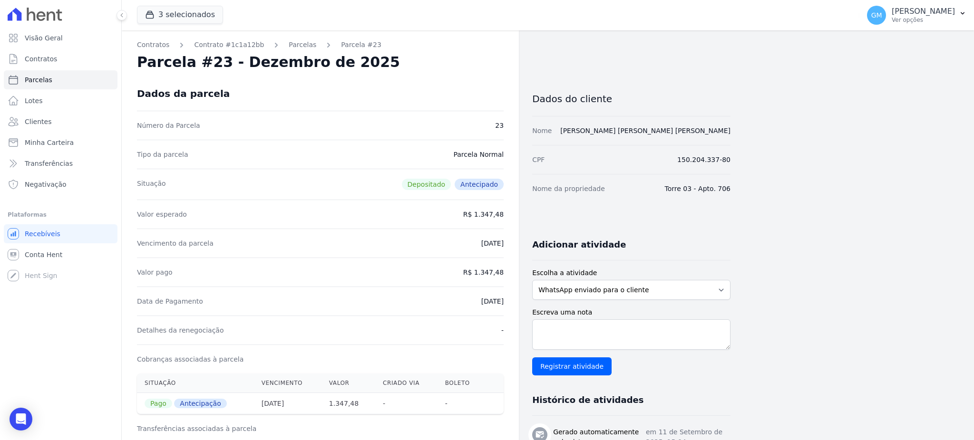
drag, startPoint x: 480, startPoint y: 273, endPoint x: 505, endPoint y: 273, distance: 24.7
copy dd "1.347,48"
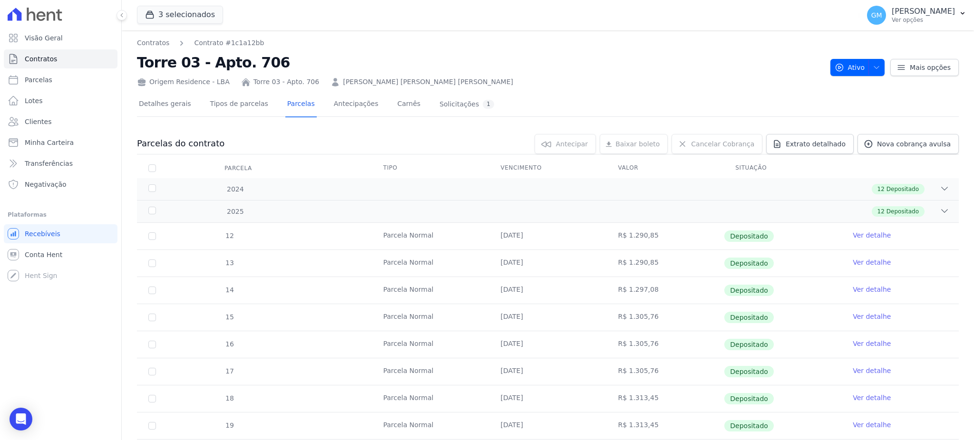
scroll to position [190, 0]
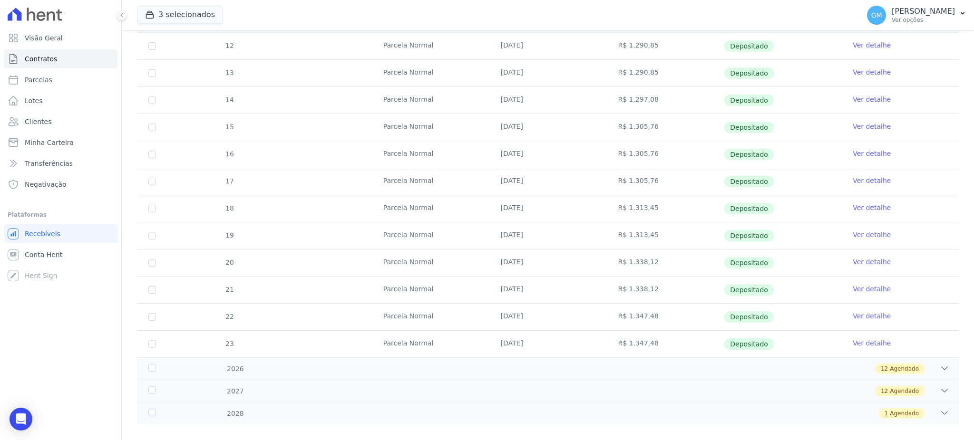
drag, startPoint x: 499, startPoint y: 346, endPoint x: 550, endPoint y: 346, distance: 51.9
click at [550, 346] on td "10/12/2025" at bounding box center [547, 344] width 117 height 27
click at [546, 285] on td "[DATE]" at bounding box center [547, 290] width 117 height 27
click at [871, 345] on link "Ver detalhe" at bounding box center [872, 344] width 38 height 10
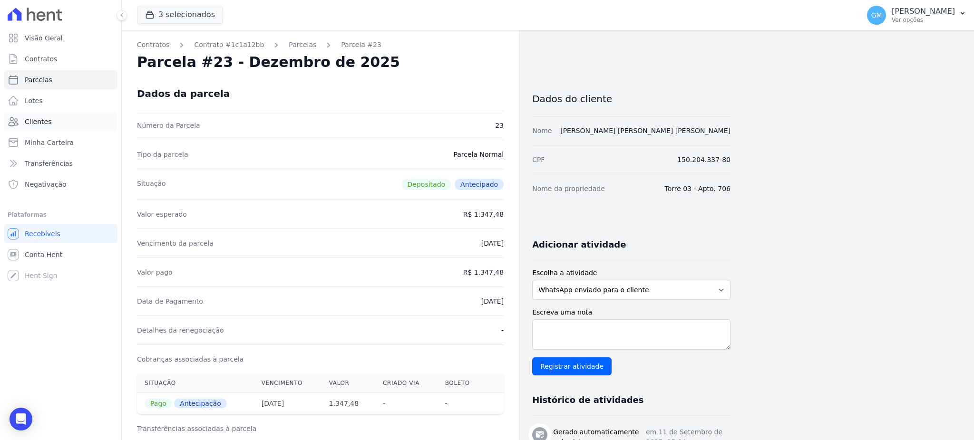
click at [51, 122] on link "Clientes" at bounding box center [61, 121] width 114 height 19
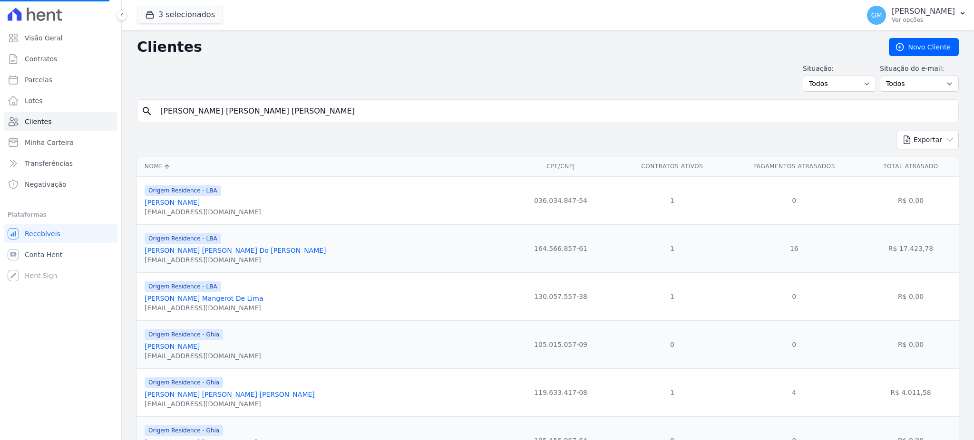
click at [353, 104] on input "[PERSON_NAME]" at bounding box center [555, 111] width 800 height 19
drag, startPoint x: 336, startPoint y: 105, endPoint x: 160, endPoint y: 104, distance: 175.5
click at [160, 104] on input "[PERSON_NAME]" at bounding box center [555, 111] width 800 height 19
type input "bruno araujo santos"
click at [250, 127] on form "search" at bounding box center [548, 114] width 822 height 31
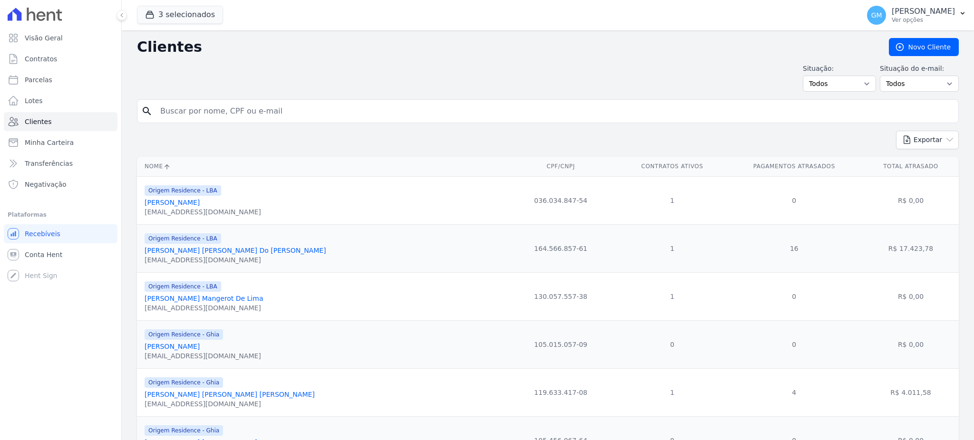
click at [243, 100] on div "search" at bounding box center [548, 111] width 822 height 24
click at [242, 115] on input "search" at bounding box center [555, 111] width 800 height 19
type input "Bruno Araujo Santos"
drag, startPoint x: 246, startPoint y: 111, endPoint x: 149, endPoint y: 112, distance: 97.5
click at [149, 112] on div "search Bruno Araujo Santos" at bounding box center [548, 111] width 822 height 24
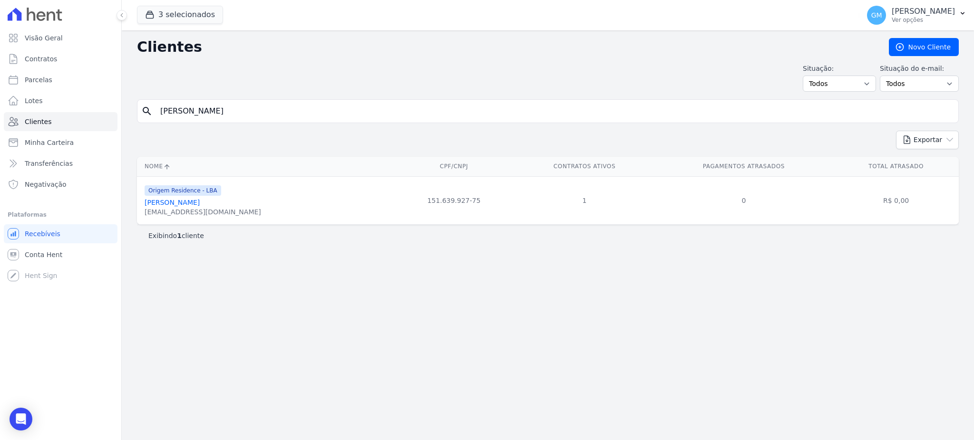
click at [187, 202] on link "Bruno Araujo Santos" at bounding box center [172, 203] width 55 height 8
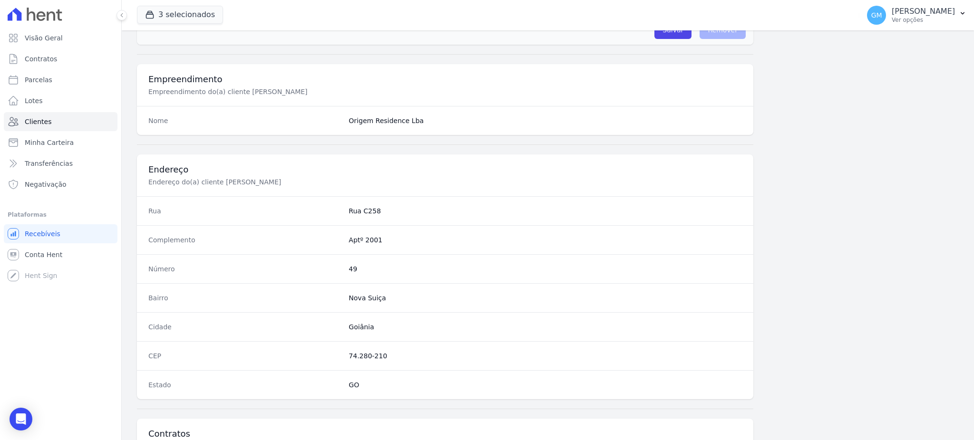
scroll to position [450, 0]
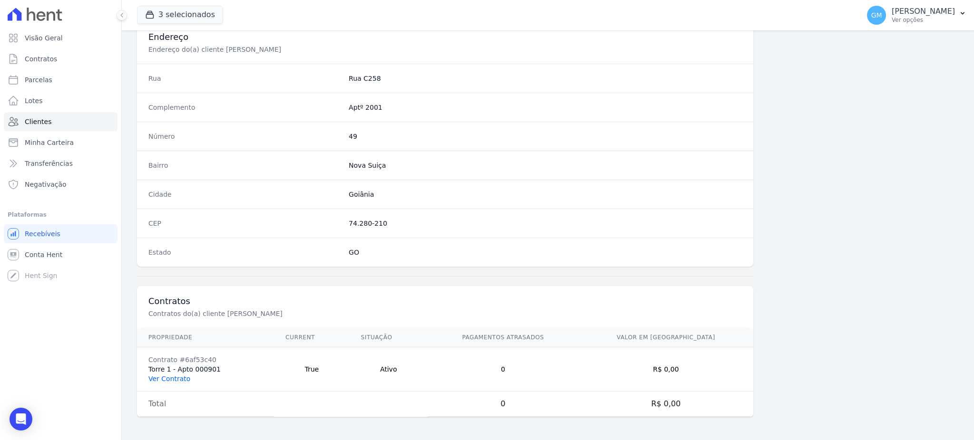
click at [166, 375] on link "Ver Contrato" at bounding box center [169, 379] width 42 height 8
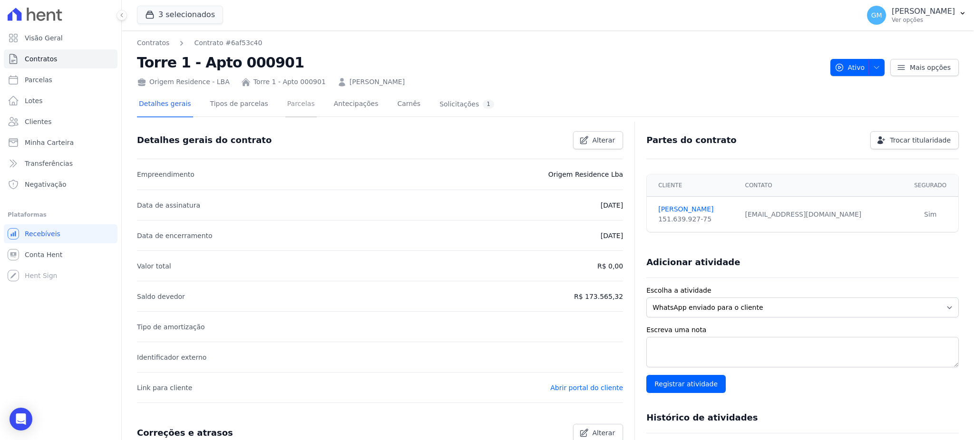
click at [285, 102] on link "Parcelas" at bounding box center [300, 104] width 31 height 25
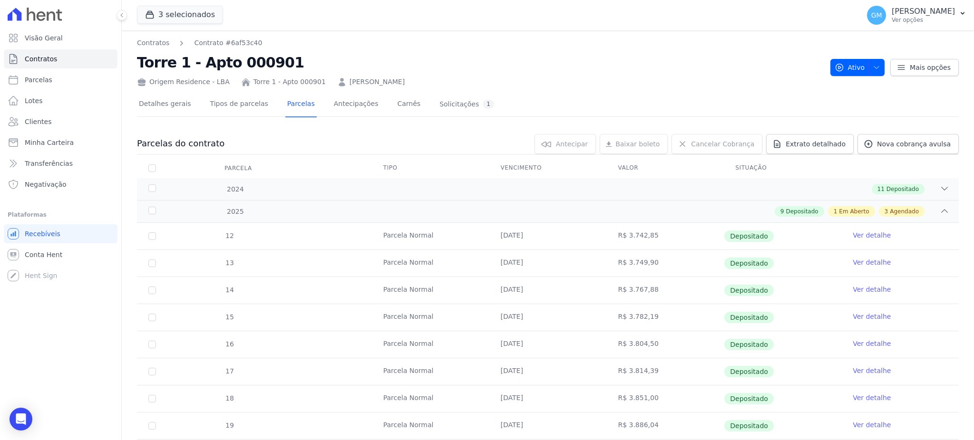
scroll to position [190, 0]
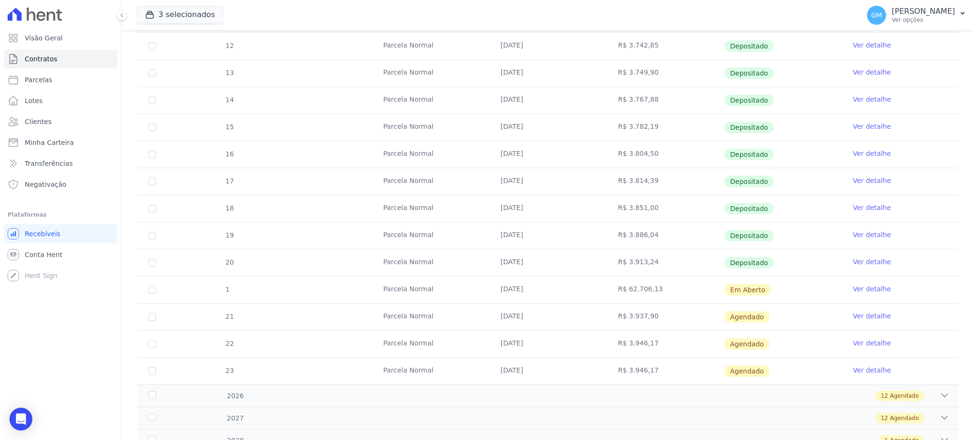
drag, startPoint x: 777, startPoint y: 289, endPoint x: 465, endPoint y: 289, distance: 311.6
click at [465, 289] on tr "1 Parcela Normal 15/10/2025 R$ 62.706,13 Em Aberto Ver detalhe" at bounding box center [548, 289] width 822 height 27
click at [853, 260] on link "Ver detalhe" at bounding box center [872, 262] width 38 height 10
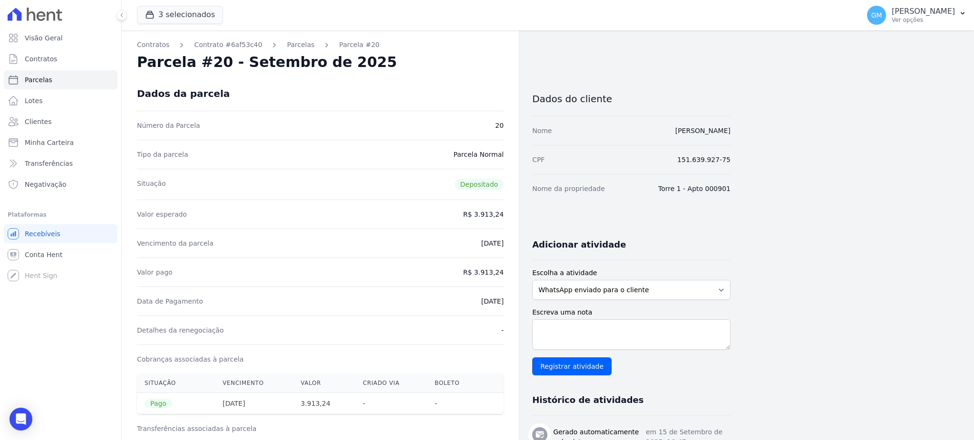
click at [435, 47] on nav "Contratos Contrato #6af53c40 Parcelas Parcela #20" at bounding box center [320, 45] width 367 height 10
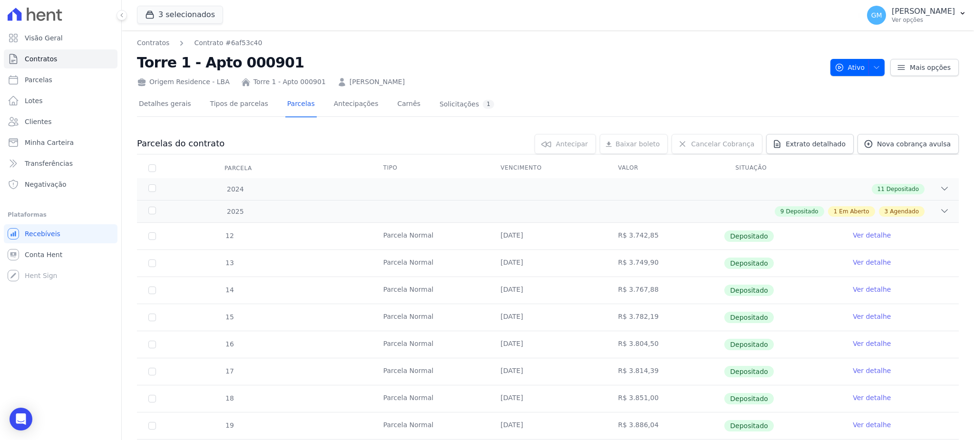
scroll to position [230, 0]
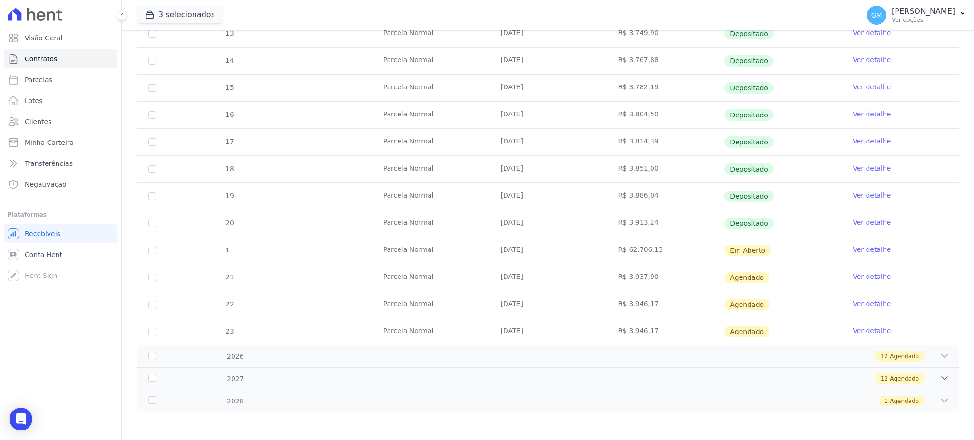
drag, startPoint x: 756, startPoint y: 247, endPoint x: 565, endPoint y: 255, distance: 191.9
click at [565, 255] on tr "1 Parcela Normal 15/10/2025 R$ 62.706,13 Em Aberto Ver detalhe" at bounding box center [548, 250] width 822 height 27
click at [647, 256] on td "R$ 62.706,13" at bounding box center [665, 250] width 117 height 27
drag, startPoint x: 486, startPoint y: 211, endPoint x: 886, endPoint y: 229, distance: 400.4
click at [805, 233] on tr "20 Parcela Normal 15/09/2025 R$ 3.913,24 Depositado Ver detalhe" at bounding box center [548, 223] width 822 height 27
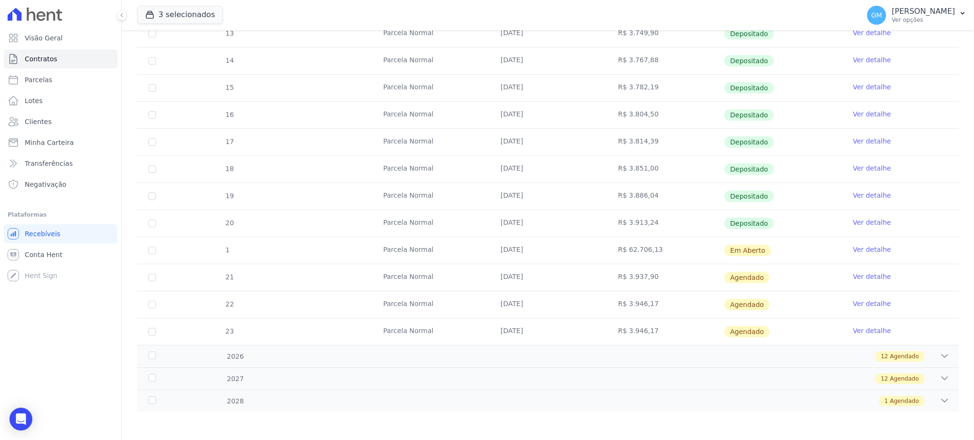
click at [876, 218] on link "Ver detalhe" at bounding box center [872, 223] width 38 height 10
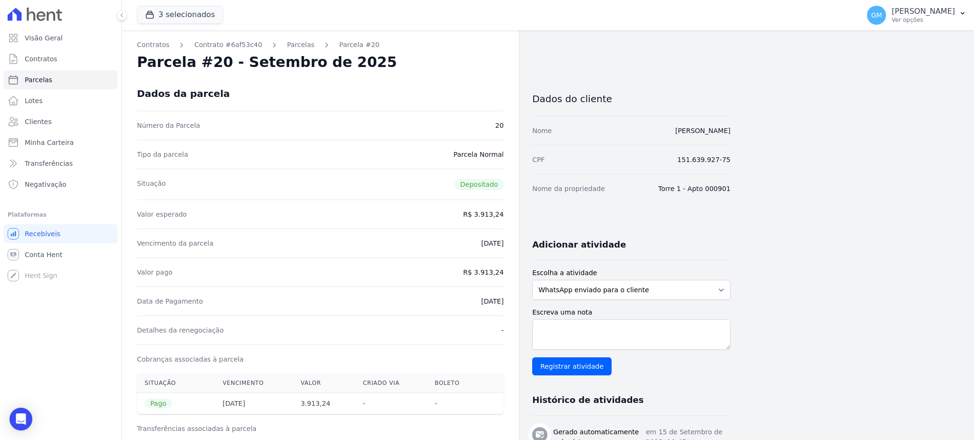
drag, startPoint x: 664, startPoint y: 132, endPoint x: 739, endPoint y: 127, distance: 75.3
copy link "Bruno Araujo Santos"
drag, startPoint x: 753, startPoint y: 124, endPoint x: 648, endPoint y: 132, distance: 105.9
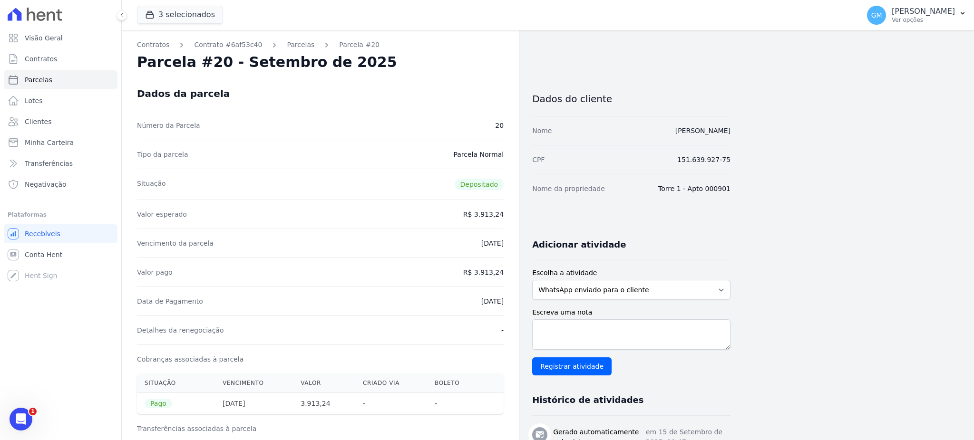
copy link "Bruno Araujo Santos"
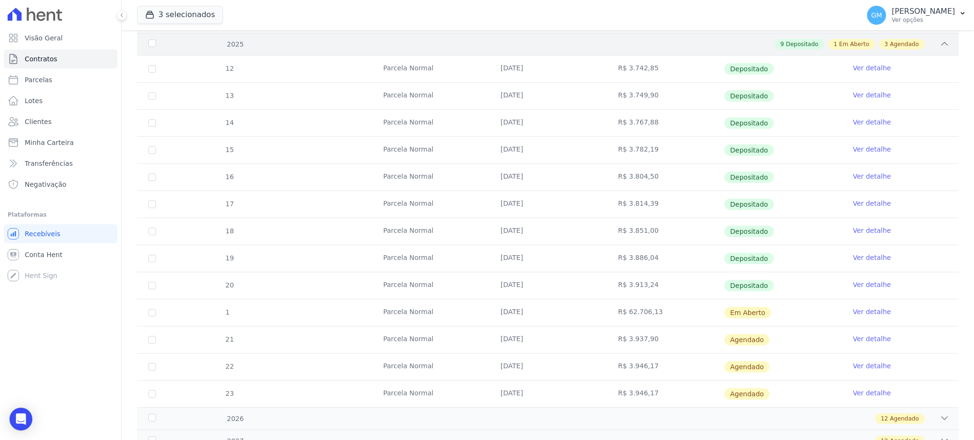
scroll to position [166, 0]
click at [855, 284] on link "Ver detalhe" at bounding box center [872, 287] width 38 height 10
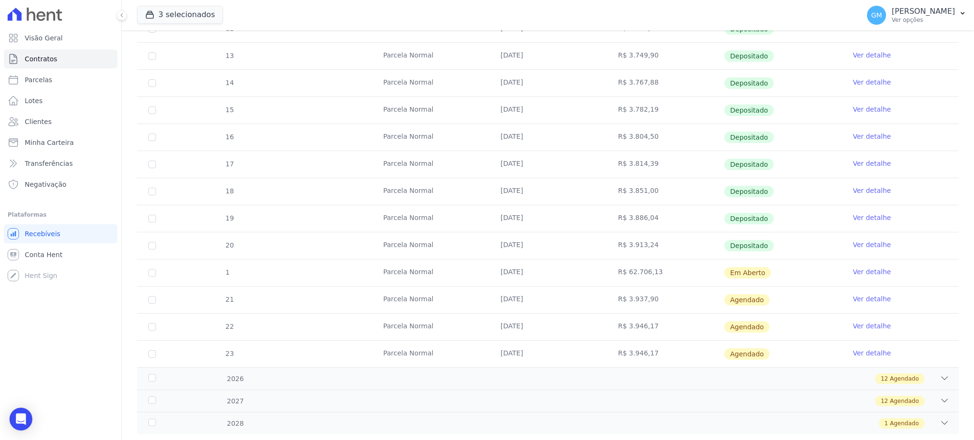
scroll to position [230, 0]
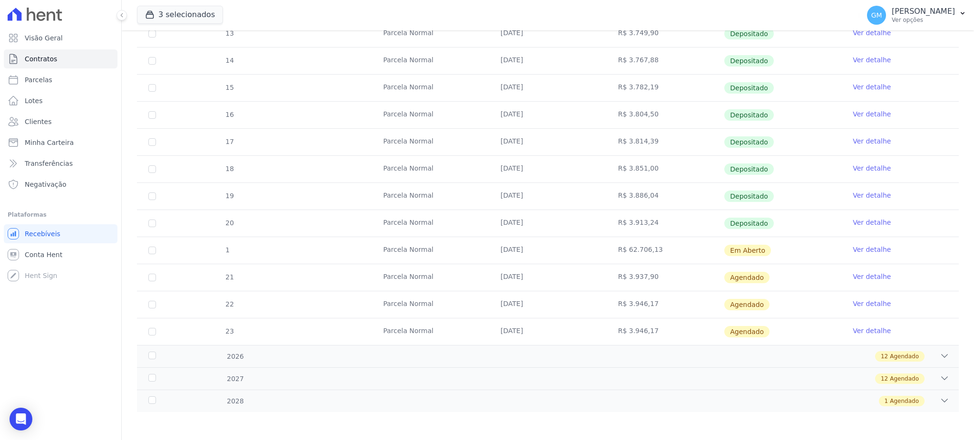
click at [853, 273] on link "Ver detalhe" at bounding box center [872, 277] width 38 height 10
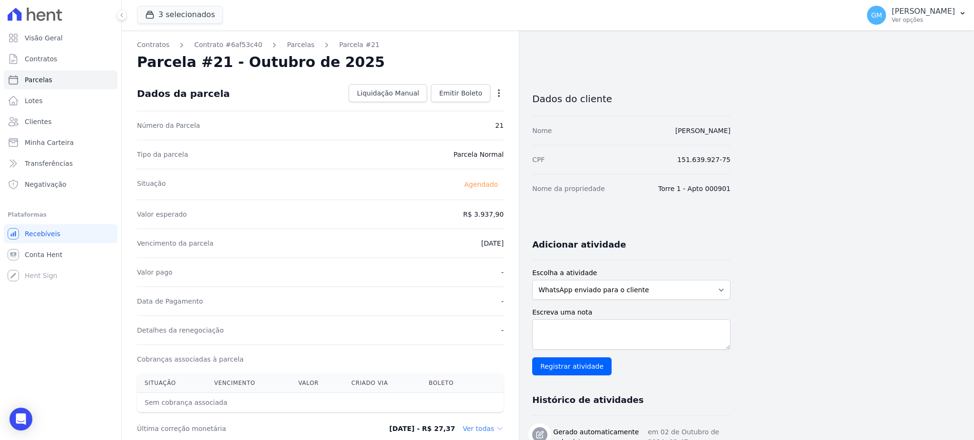
click at [497, 96] on icon "button" at bounding box center [499, 93] width 10 height 10
click at [448, 112] on link "Alterar" at bounding box center [458, 106] width 84 height 17
drag, startPoint x: 460, startPoint y: 213, endPoint x: 503, endPoint y: 211, distance: 42.8
click at [503, 211] on input "3937.9" at bounding box center [457, 214] width 91 height 20
paste input ".92145"
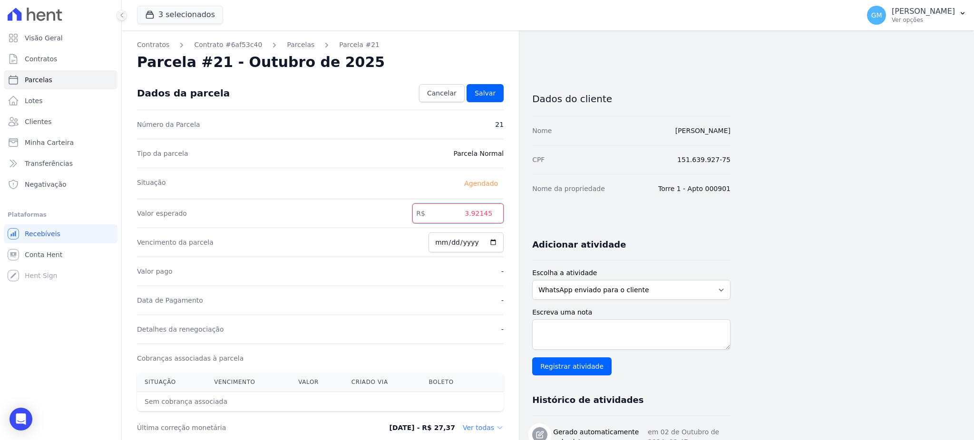
click at [475, 213] on input "3.92145" at bounding box center [457, 214] width 91 height 20
click at [488, 211] on input "392145" at bounding box center [457, 214] width 91 height 20
type input "3921.45"
click at [489, 89] on span "Salvar" at bounding box center [485, 93] width 21 height 10
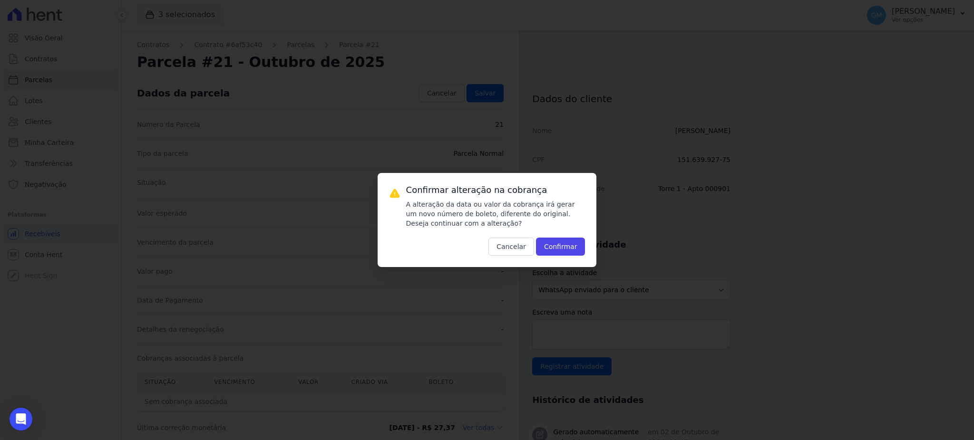
click at [560, 236] on div "Confirmar alteração na cobrança A alteração da data ou valor da cobrança irá ge…" at bounding box center [495, 220] width 179 height 71
click at [562, 247] on button "Confirmar" at bounding box center [560, 247] width 49 height 18
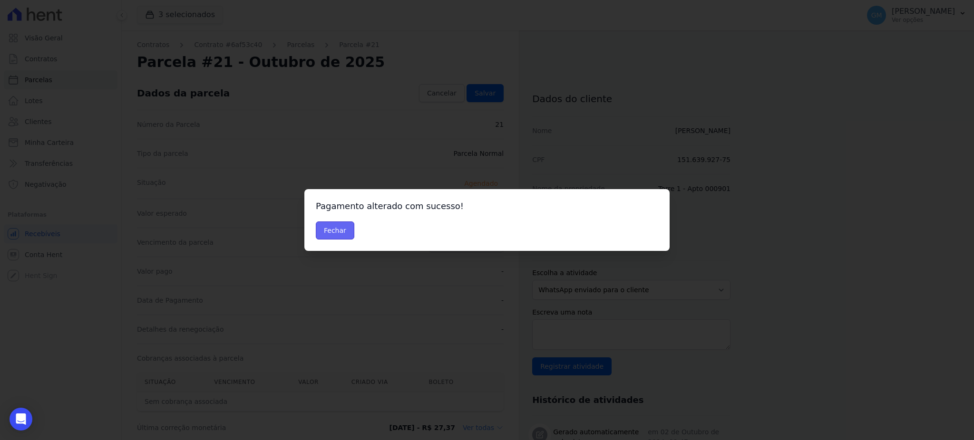
click at [333, 235] on button "Fechar" at bounding box center [335, 231] width 39 height 18
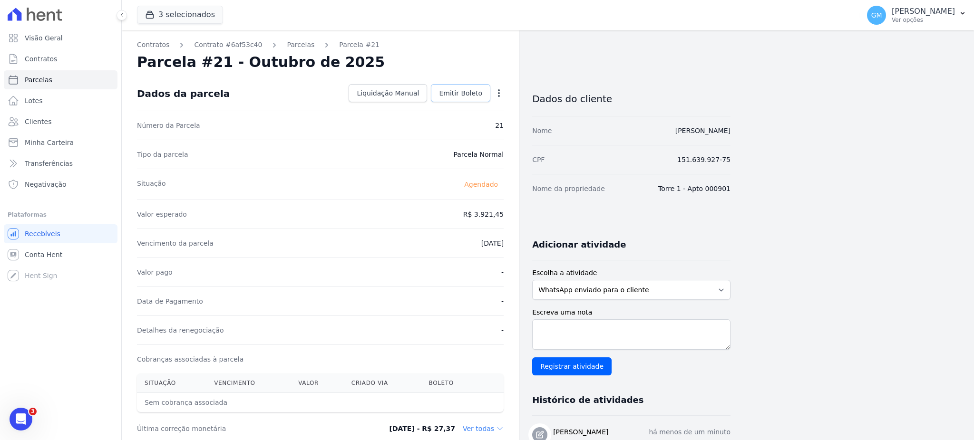
click at [451, 85] on link "Emitir Boleto" at bounding box center [460, 93] width 59 height 18
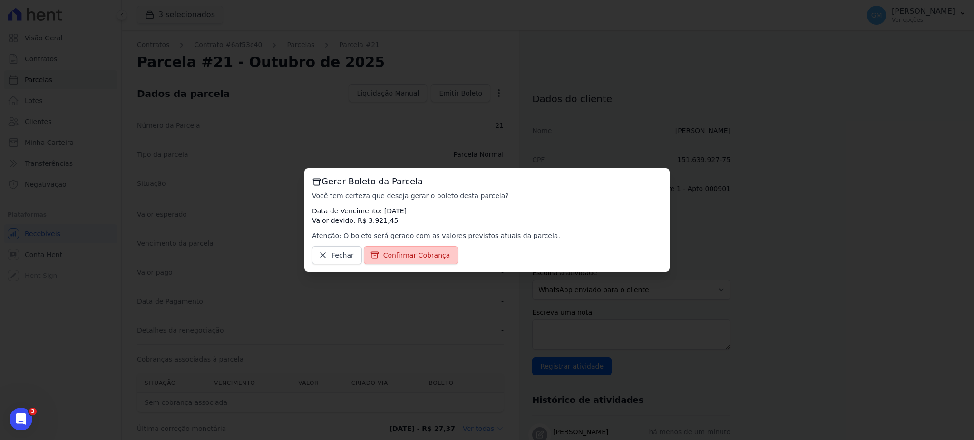
click at [414, 251] on span "Confirmar Cobrança" at bounding box center [416, 256] width 67 height 10
click at [406, 252] on span "Confirmar Cobrança" at bounding box center [416, 256] width 67 height 10
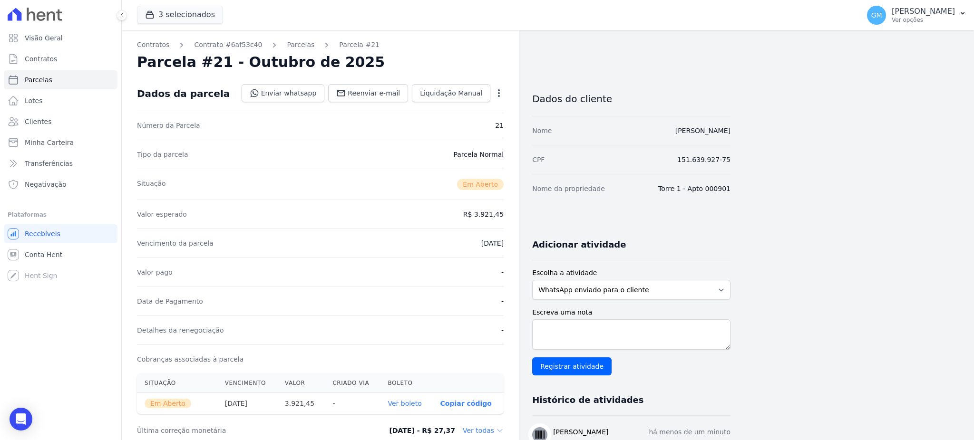
click at [404, 402] on link "Ver boleto" at bounding box center [405, 404] width 34 height 8
click at [46, 122] on span "Clientes" at bounding box center [38, 122] width 27 height 10
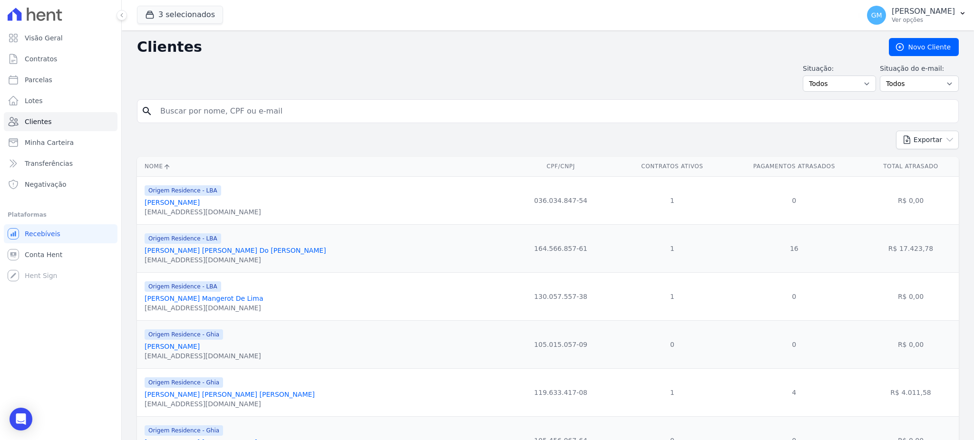
drag, startPoint x: 198, startPoint y: 123, endPoint x: 204, endPoint y: 117, distance: 7.4
click at [200, 121] on div "search" at bounding box center [548, 111] width 822 height 24
click at [204, 117] on input "search" at bounding box center [555, 111] width 800 height 19
paste input "3.921,45"
type input "3.921,45"
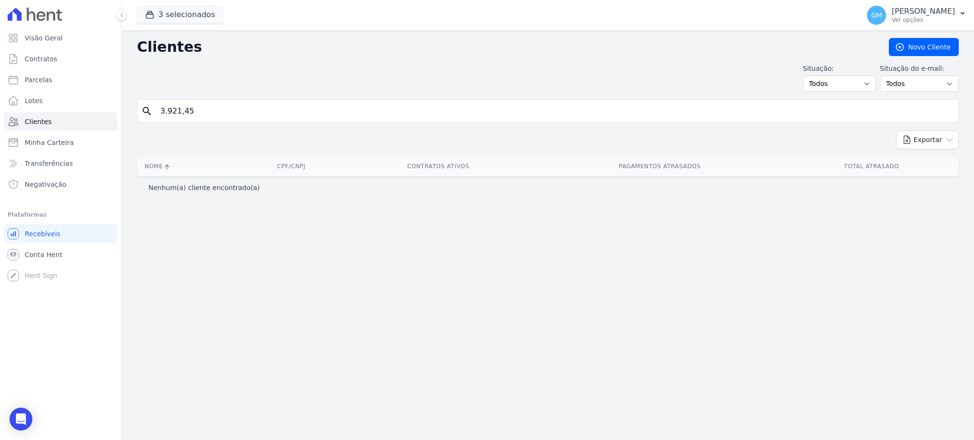
click at [173, 107] on input "3.921,45" at bounding box center [555, 111] width 800 height 19
drag, startPoint x: 203, startPoint y: 107, endPoint x: 138, endPoint y: 110, distance: 64.8
click at [138, 110] on div "search 3.921,45" at bounding box center [548, 111] width 822 height 24
paste input "Leandro Pita de Melo"
type input "Leandro Pita de Melo"
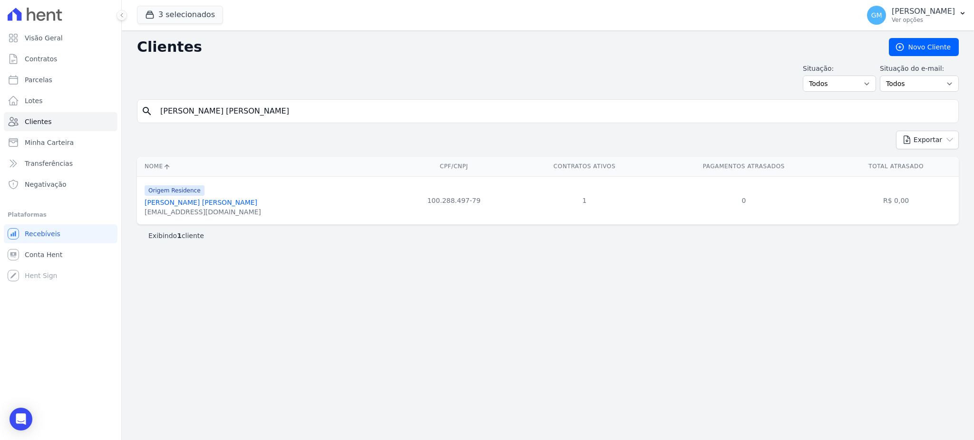
click at [179, 199] on link "Leandro Pita De Melo" at bounding box center [201, 203] width 113 height 8
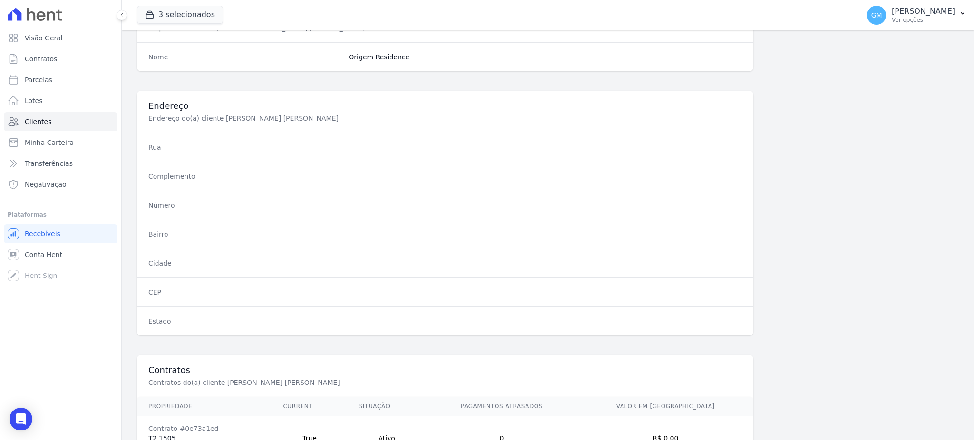
scroll to position [450, 0]
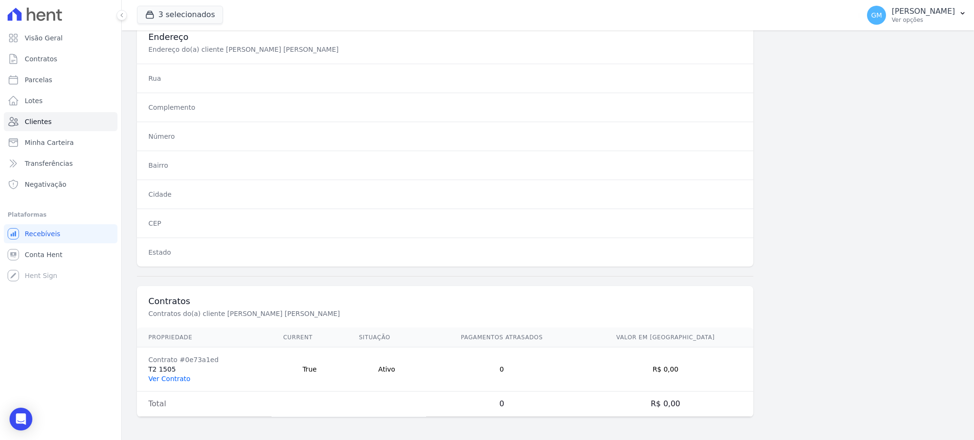
click at [183, 378] on link "Ver Contrato" at bounding box center [169, 379] width 42 height 8
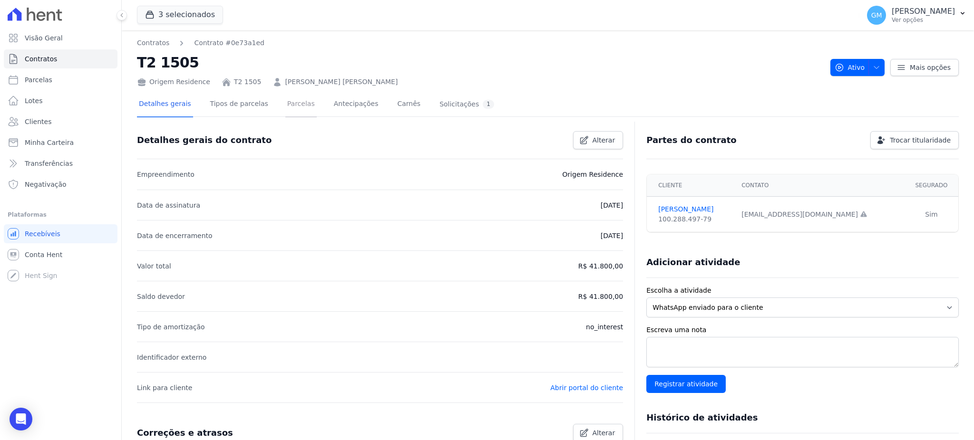
click at [288, 112] on link "Parcelas" at bounding box center [300, 104] width 31 height 25
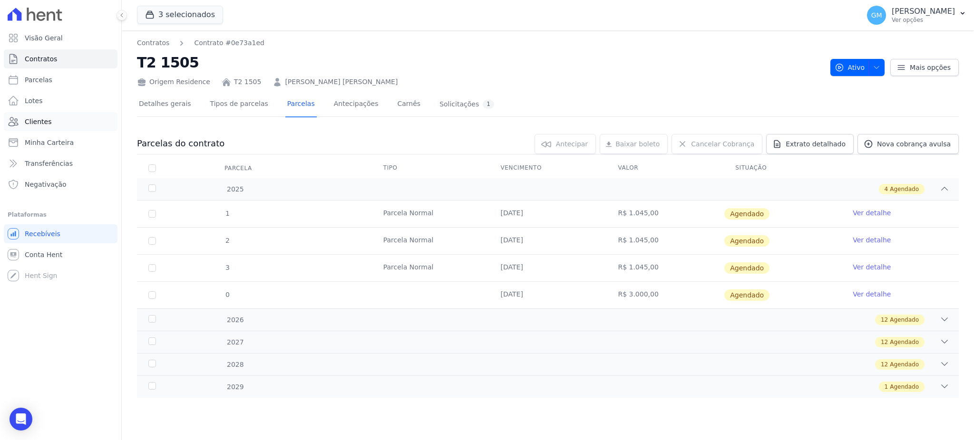
click at [44, 118] on span "Clientes" at bounding box center [38, 122] width 27 height 10
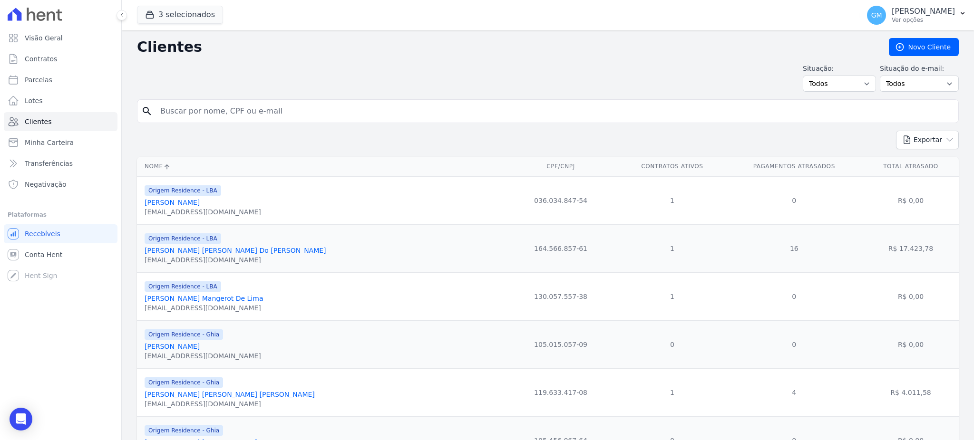
click at [268, 107] on input "search" at bounding box center [555, 111] width 800 height 19
paste input "[PERSON_NAME]"
type input "[PERSON_NAME]"
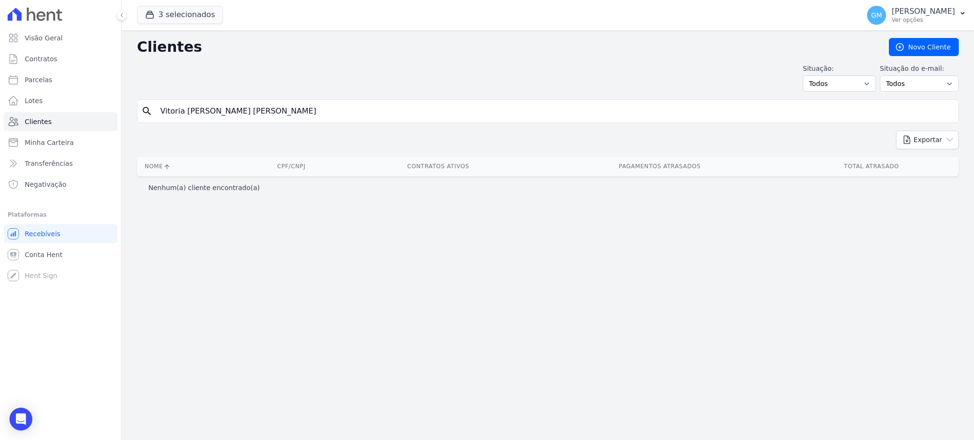
drag, startPoint x: 285, startPoint y: 118, endPoint x: 239, endPoint y: 104, distance: 47.7
click at [244, 113] on input "Vitoria [PERSON_NAME] [PERSON_NAME]" at bounding box center [555, 111] width 800 height 19
type input "Vitoria Caroline"
click at [56, 81] on link "Parcelas" at bounding box center [61, 79] width 114 height 19
select select
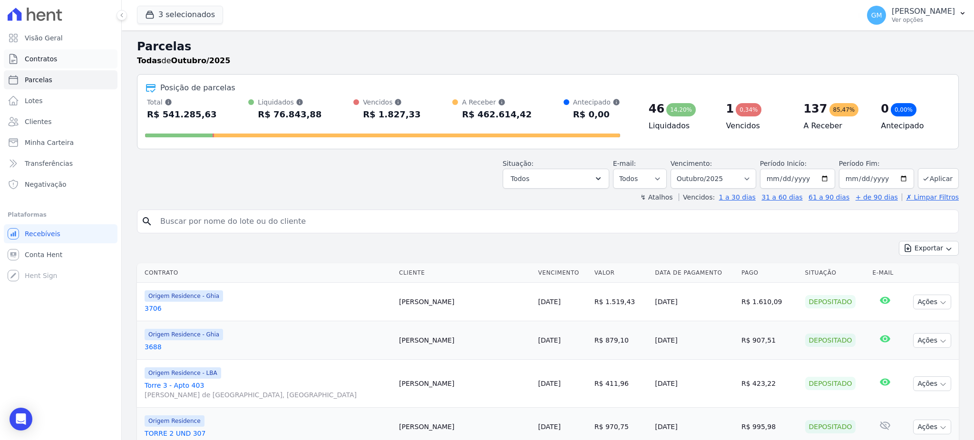
click at [55, 57] on link "Contratos" at bounding box center [61, 58] width 114 height 19
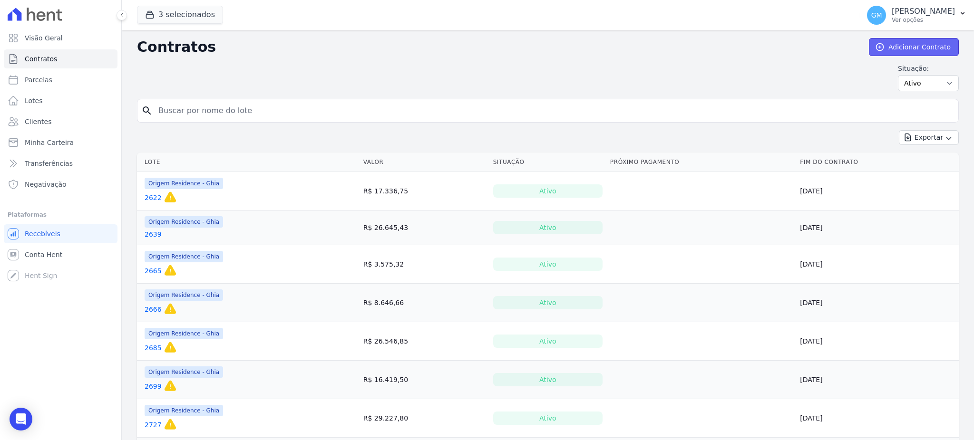
click at [880, 43] on icon at bounding box center [880, 47] width 10 height 10
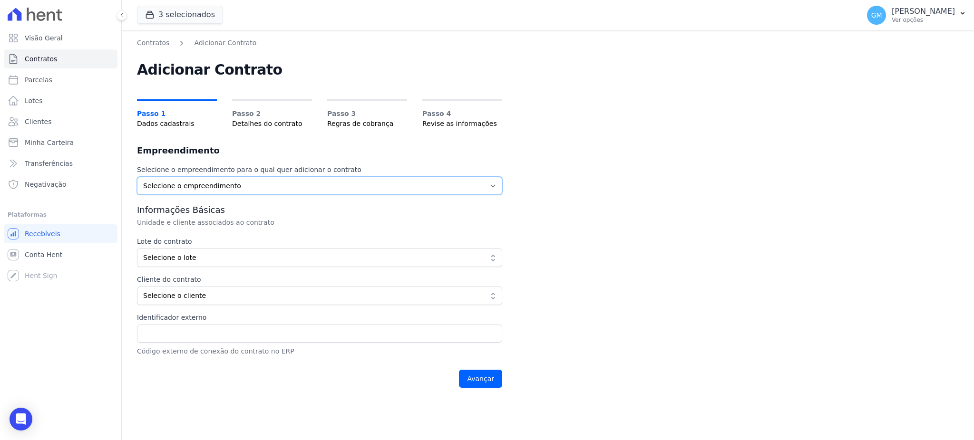
click at [209, 192] on select "Selecione o empreendimento Origem Residence Origem Residence - Ghia Origem Resi…" at bounding box center [319, 186] width 365 height 18
select select "1aaf254d-aecf-4487-855f-fb8fb2142c41"
click at [137, 177] on select "Selecione o empreendimento Origem Residence Origem Residence - Ghia Origem Resi…" at bounding box center [319, 186] width 365 height 18
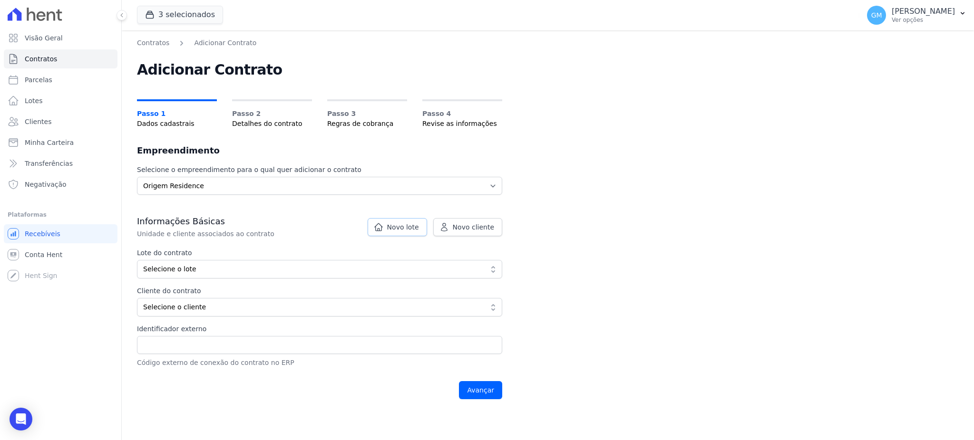
click at [396, 225] on span "Novo lote" at bounding box center [403, 228] width 32 height 10
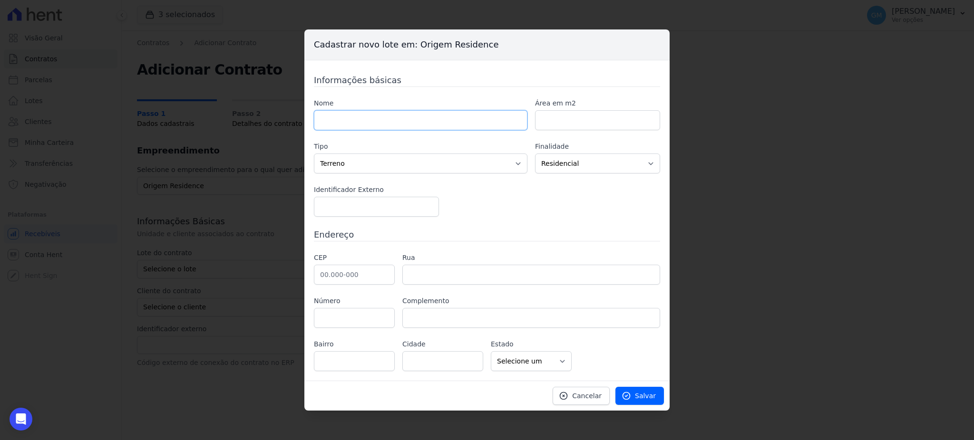
click at [418, 117] on input "text" at bounding box center [421, 120] width 214 height 20
paste input "602"
type input "T2-602"
click at [626, 393] on icon at bounding box center [627, 396] width 10 height 10
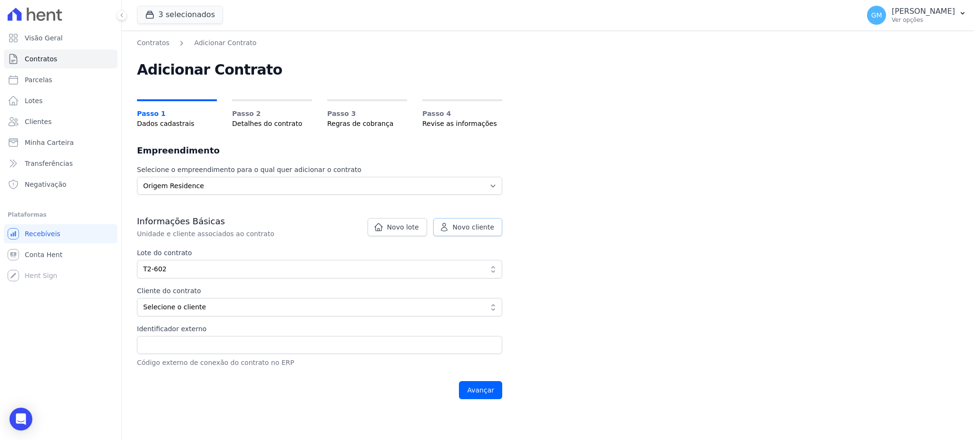
drag, startPoint x: 480, startPoint y: 225, endPoint x: 470, endPoint y: 233, distance: 12.9
click at [480, 225] on span "Novo cliente" at bounding box center [473, 228] width 41 height 10
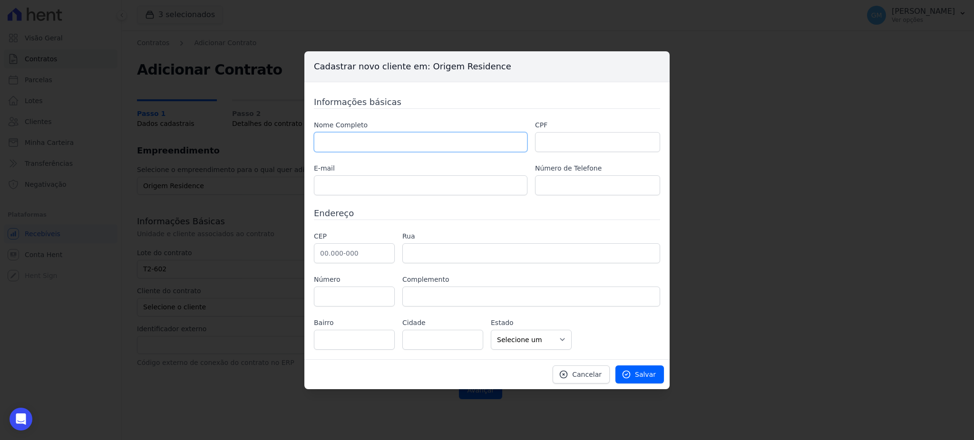
click at [382, 139] on input "text" at bounding box center [421, 142] width 214 height 20
paste input "[PERSON_NAME]"
type input "[PERSON_NAME]"
click at [560, 140] on input "text" at bounding box center [597, 142] width 125 height 20
paste input "133.502.817-02"
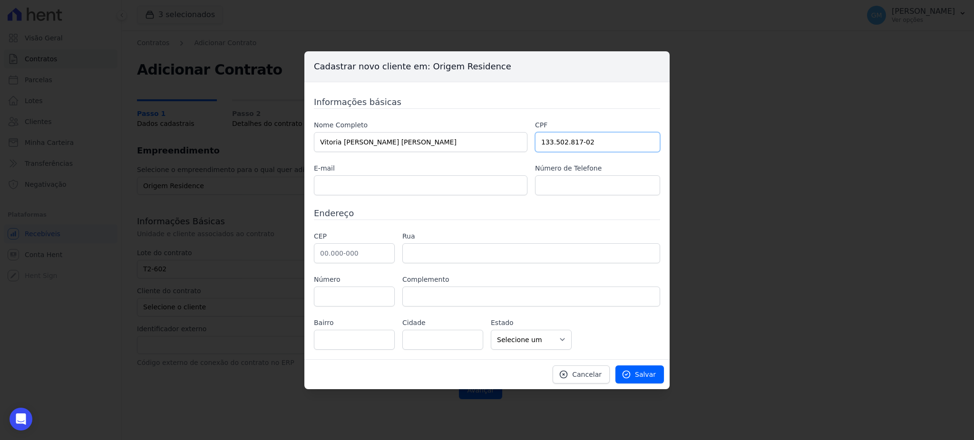
type input "133.502.817-02"
click at [352, 189] on input "text" at bounding box center [421, 186] width 214 height 20
paste input "[EMAIL_ADDRESS][DOMAIN_NAME]"
type input "[EMAIL_ADDRESS][DOMAIN_NAME]"
click at [568, 188] on input "text" at bounding box center [597, 186] width 125 height 20
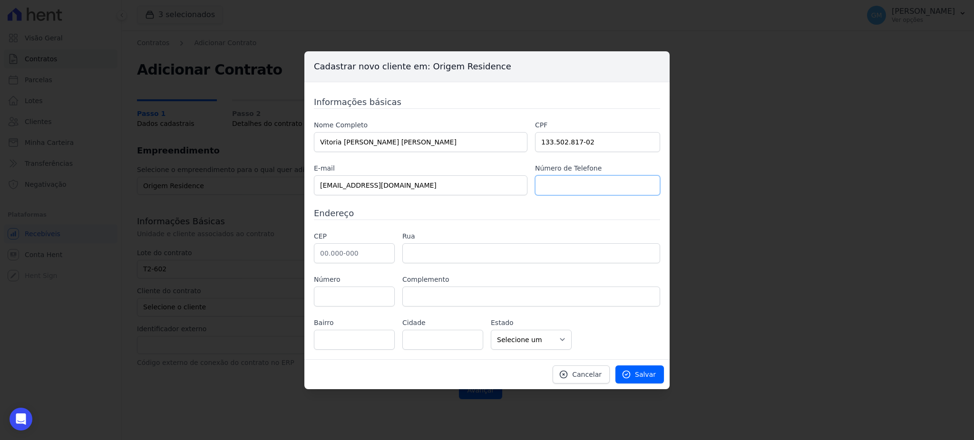
paste input "[PHONE_NUMBER]"
type input "[PHONE_NUMBER]"
click at [640, 370] on link "Salvar" at bounding box center [640, 375] width 49 height 18
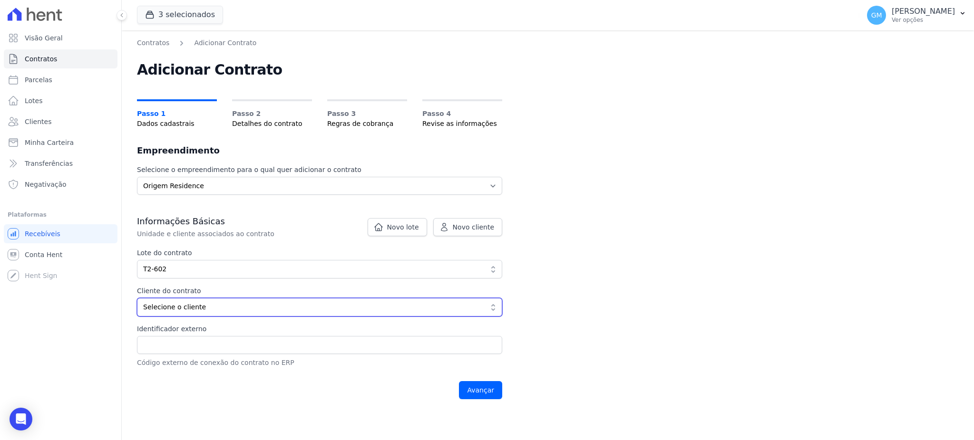
click at [211, 303] on span "Selecione o cliente" at bounding box center [313, 308] width 340 height 10
click at [241, 312] on button "Selecione o cliente" at bounding box center [319, 307] width 365 height 19
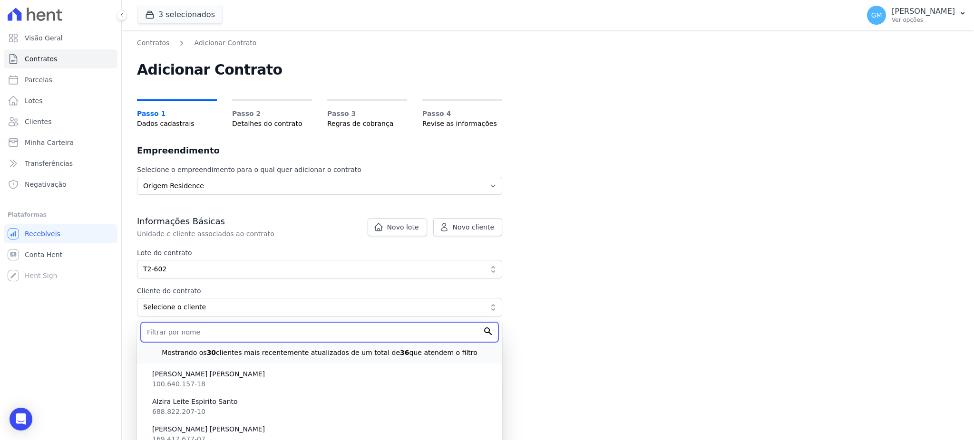
click at [240, 334] on input "text" at bounding box center [320, 333] width 358 height 20
paste input "[PERSON_NAME]"
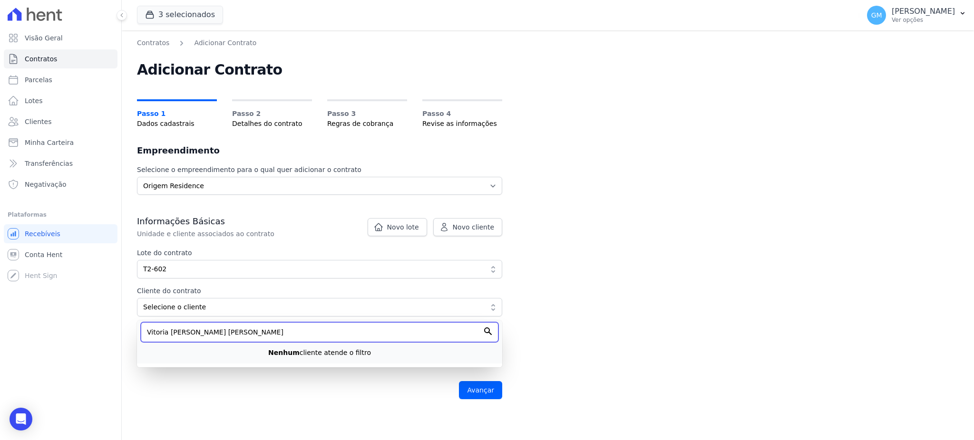
scroll to position [67, 0]
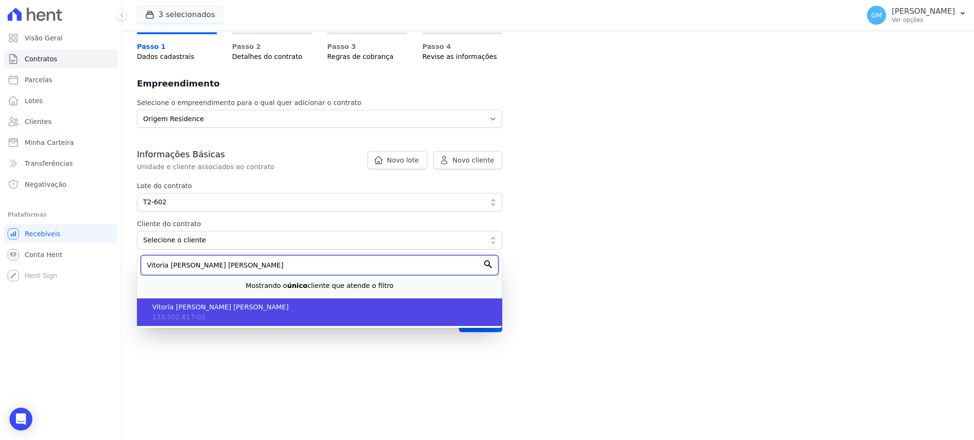
type input "Vitoria Caroline da Costa de Oliveir"
click at [259, 301] on li "Vitoria Caroline da Costa de Oliveira 133.502.817-02" at bounding box center [319, 313] width 365 height 28
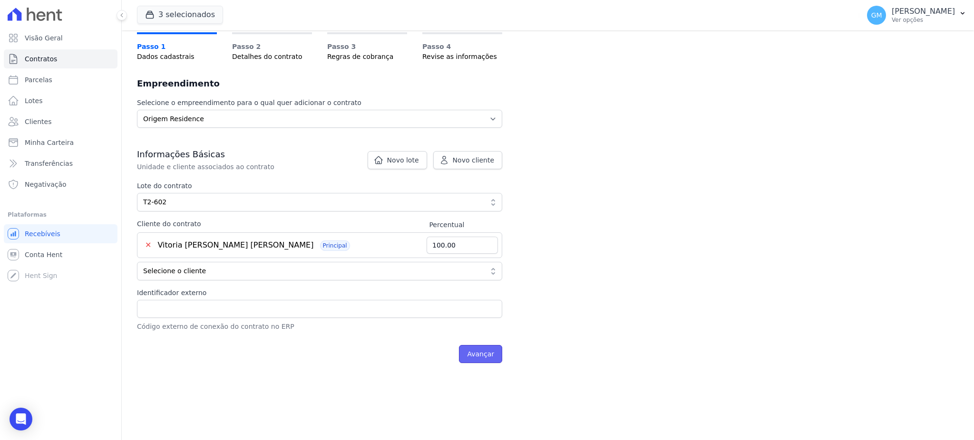
click at [474, 356] on input "Avançar" at bounding box center [480, 354] width 43 height 18
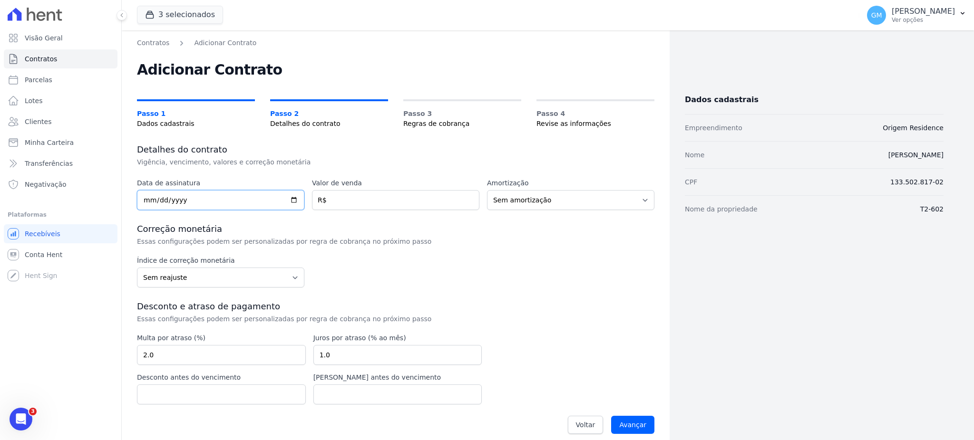
click at [293, 200] on input "date" at bounding box center [220, 200] width 167 height 20
type input "[DATE]"
click at [344, 205] on input "number" at bounding box center [395, 200] width 167 height 20
paste input "895.84"
click at [366, 205] on input "895.84" at bounding box center [395, 200] width 167 height 20
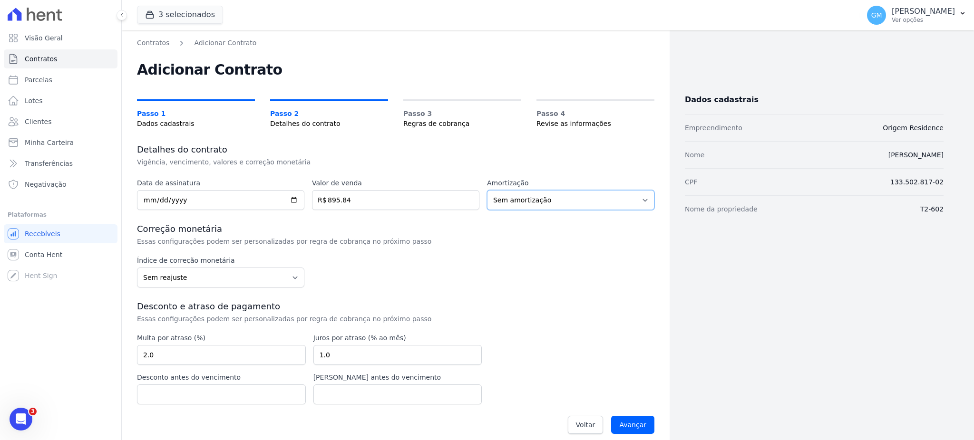
click at [516, 205] on select "Sem amortização Price Sac" at bounding box center [570, 200] width 167 height 20
drag, startPoint x: 352, startPoint y: 208, endPoint x: 306, endPoint y: 208, distance: 46.1
click at [306, 208] on div "Data de assinatura [DATE] Valor de venda 895.84 R$ Amortização Sem amortização …" at bounding box center [396, 194] width 518 height 32
paste input "43.00000"
click at [335, 198] on input "43.00000" at bounding box center [395, 200] width 167 height 20
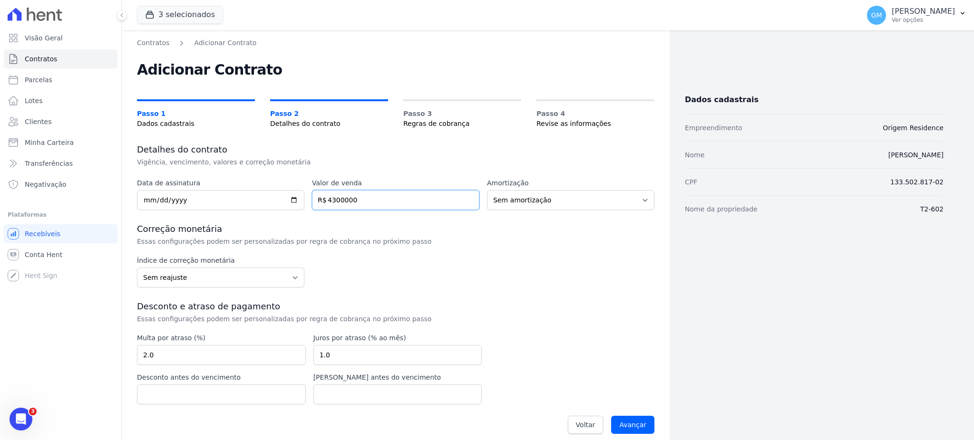
click at [342, 202] on input "4300000" at bounding box center [395, 200] width 167 height 20
type input "43000.00"
click at [186, 274] on select "Sem reajuste Média dos últimos 12 meses acumulado de INCCM Média dos últimos 12…" at bounding box center [220, 278] width 167 height 20
select select "inccm"
click at [137, 268] on select "Sem reajuste Média dos últimos 12 meses acumulado de INCCM Média dos últimos 12…" at bounding box center [220, 278] width 167 height 20
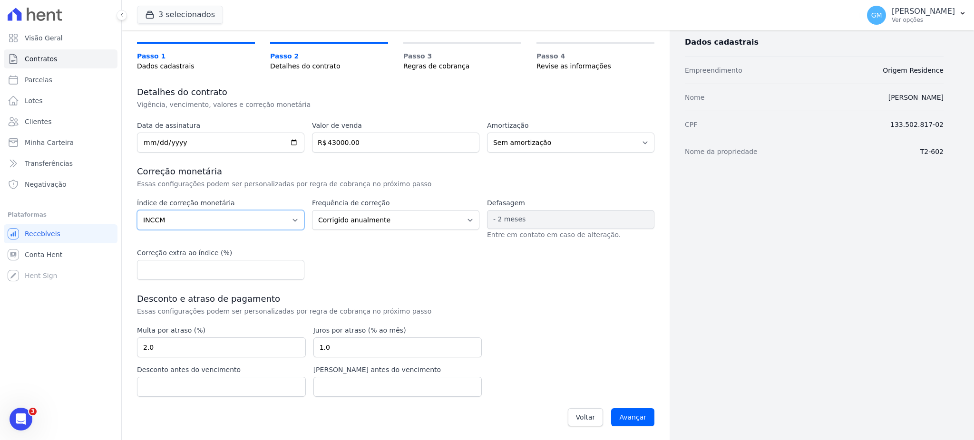
scroll to position [58, 0]
click at [614, 416] on input "Avançar" at bounding box center [632, 417] width 43 height 18
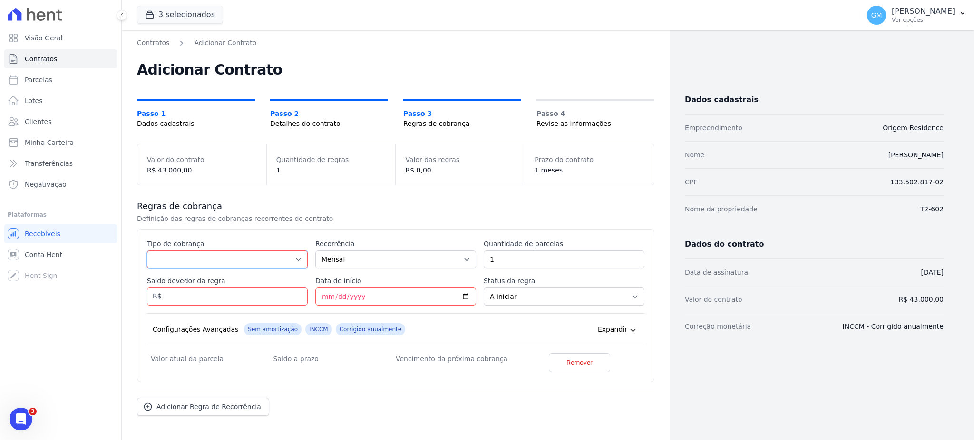
click at [261, 258] on select "Parcela Normal Entrada Sinal Intercalada Chaves Pré-chaves Pós-chaves Impostos …" at bounding box center [227, 260] width 161 height 18
select select "standard"
click at [147, 251] on select "Parcela Normal Entrada Sinal Intercalada Chaves Pré-chaves Pós-chaves Impostos …" at bounding box center [227, 260] width 161 height 18
drag, startPoint x: 528, startPoint y: 264, endPoint x: 469, endPoint y: 263, distance: 59.5
click at [469, 263] on div "Esse tipo de parcela não entra no saldo devedor do contrato. Tipo de cobrança P…" at bounding box center [396, 305] width 498 height 133
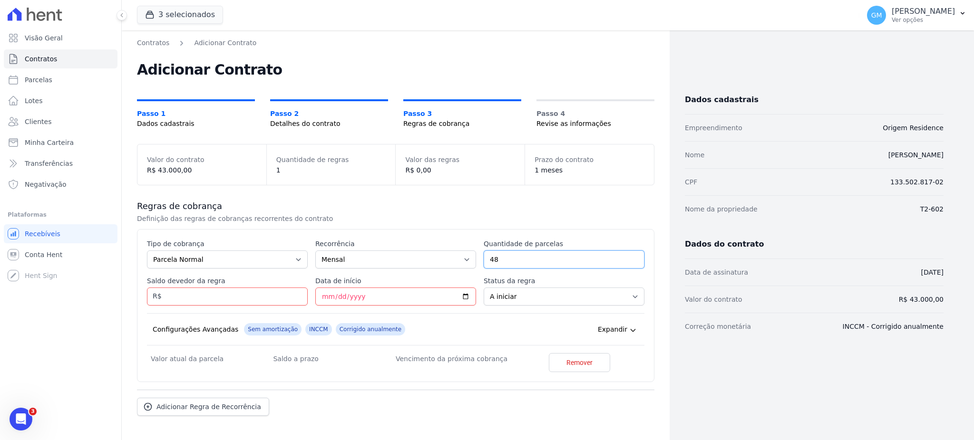
type input "48"
click at [209, 297] on input "Saldo devedor da regra" at bounding box center [227, 297] width 161 height 18
click at [231, 298] on input "Saldo devedor da regra" at bounding box center [227, 297] width 161 height 18
type input "43000.00"
click at [366, 208] on h3 "Regras de cobrança" at bounding box center [396, 206] width 518 height 11
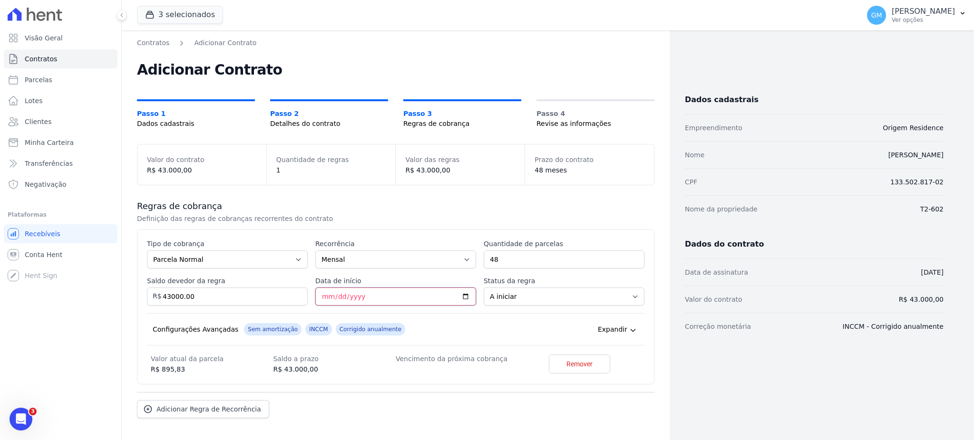
click at [458, 299] on input "Data de início" at bounding box center [395, 297] width 161 height 18
type input "2025-11-20"
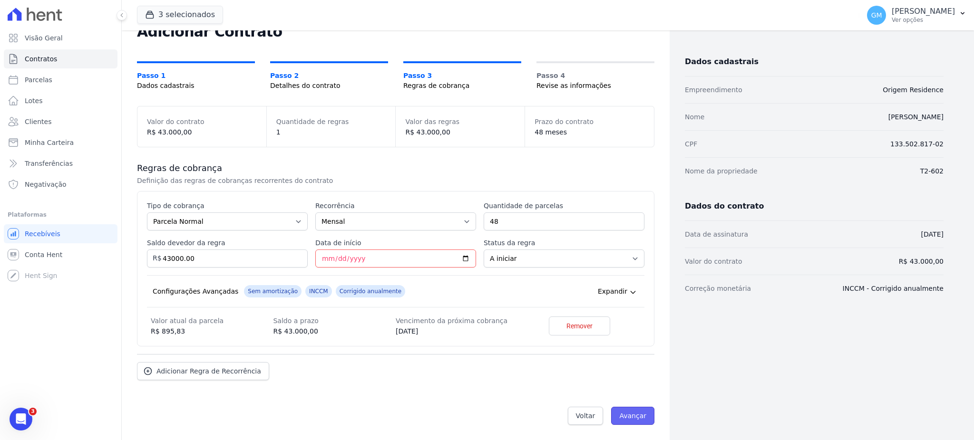
click at [626, 416] on input "Avançar" at bounding box center [632, 416] width 43 height 18
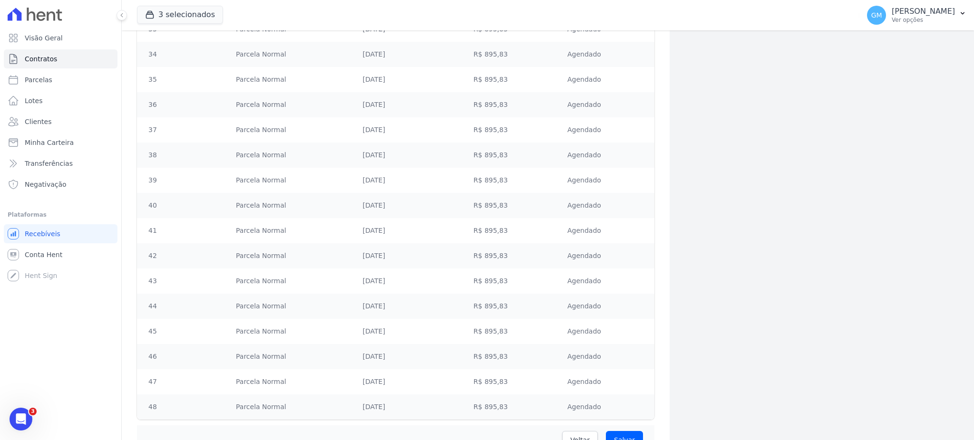
scroll to position [1036, 0]
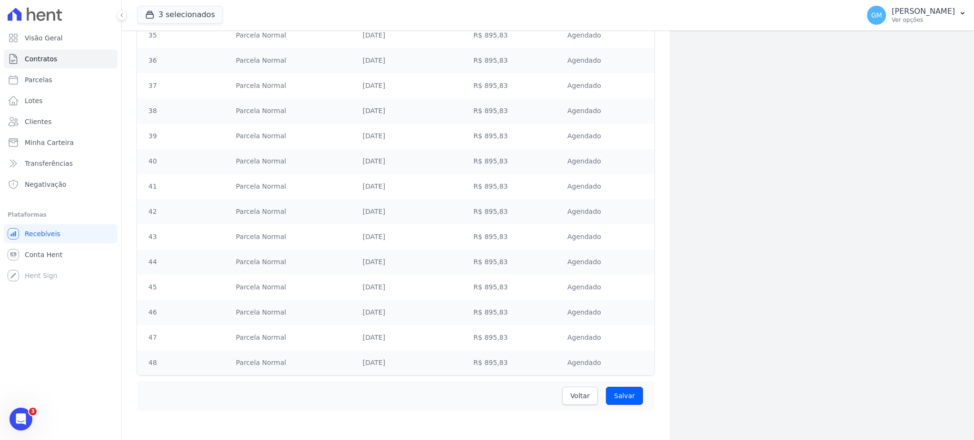
drag, startPoint x: 615, startPoint y: 401, endPoint x: 374, endPoint y: 173, distance: 331.8
click at [615, 401] on input "Salvar" at bounding box center [624, 396] width 37 height 18
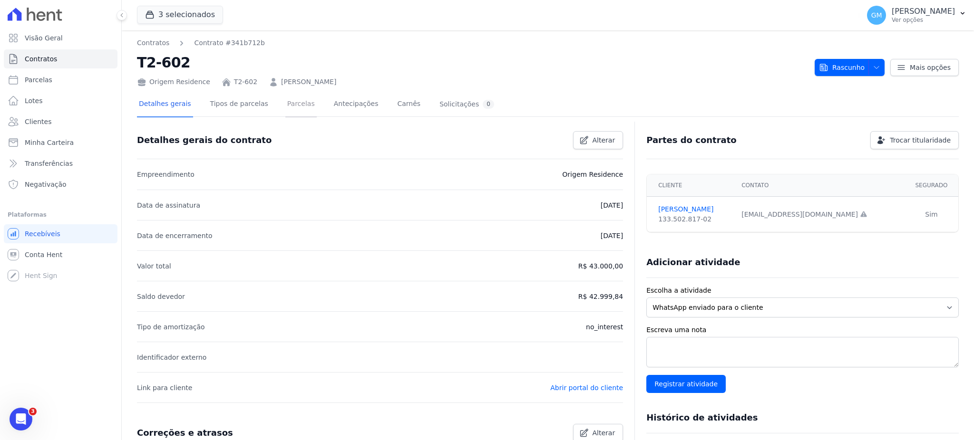
click at [285, 104] on link "Parcelas" at bounding box center [300, 104] width 31 height 25
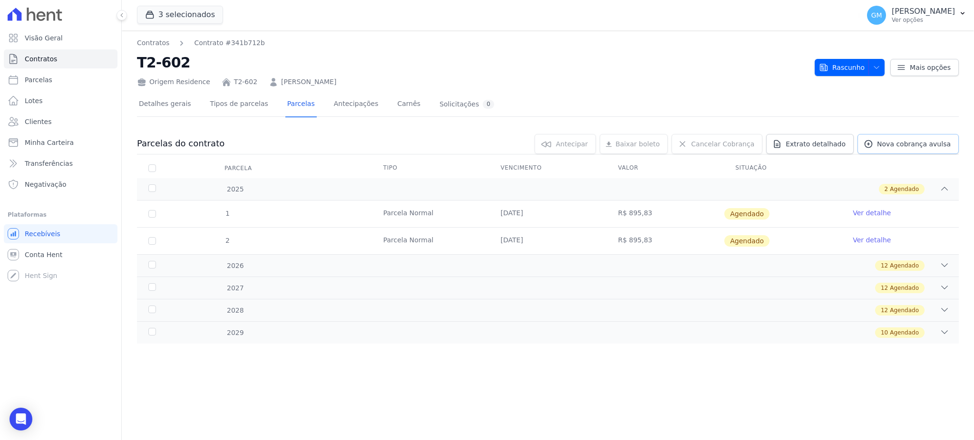
click at [910, 143] on span "Nova cobrança avulsa" at bounding box center [914, 144] width 74 height 10
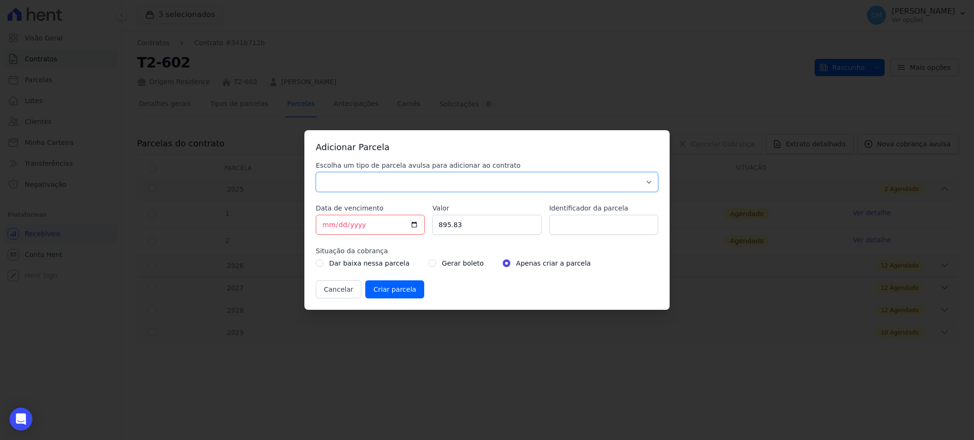
click at [388, 173] on select "Parcela Normal Sinal Caução Intercalada Chaves Pré Chaves Pós Chaves Taxas Quit…" at bounding box center [487, 182] width 342 height 20
select select "standard"
click at [316, 172] on select "Parcela Normal Sinal Caução Intercalada Chaves Pré Chaves Pós Chaves Taxas Quit…" at bounding box center [487, 182] width 342 height 20
click at [413, 225] on input "[DATE]" at bounding box center [370, 225] width 109 height 20
click at [415, 223] on input "[DATE]" at bounding box center [370, 225] width 109 height 20
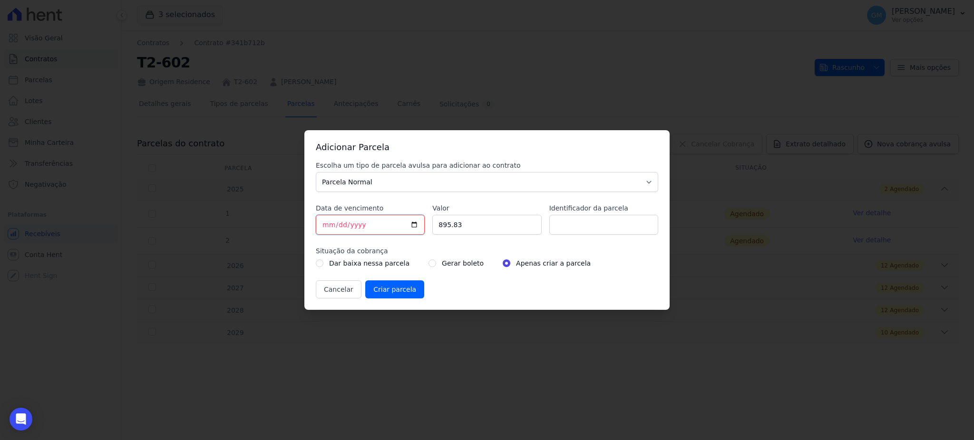
type input "[DATE]"
drag, startPoint x: 441, startPoint y: 225, endPoint x: 425, endPoint y: 225, distance: 16.6
click at [425, 225] on div "Escolha um tipo de parcela avulsa para adicionar ao contrato Parcela Normal Sin…" at bounding box center [487, 230] width 342 height 138
type input "5000"
click at [612, 236] on div "Escolha um tipo de parcela avulsa para adicionar ao contrato Parcela Normal Sin…" at bounding box center [487, 230] width 342 height 138
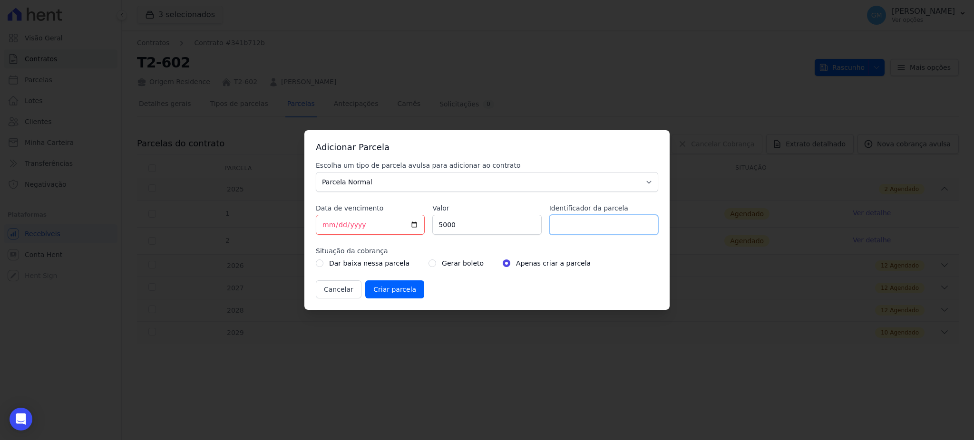
drag, startPoint x: 612, startPoint y: 226, endPoint x: 610, endPoint y: 220, distance: 5.9
click at [612, 226] on input "Identificador da parcela" at bounding box center [603, 225] width 109 height 20
click at [573, 229] on input "Identificador da parcela" at bounding box center [603, 225] width 109 height 20
type input "Intermediaria"
click at [429, 266] on div "Gerar boleto" at bounding box center [456, 263] width 55 height 11
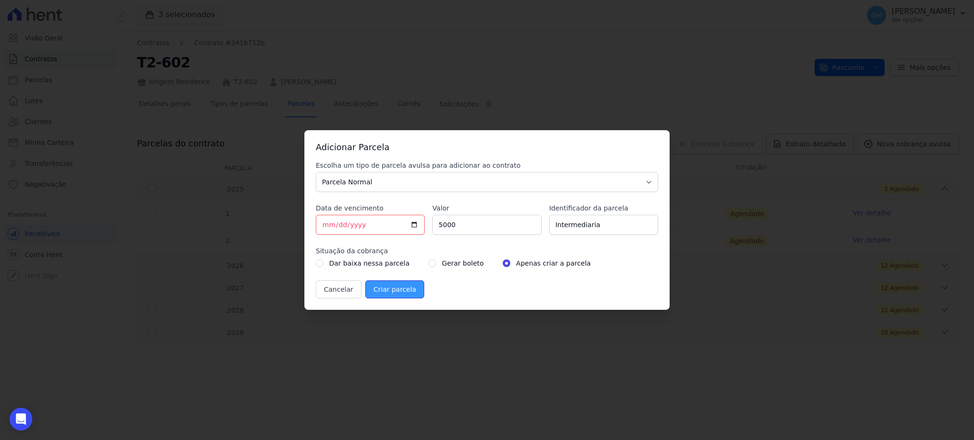
click at [400, 292] on input "Criar parcela" at bounding box center [394, 290] width 59 height 18
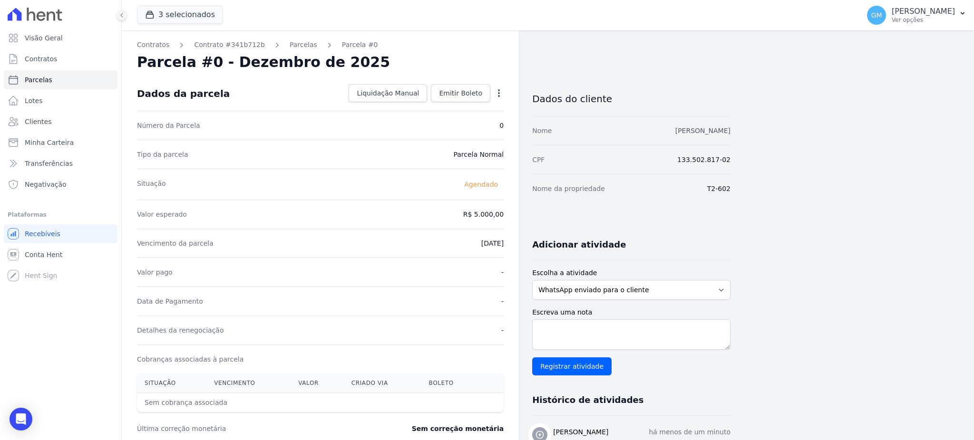
drag, startPoint x: 732, startPoint y: 134, endPoint x: 625, endPoint y: 130, distance: 107.1
click at [625, 130] on div "Contratos Contrato #341b712b [GEOGRAPHIC_DATA] Parcela #0 Parcela #0 - Dezembro…" at bounding box center [540, 336] width 837 height 612
copy link "[PERSON_NAME]"
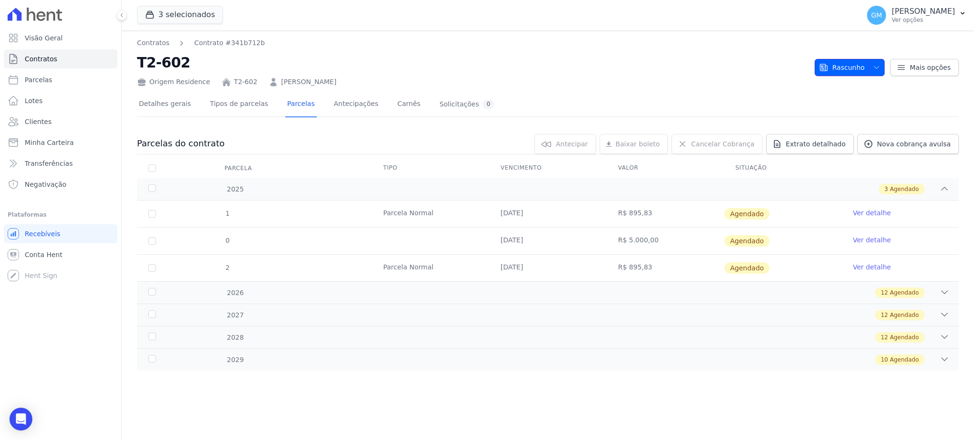
click at [883, 75] on button "Rascunho" at bounding box center [850, 67] width 70 height 17
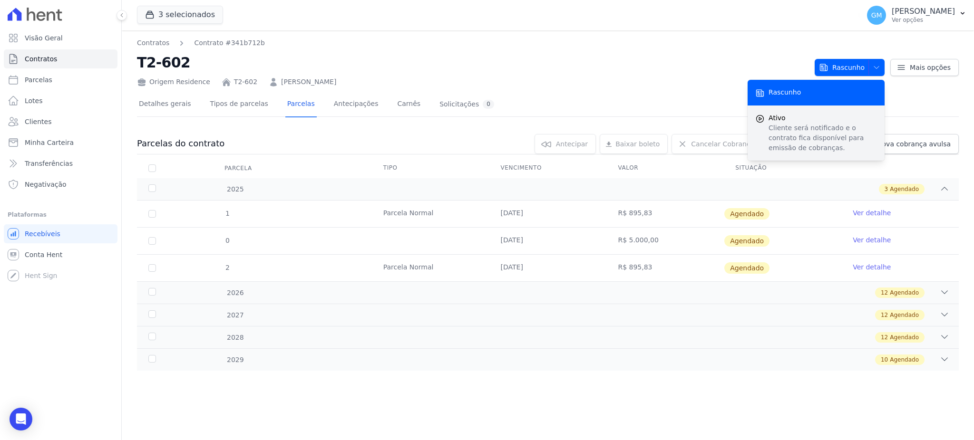
click at [805, 121] on span "Ativo" at bounding box center [823, 118] width 108 height 10
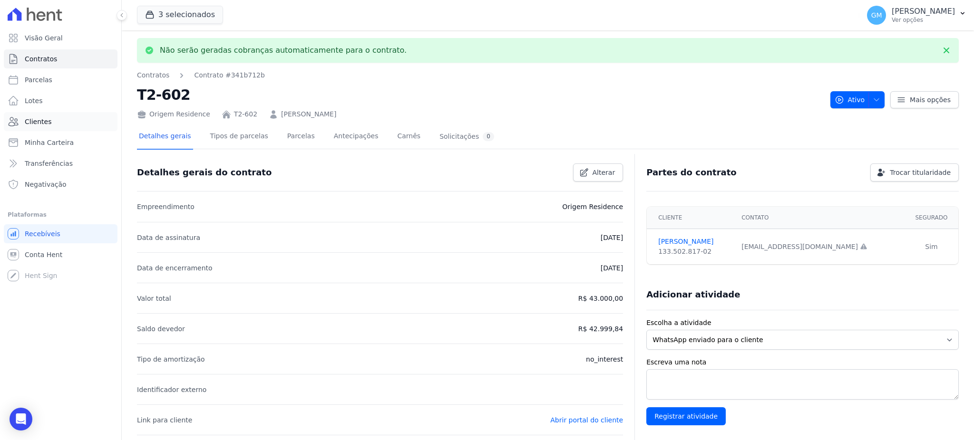
click at [66, 115] on link "Clientes" at bounding box center [61, 121] width 114 height 19
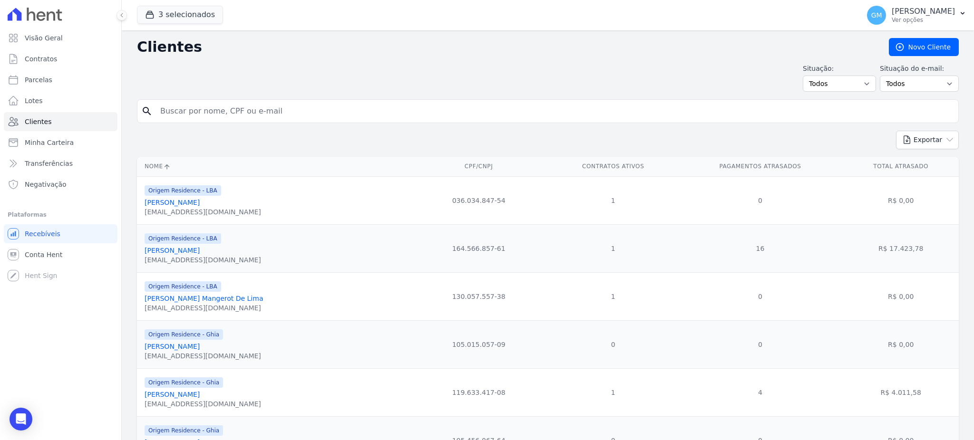
click at [188, 110] on input "search" at bounding box center [555, 111] width 800 height 19
type input "\v"
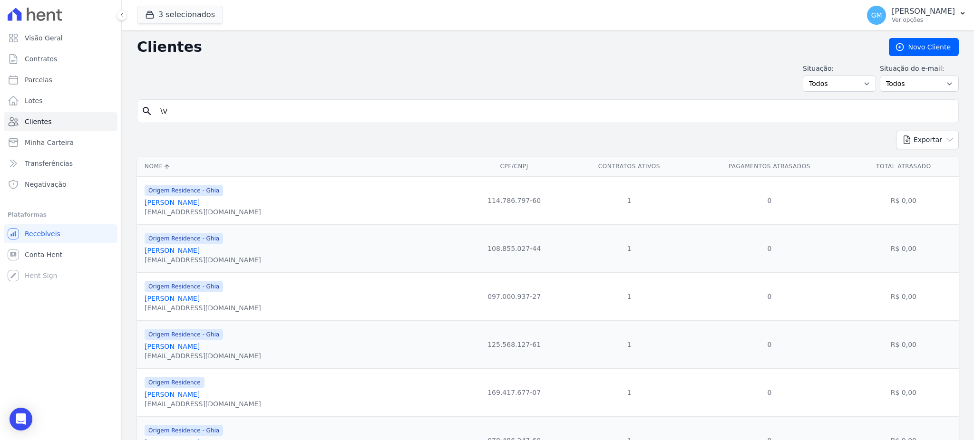
click at [188, 110] on input "\v" at bounding box center [555, 111] width 800 height 19
type input "\"
paste input "[PERSON_NAME]"
type input "[PERSON_NAME]"
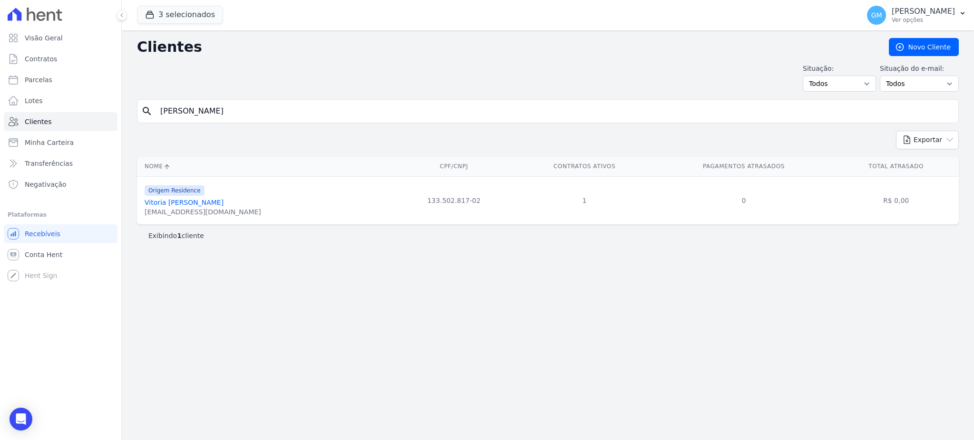
click at [235, 210] on div "[EMAIL_ADDRESS][DOMAIN_NAME]" at bounding box center [203, 212] width 117 height 10
click at [224, 205] on link "Vitoria [PERSON_NAME]" at bounding box center [184, 203] width 79 height 8
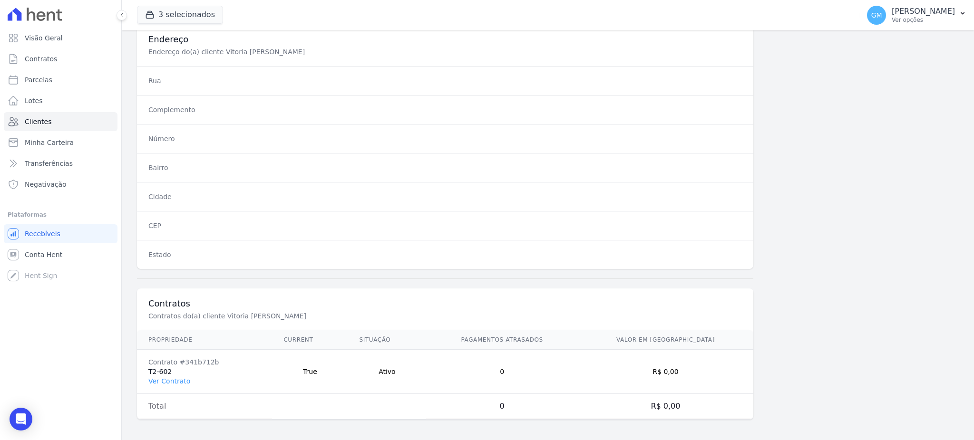
scroll to position [450, 0]
click at [177, 377] on link "Ver Contrato" at bounding box center [169, 379] width 42 height 8
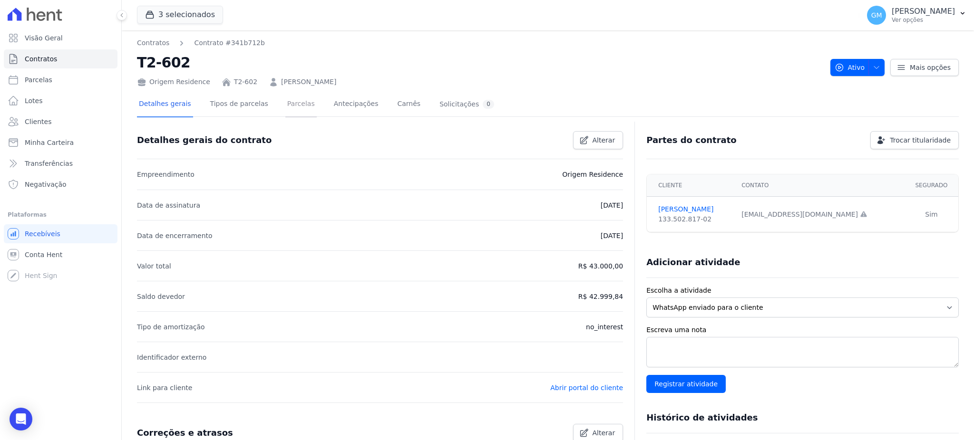
click at [288, 101] on link "Parcelas" at bounding box center [300, 104] width 31 height 25
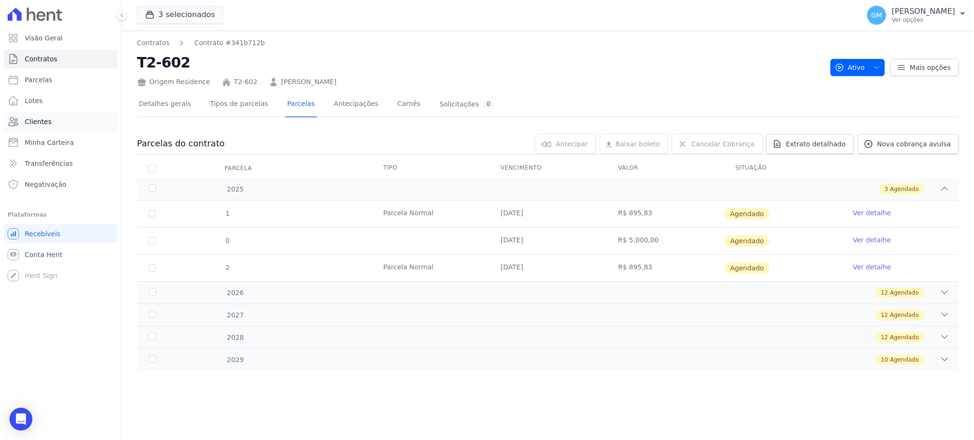
click at [56, 125] on link "Clientes" at bounding box center [61, 121] width 114 height 19
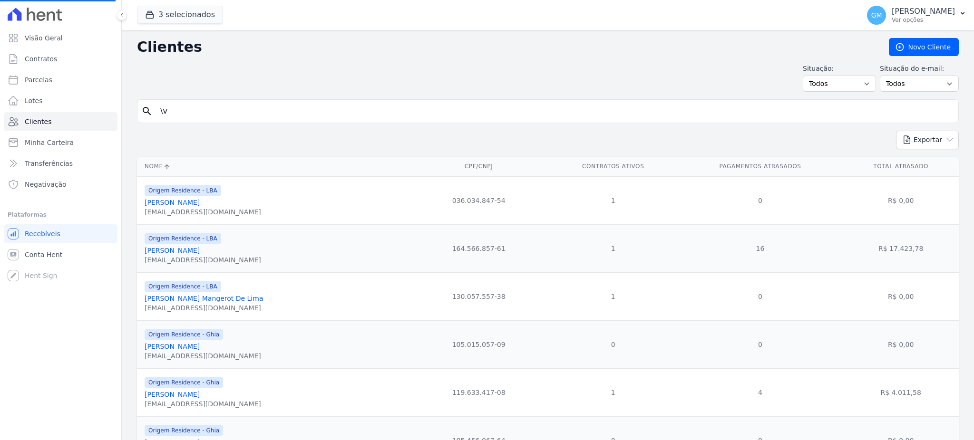
click at [183, 118] on input "\v" at bounding box center [555, 111] width 800 height 19
drag, startPoint x: 195, startPoint y: 115, endPoint x: 157, endPoint y: 112, distance: 38.6
click at [157, 112] on input "\v" at bounding box center [555, 111] width 800 height 19
paste input "[PERSON_NAME]"
type input "[PERSON_NAME]"
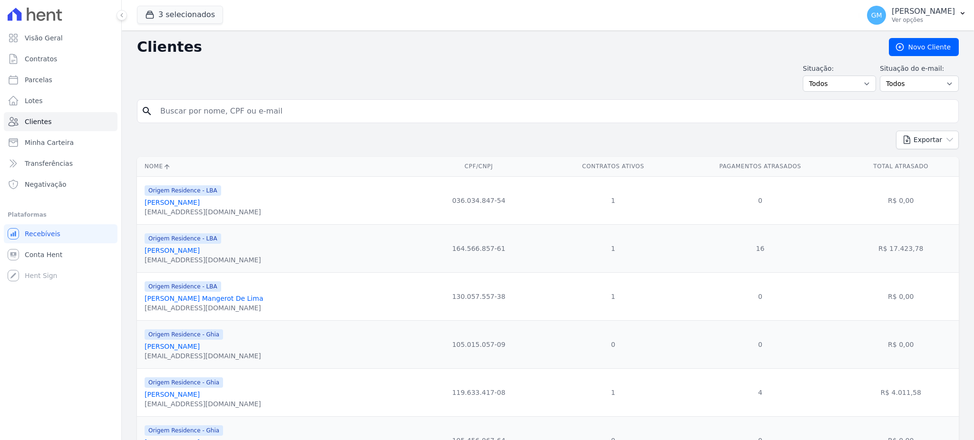
click at [227, 106] on input "search" at bounding box center [555, 111] width 800 height 19
paste input "[PERSON_NAME]"
type input "[PERSON_NAME]"
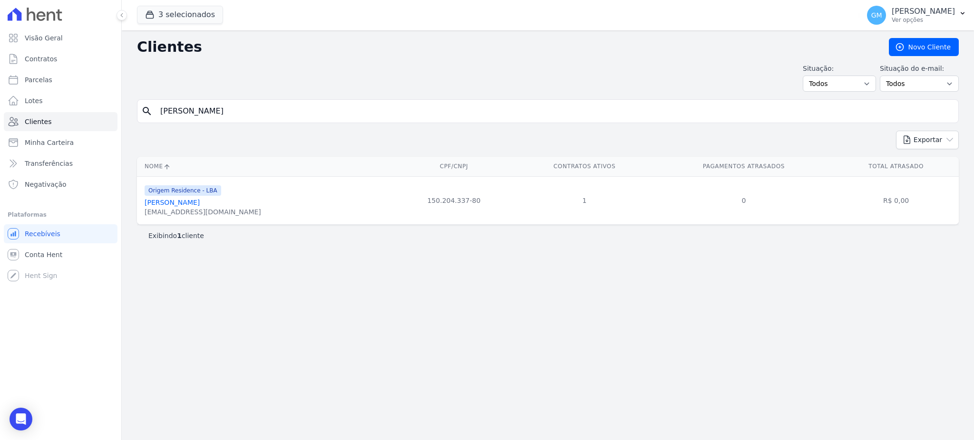
click at [200, 200] on link "[PERSON_NAME]" at bounding box center [172, 203] width 55 height 8
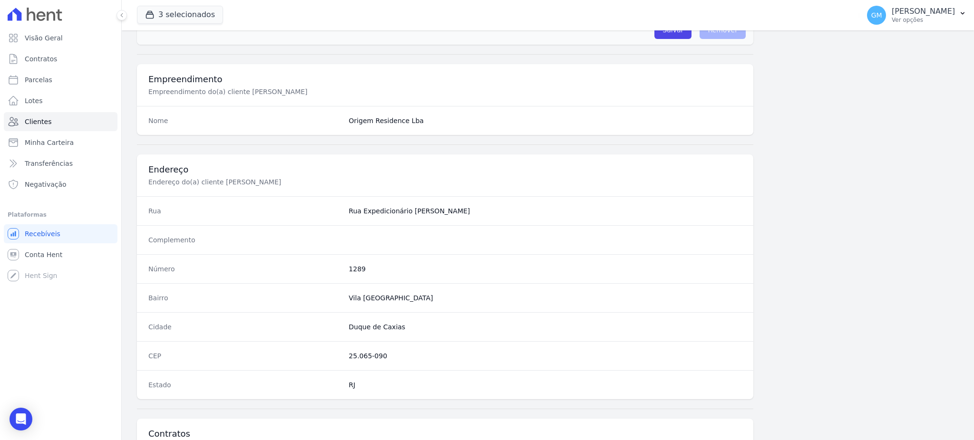
scroll to position [450, 0]
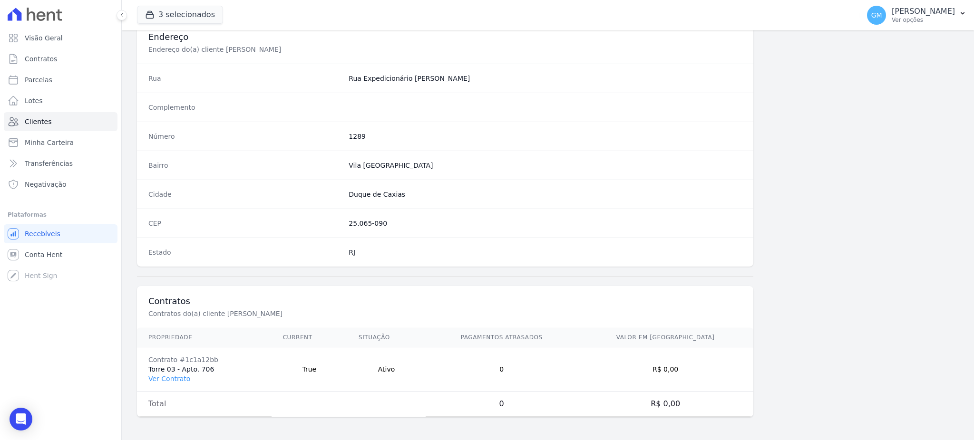
drag, startPoint x: 170, startPoint y: 377, endPoint x: 171, endPoint y: 261, distance: 116.5
click at [171, 378] on link "Ver Contrato" at bounding box center [169, 379] width 42 height 8
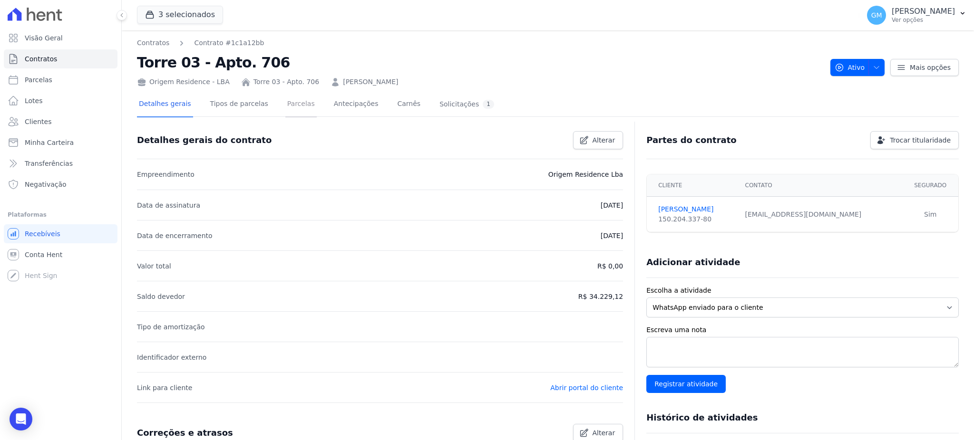
click at [285, 114] on link "Parcelas" at bounding box center [300, 104] width 31 height 25
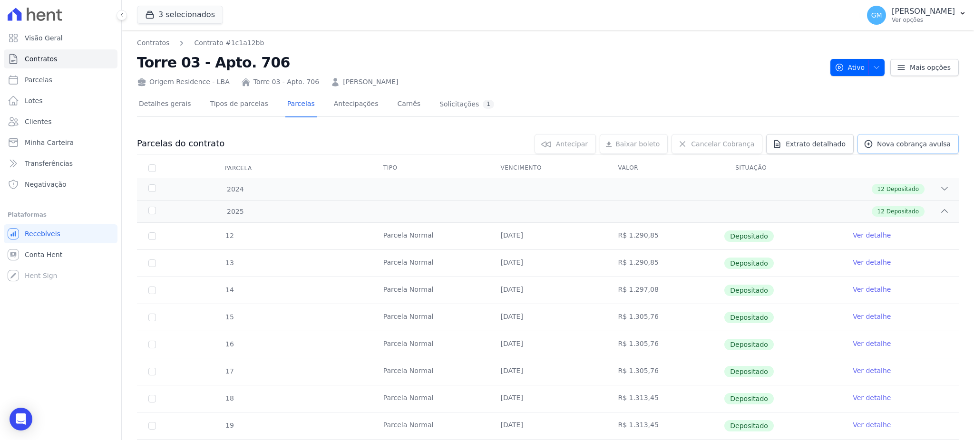
click at [896, 147] on span "Nova cobrança avulsa" at bounding box center [914, 144] width 74 height 10
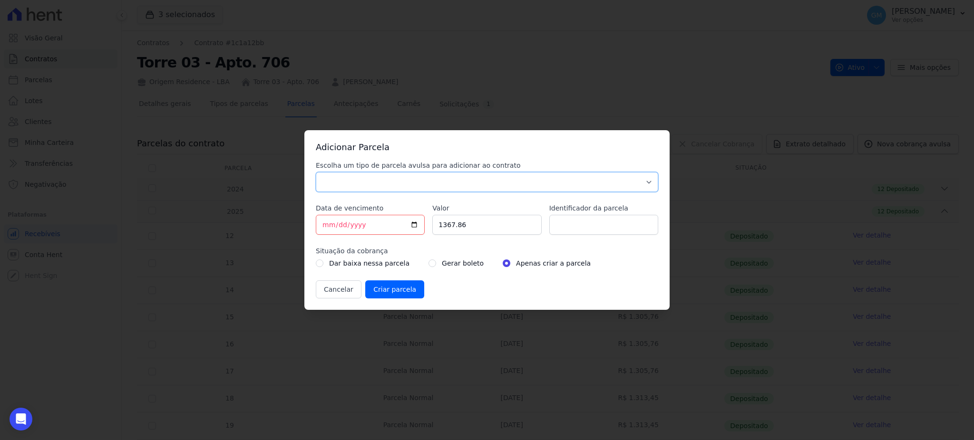
drag, startPoint x: 541, startPoint y: 179, endPoint x: 524, endPoint y: 181, distance: 17.2
click at [541, 179] on select "Parcela Normal Sinal Caução Intercalada Chaves Pré Chaves Pós Chaves Taxas Quit…" at bounding box center [487, 182] width 342 height 20
select select "standard"
click at [316, 172] on select "Parcela Normal Sinal Caução Intercalada Chaves Pré Chaves Pós Chaves Taxas Quit…" at bounding box center [487, 182] width 342 height 20
click at [596, 226] on input "Identificador da parcela" at bounding box center [603, 225] width 109 height 20
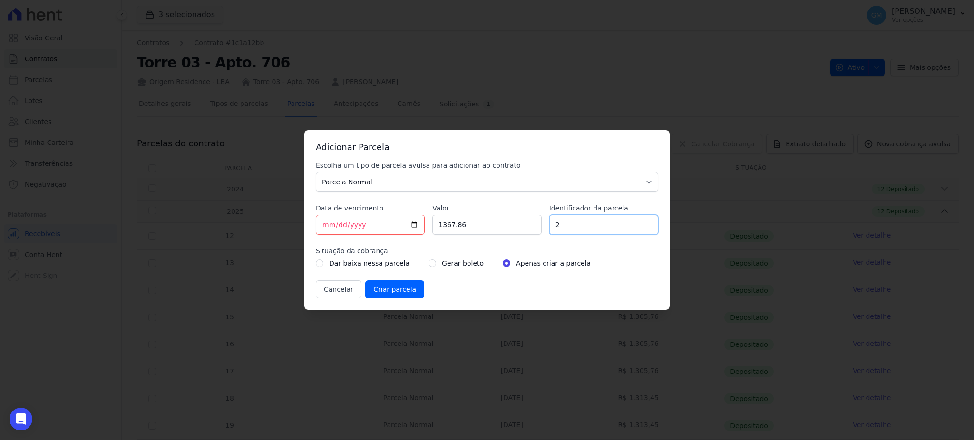
type input "2"
type input "antecipação 5 parcelas"
drag, startPoint x: 448, startPoint y: 225, endPoint x: 429, endPoint y: 225, distance: 18.6
click at [429, 225] on div "Escolha um tipo de parcela avulsa para adicionar ao contrato Parcela Normal Sin…" at bounding box center [487, 230] width 342 height 138
paste input "6.7374"
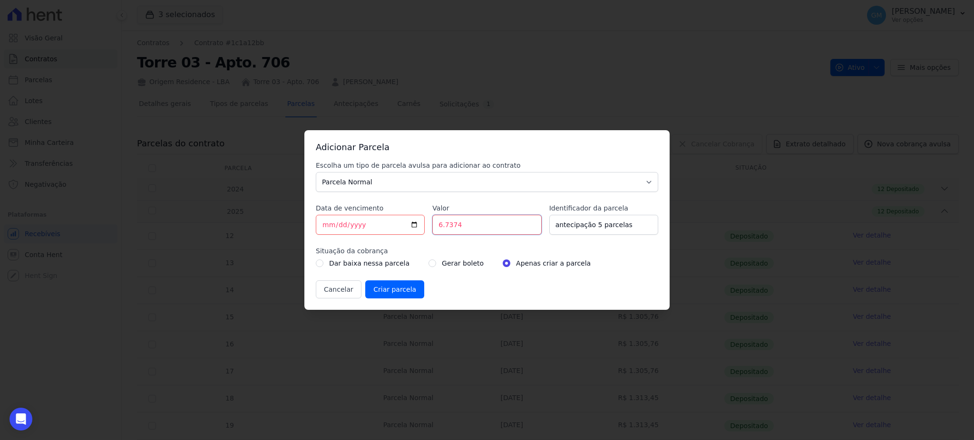
click at [444, 223] on input "6.7374" at bounding box center [486, 225] width 109 height 20
click at [452, 226] on input "67374" at bounding box center [486, 225] width 109 height 20
click at [468, 224] on input "6737.4" at bounding box center [486, 225] width 109 height 20
type input "6737.4"
click at [416, 223] on input "[DATE]" at bounding box center [370, 225] width 109 height 20
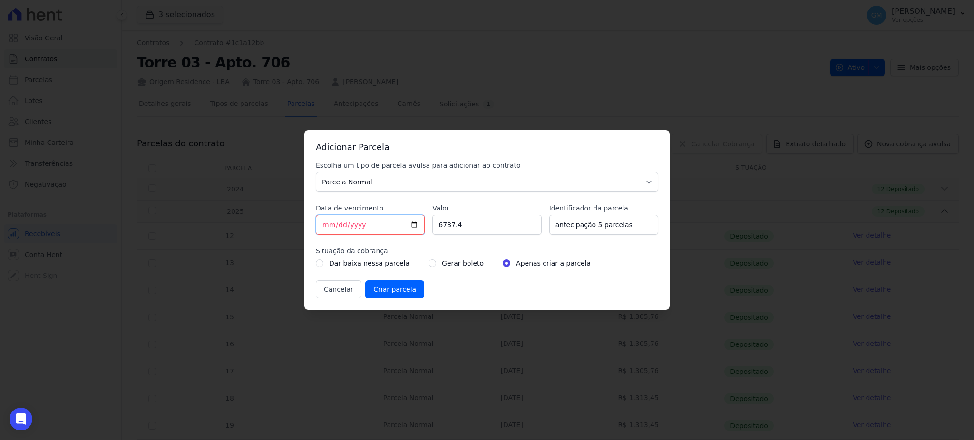
type input "[DATE]"
click at [429, 265] on div "Gerar boleto" at bounding box center [456, 263] width 55 height 11
click at [429, 264] on input "radio" at bounding box center [433, 264] width 8 height 8
radio input "true"
click at [396, 292] on input "Criar parcela" at bounding box center [394, 290] width 59 height 18
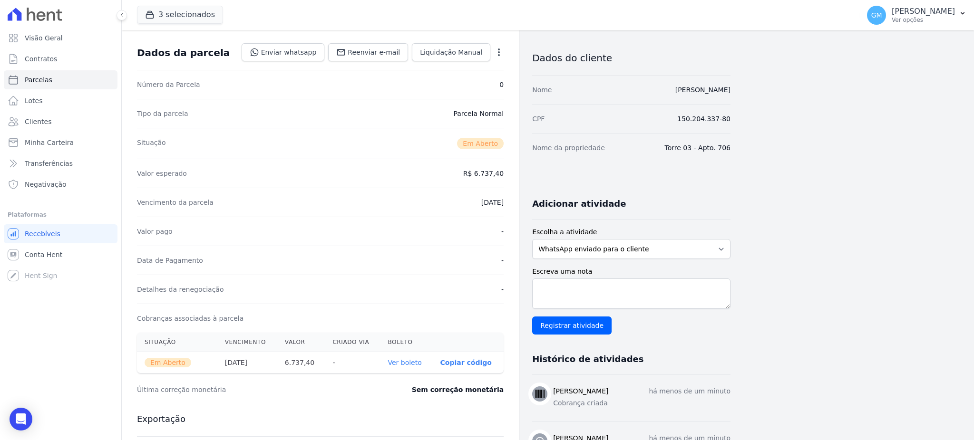
scroll to position [63, 0]
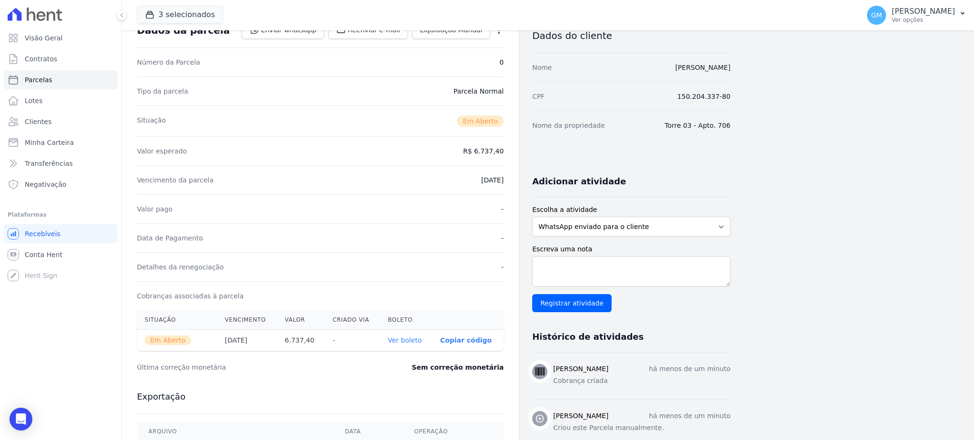
click at [407, 340] on link "Ver boleto" at bounding box center [405, 341] width 34 height 8
click at [416, 339] on link "Ver boleto" at bounding box center [405, 341] width 34 height 8
click at [39, 118] on span "Clientes" at bounding box center [38, 122] width 27 height 10
click at [48, 124] on span "Clientes" at bounding box center [38, 122] width 27 height 10
click at [80, 97] on link "Lotes" at bounding box center [61, 100] width 114 height 19
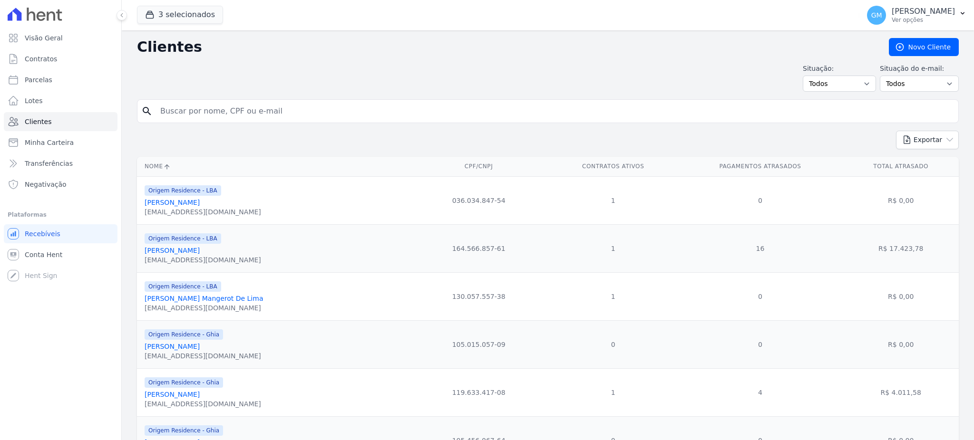
click at [196, 107] on input "search" at bounding box center [555, 111] width 800 height 19
type input "[PERSON_NAME]"
drag, startPoint x: 208, startPoint y: 109, endPoint x: 161, endPoint y: 109, distance: 47.6
click at [161, 109] on input "[PERSON_NAME]" at bounding box center [555, 111] width 800 height 19
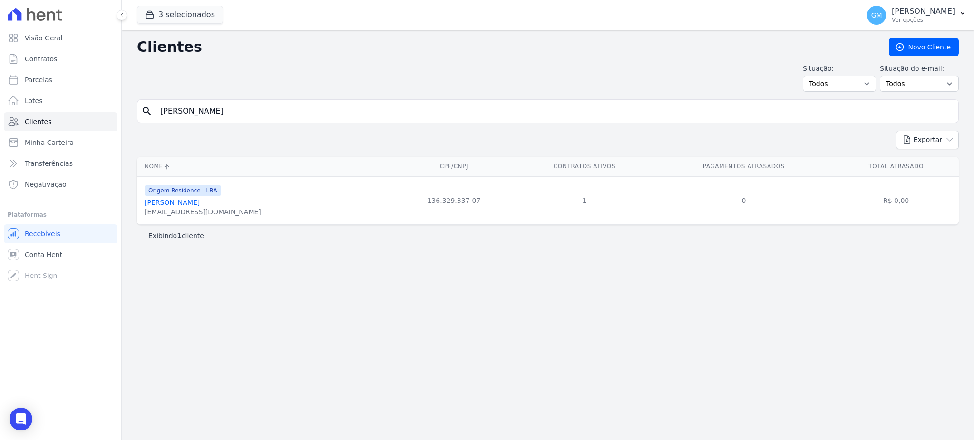
click at [200, 206] on link "[PERSON_NAME]" at bounding box center [172, 203] width 55 height 8
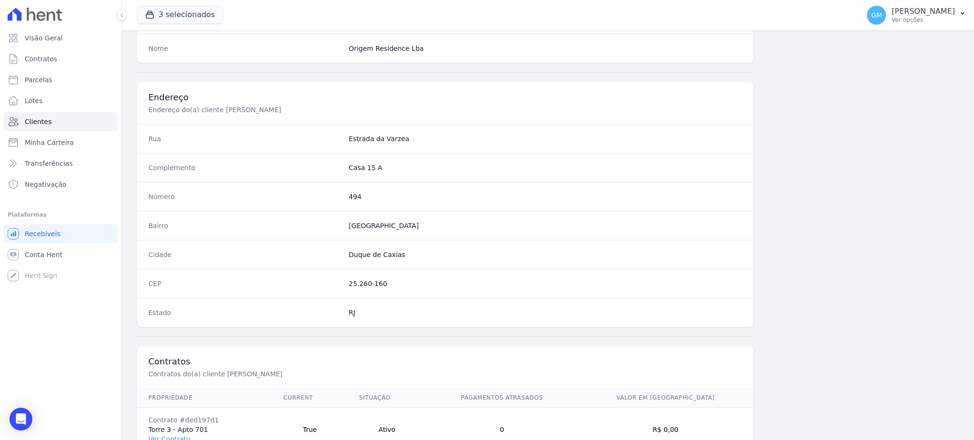
scroll to position [450, 0]
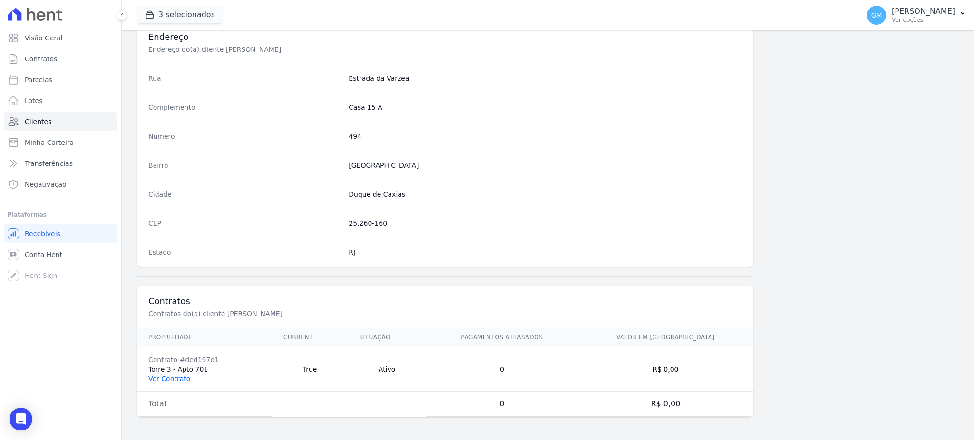
click at [177, 381] on link "Ver Contrato" at bounding box center [169, 379] width 42 height 8
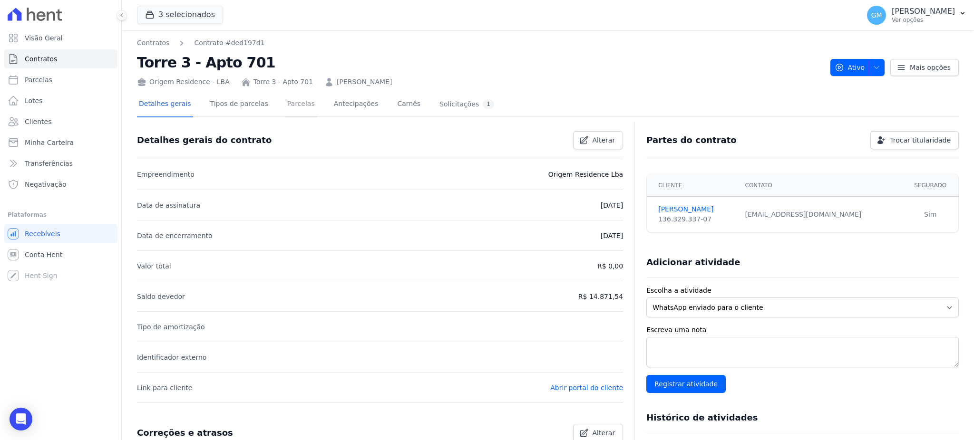
click at [288, 104] on link "Parcelas" at bounding box center [300, 104] width 31 height 25
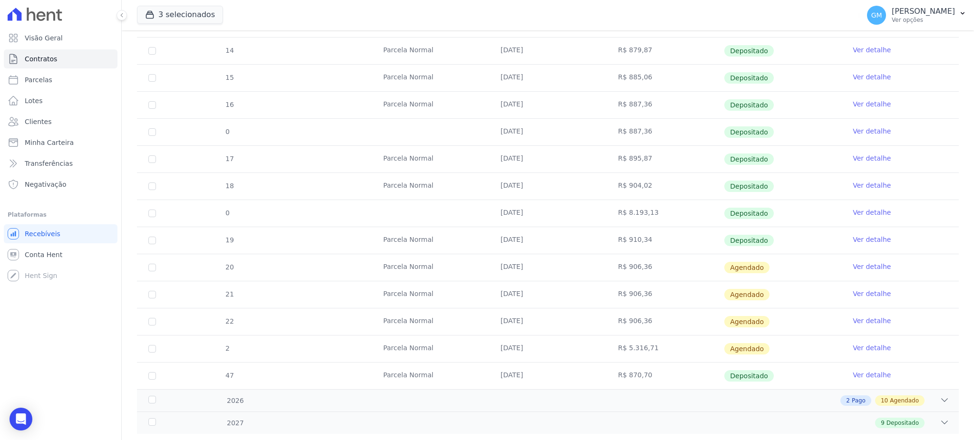
scroll to position [316, 0]
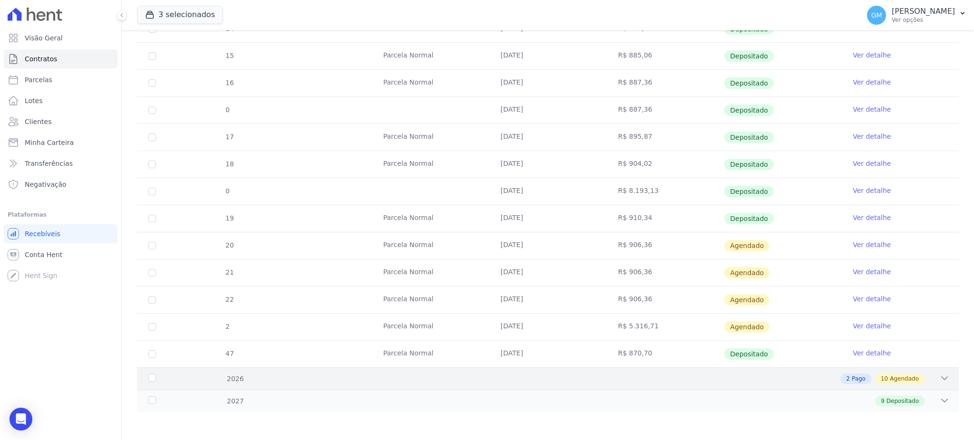
click at [898, 386] on div "2026 2 Pago 10 Agendado" at bounding box center [548, 379] width 822 height 22
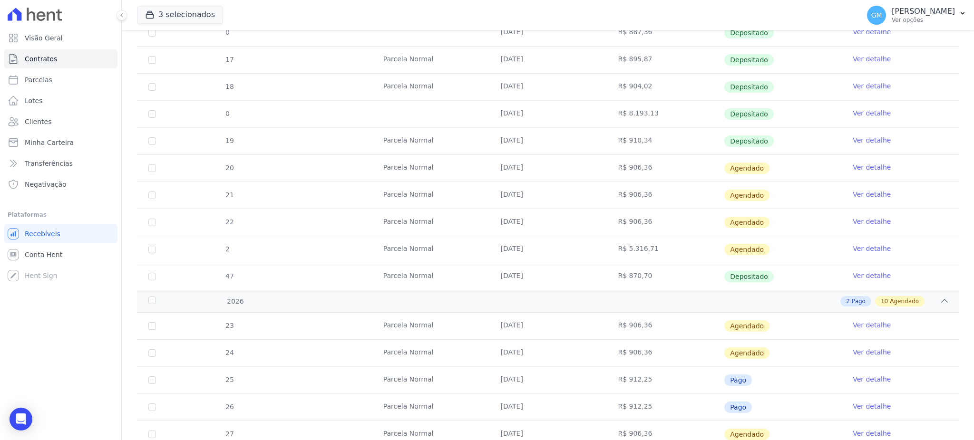
scroll to position [379, 0]
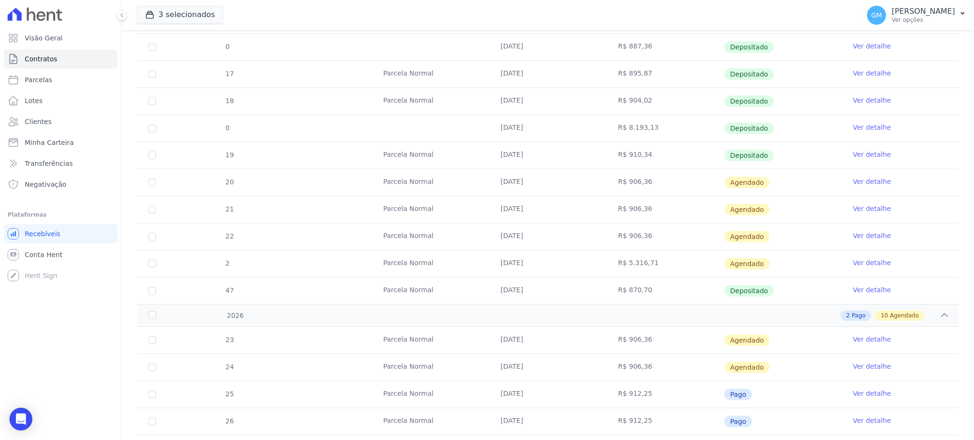
click at [861, 153] on link "Ver detalhe" at bounding box center [872, 155] width 38 height 10
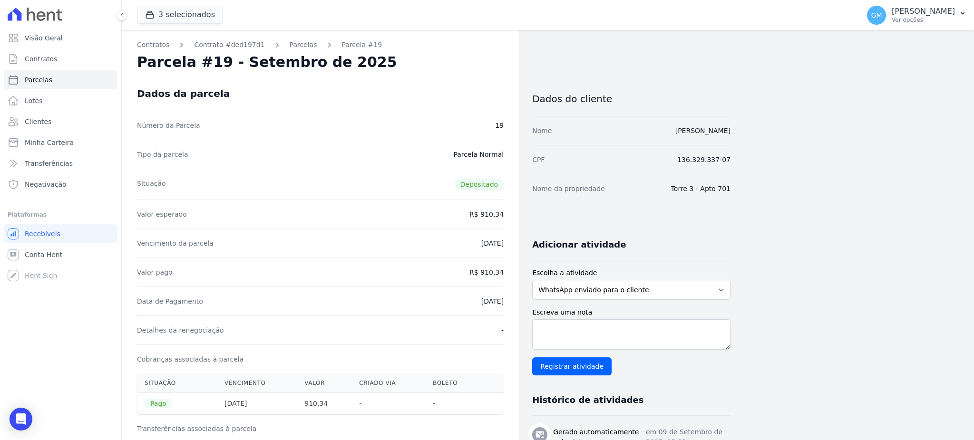
drag, startPoint x: 436, startPoint y: 68, endPoint x: 308, endPoint y: 42, distance: 130.9
click at [436, 68] on div "Parcela #19 - Setembro de 2025" at bounding box center [320, 62] width 367 height 17
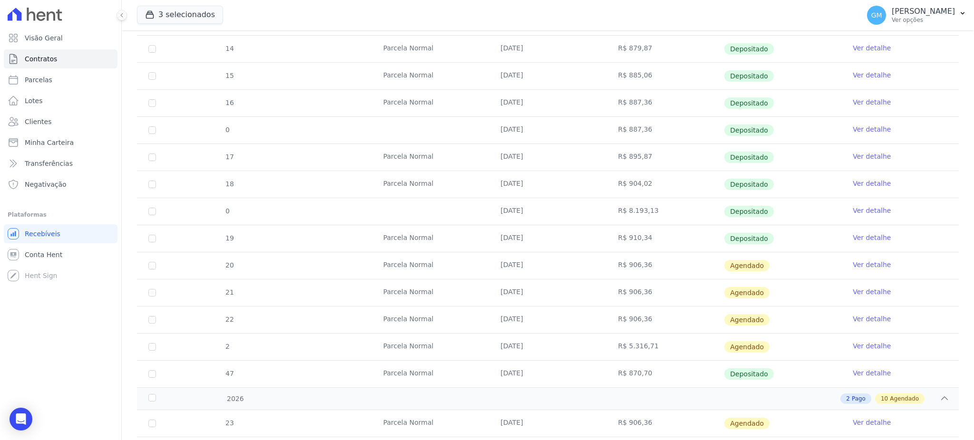
scroll to position [444, 0]
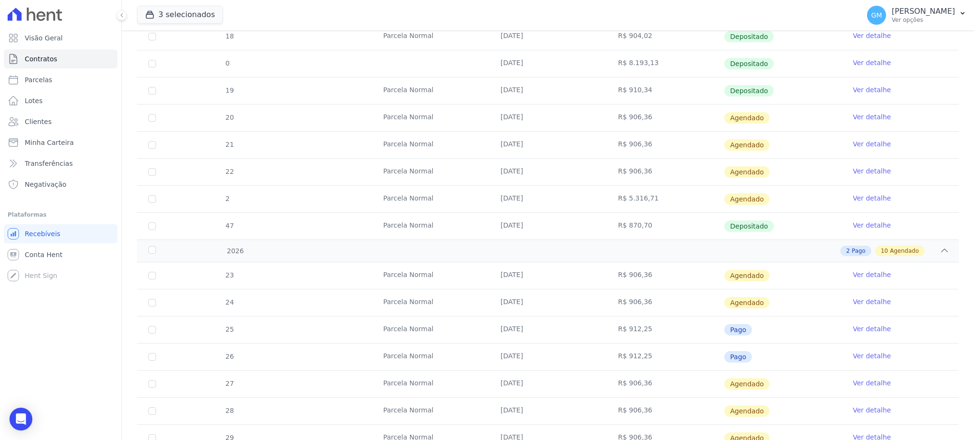
click at [853, 114] on link "Ver detalhe" at bounding box center [872, 117] width 38 height 10
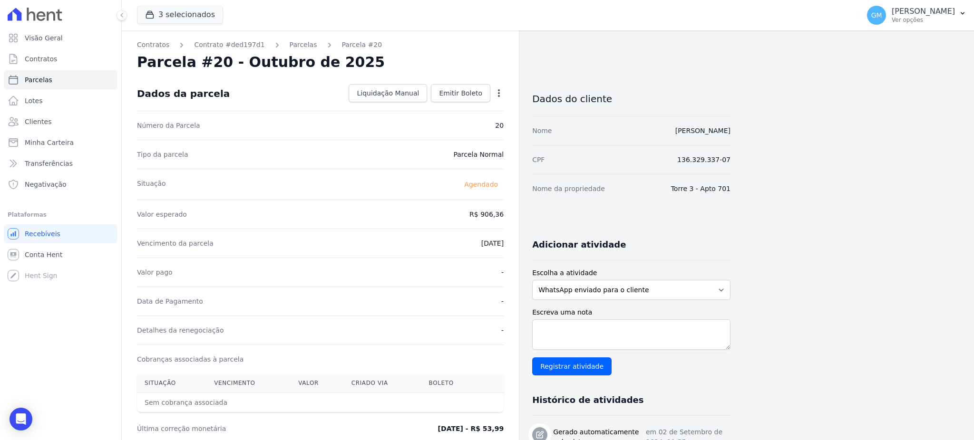
click at [496, 86] on div "Open options Alterar [GEOGRAPHIC_DATA]" at bounding box center [496, 94] width 13 height 16
click at [498, 93] on icon "button" at bounding box center [499, 93] width 10 height 10
click at [436, 102] on link "Alterar" at bounding box center [458, 106] width 84 height 17
click at [497, 212] on input "906.37" at bounding box center [457, 214] width 91 height 20
drag, startPoint x: 472, startPoint y: 215, endPoint x: 507, endPoint y: 214, distance: 35.3
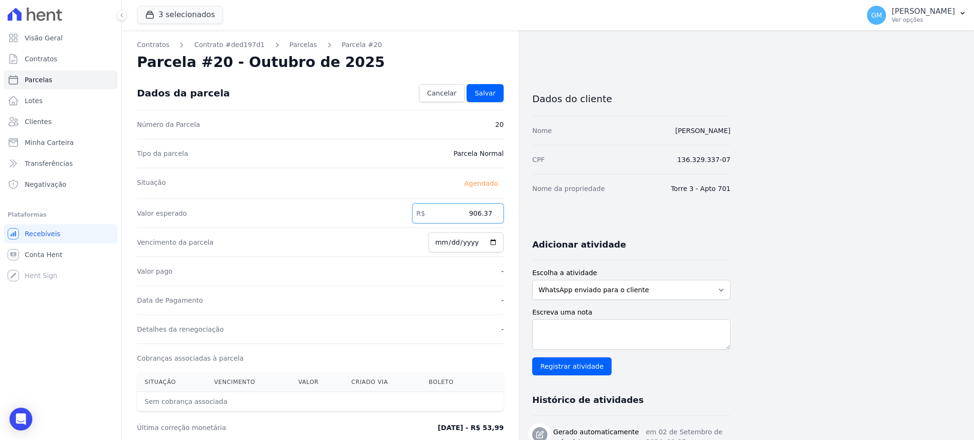
click at [507, 214] on div "Contratos Contrato #ded197d1 [GEOGRAPHIC_DATA] Parcela #20 [GEOGRAPHIC_DATA] #2…" at bounding box center [320, 426] width 397 height 793
paste input "12.25"
type input "912.25"
click at [494, 90] on span "Salvar" at bounding box center [485, 93] width 21 height 10
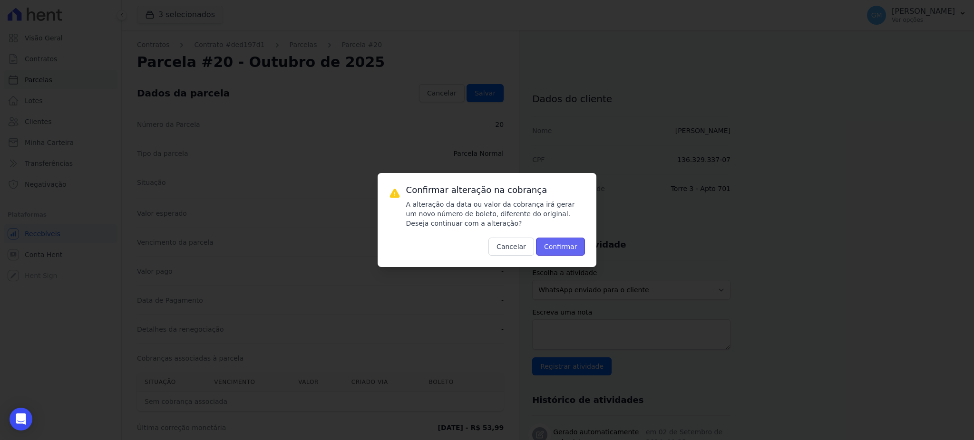
click at [564, 244] on button "Confirmar" at bounding box center [560, 247] width 49 height 18
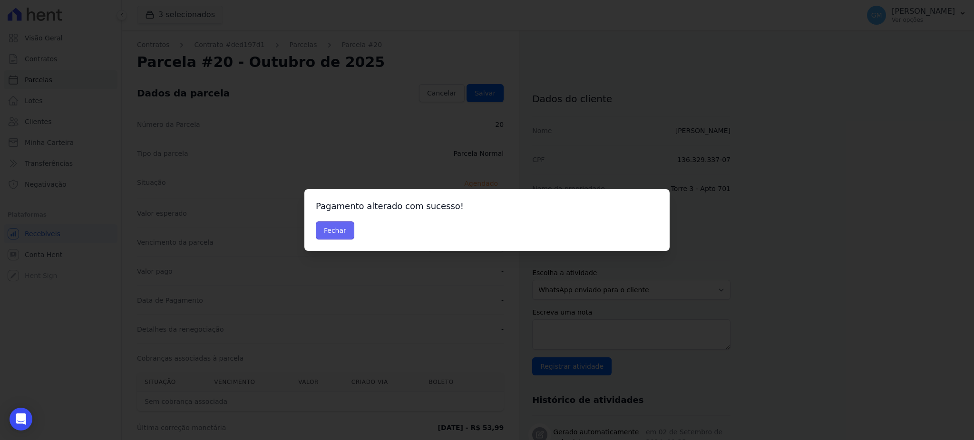
click at [331, 223] on button "Fechar" at bounding box center [335, 231] width 39 height 18
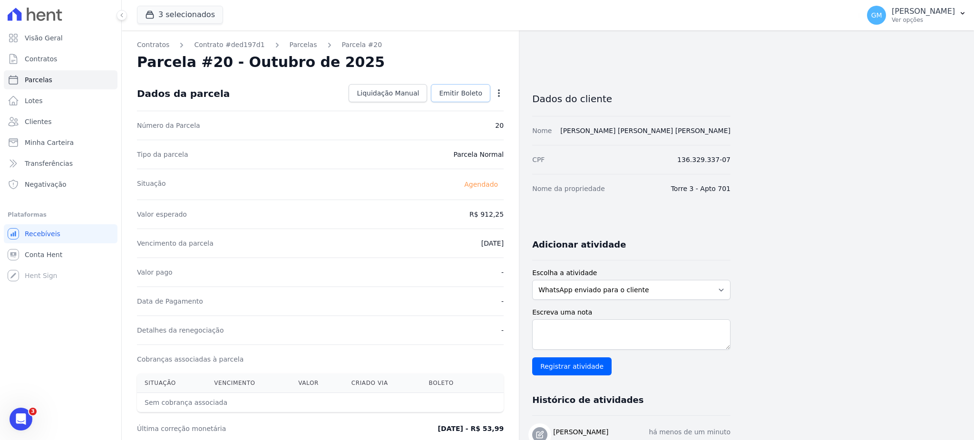
click at [444, 94] on span "Emitir Boleto" at bounding box center [460, 93] width 43 height 10
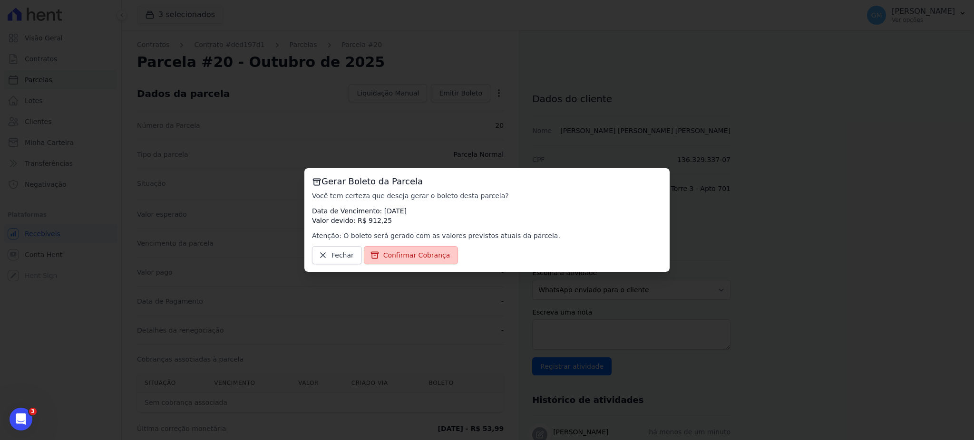
click at [424, 256] on span "Confirmar Cobrança" at bounding box center [416, 256] width 67 height 10
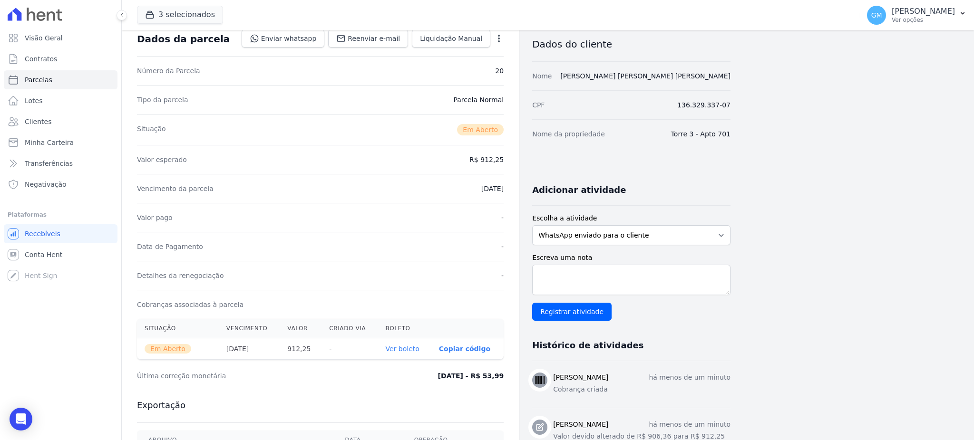
scroll to position [127, 0]
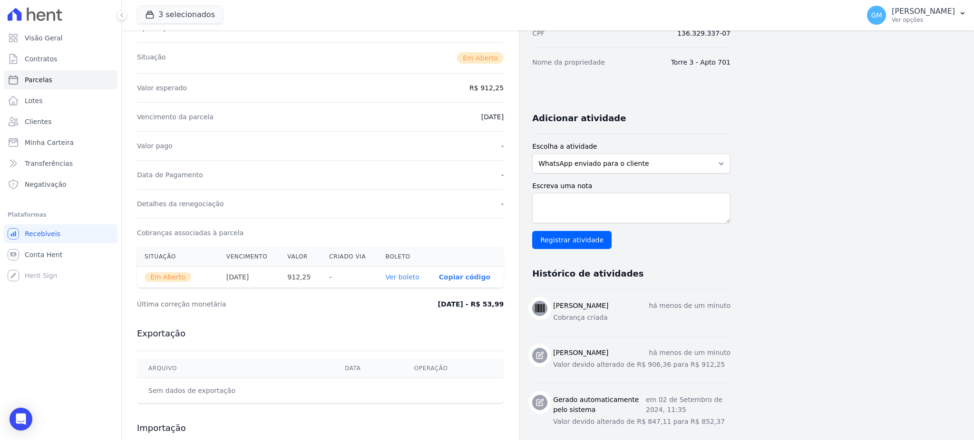
click at [413, 275] on link "Ver boleto" at bounding box center [403, 278] width 34 height 8
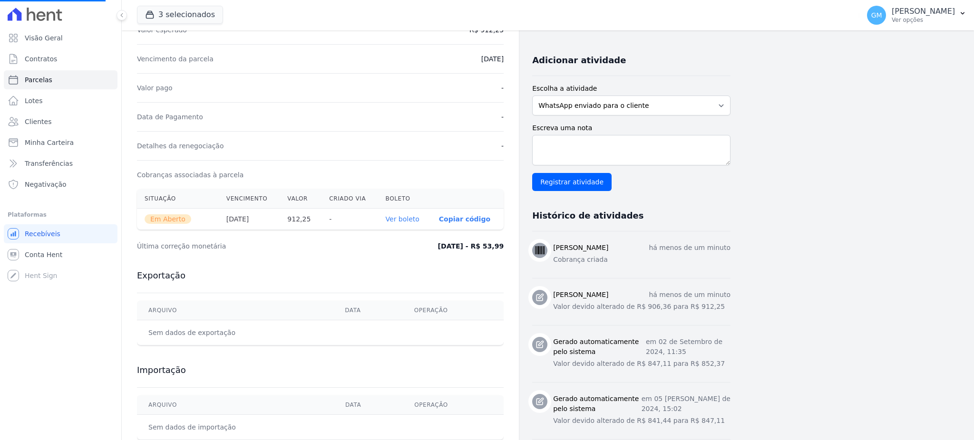
scroll to position [254, 0]
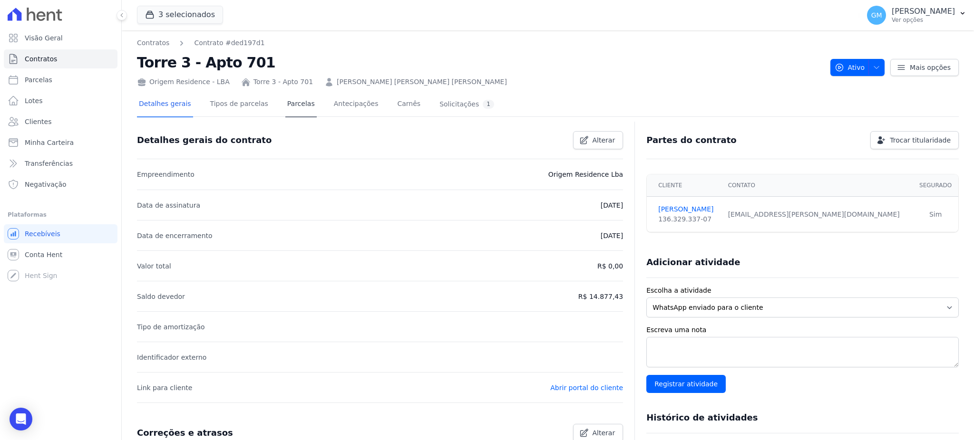
click at [271, 117] on div at bounding box center [548, 121] width 822 height 8
click at [285, 109] on link "Parcelas" at bounding box center [300, 104] width 31 height 25
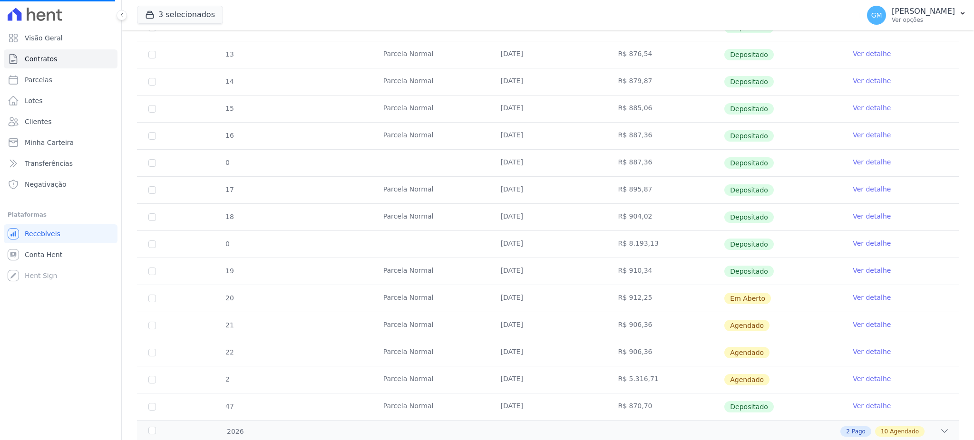
scroll to position [316, 0]
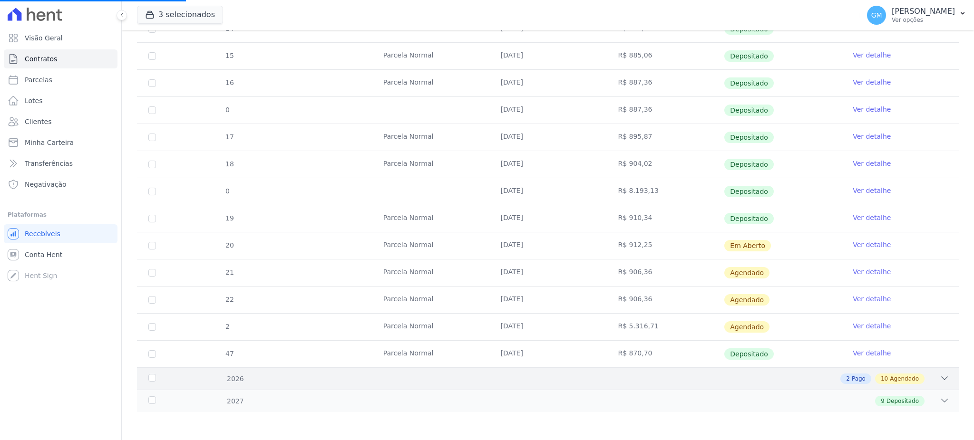
click at [890, 382] on span "Agendado" at bounding box center [904, 379] width 29 height 9
click at [900, 383] on span "Agendado" at bounding box center [904, 379] width 29 height 9
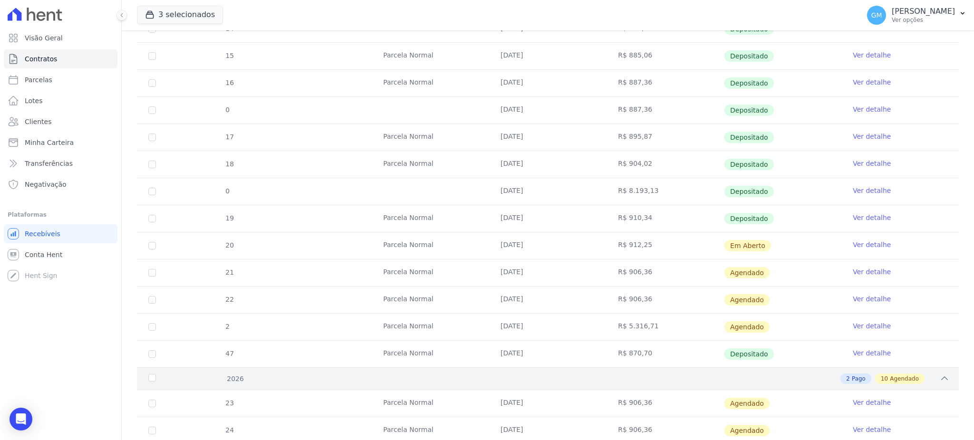
scroll to position [633, 0]
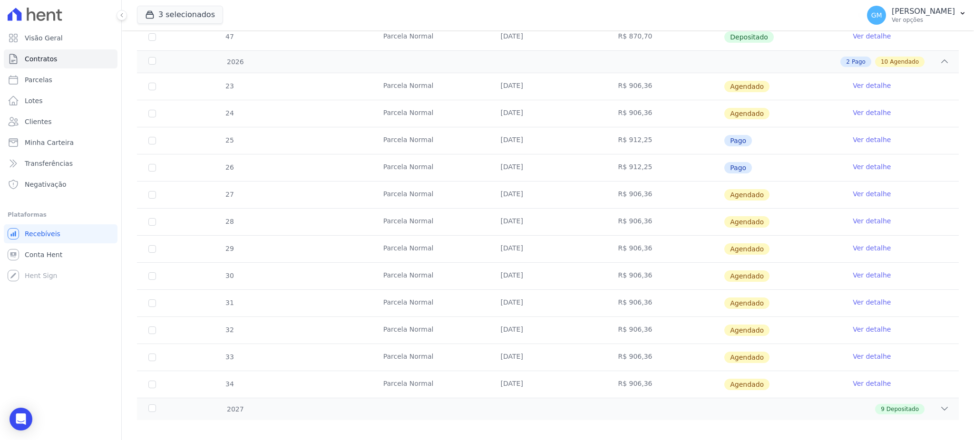
drag, startPoint x: 551, startPoint y: 148, endPoint x: 935, endPoint y: 147, distance: 383.9
click at [598, 147] on tr "25 Parcela Normal 20/03/2026 R$ 912,25 Pago Ver detalhe" at bounding box center [548, 140] width 822 height 27
